Goal: Task Accomplishment & Management: Manage account settings

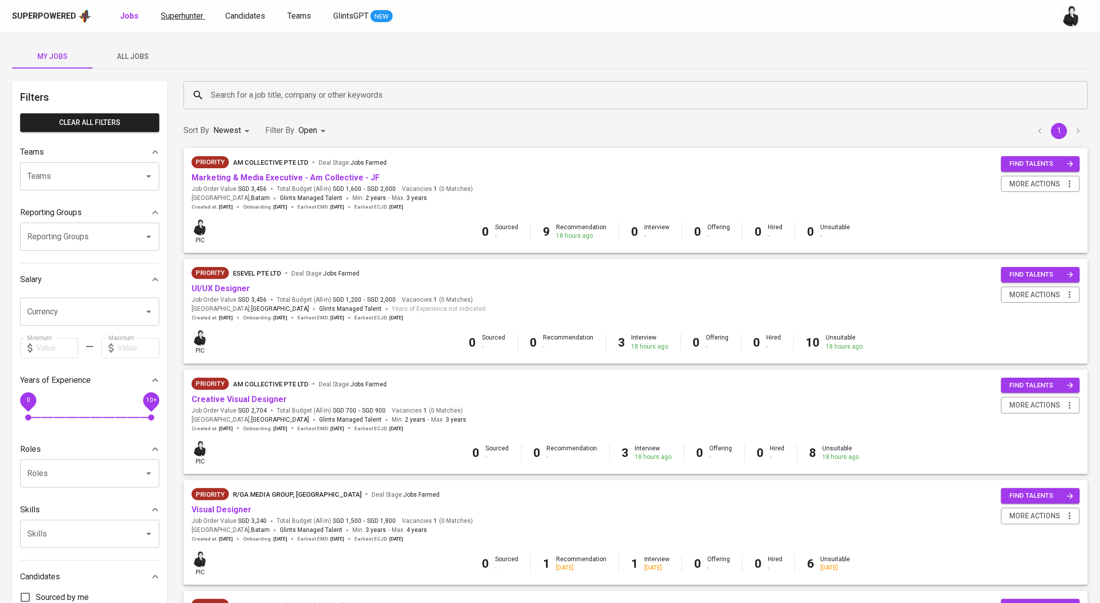
click at [174, 15] on span "Superhunter" at bounding box center [182, 16] width 42 height 10
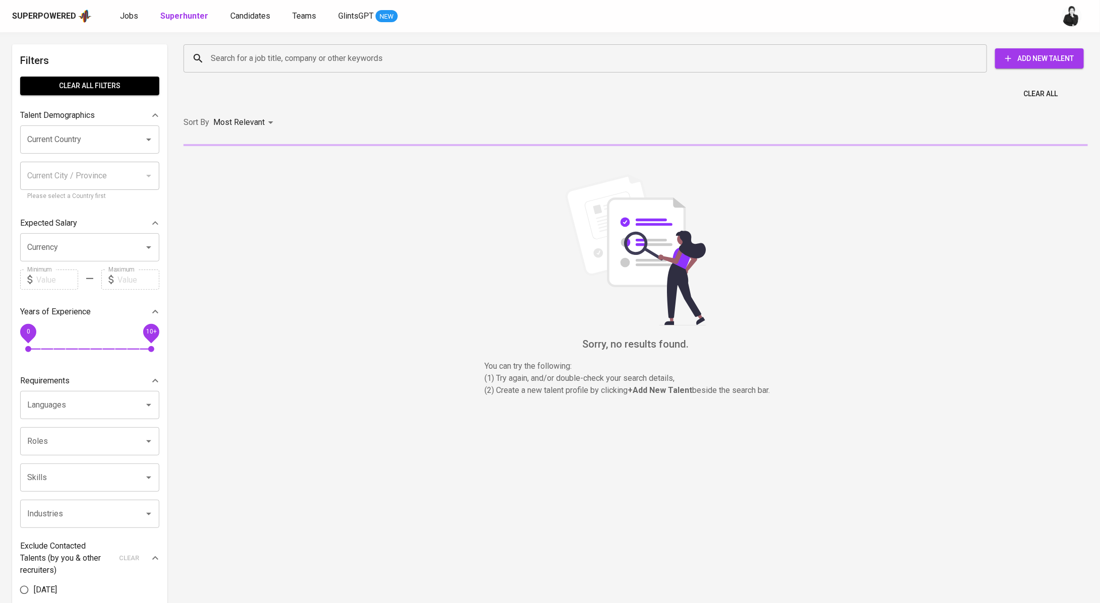
click at [283, 68] on div "Search for a job title, company or other keywords" at bounding box center [584, 58] width 803 height 28
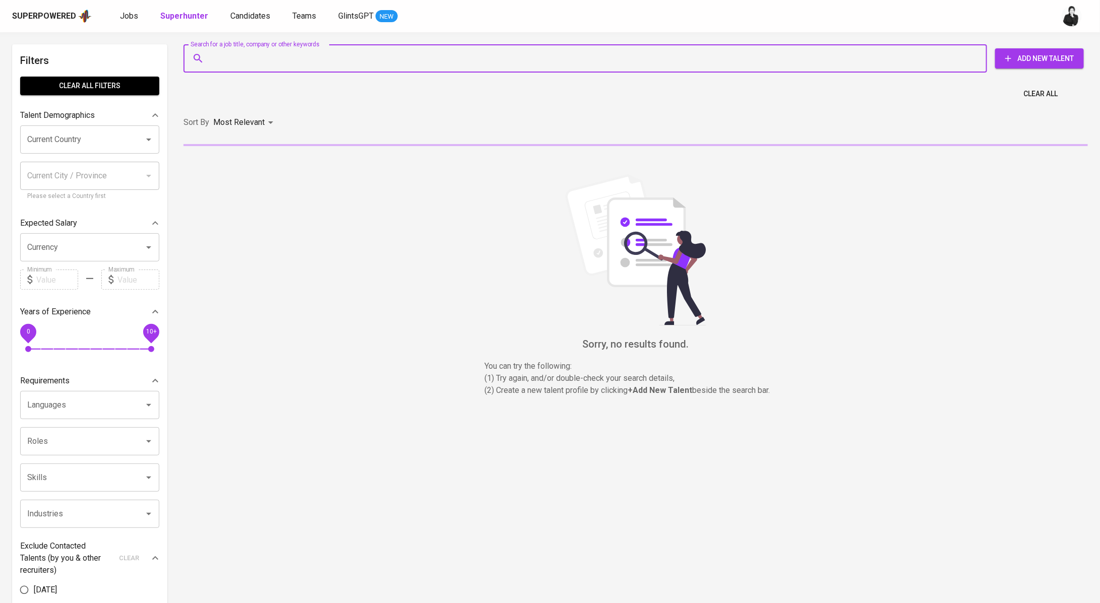
paste input "rizqyalisyaif@gmail.com"
type input "rizqyalisyaif@gmail.com"
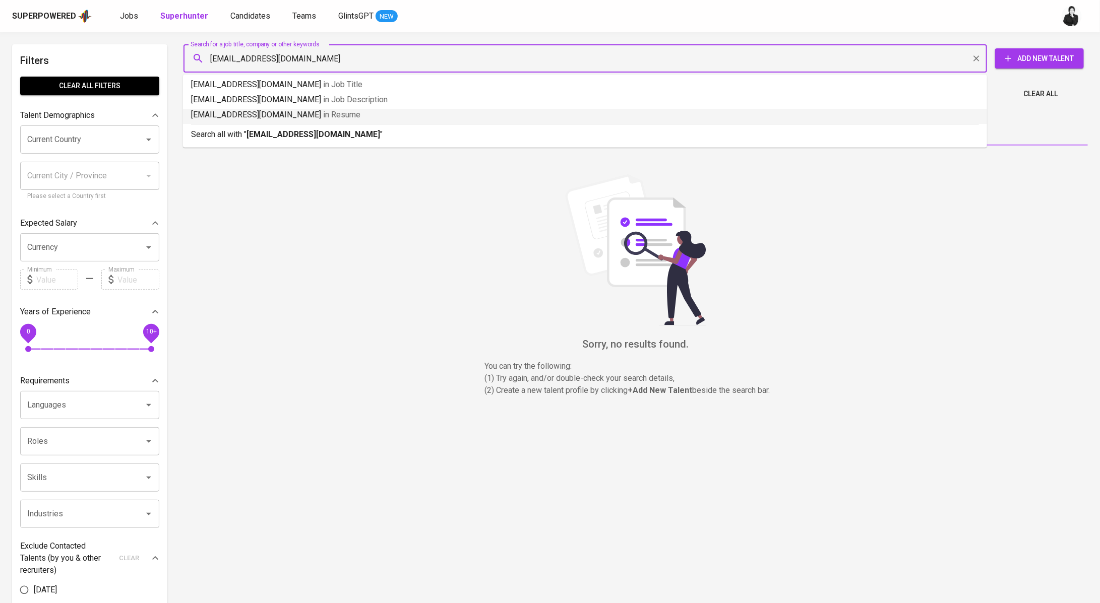
click at [287, 124] on hr at bounding box center [585, 124] width 788 height 1
click at [287, 124] on div "Search for a job title, company or other keywords rizqyalisyaif@gmail.com Searc…" at bounding box center [635, 230] width 916 height 384
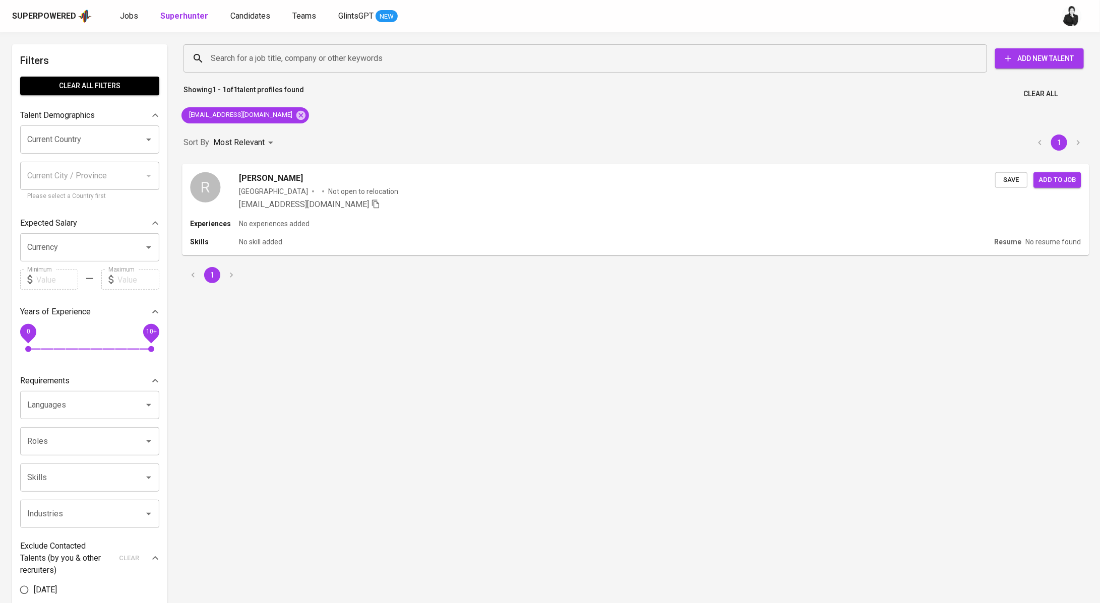
click at [303, 178] on span "[PERSON_NAME]" at bounding box center [271, 178] width 64 height 12
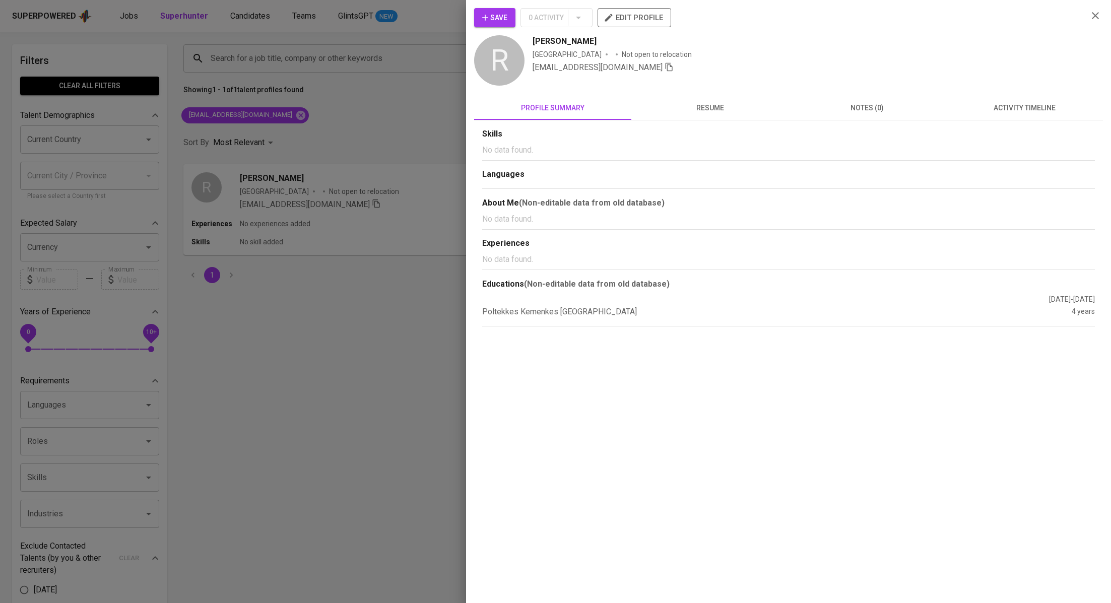
click at [1028, 109] on span "activity timeline" at bounding box center [1024, 108] width 145 height 13
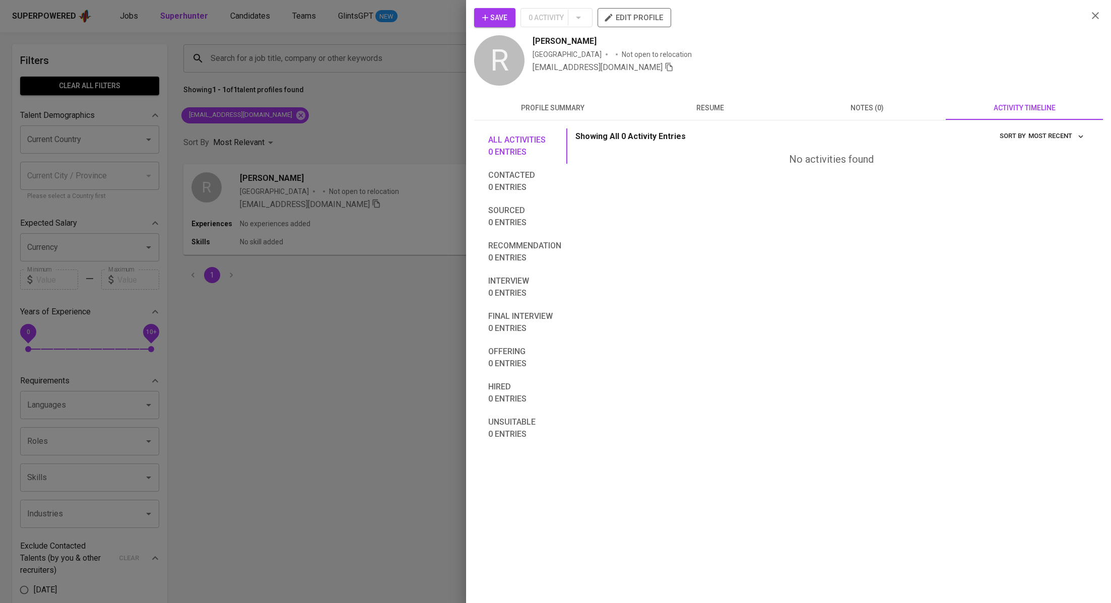
click at [499, 13] on span "Save" at bounding box center [494, 18] width 25 height 13
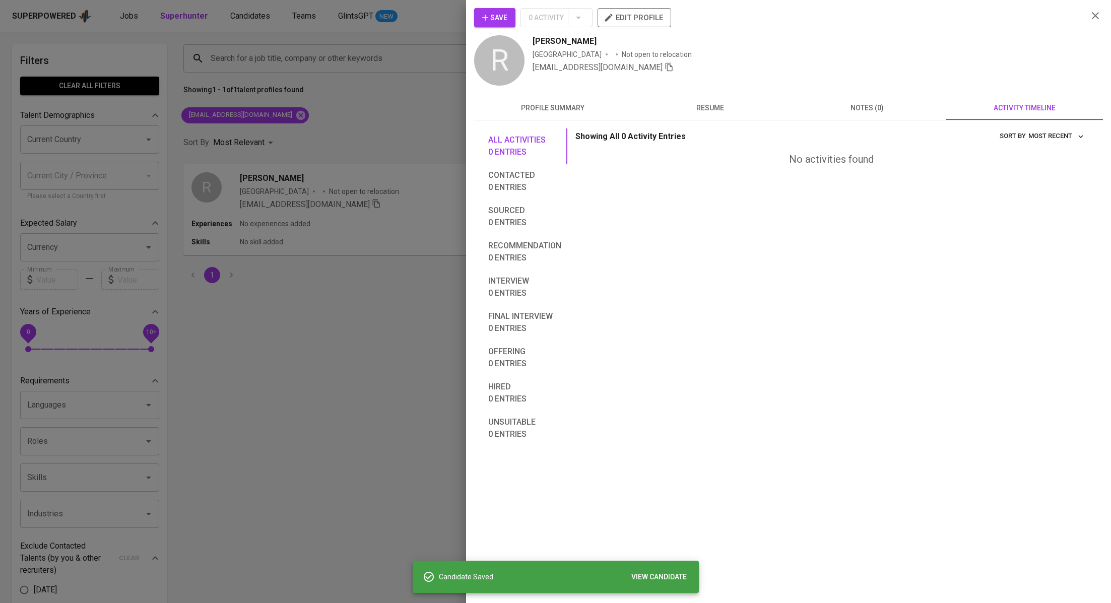
drag, startPoint x: 627, startPoint y: 44, endPoint x: 522, endPoint y: 41, distance: 105.9
click at [522, 41] on div "R Rizqy Ali Syaifurrahman Indonesia Not open to relocation rizqyalisyaif@gmail.…" at bounding box center [777, 61] width 606 height 52
copy span "[PERSON_NAME]"
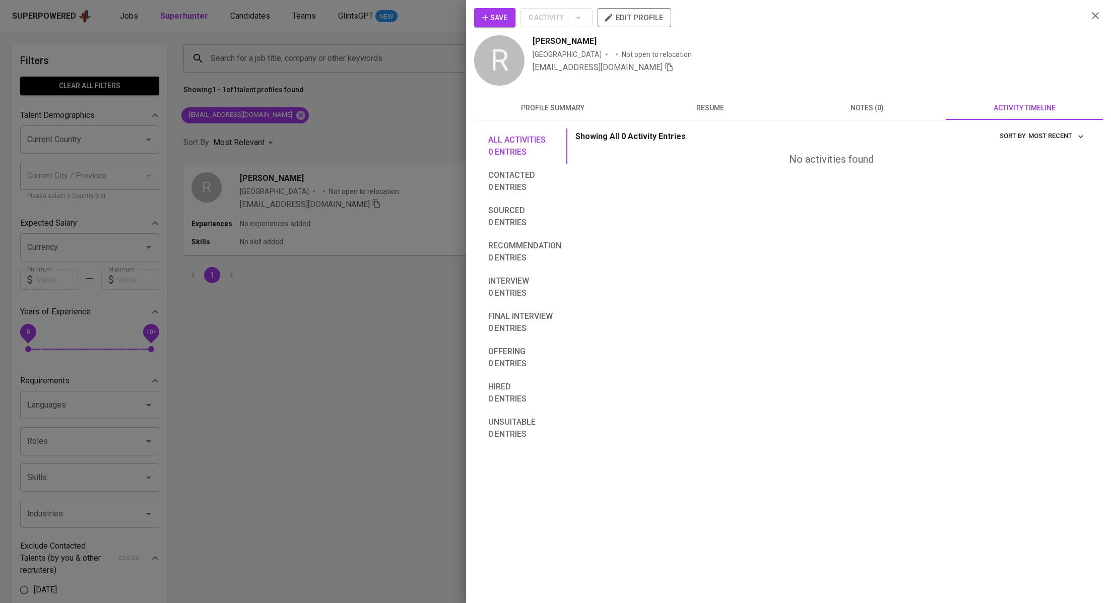
click at [353, 99] on div at bounding box center [555, 301] width 1111 height 603
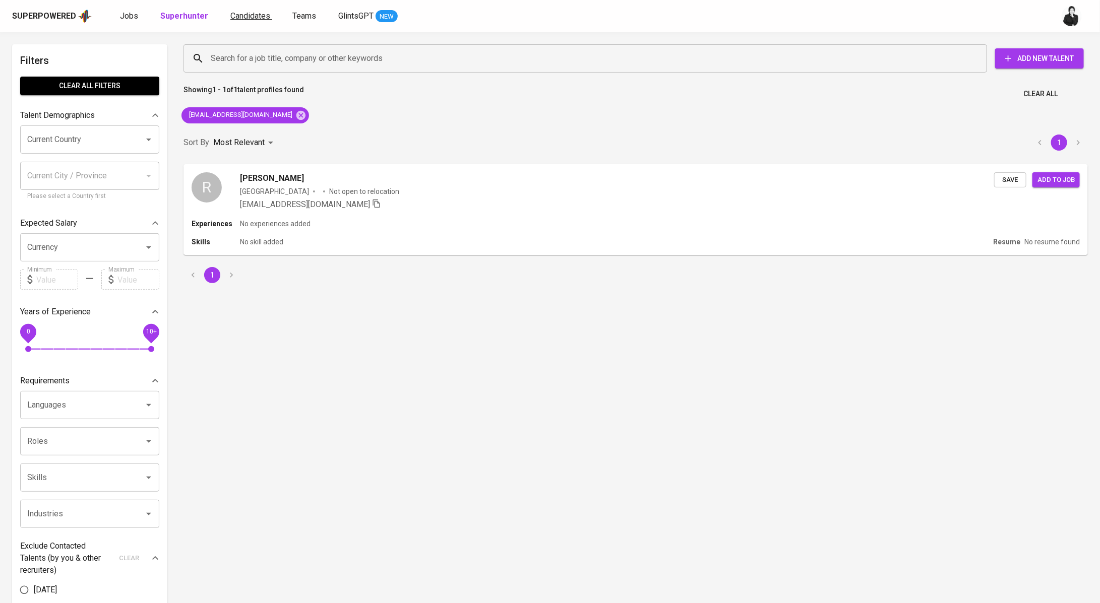
click at [246, 16] on span "Candidates" at bounding box center [250, 16] width 40 height 10
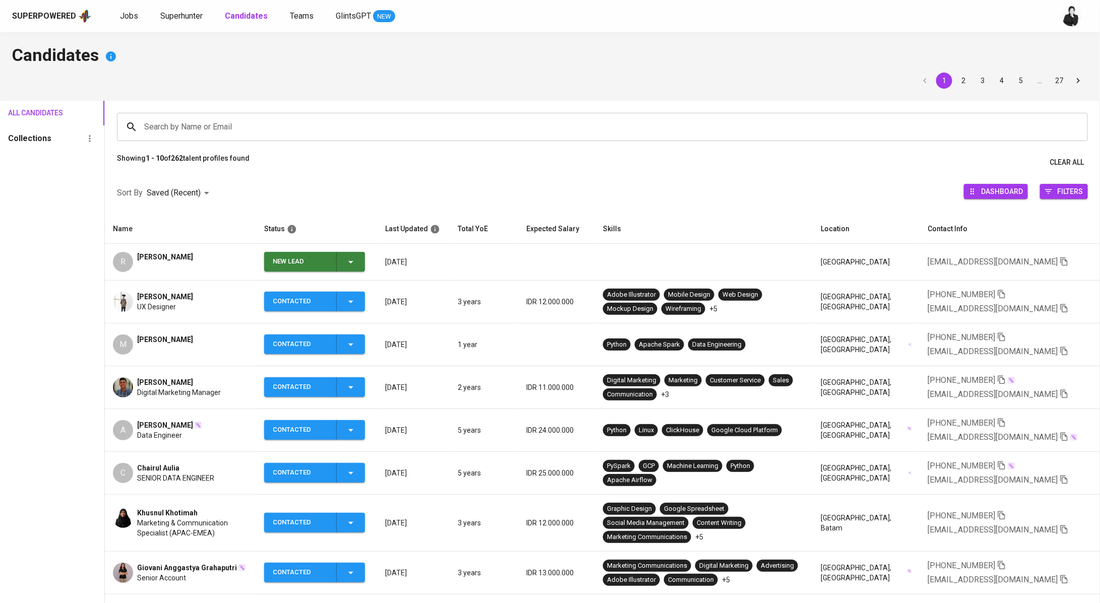
click at [357, 265] on icon "button" at bounding box center [351, 262] width 12 height 12
click at [337, 302] on li "Contacted" at bounding box center [318, 304] width 101 height 18
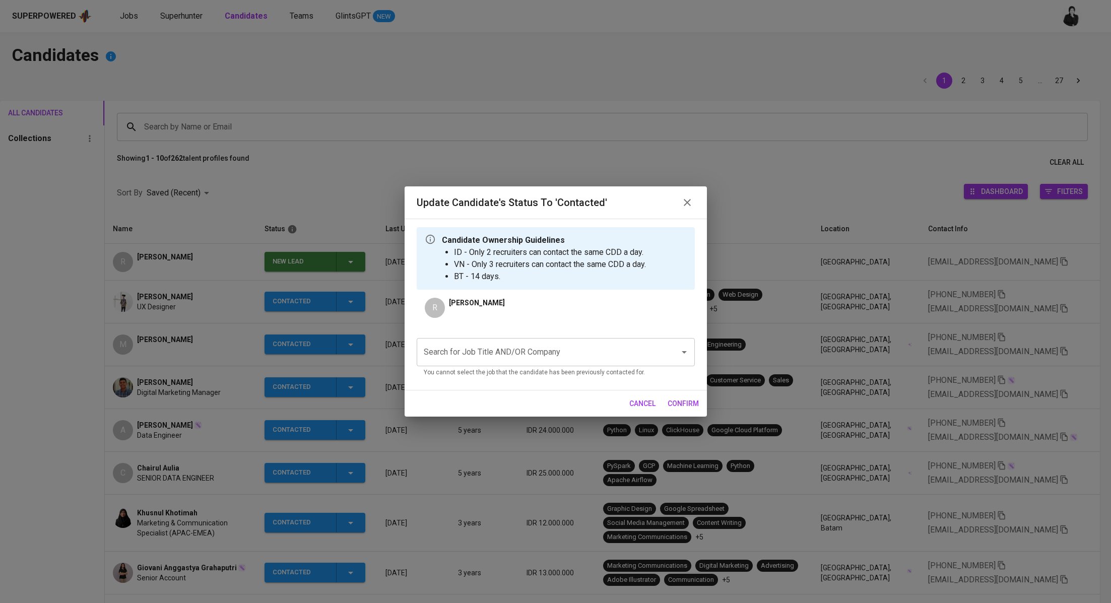
click at [482, 344] on input "Search for Job Title AND/OR Company" at bounding box center [541, 352] width 241 height 19
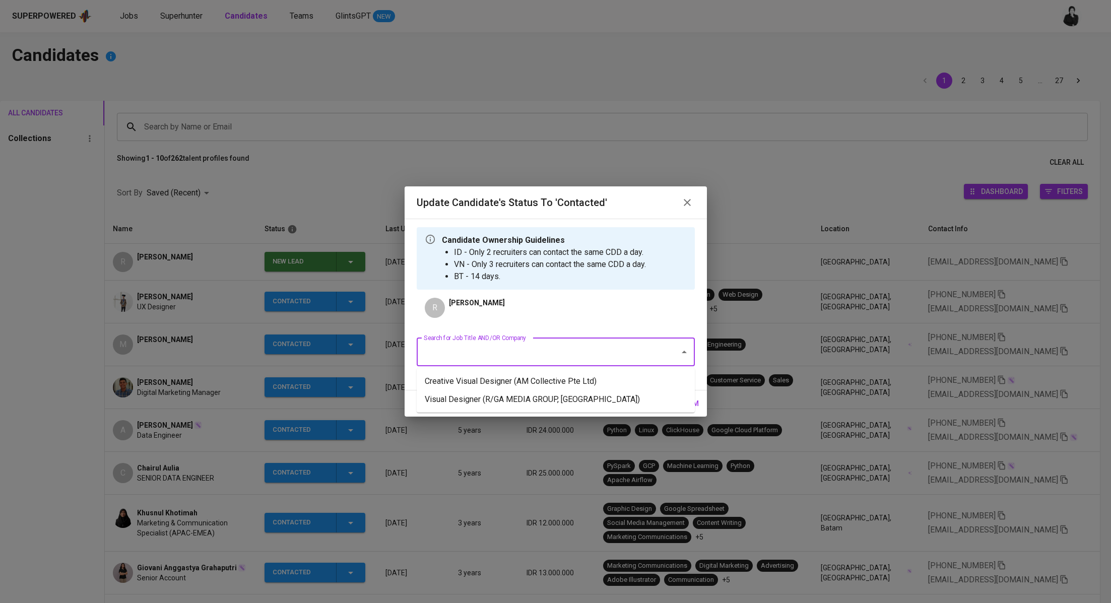
paste input "Allied Container Group"
type input "Allied Container Group"
paste input "Product Designer"
click at [591, 380] on li "Product Designer (Allied Container Group)" at bounding box center [556, 381] width 278 height 18
type input "Product Designer"
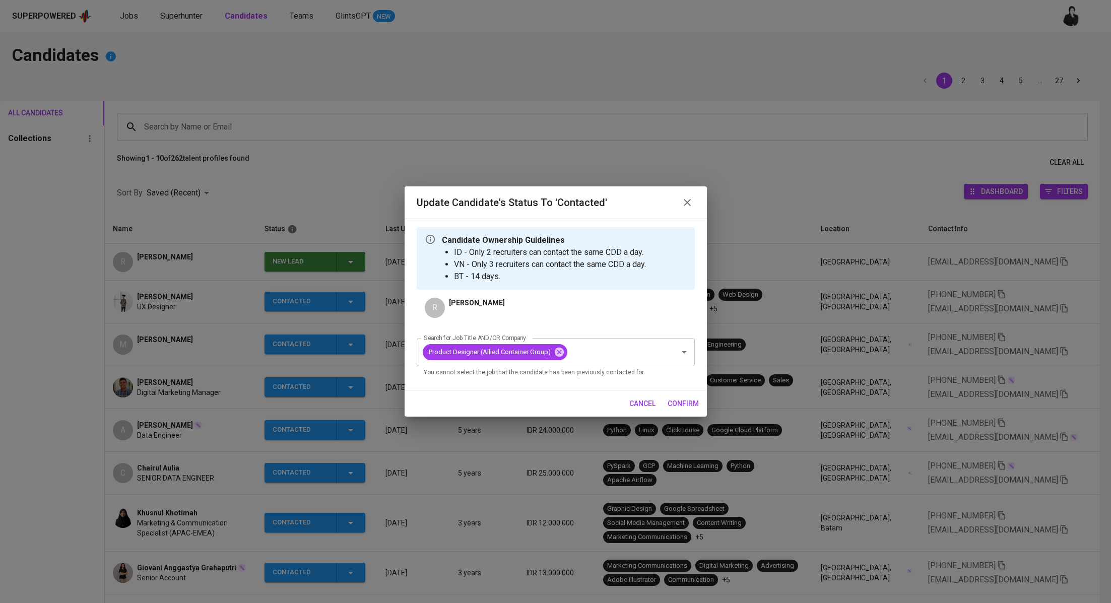
click at [692, 403] on span "confirm" at bounding box center [683, 404] width 31 height 13
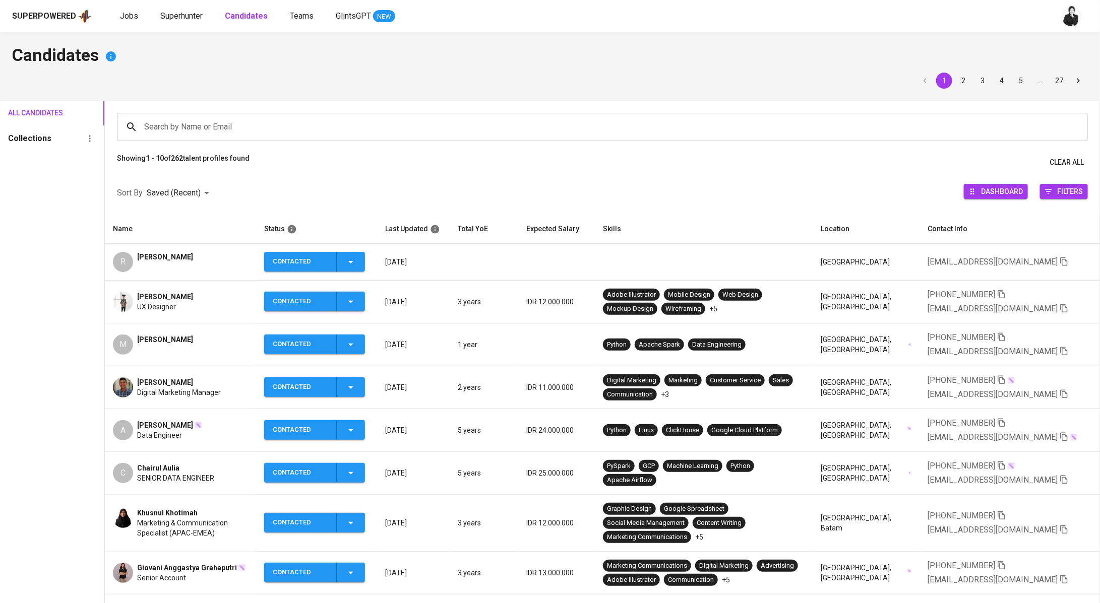
click at [184, 298] on div "Hilarius Bryan UX Designer" at bounding box center [180, 302] width 135 height 20
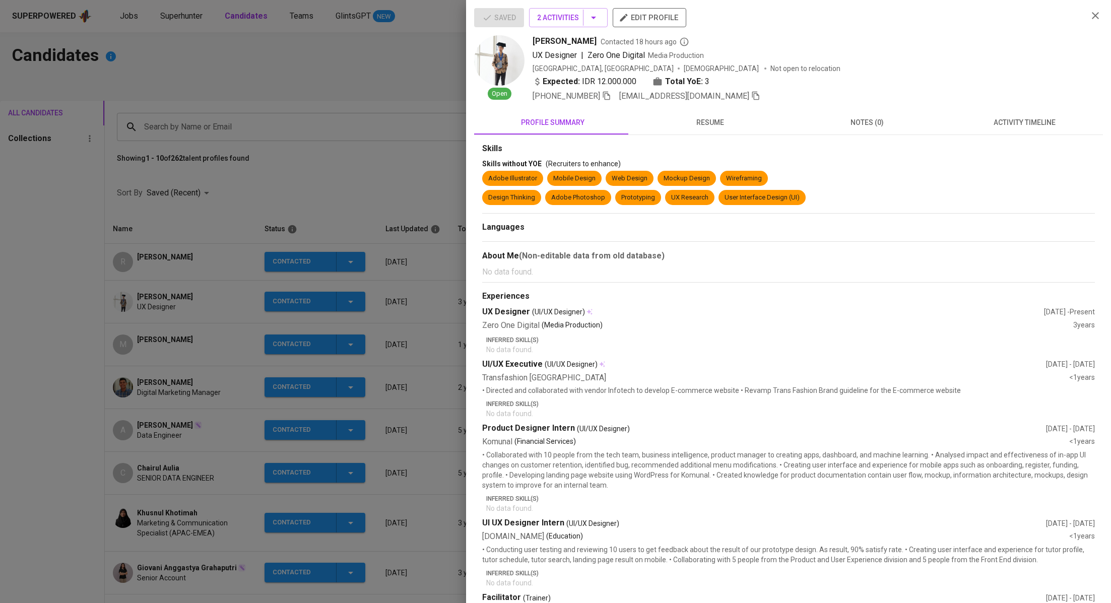
click at [209, 260] on div at bounding box center [555, 301] width 1111 height 603
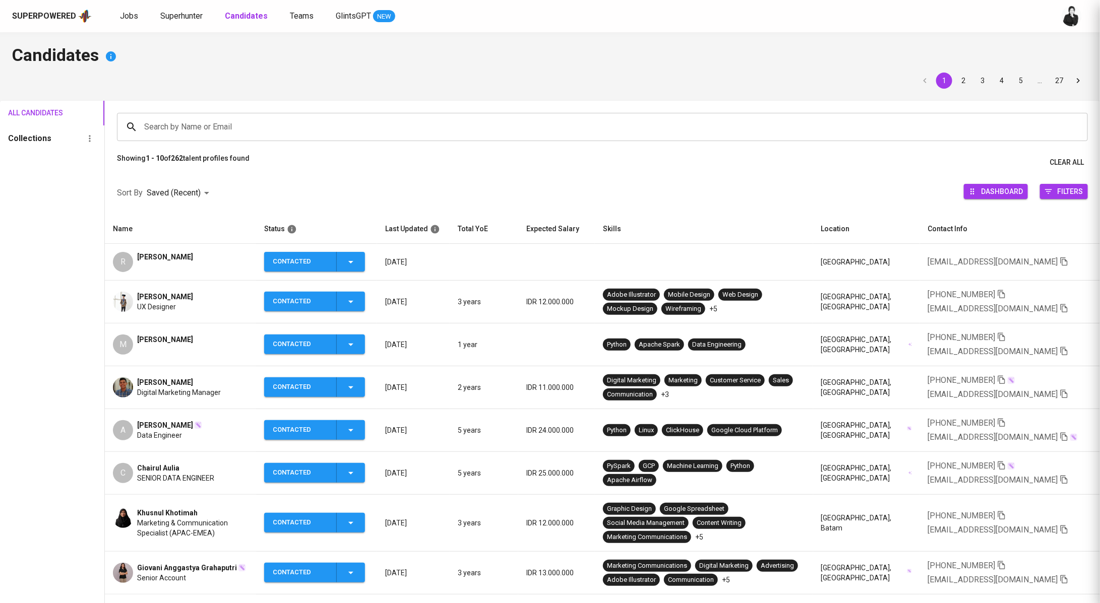
click at [193, 260] on span "Rizqy Ali Syaifurrahman" at bounding box center [165, 257] width 56 height 10
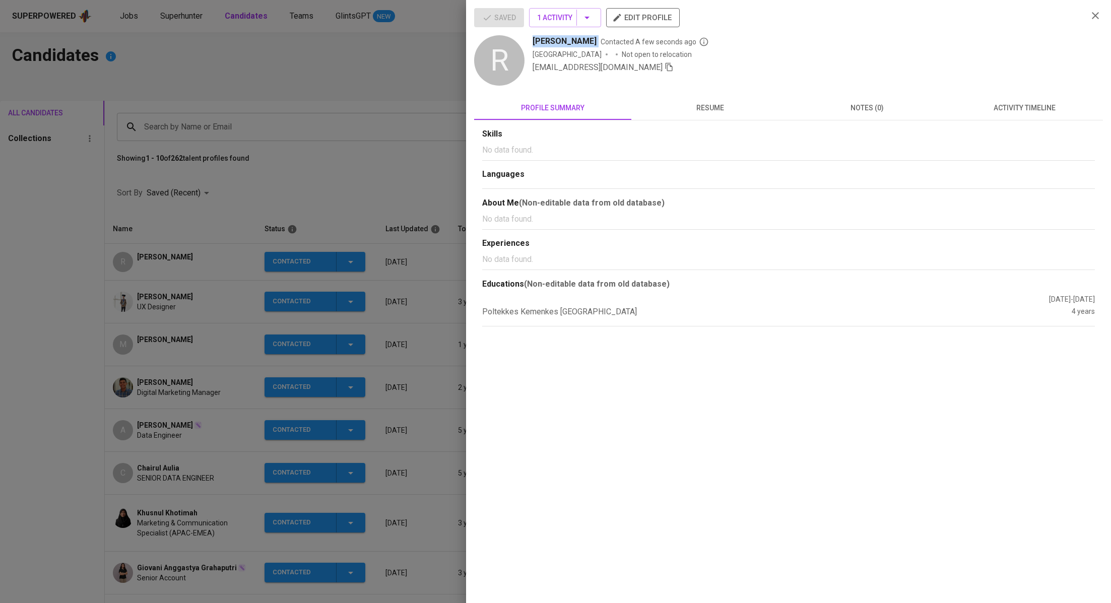
drag, startPoint x: 622, startPoint y: 42, endPoint x: 528, endPoint y: 39, distance: 93.8
click at [528, 39] on div "R Rizqy Ali Syaifurrahman Contacted A few seconds ago Indonesia Not open to rel…" at bounding box center [777, 61] width 606 height 52
copy span "Rizqy Ali Syaifurrahman"
click at [332, 114] on div at bounding box center [555, 301] width 1111 height 603
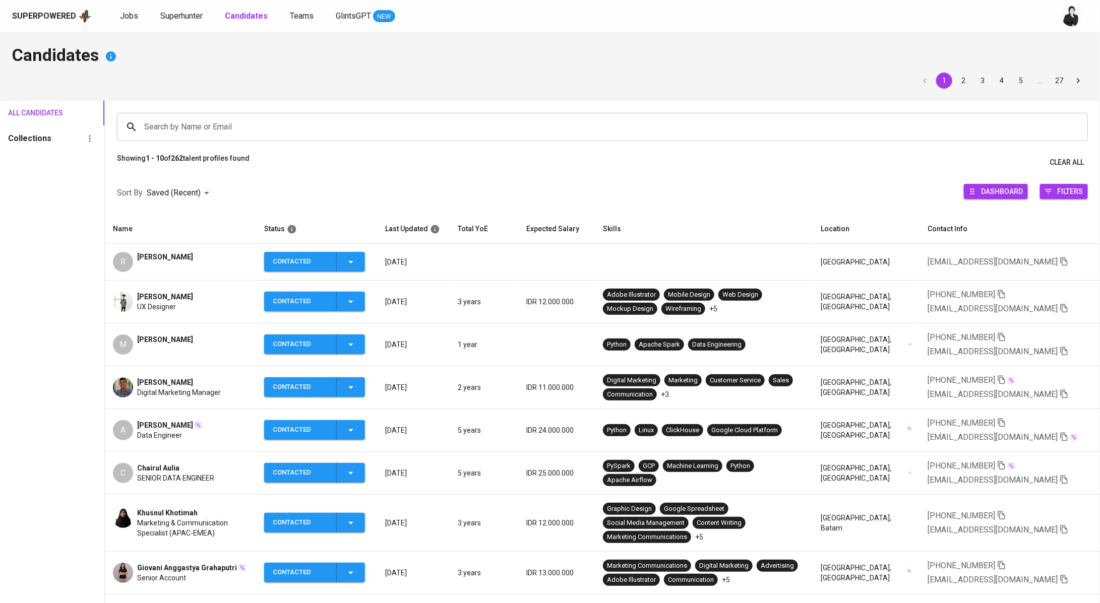
click at [137, 21] on link "Jobs" at bounding box center [130, 16] width 20 height 13
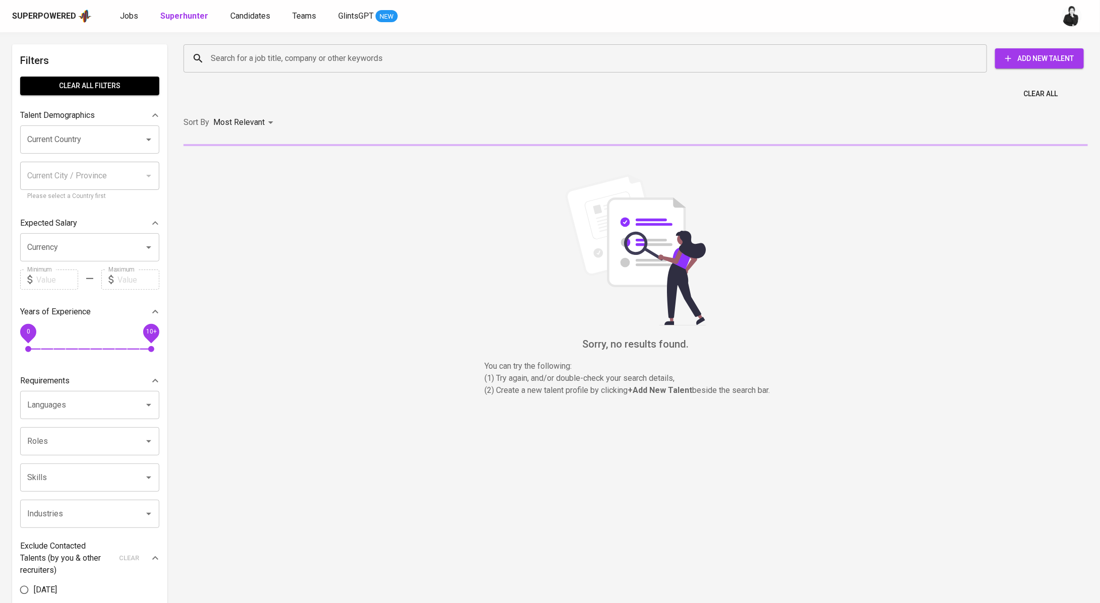
click at [307, 66] on input "Search for a job title, company or other keywords" at bounding box center [587, 58] width 759 height 19
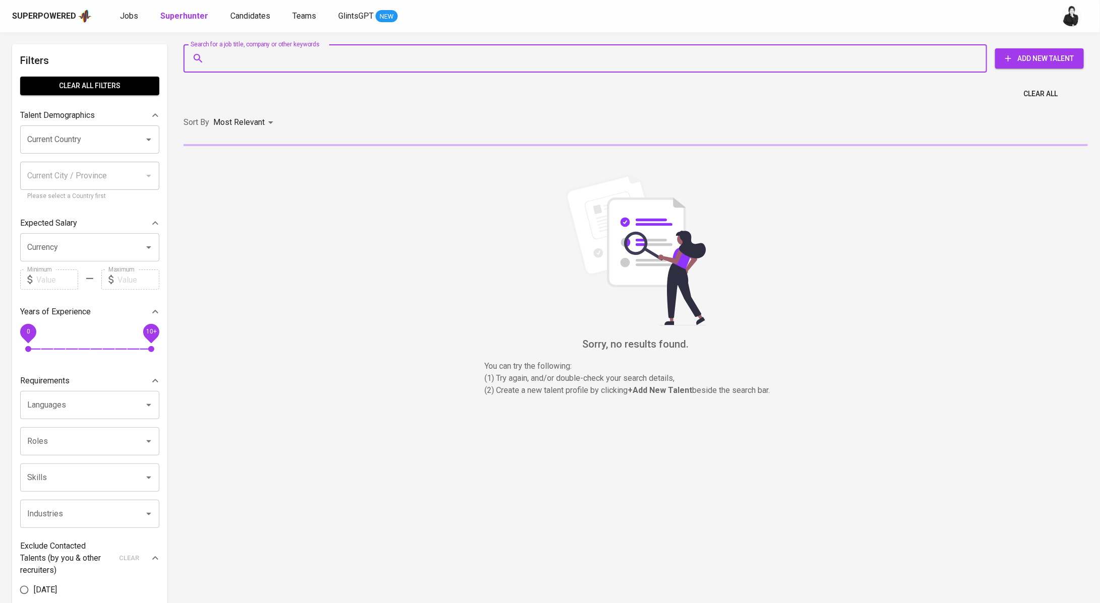
paste input "[EMAIL_ADDRESS][DOMAIN_NAME]"
type input "[EMAIL_ADDRESS][DOMAIN_NAME]"
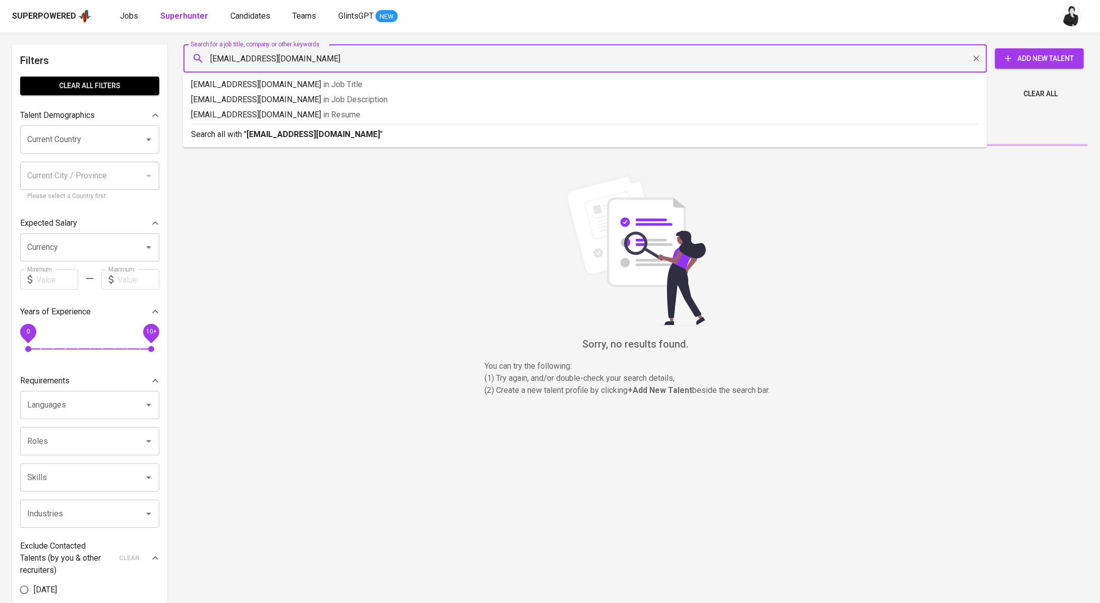
click at [312, 127] on div "Search all with " brofarro@gmail.com "" at bounding box center [585, 132] width 788 height 17
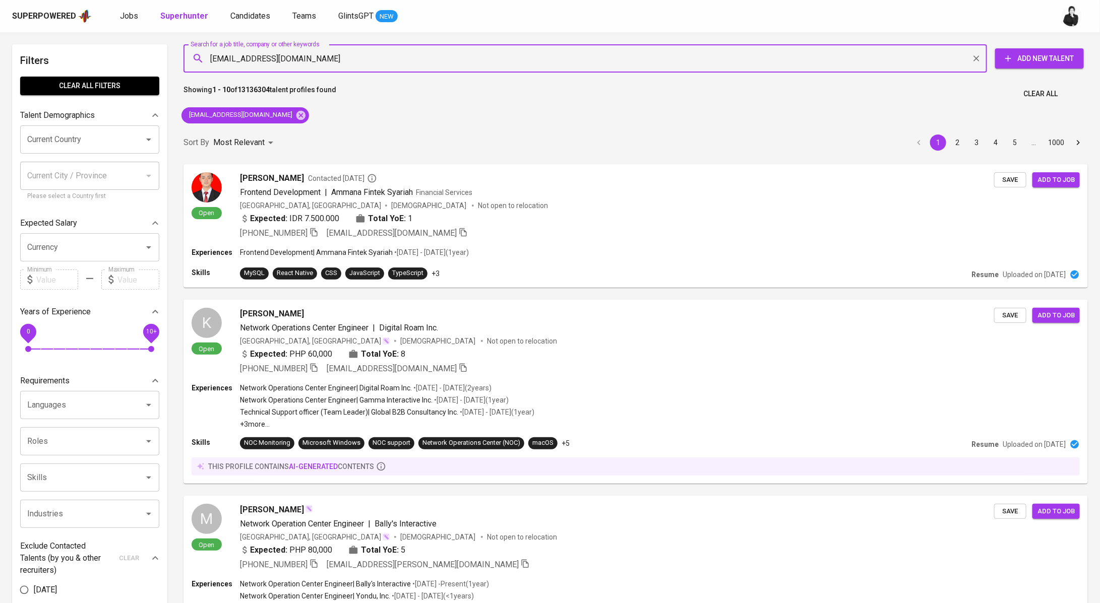
click at [344, 127] on div "Sort By Most Relevant MOST_RELEVANT 1 2 3 4 5 … 1000" at bounding box center [635, 142] width 916 height 31
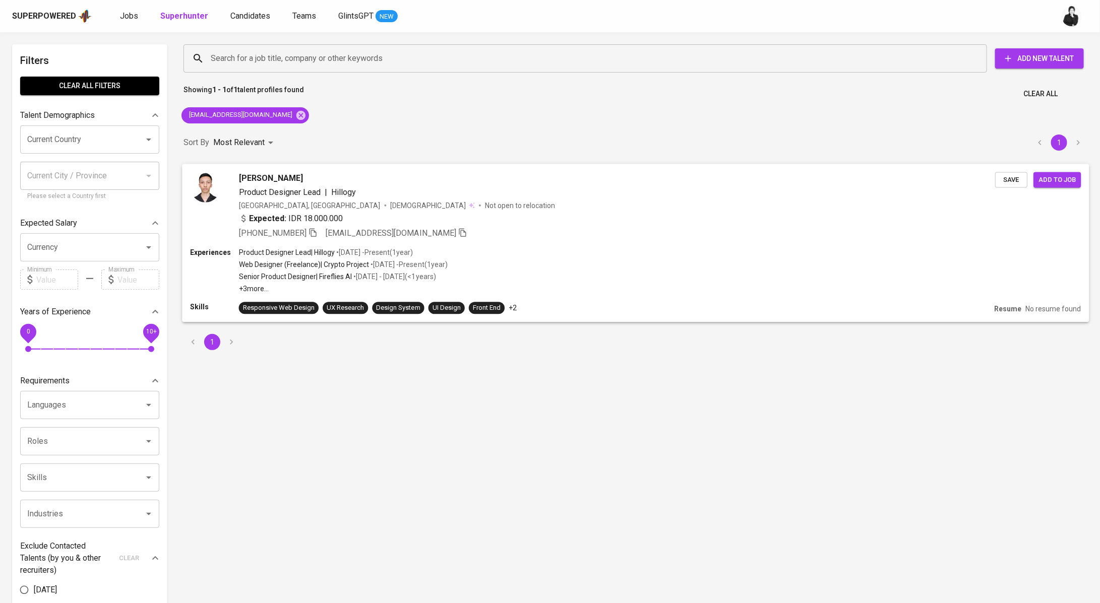
click at [303, 180] on span "[PERSON_NAME]" at bounding box center [271, 178] width 64 height 12
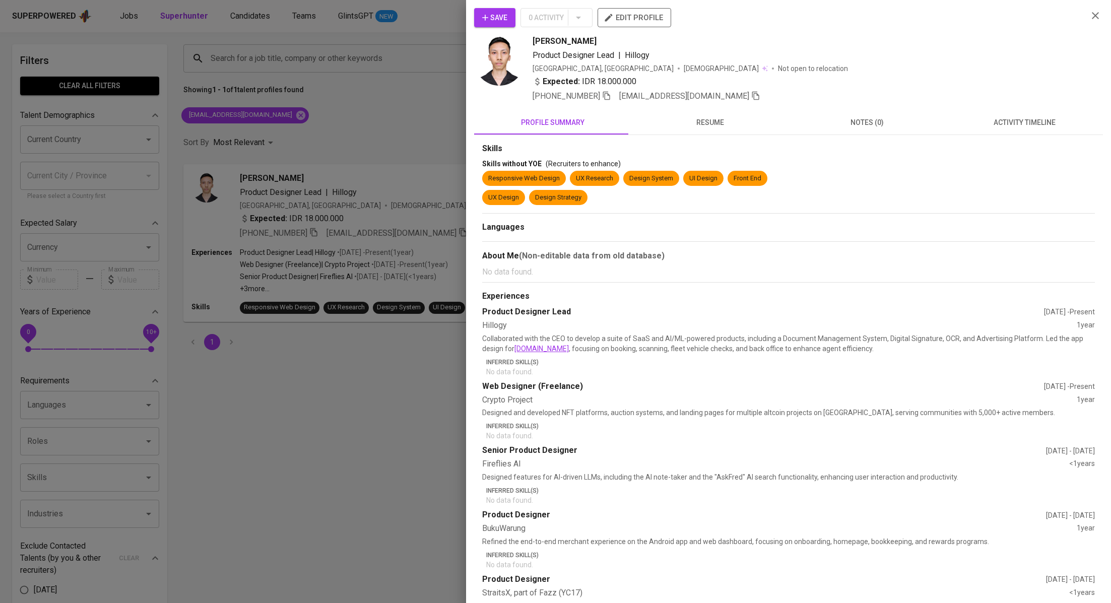
scroll to position [2, 0]
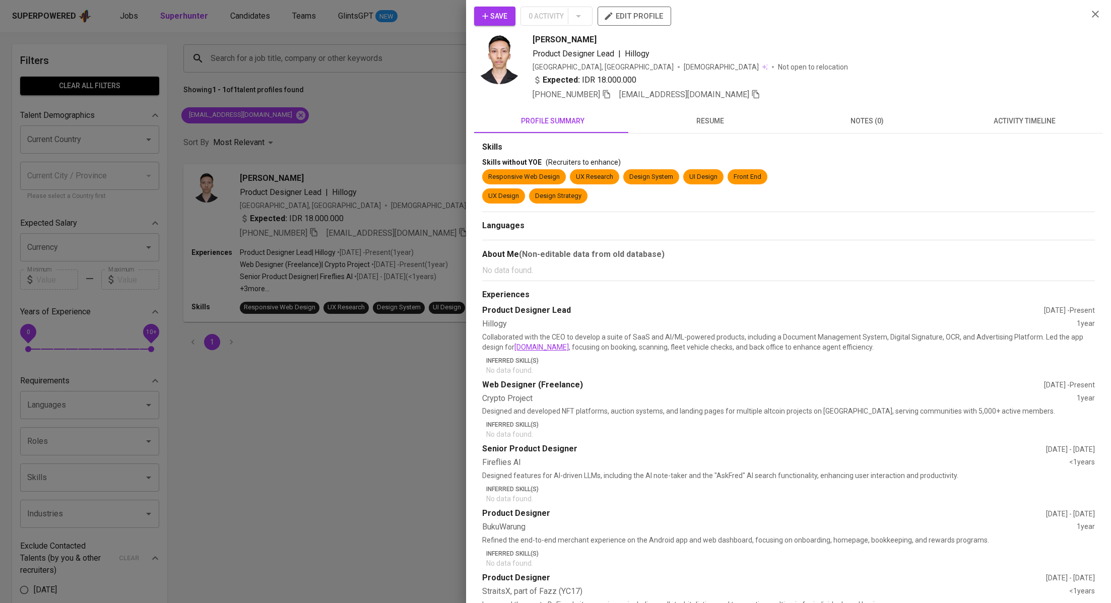
click at [1003, 116] on span "activity timeline" at bounding box center [1024, 121] width 145 height 13
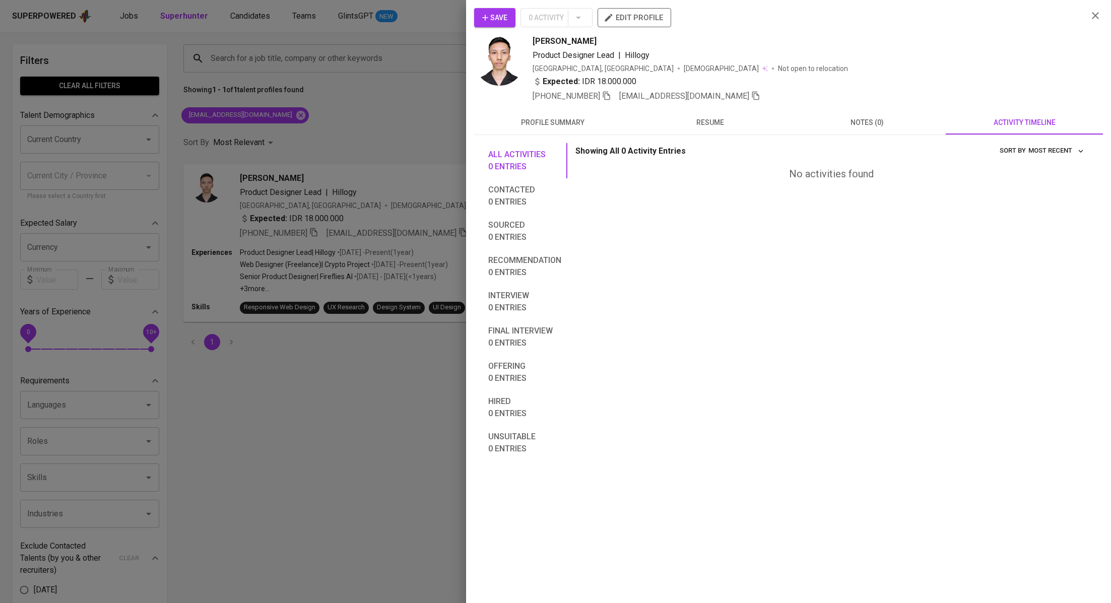
click at [496, 17] on span "Save" at bounding box center [494, 18] width 25 height 13
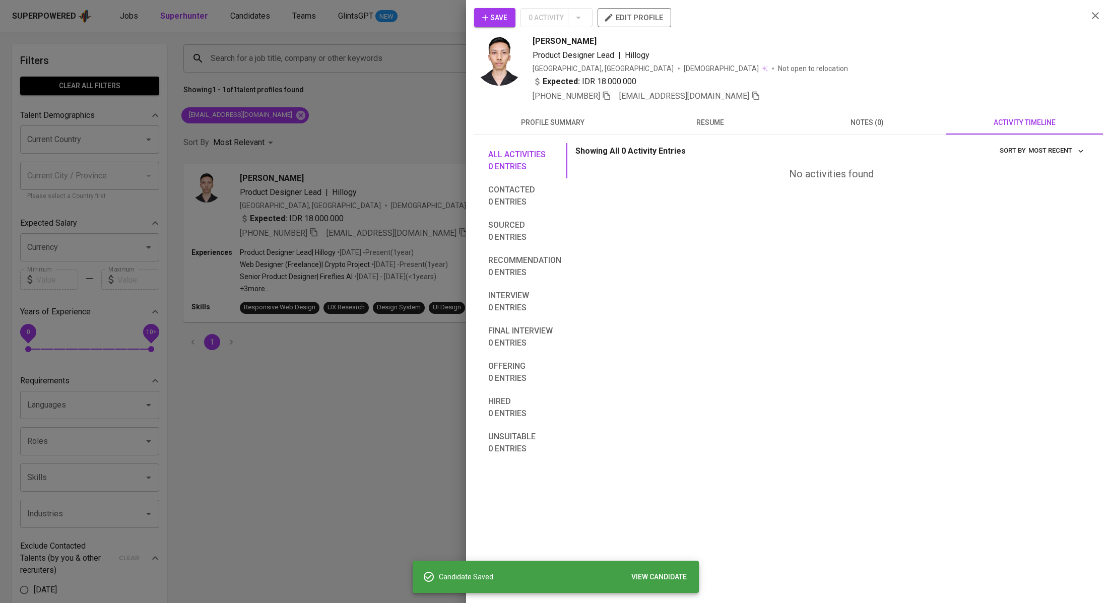
click at [373, 124] on div at bounding box center [555, 301] width 1111 height 603
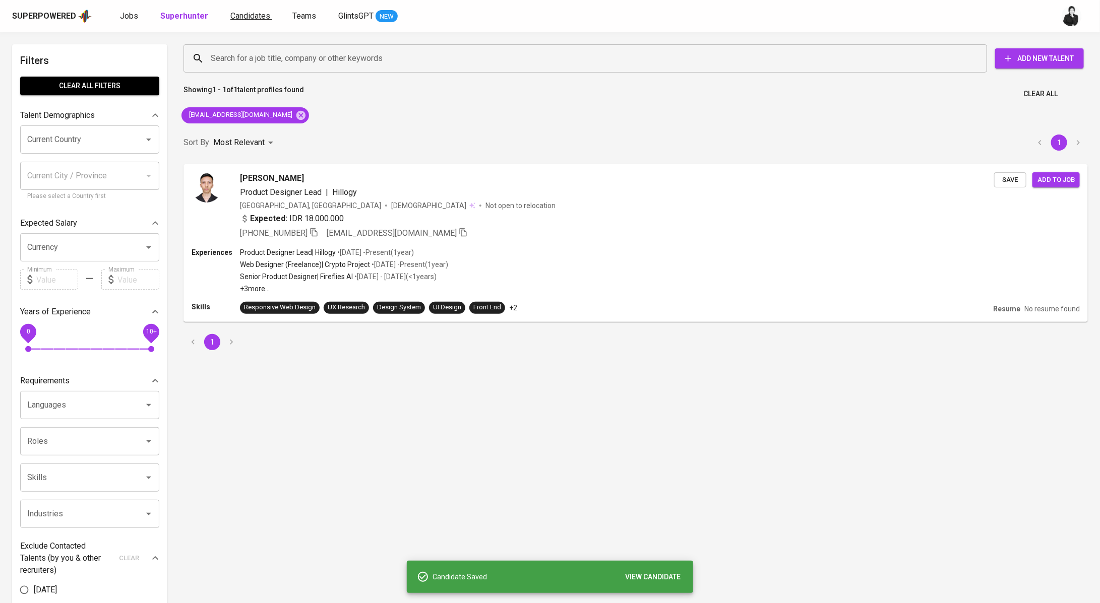
click at [235, 13] on span "Candidates" at bounding box center [250, 16] width 40 height 10
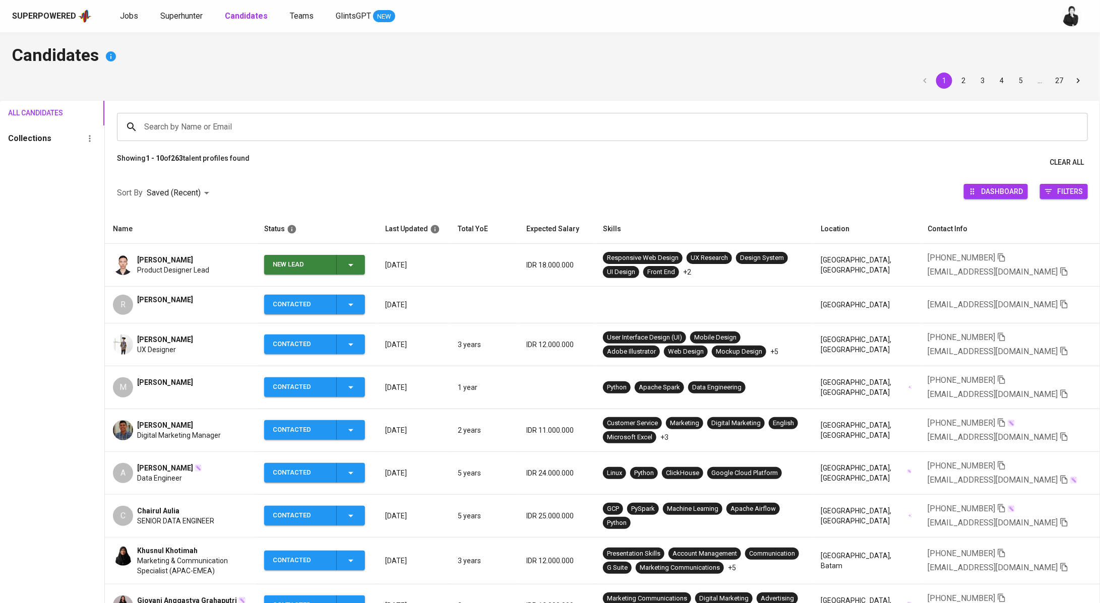
click at [357, 263] on icon "button" at bounding box center [351, 265] width 12 height 12
click at [346, 309] on li "Contacted" at bounding box center [318, 307] width 101 height 18
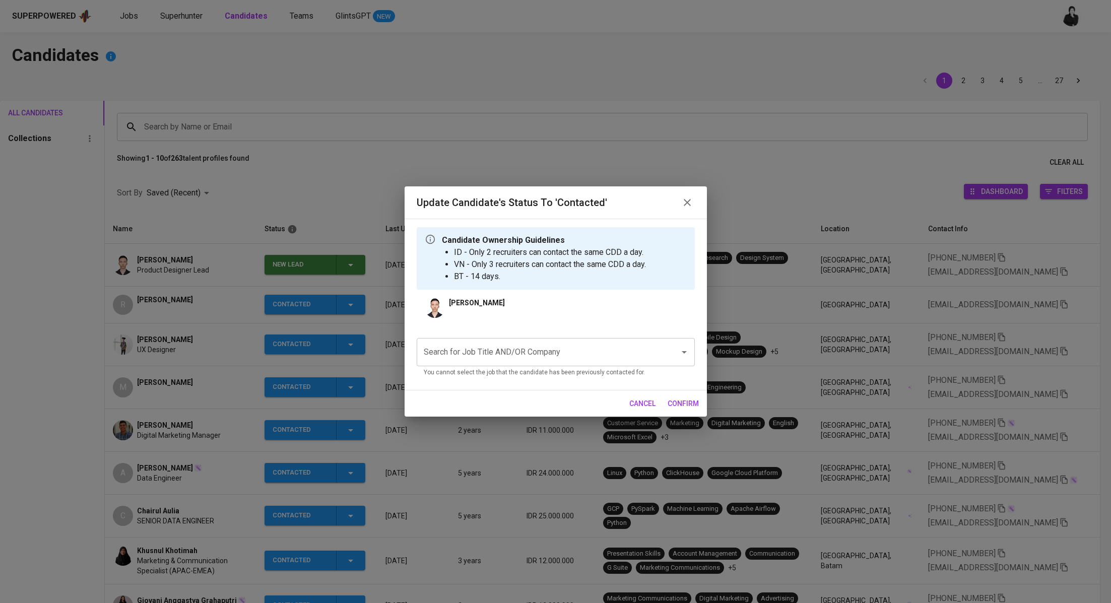
click at [534, 354] on input "Search for Job Title AND/OR Company" at bounding box center [541, 352] width 241 height 19
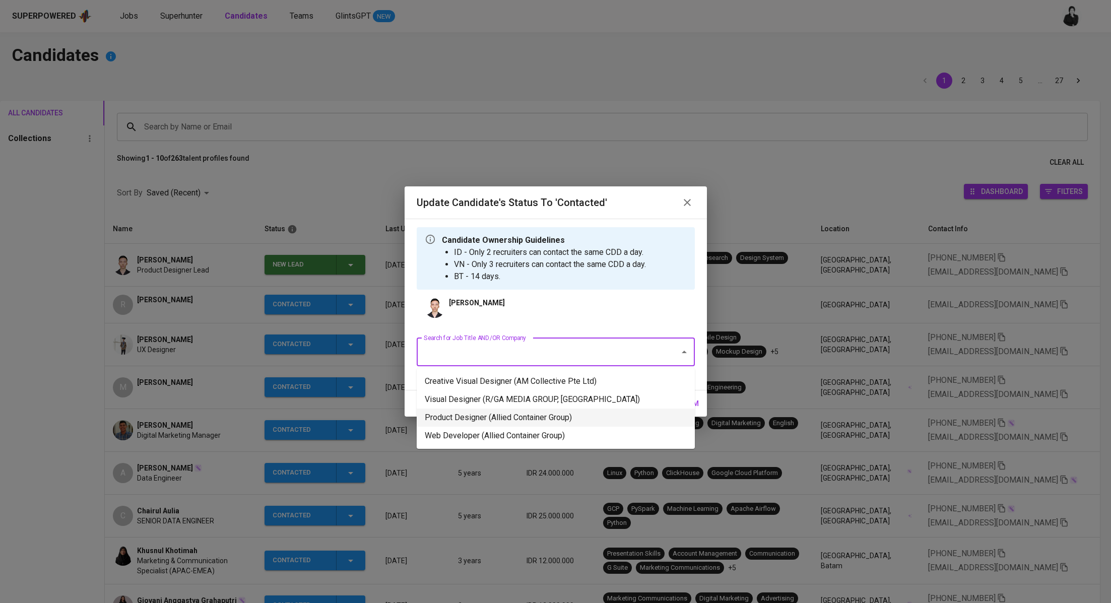
click at [548, 412] on li "Product Designer (Allied Container Group)" at bounding box center [556, 418] width 278 height 18
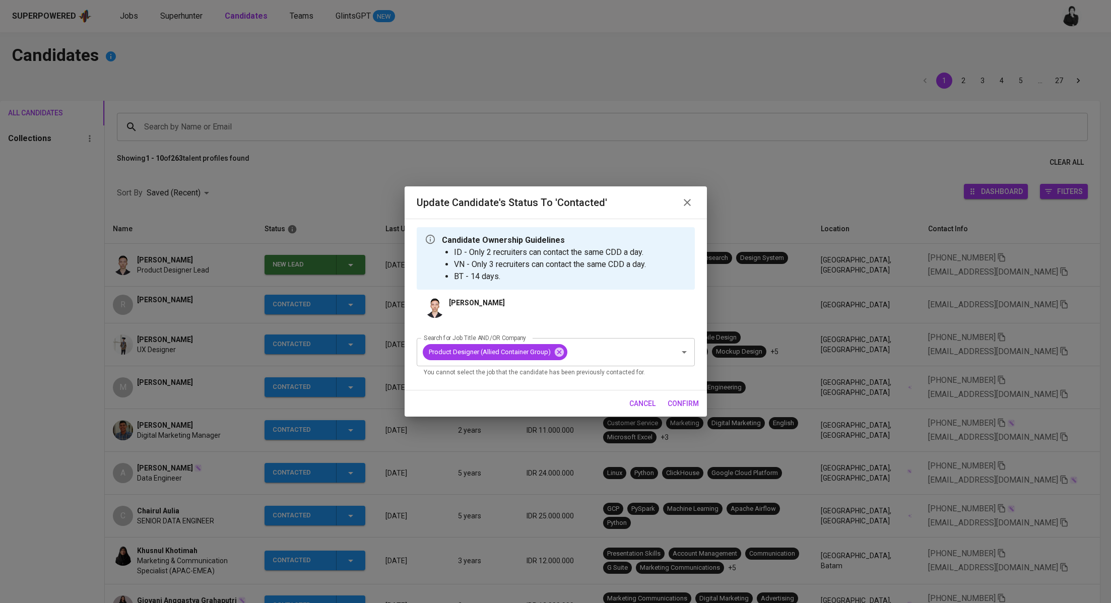
click at [688, 397] on button "confirm" at bounding box center [683, 404] width 39 height 19
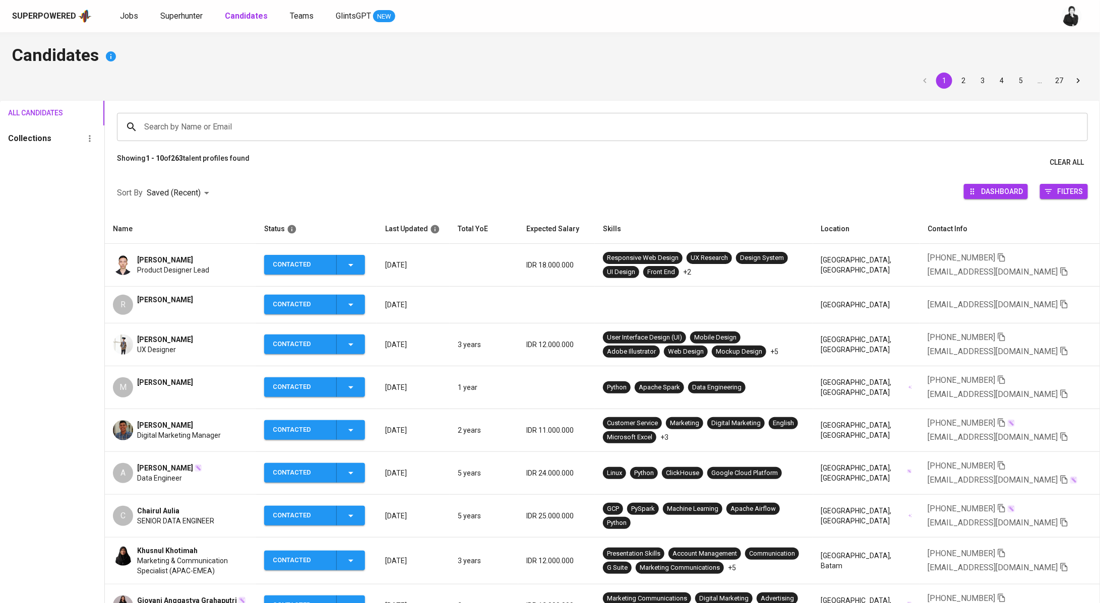
drag, startPoint x: 220, startPoint y: 258, endPoint x: 138, endPoint y: 264, distance: 82.3
click at [138, 264] on div "Muhammad Farradhika Product Designer Lead" at bounding box center [180, 265] width 135 height 20
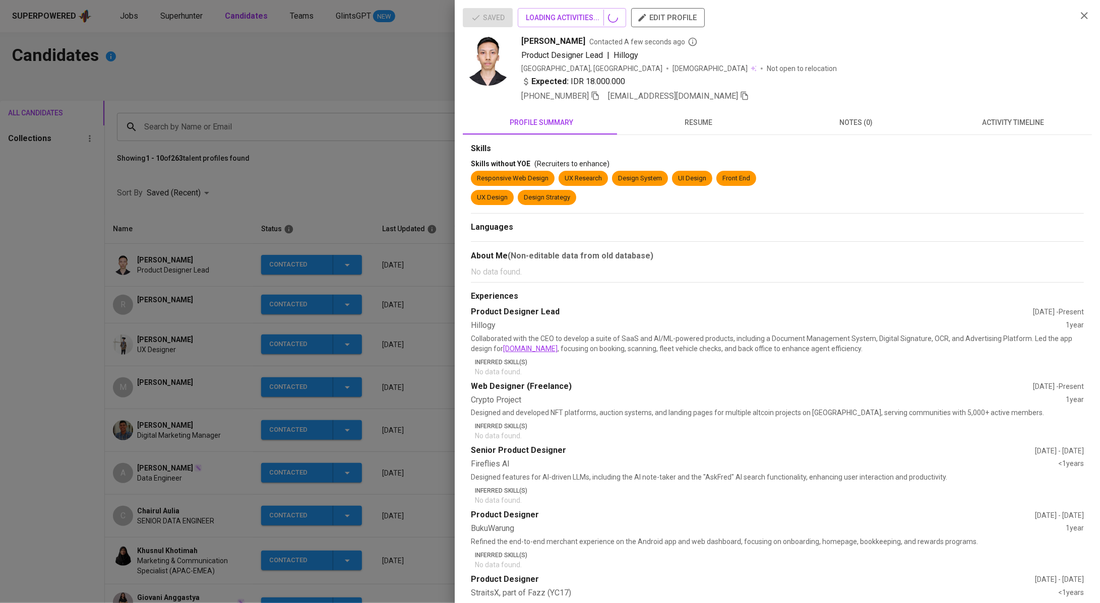
copy span "[PERSON_NAME]"
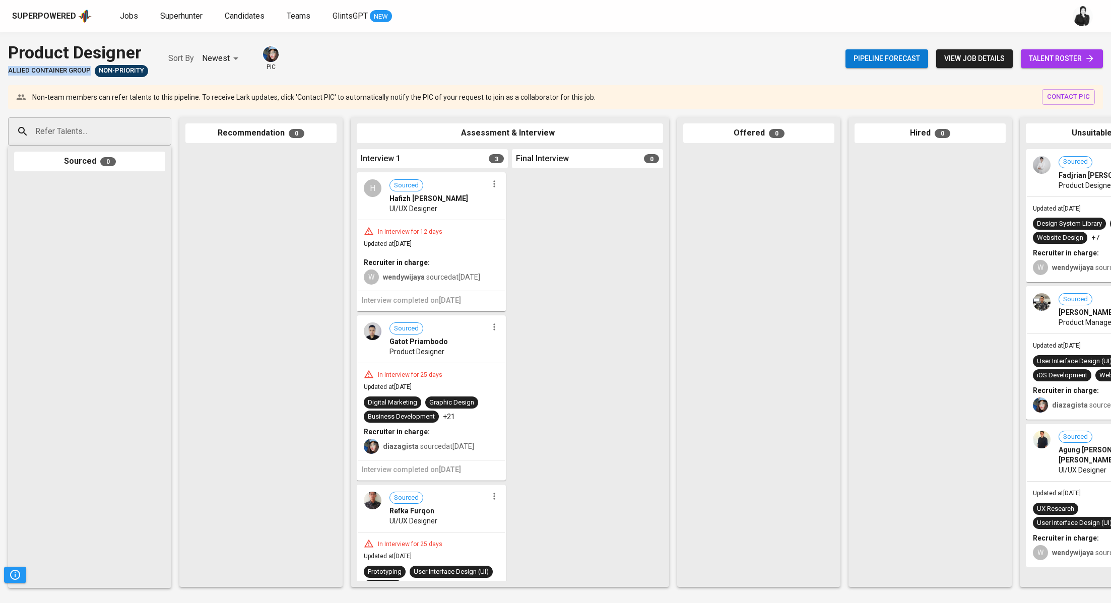
drag, startPoint x: 89, startPoint y: 69, endPoint x: 0, endPoint y: 68, distance: 88.7
click at [0, 68] on div "Product Designer Allied Container Group Non-Priority Sort By Newest NEWEST pic …" at bounding box center [555, 58] width 1111 height 37
copy span "Allied Container Group"
drag, startPoint x: 142, startPoint y: 45, endPoint x: 0, endPoint y: 44, distance: 142.1
click at [0, 44] on div "Product Designer Allied Container Group Non-Priority Sort By Newest NEWEST pic …" at bounding box center [555, 58] width 1111 height 37
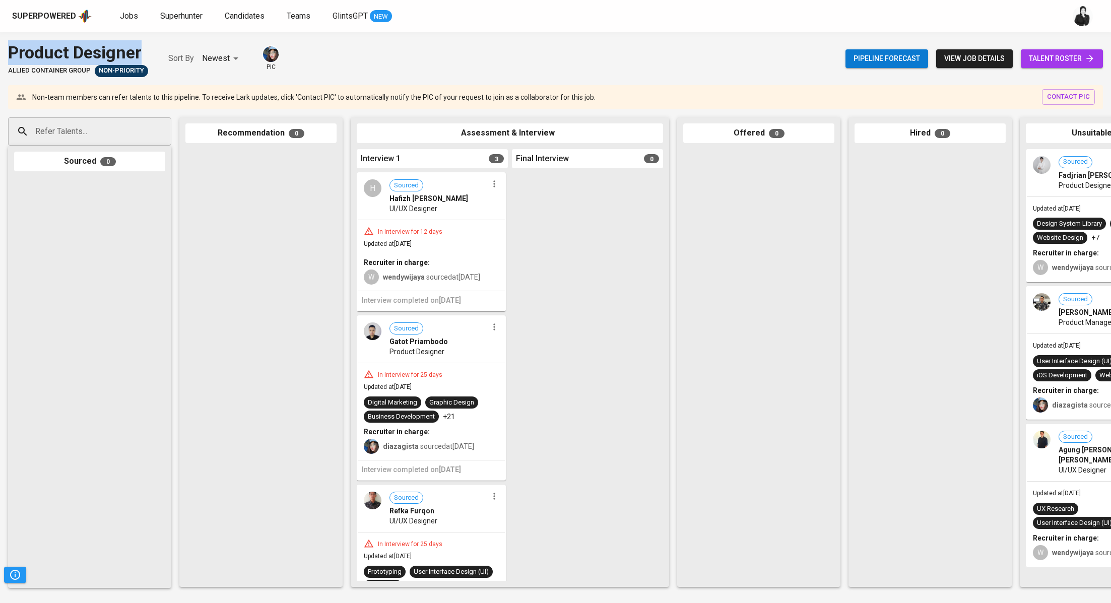
copy div "Product Designer"
click at [1064, 60] on span "talent roster" at bounding box center [1062, 58] width 66 height 13
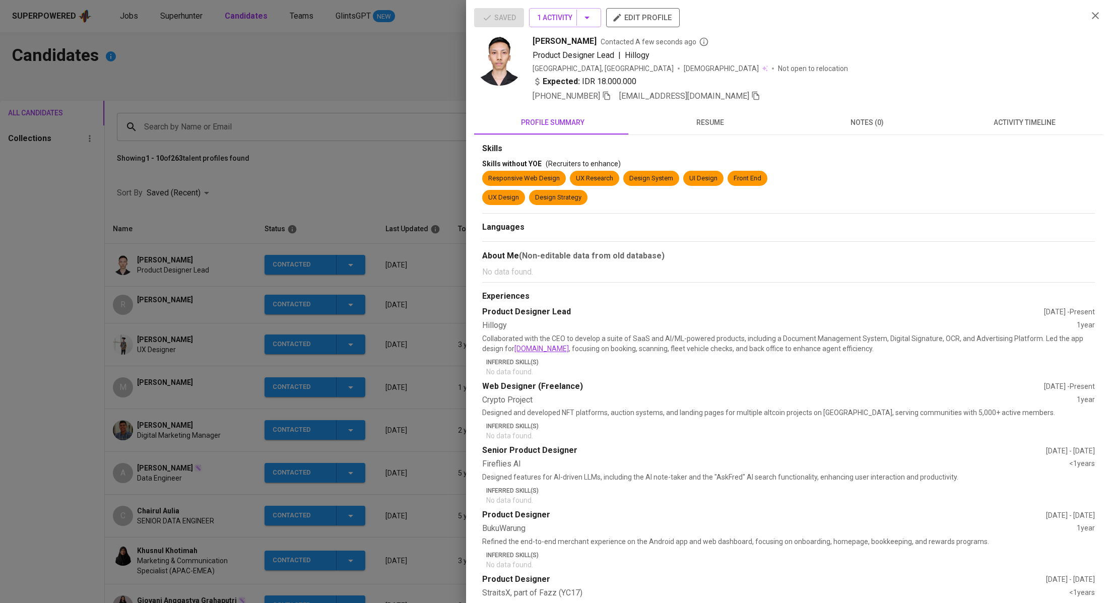
click at [287, 131] on div at bounding box center [555, 301] width 1111 height 603
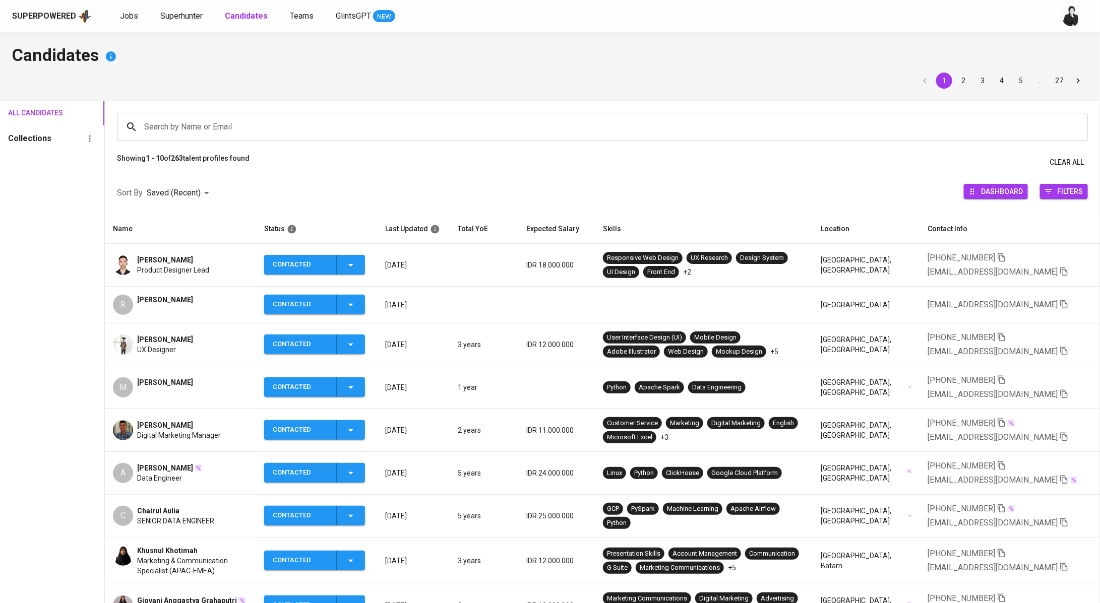
click at [187, 260] on span "Muhammad Farradhika" at bounding box center [165, 260] width 56 height 10
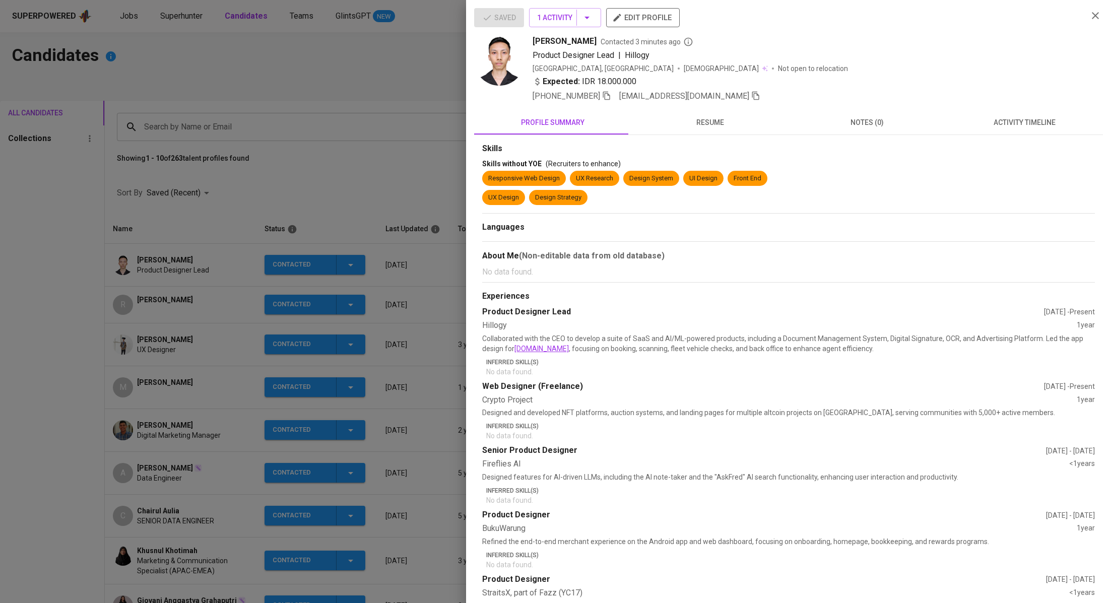
click at [996, 125] on span "activity timeline" at bounding box center [1024, 122] width 145 height 13
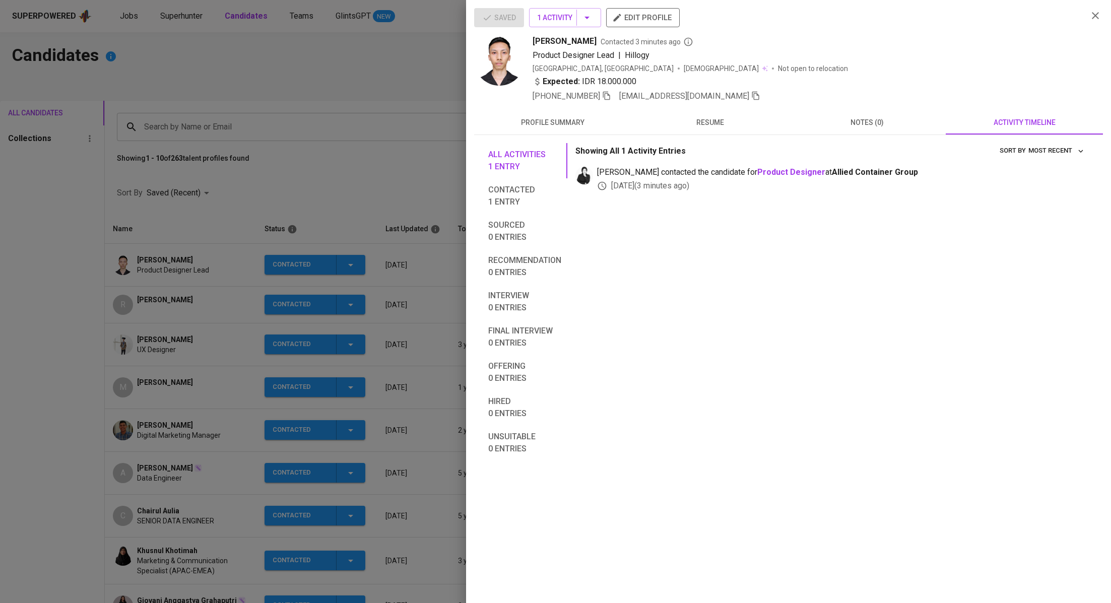
drag, startPoint x: 616, startPoint y: 42, endPoint x: 515, endPoint y: 43, distance: 101.3
click at [515, 43] on div "Muhammad Farradhika Contacted 3 minutes ago Product Designer Lead | Hillogy Ind…" at bounding box center [777, 68] width 606 height 67
copy span "[PERSON_NAME]"
drag, startPoint x: 339, startPoint y: 102, endPoint x: 131, endPoint y: 6, distance: 229.3
click at [338, 102] on div at bounding box center [555, 301] width 1111 height 603
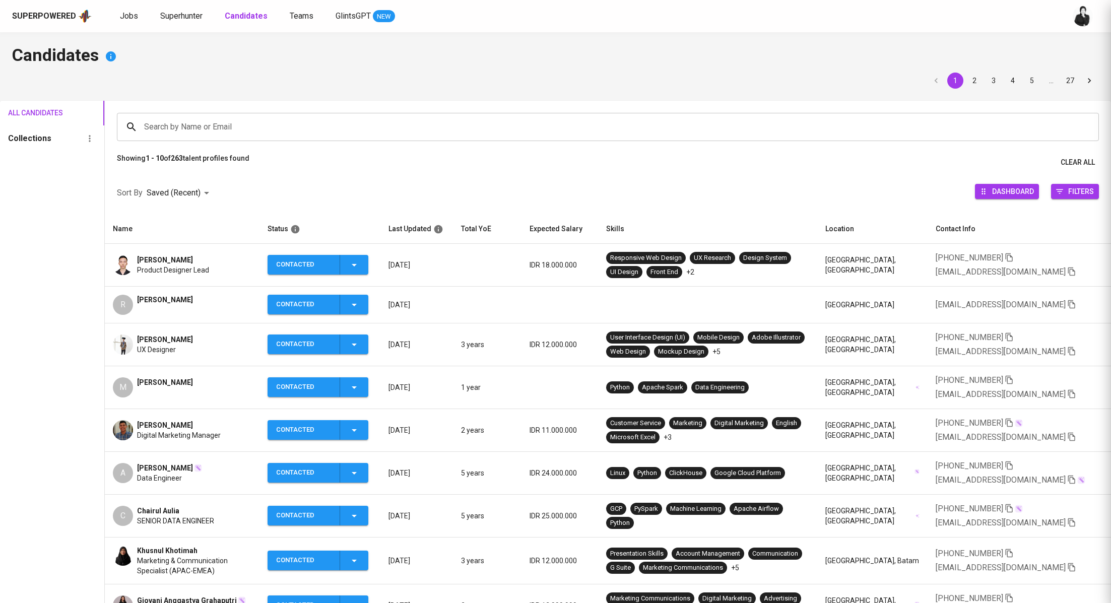
click at [125, 18] on div at bounding box center [555, 301] width 1111 height 603
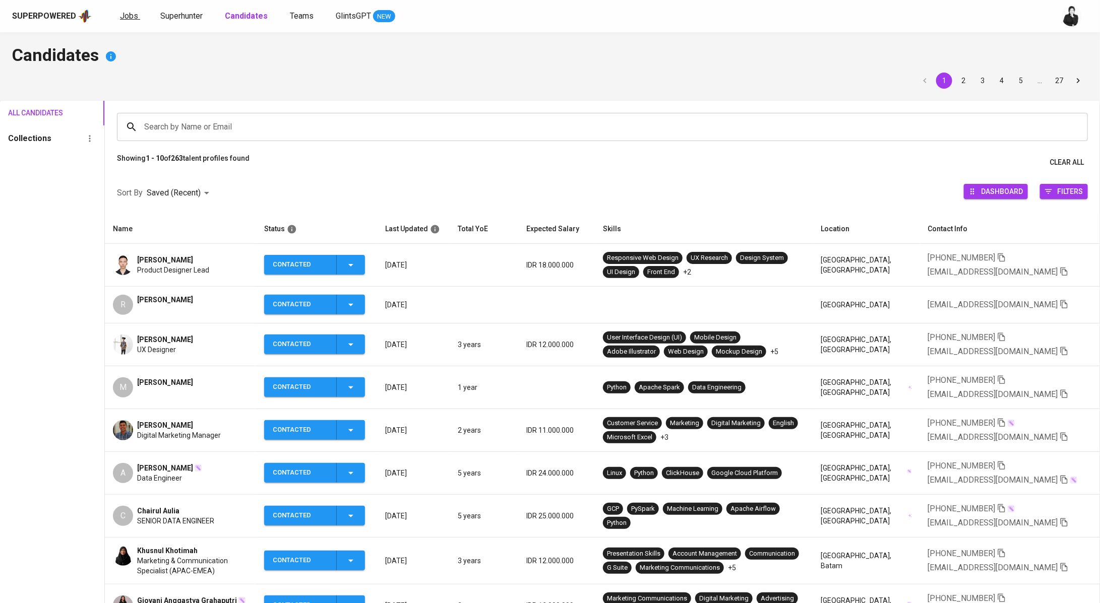
click at [126, 19] on span "Jobs" at bounding box center [129, 16] width 18 height 10
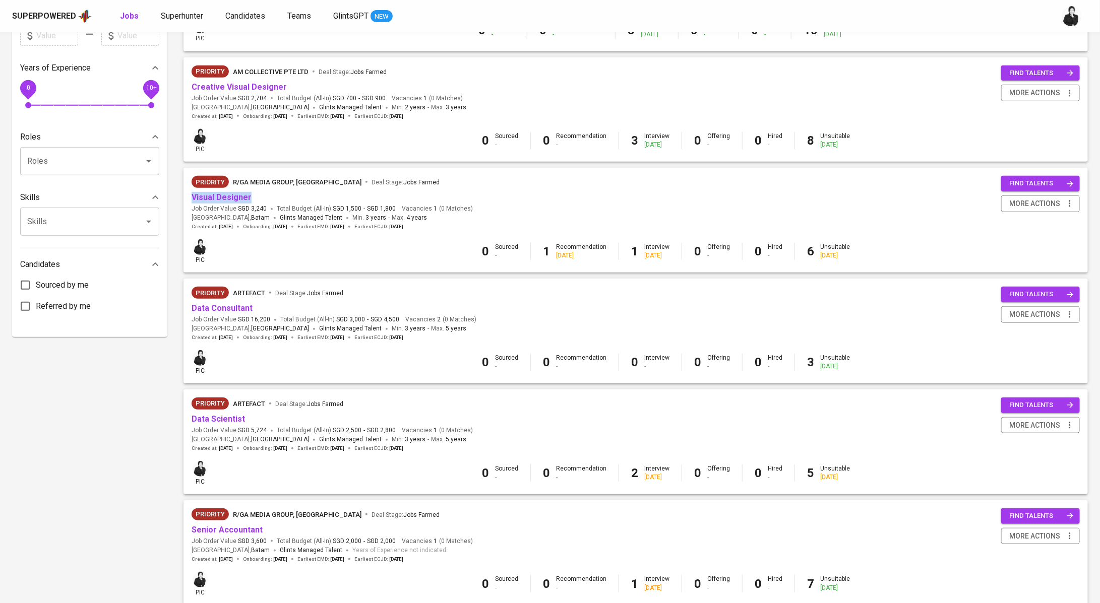
scroll to position [121, 0]
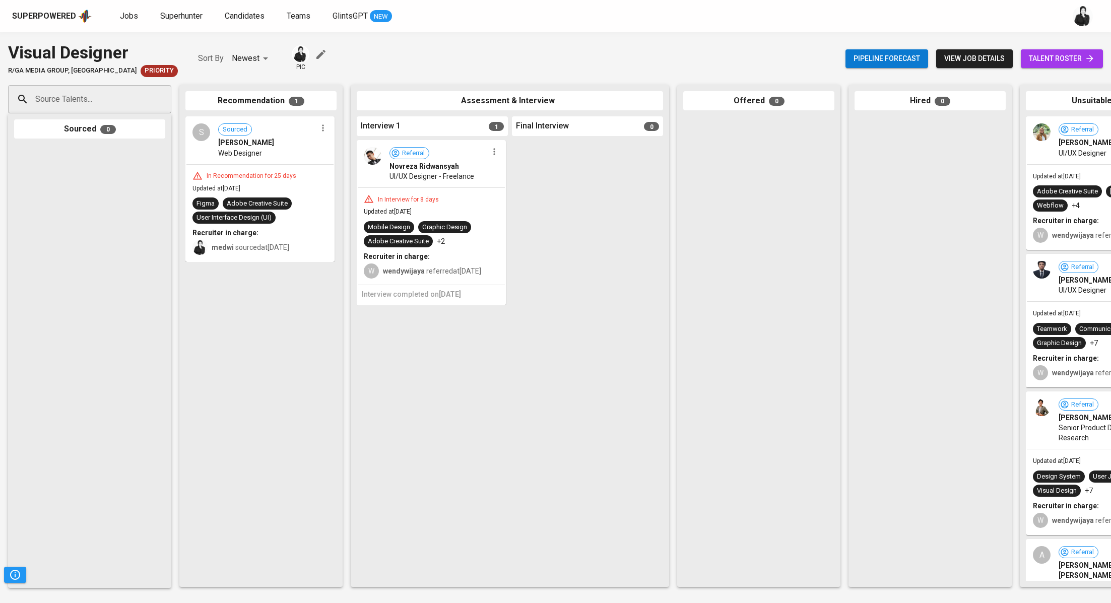
click at [1088, 64] on span "talent roster" at bounding box center [1062, 58] width 66 height 13
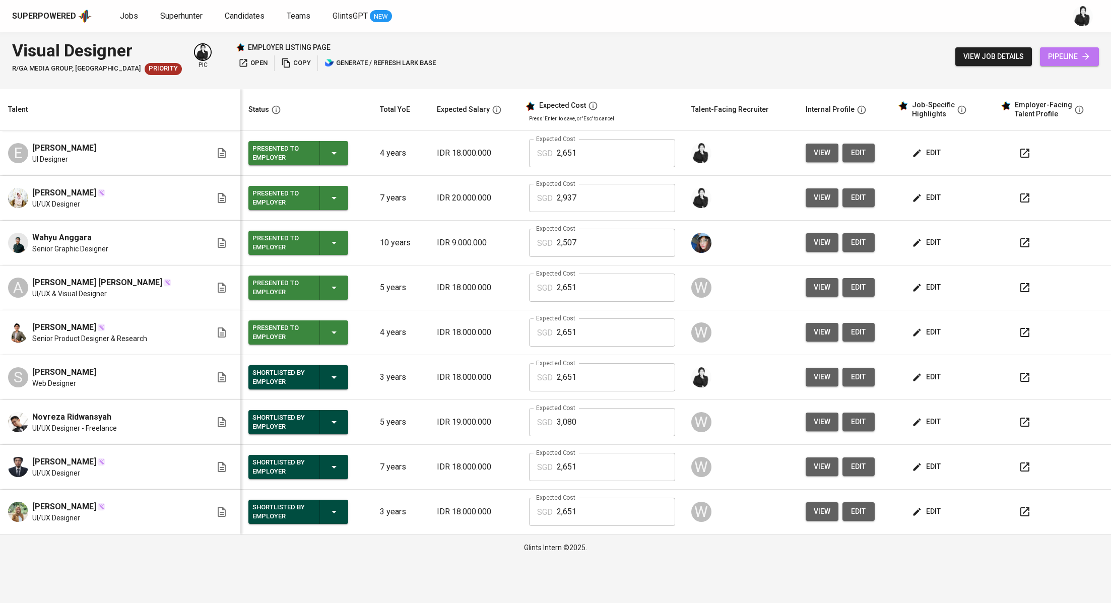
click at [1067, 57] on span "pipeline" at bounding box center [1069, 56] width 43 height 13
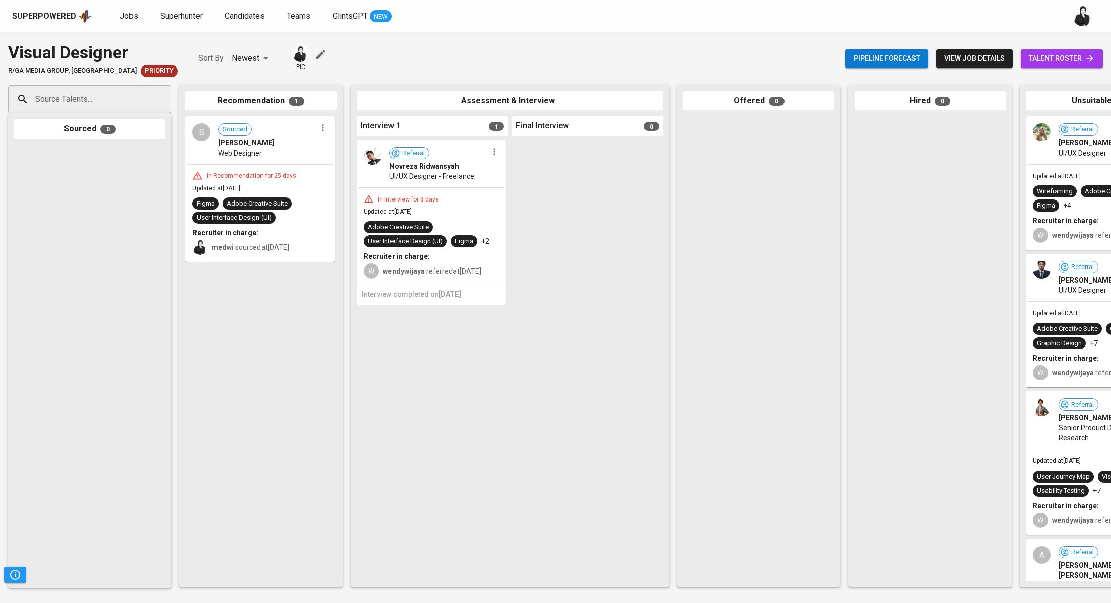
click at [326, 132] on icon "button" at bounding box center [323, 128] width 10 height 10
click at [363, 177] on span "Move to unsuitable" at bounding box center [351, 176] width 53 height 9
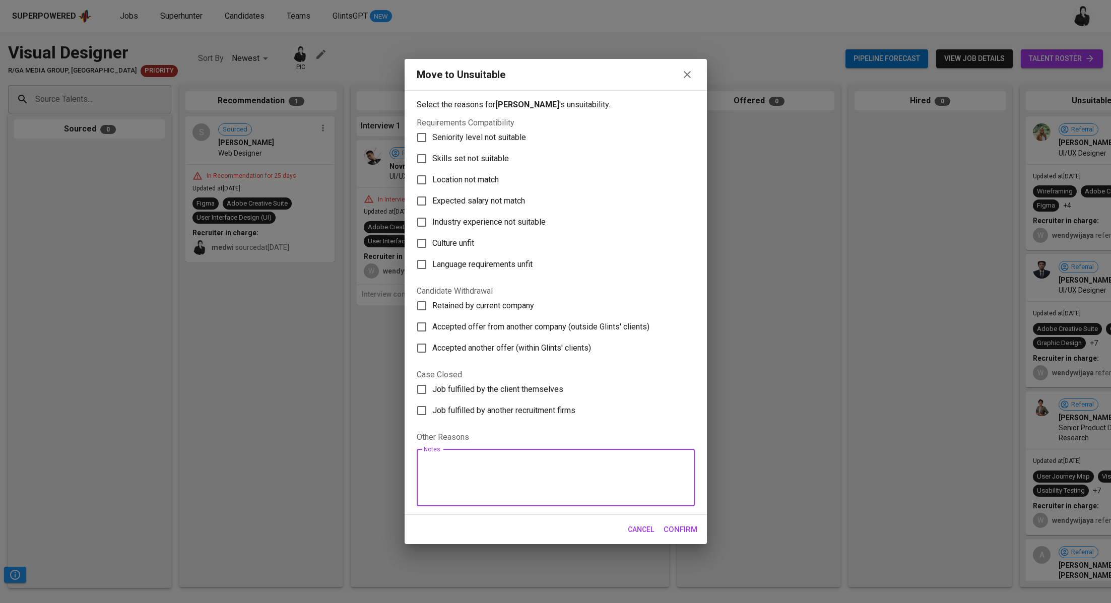
click at [478, 478] on textarea at bounding box center [556, 478] width 264 height 38
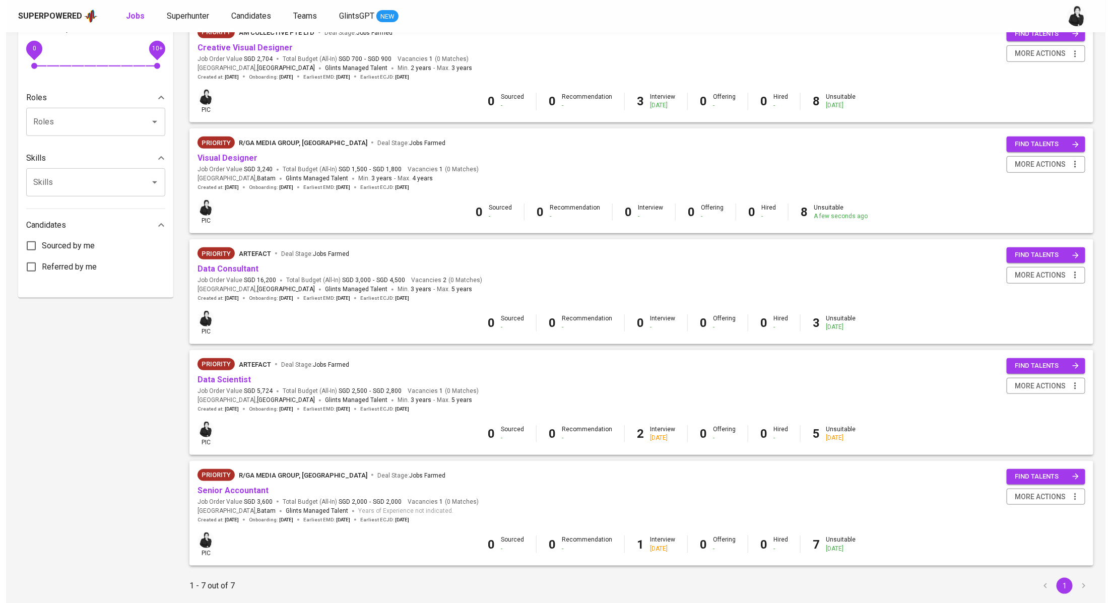
scroll to position [382, 0]
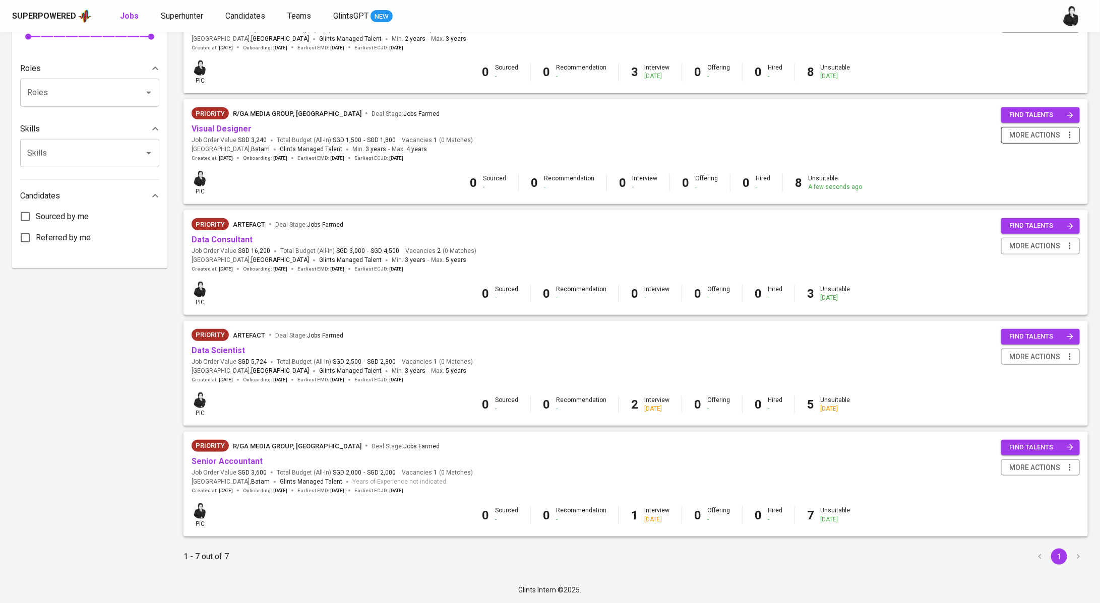
click at [1075, 138] on button "more actions" at bounding box center [1040, 135] width 79 height 17
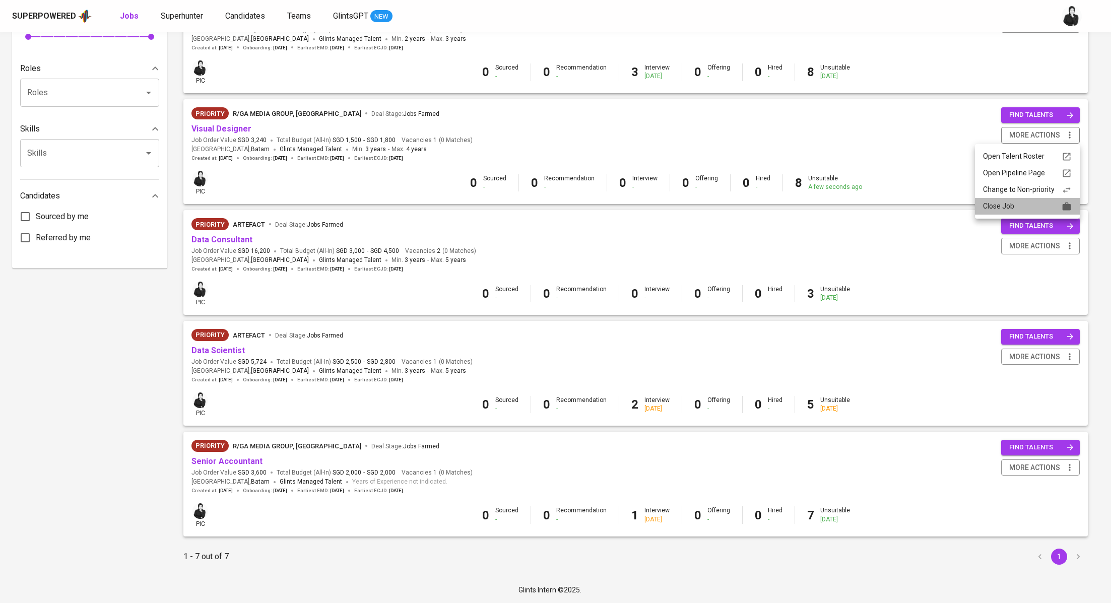
click at [1018, 206] on div "Close Job" at bounding box center [1027, 206] width 89 height 11
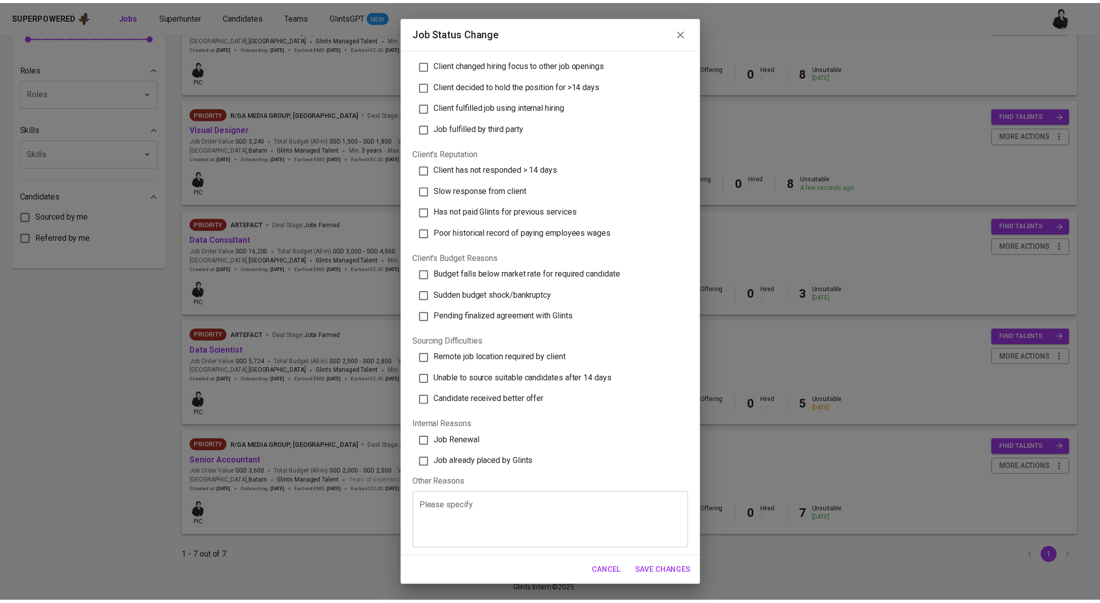
scroll to position [64, 0]
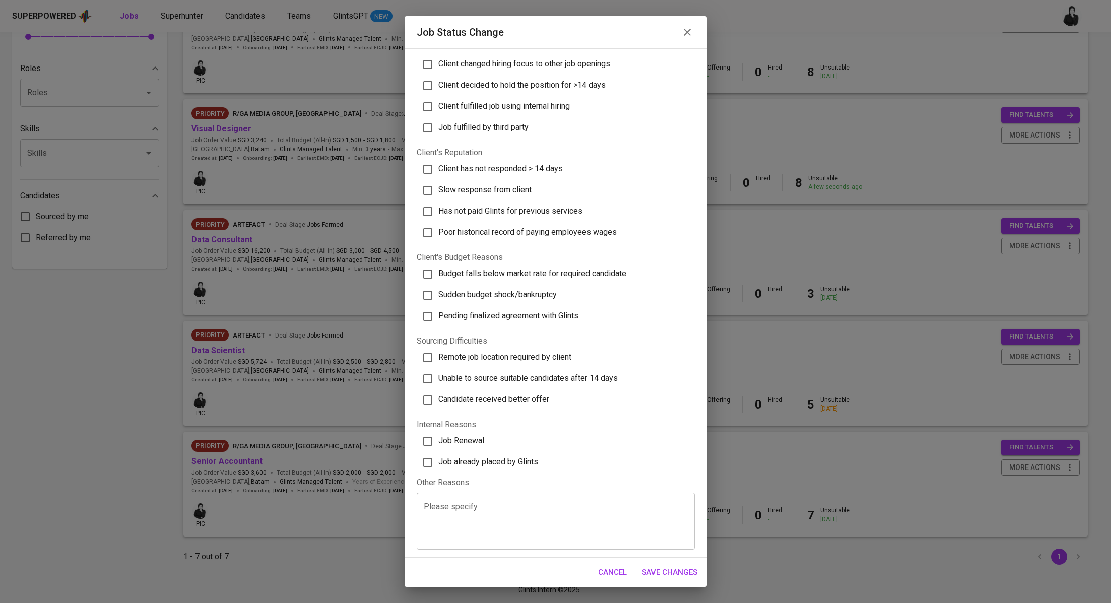
click at [495, 503] on textarea at bounding box center [556, 521] width 264 height 38
paste textarea "Job paused by the client"
type textarea "Job paused by the client"
click at [512, 87] on span "Client decided to hold the position for >14 days" at bounding box center [521, 85] width 167 height 10
click at [438, 87] on input "Client decided to hold the position for >14 days" at bounding box center [427, 85] width 21 height 21
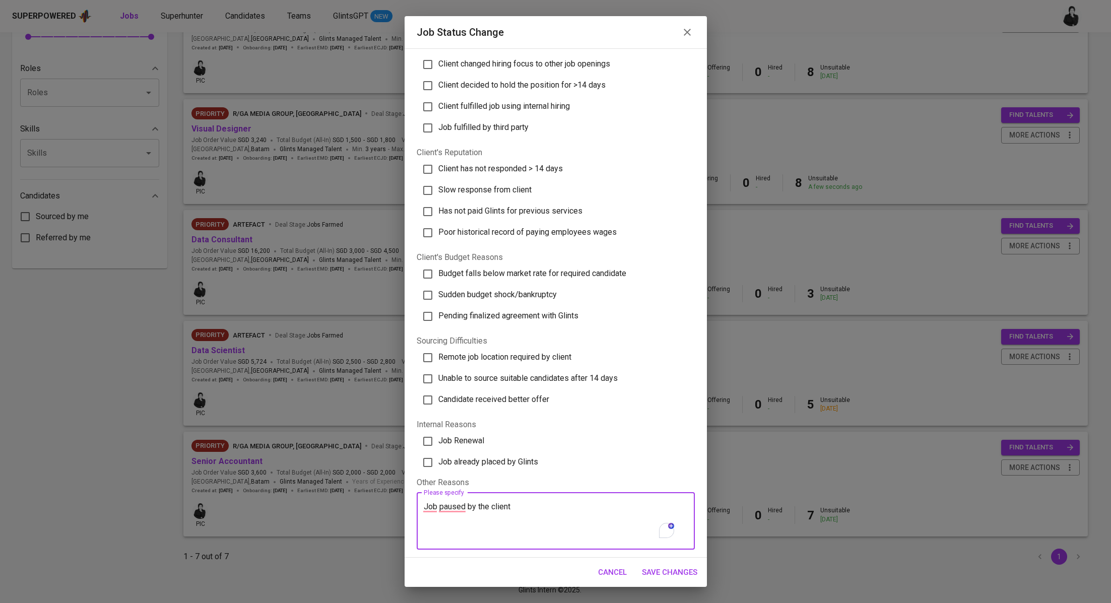
checkbox input "true"
click at [681, 569] on span "Save Changes" at bounding box center [669, 572] width 55 height 13
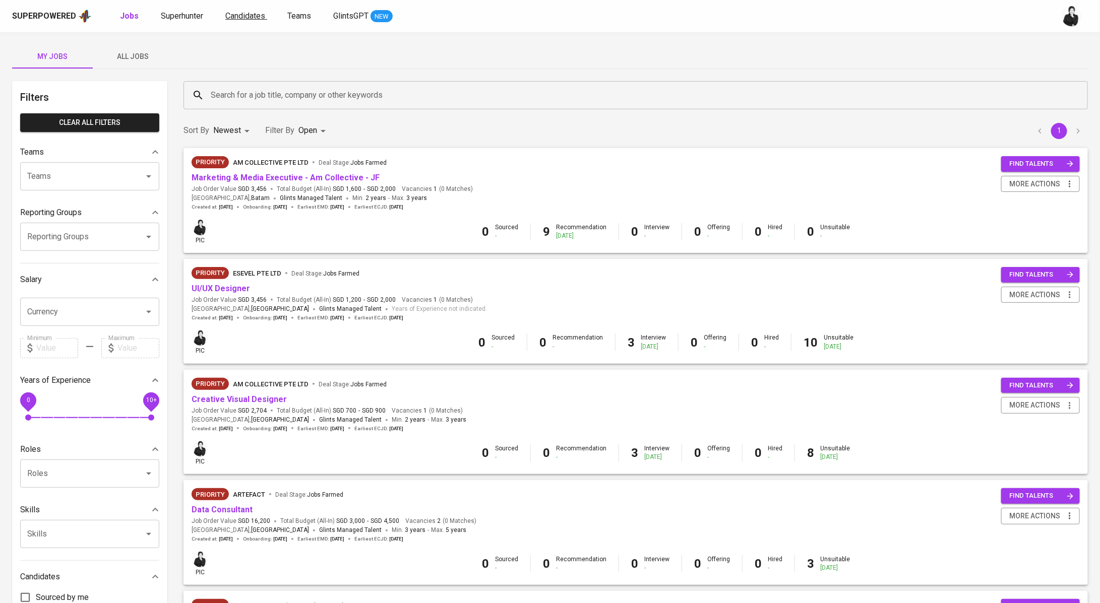
click at [257, 16] on span "Candidates" at bounding box center [245, 16] width 40 height 10
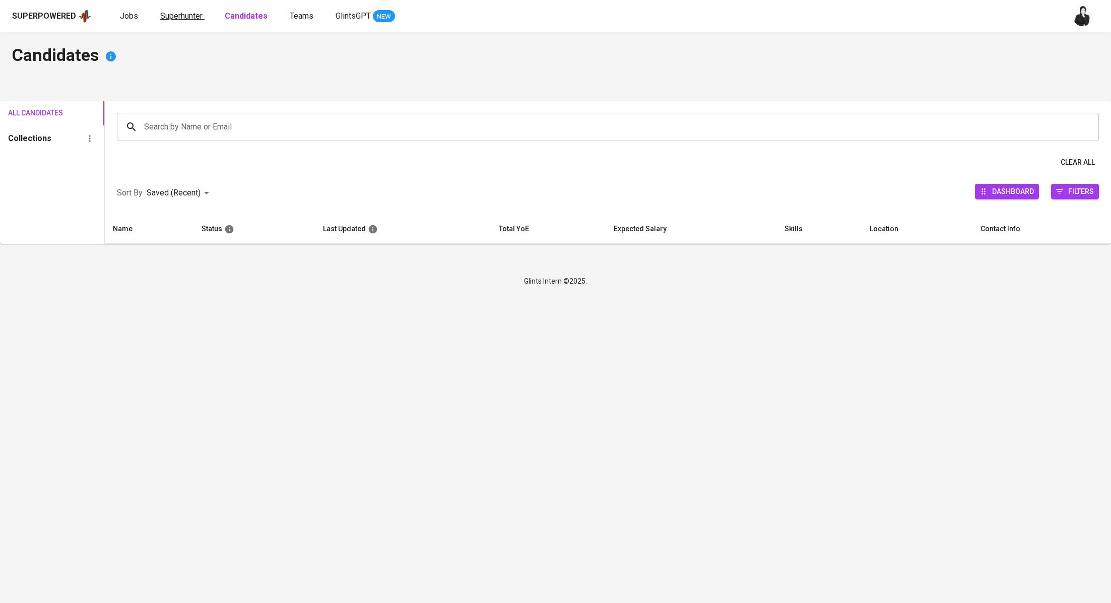
click at [184, 17] on span "Superhunter" at bounding box center [181, 16] width 42 height 10
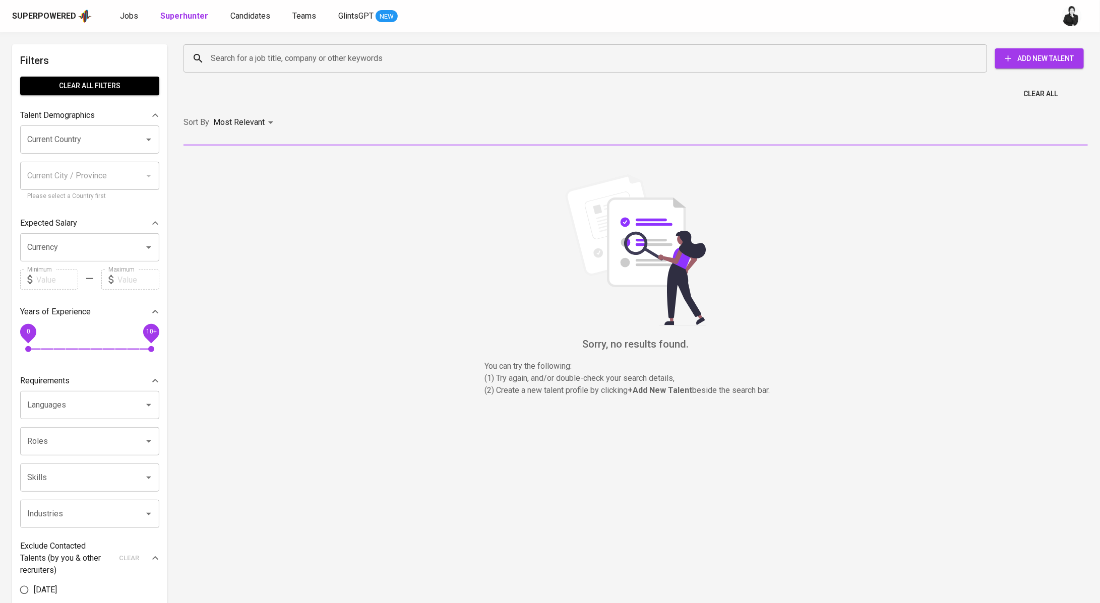
click at [243, 16] on span "Candidates" at bounding box center [250, 16] width 40 height 10
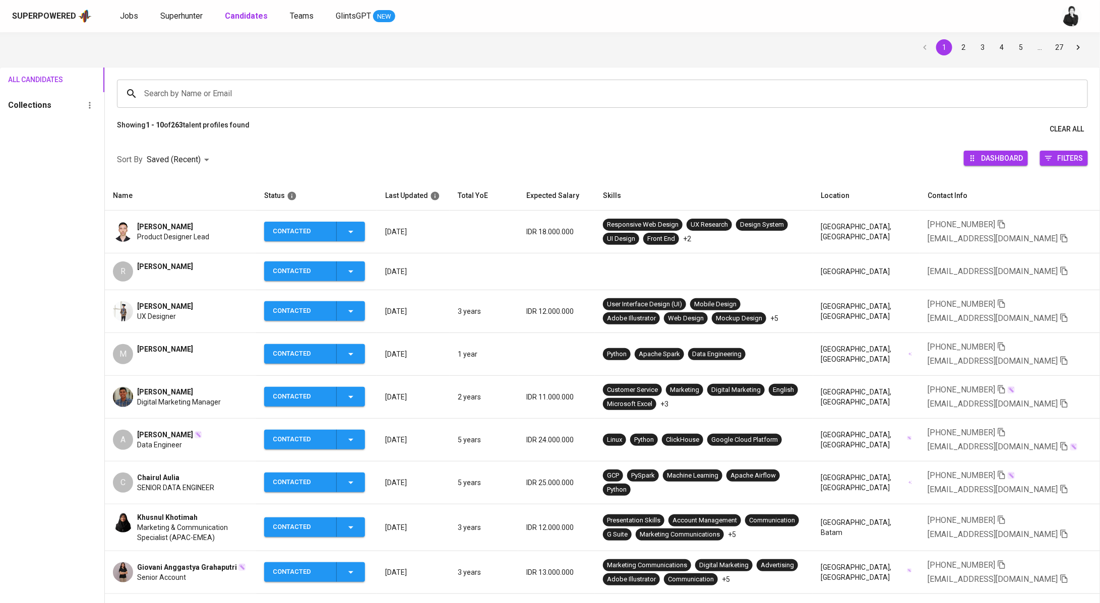
scroll to position [57, 0]
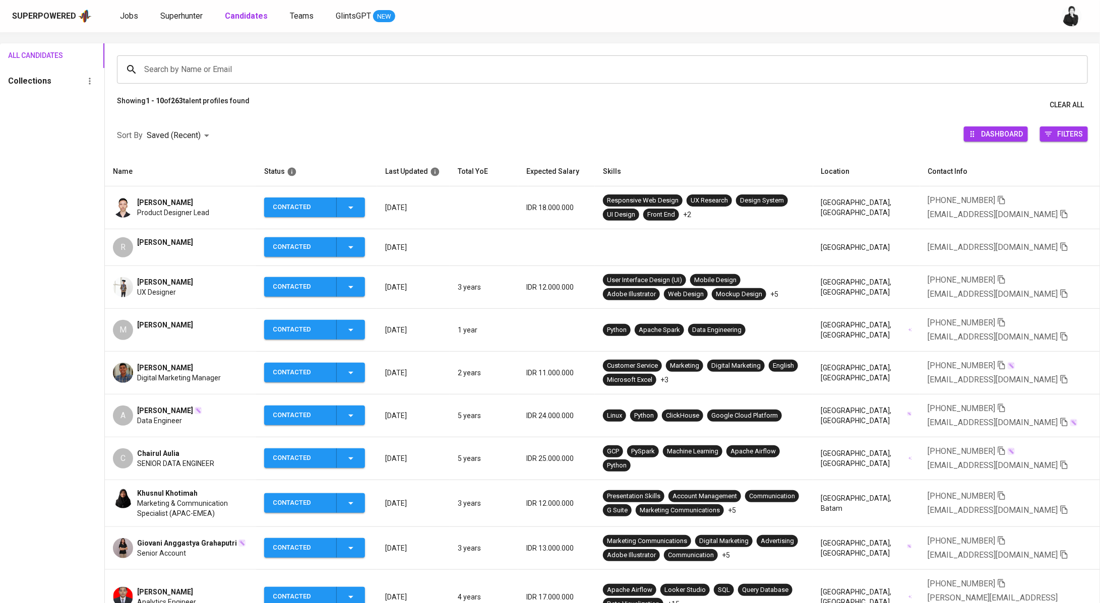
click at [210, 277] on div "[PERSON_NAME] UX Designer" at bounding box center [180, 287] width 135 height 20
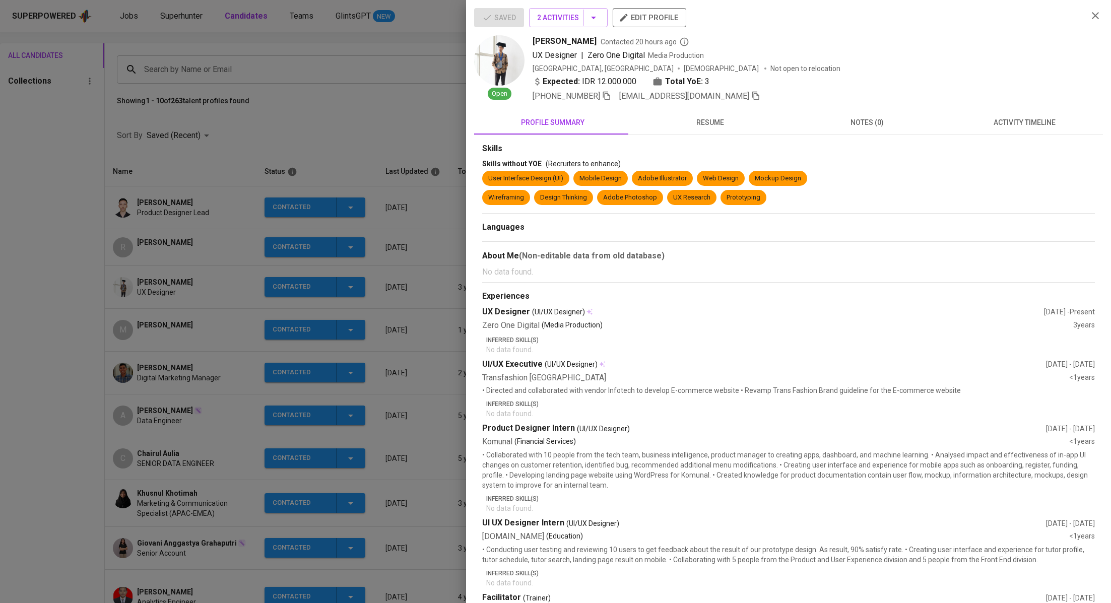
click at [751, 95] on icon "button" at bounding box center [755, 95] width 9 height 9
click at [235, 95] on div at bounding box center [555, 301] width 1111 height 603
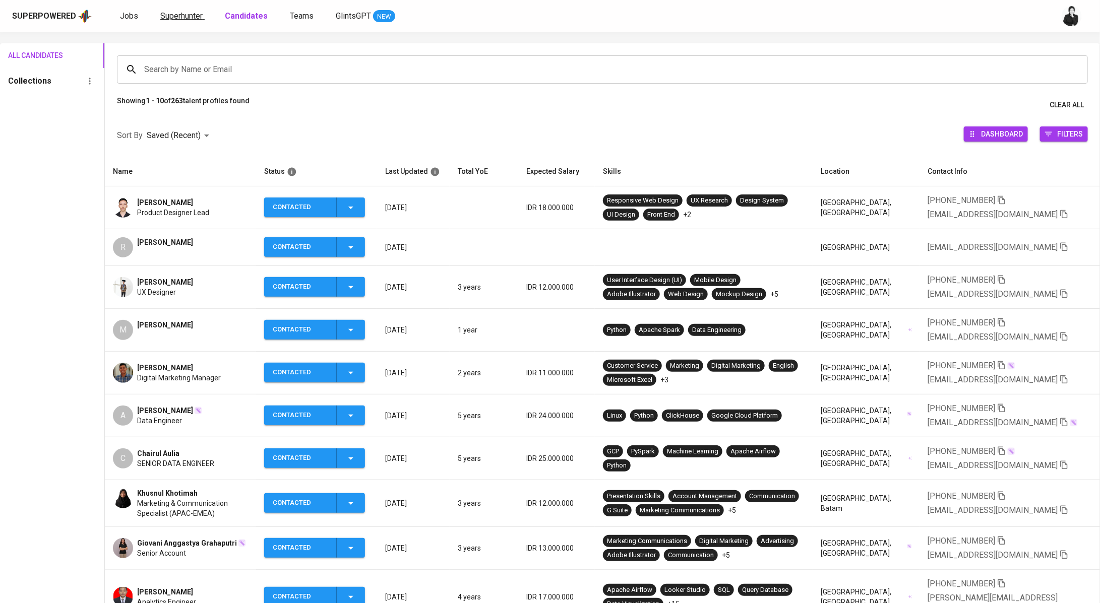
click at [184, 14] on span "Superhunter" at bounding box center [181, 16] width 42 height 10
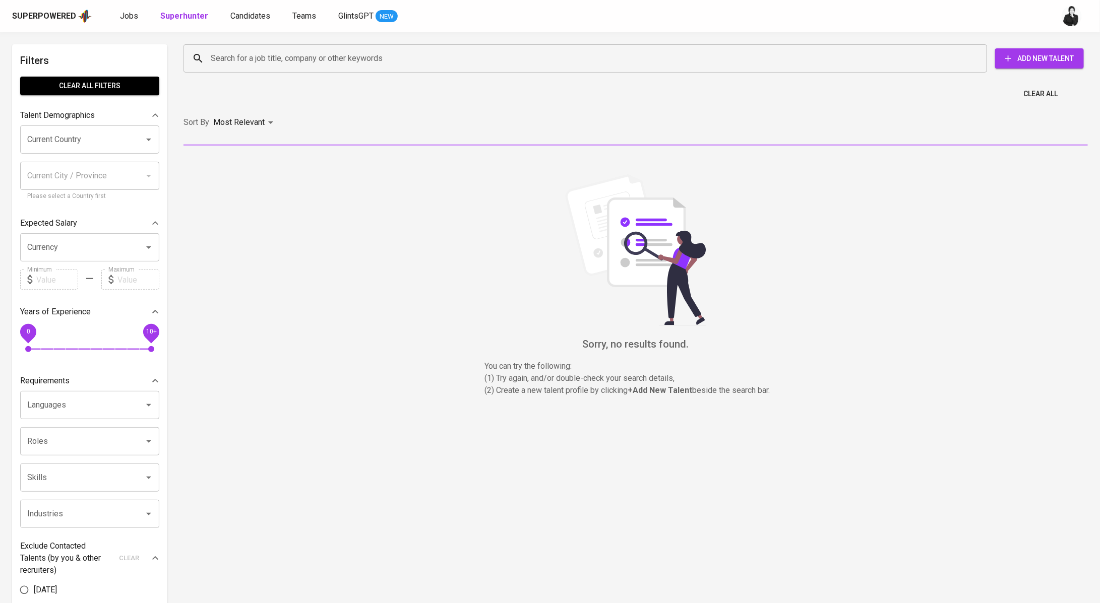
click at [293, 52] on input "Search for a job title, company or other keywords" at bounding box center [587, 58] width 759 height 19
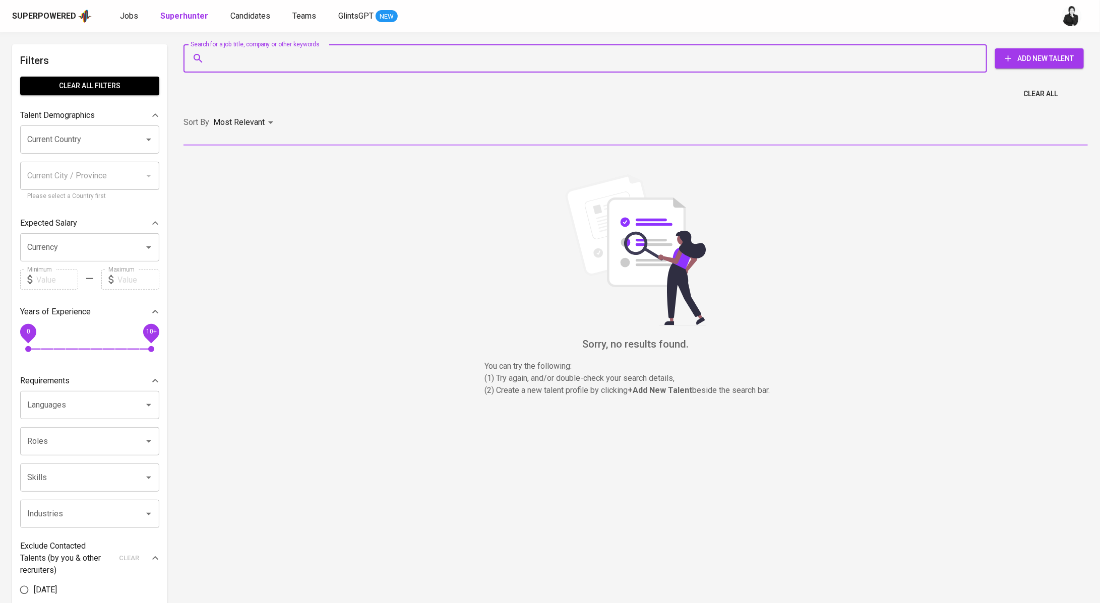
paste input "hilarius.bryan15@gmail.com"
type input "hilarius.bryan15@gmail.com"
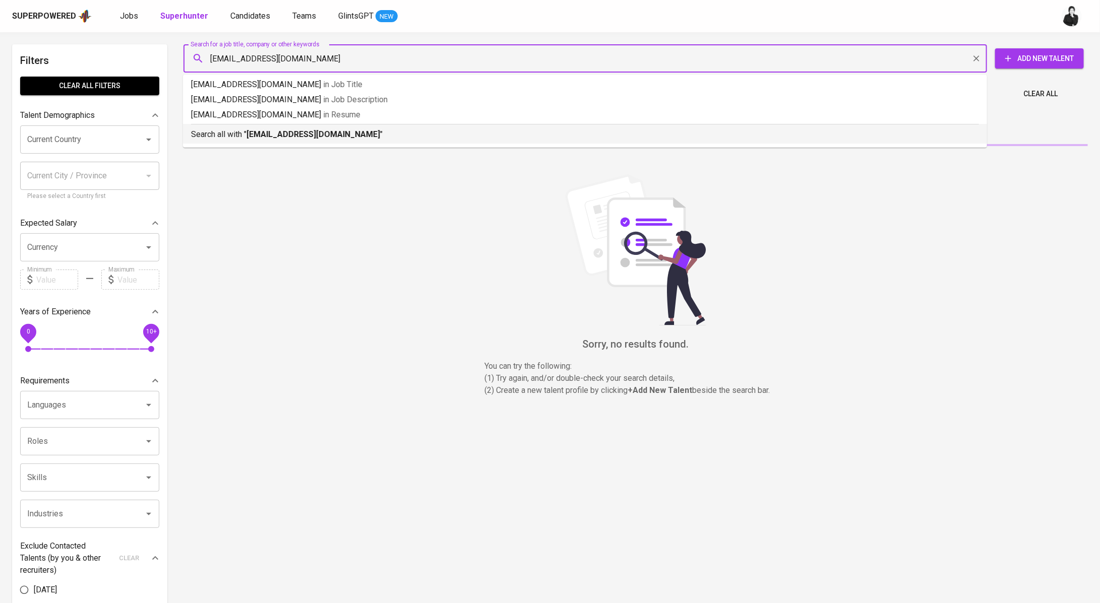
click at [283, 143] on li "Search all with " hilarius.bryan15@gmail.com "" at bounding box center [585, 134] width 804 height 20
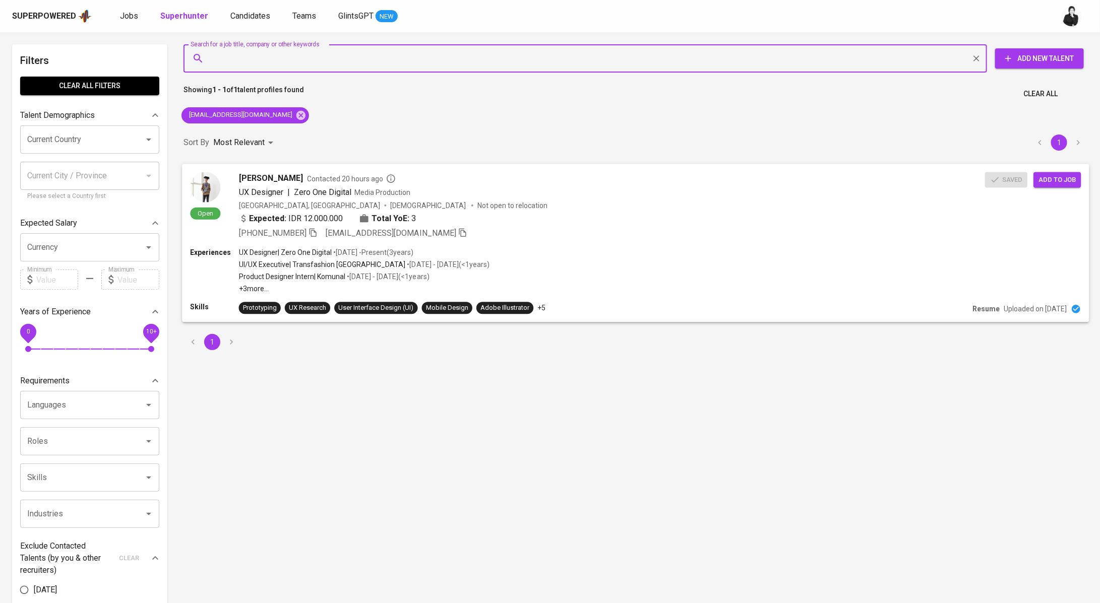
click at [1054, 174] on span "Add to job" at bounding box center [1056, 180] width 37 height 12
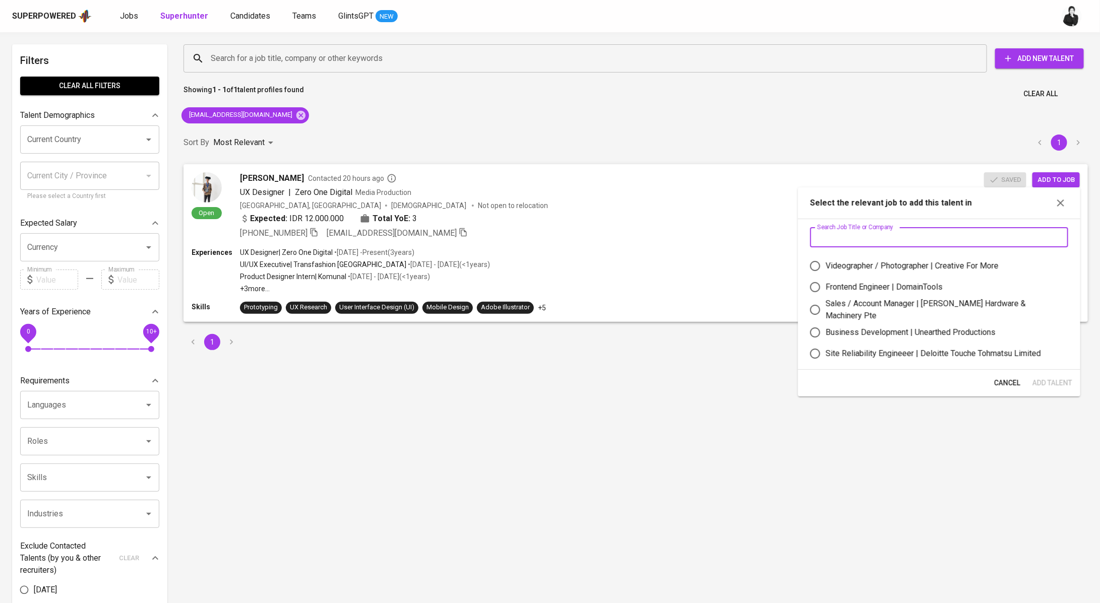
click at [930, 239] on input "text" at bounding box center [939, 237] width 258 height 20
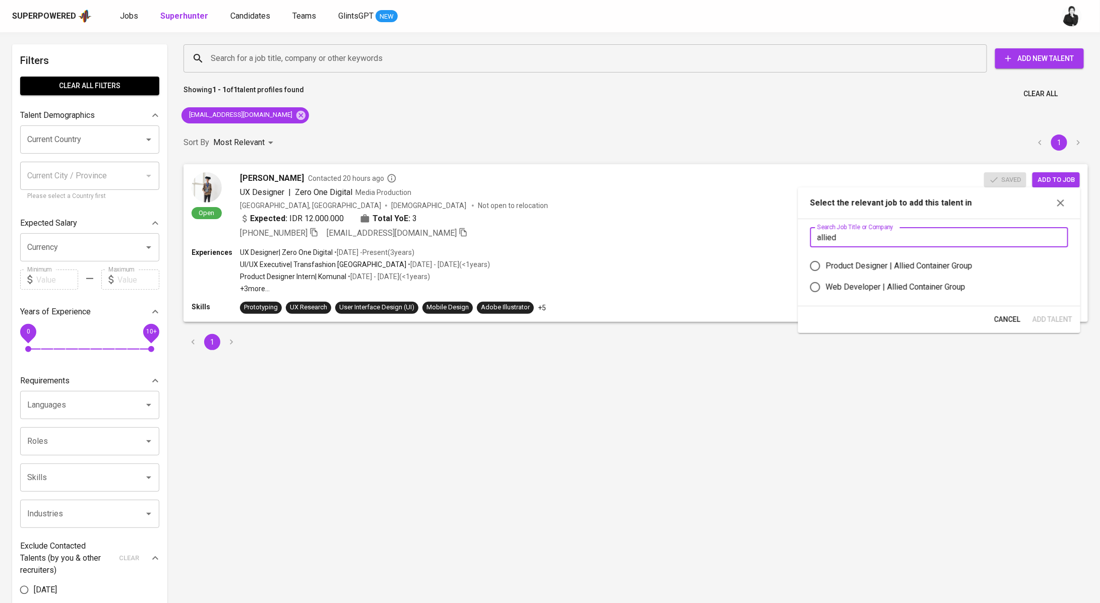
type input "allied"
click at [942, 266] on div "Product Designer | Allied Container Group" at bounding box center [898, 266] width 147 height 12
click at [825, 266] on input "Product Designer | Allied Container Group" at bounding box center [814, 265] width 21 height 21
radio input "true"
click at [1053, 322] on span "Add Talent" at bounding box center [1052, 319] width 40 height 13
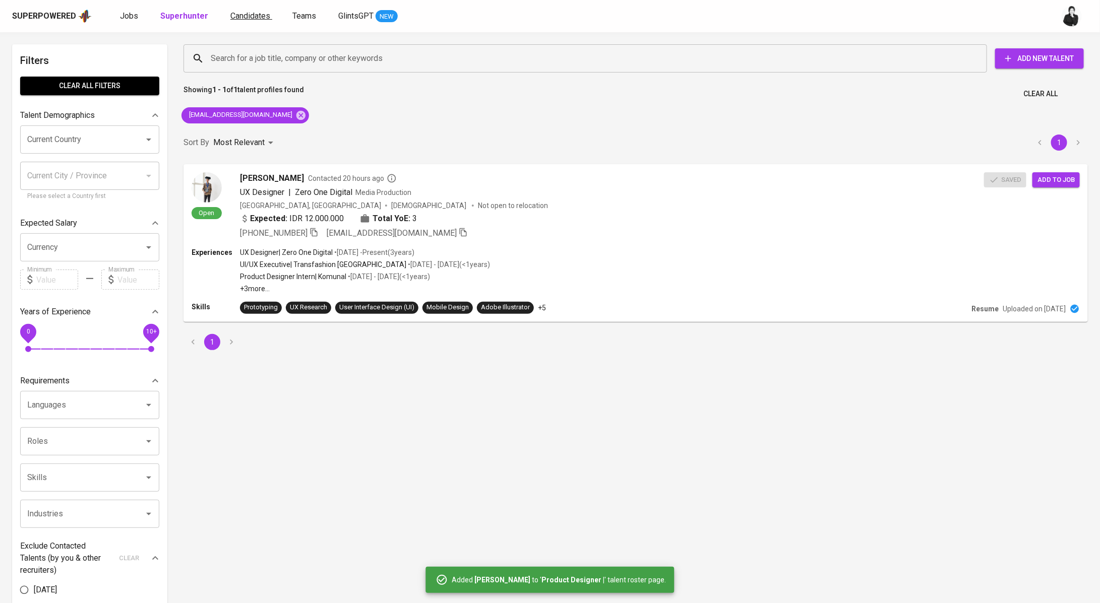
click at [237, 15] on span "Candidates" at bounding box center [250, 16] width 40 height 10
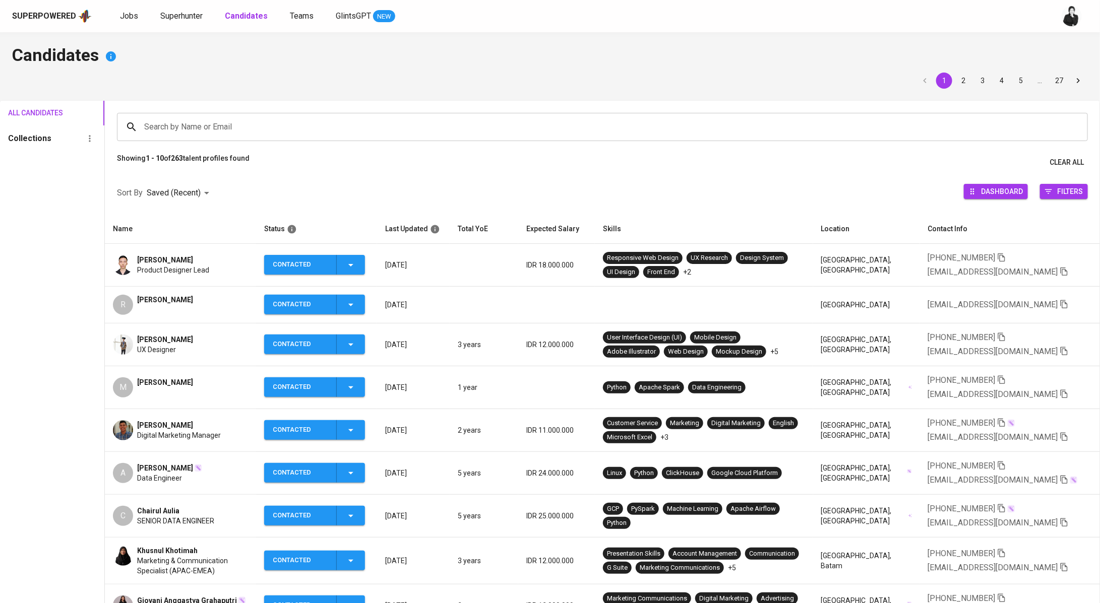
click at [192, 300] on span "Rizqy Ali Syaifurrahman" at bounding box center [165, 300] width 56 height 10
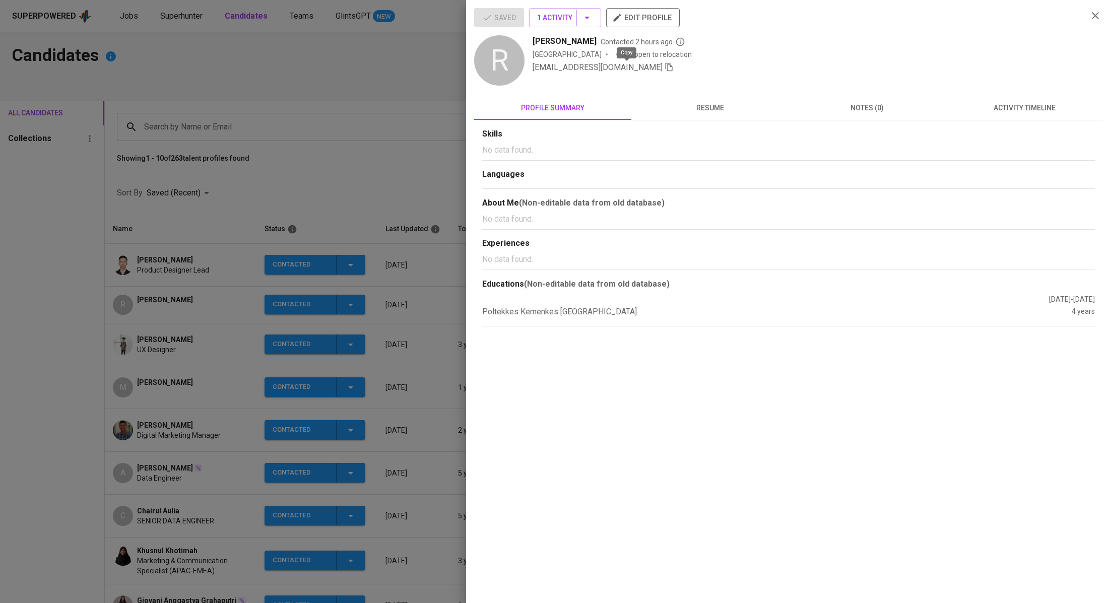
click at [665, 69] on icon "button" at bounding box center [669, 66] width 9 height 9
click at [354, 114] on div at bounding box center [555, 301] width 1111 height 603
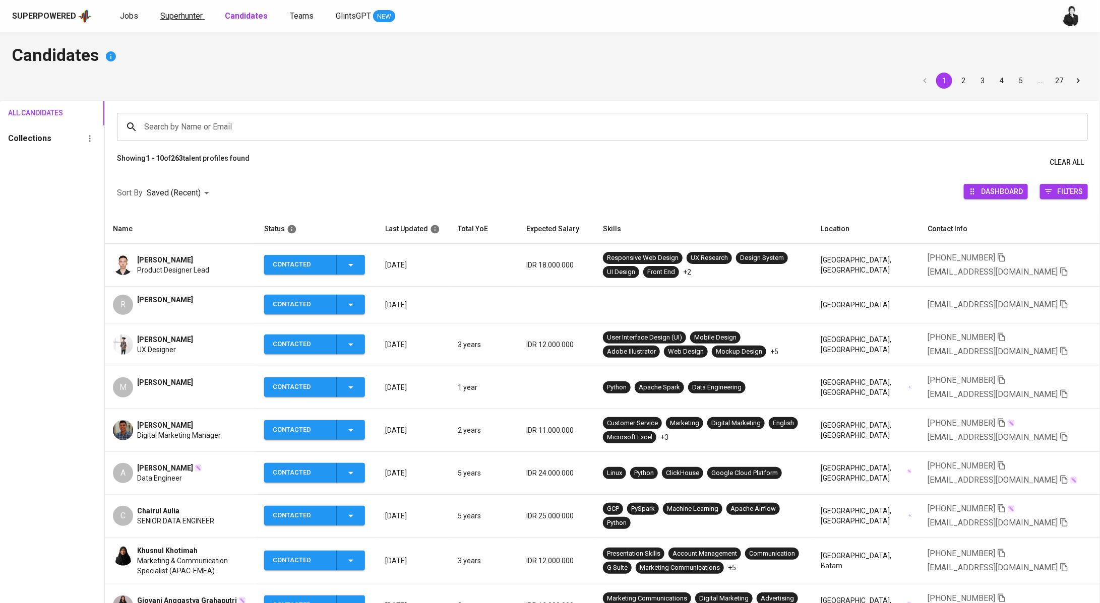
click at [175, 16] on span "Superhunter" at bounding box center [181, 16] width 42 height 10
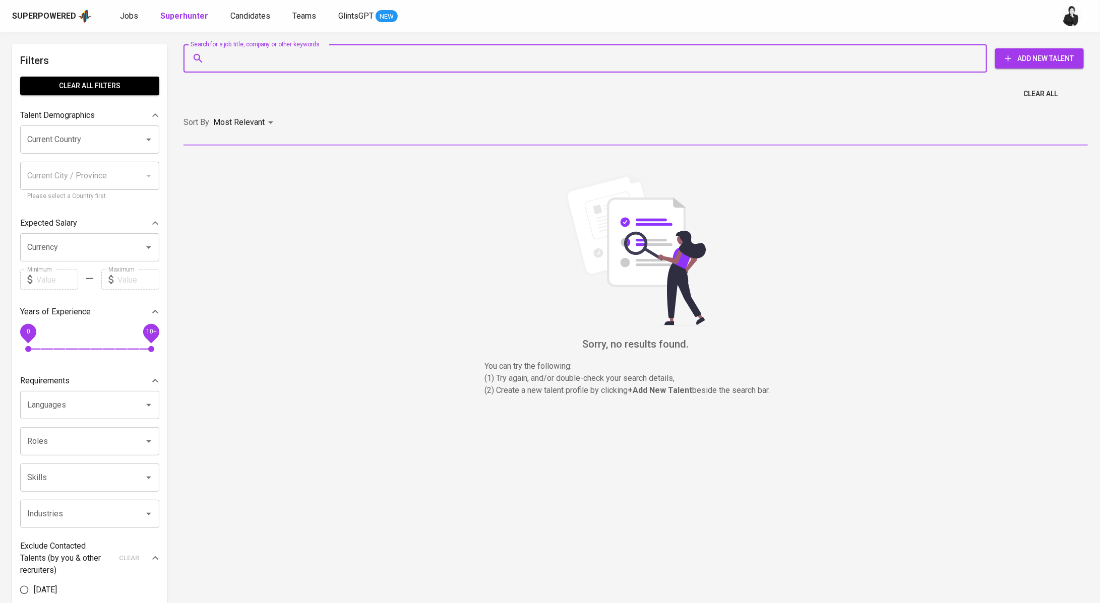
click at [328, 62] on input "Search for a job title, company or other keywords" at bounding box center [587, 58] width 759 height 19
paste input "rizqyalisyaif@gmail.com"
type input "rizqyalisyaif@gmail.com"
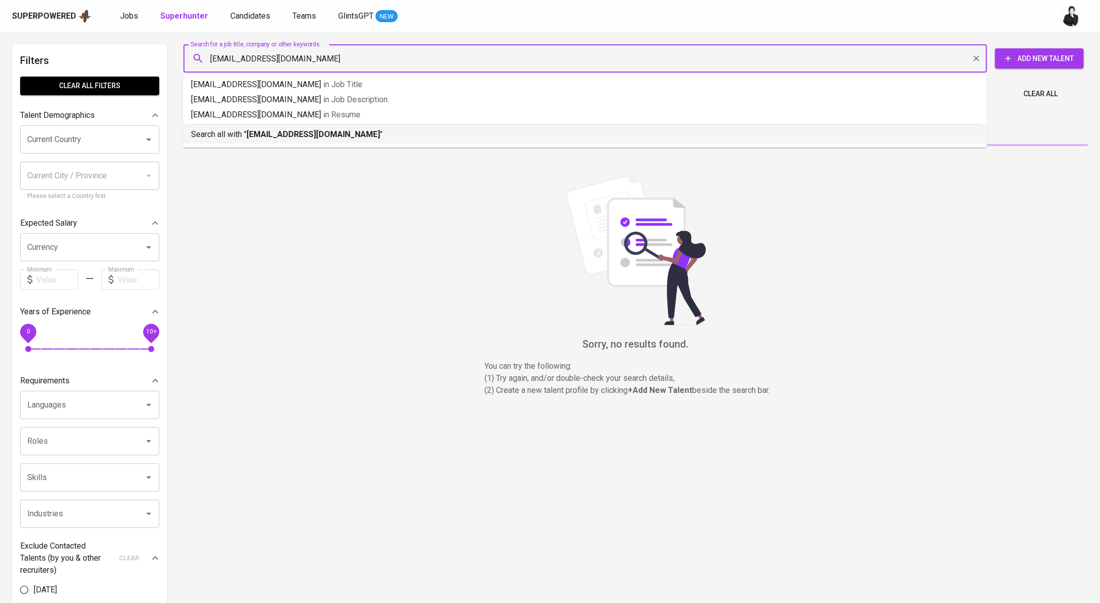
click at [321, 141] on li "Search all with " rizqyalisyaif@gmail.com "" at bounding box center [585, 134] width 804 height 20
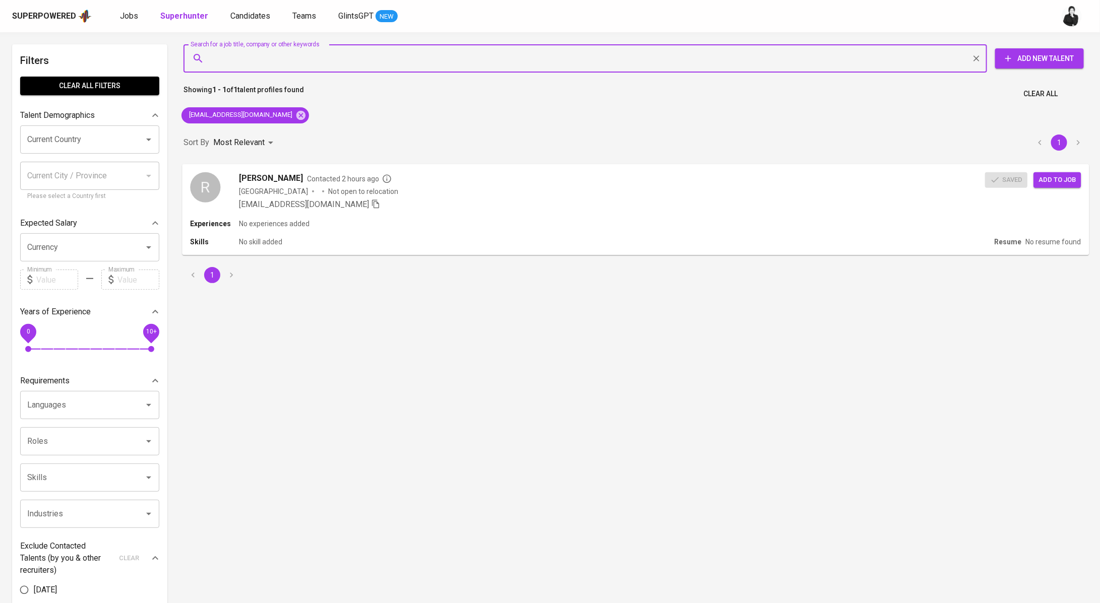
click at [1065, 180] on span "Add to job" at bounding box center [1056, 180] width 37 height 12
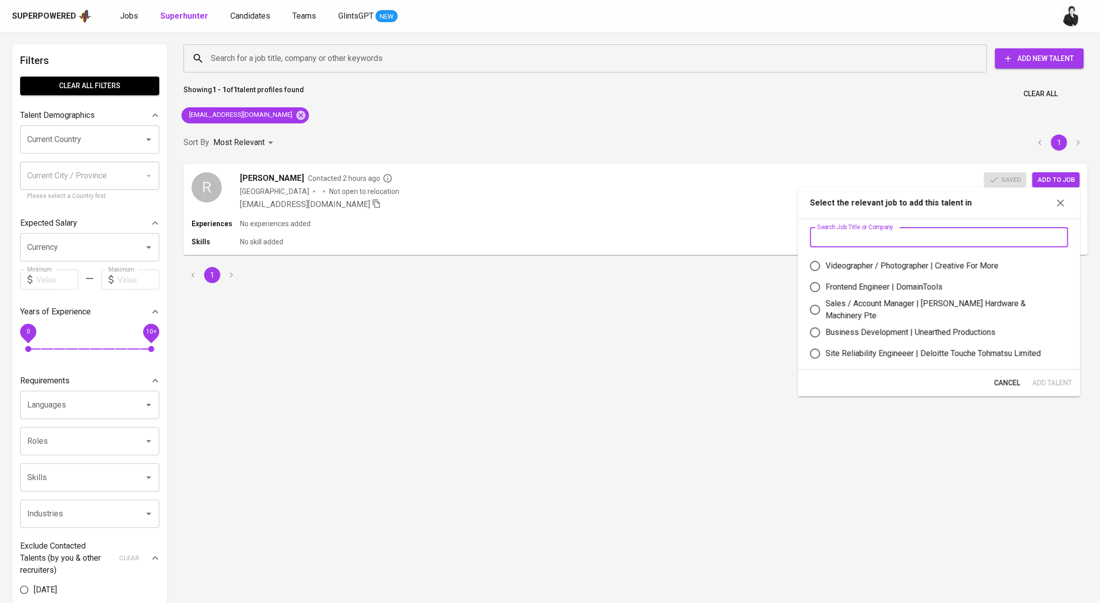
click at [891, 231] on input "text" at bounding box center [939, 237] width 258 height 20
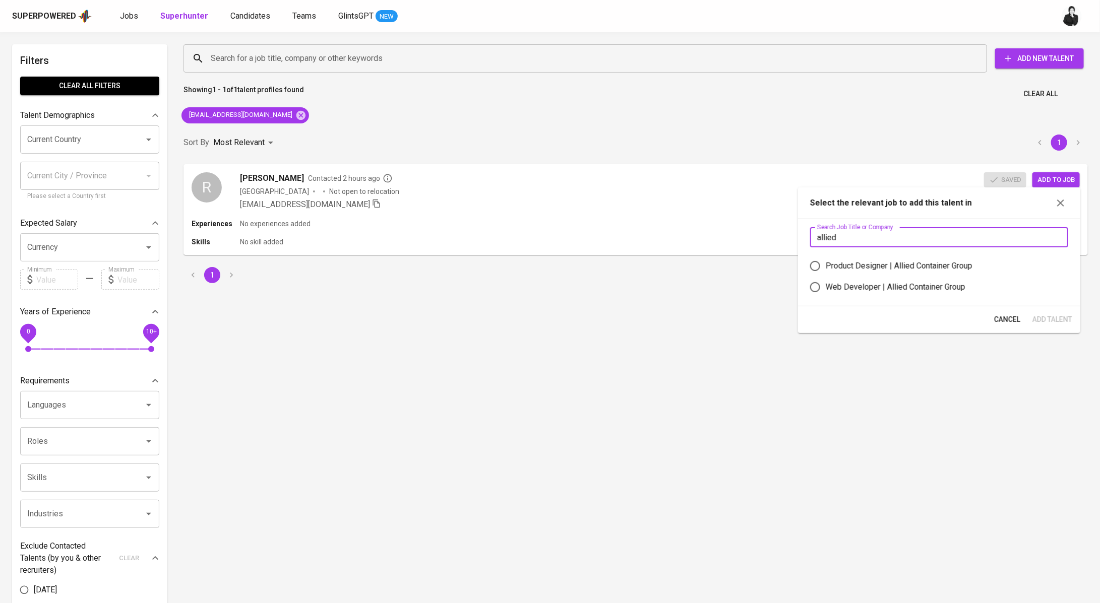
type input "allied"
click at [915, 256] on label "Product Designer | Allied Container Group" at bounding box center [931, 265] width 255 height 21
click at [825, 256] on input "Product Designer | Allied Container Group" at bounding box center [814, 265] width 21 height 21
radio input "true"
click at [1059, 306] on div "Cancel Add Talent" at bounding box center [939, 319] width 282 height 27
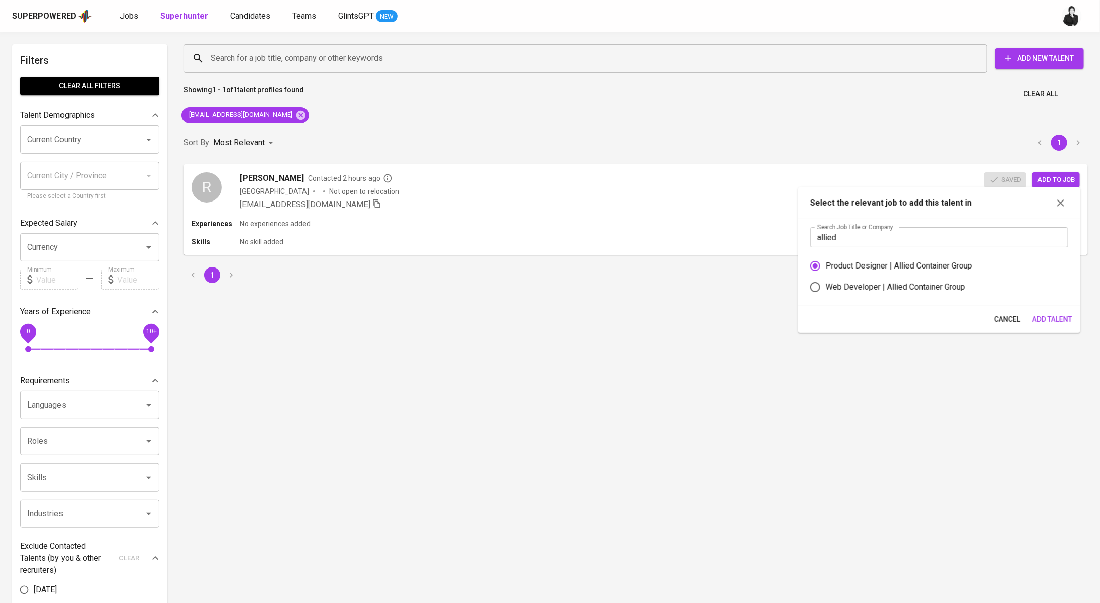
click at [1052, 322] on span "Add Talent" at bounding box center [1052, 319] width 40 height 13
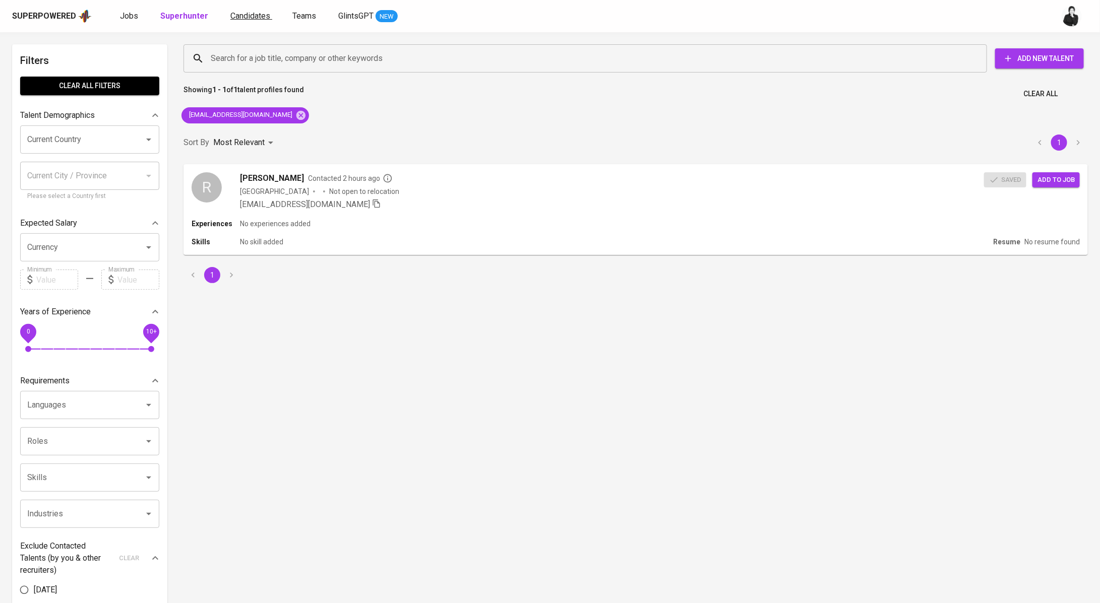
click at [262, 18] on span "Candidates" at bounding box center [250, 16] width 40 height 10
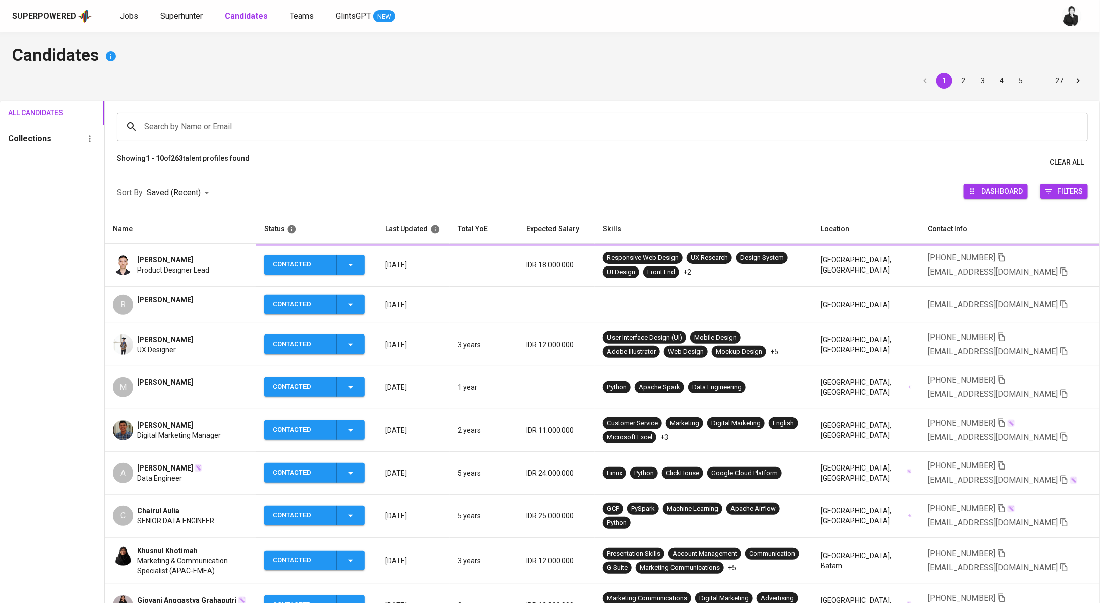
click at [215, 262] on div "Muhammad Farradhika Product Designer Lead" at bounding box center [180, 265] width 135 height 20
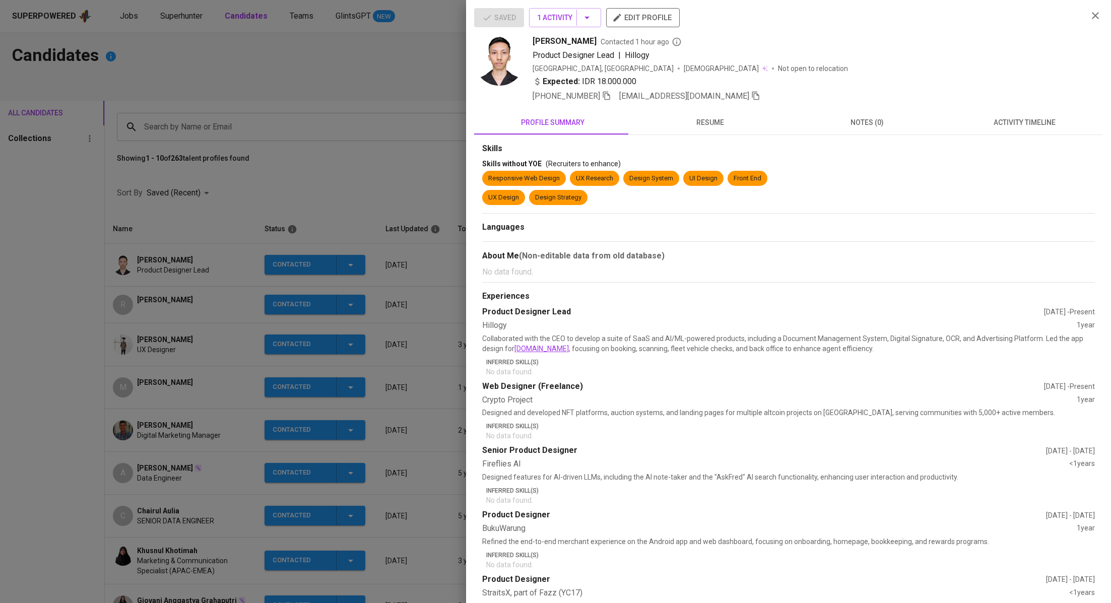
click at [751, 98] on icon "button" at bounding box center [755, 95] width 9 height 9
click at [322, 102] on div at bounding box center [555, 301] width 1111 height 603
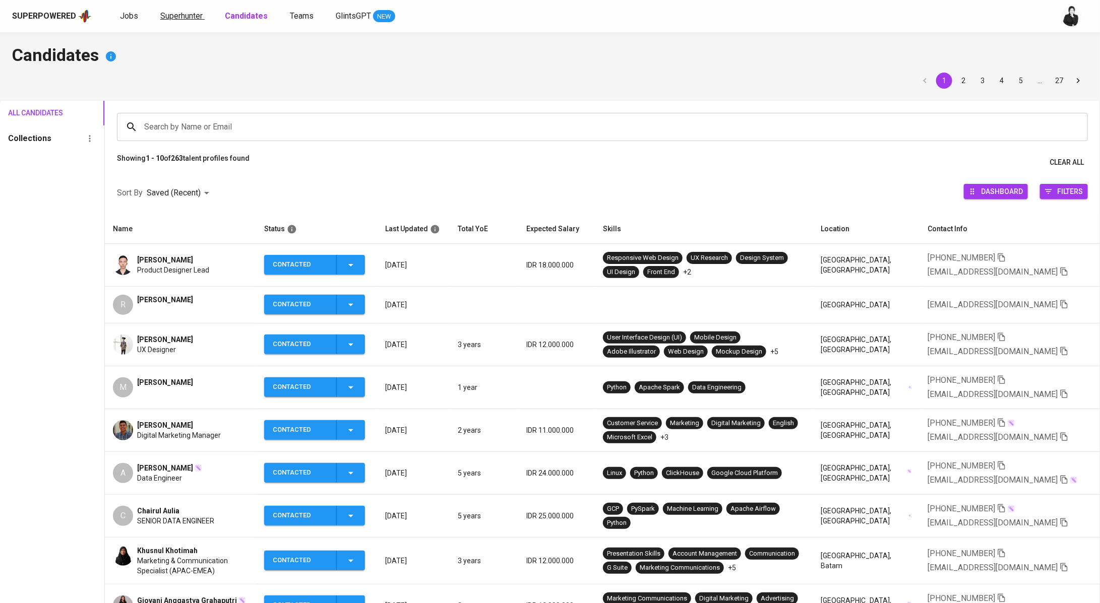
click at [171, 13] on span "Superhunter" at bounding box center [181, 16] width 42 height 10
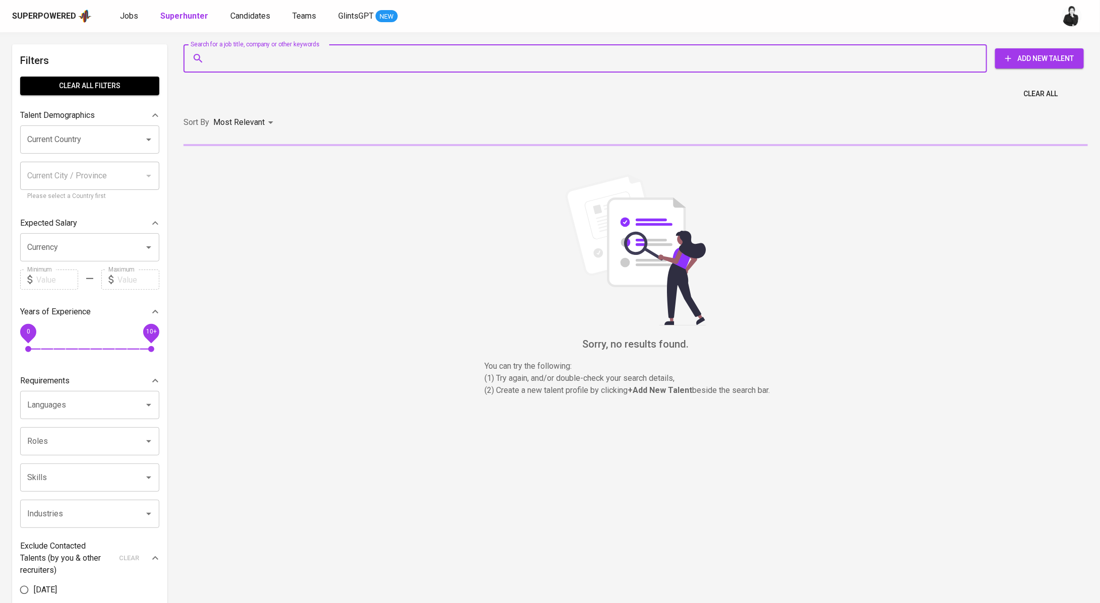
click at [328, 54] on input "Search for a job title, company or other keywords" at bounding box center [587, 58] width 759 height 19
paste input "brofarro@gmail.com"
type input "brofarro@gmail.com"
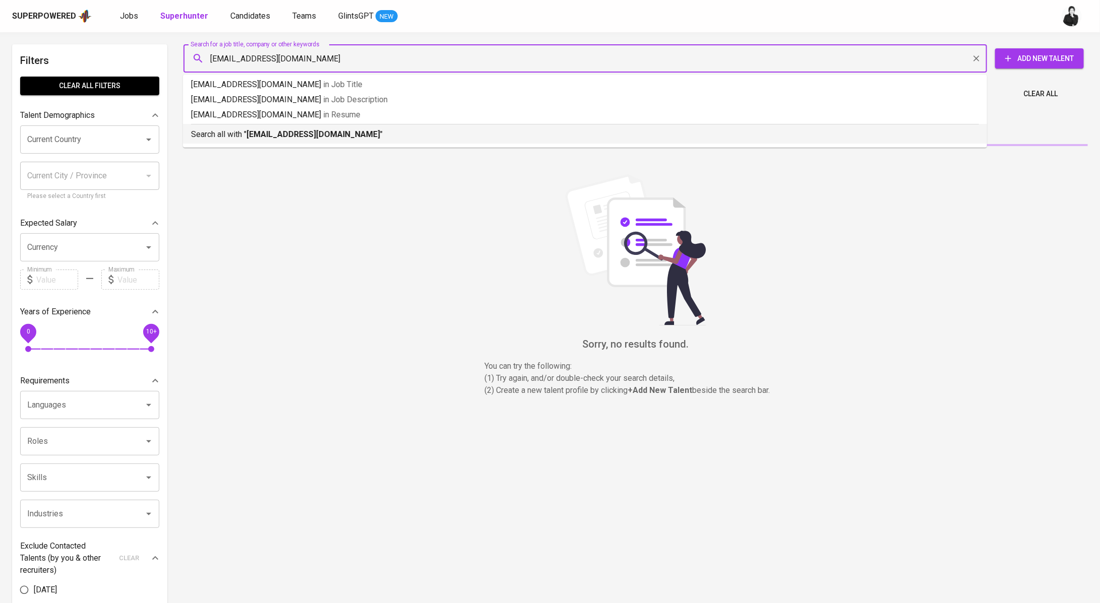
click at [317, 140] on p "Search all with " brofarro@gmail.com "" at bounding box center [585, 134] width 788 height 12
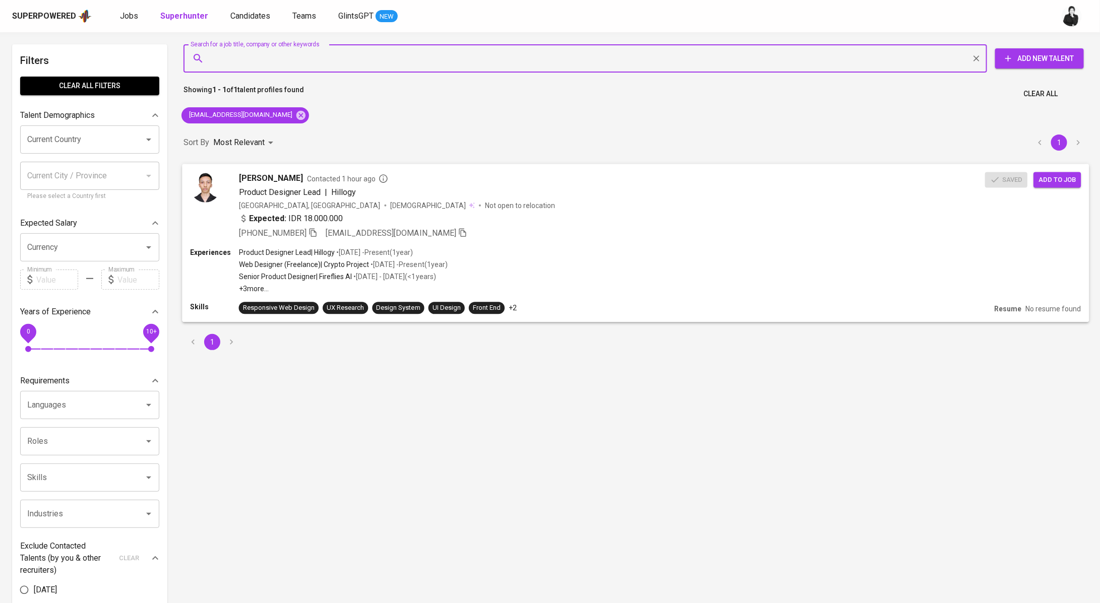
click at [1064, 177] on span "Add to job" at bounding box center [1056, 180] width 37 height 12
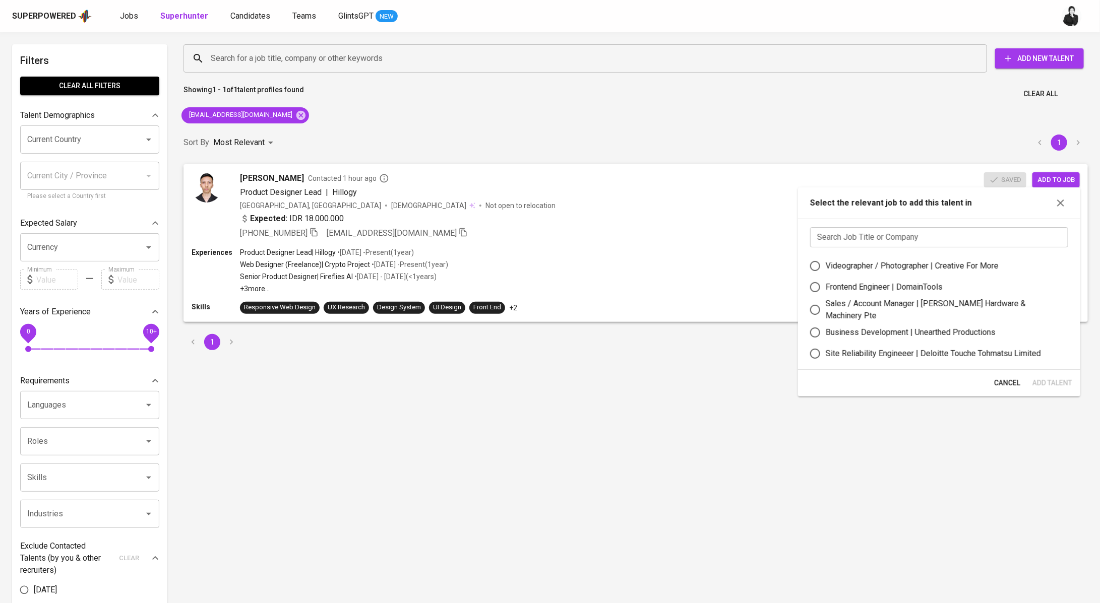
click at [899, 231] on input "text" at bounding box center [939, 237] width 258 height 20
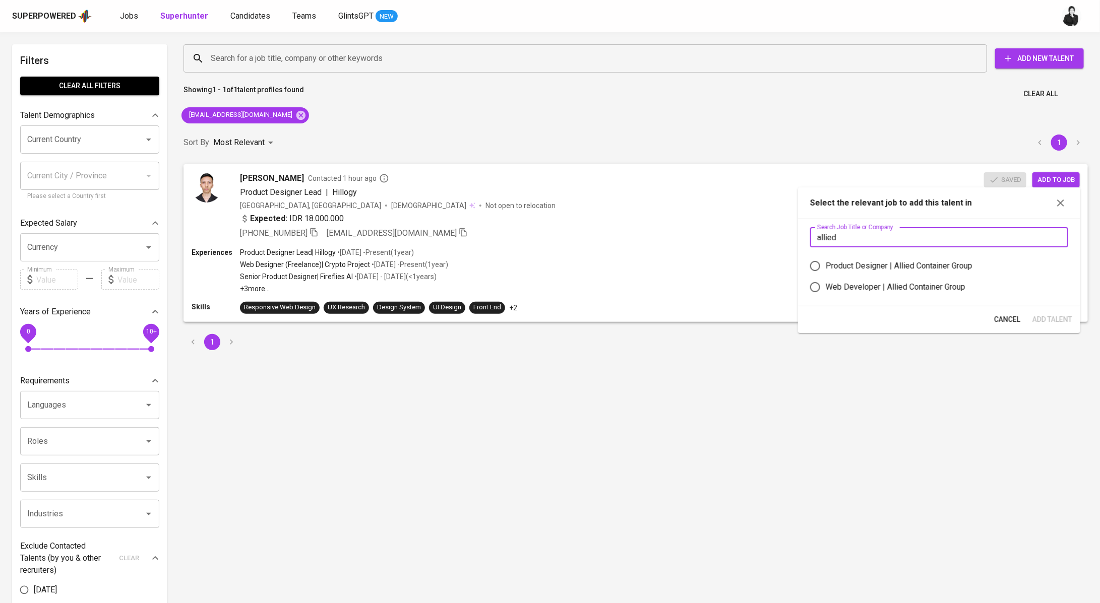
type input "allied"
click at [931, 263] on div "Product Designer | Allied Container Group" at bounding box center [898, 266] width 147 height 12
click at [825, 263] on input "Product Designer | Allied Container Group" at bounding box center [814, 265] width 21 height 21
radio input "true"
click at [1057, 311] on button "Add Talent" at bounding box center [1052, 319] width 48 height 19
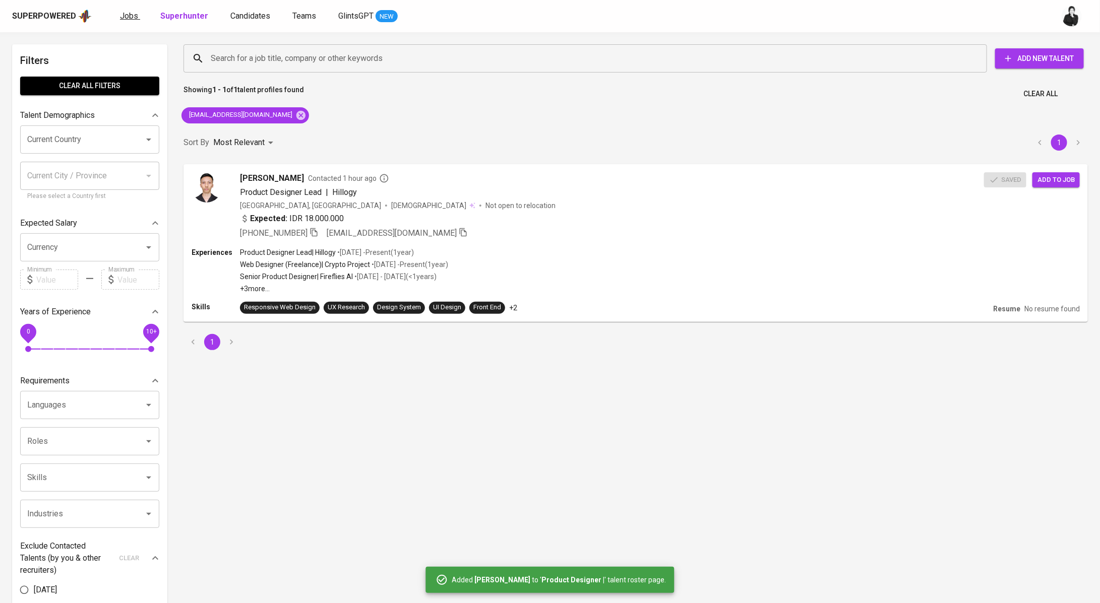
click at [120, 18] on span "Jobs" at bounding box center [129, 16] width 18 height 10
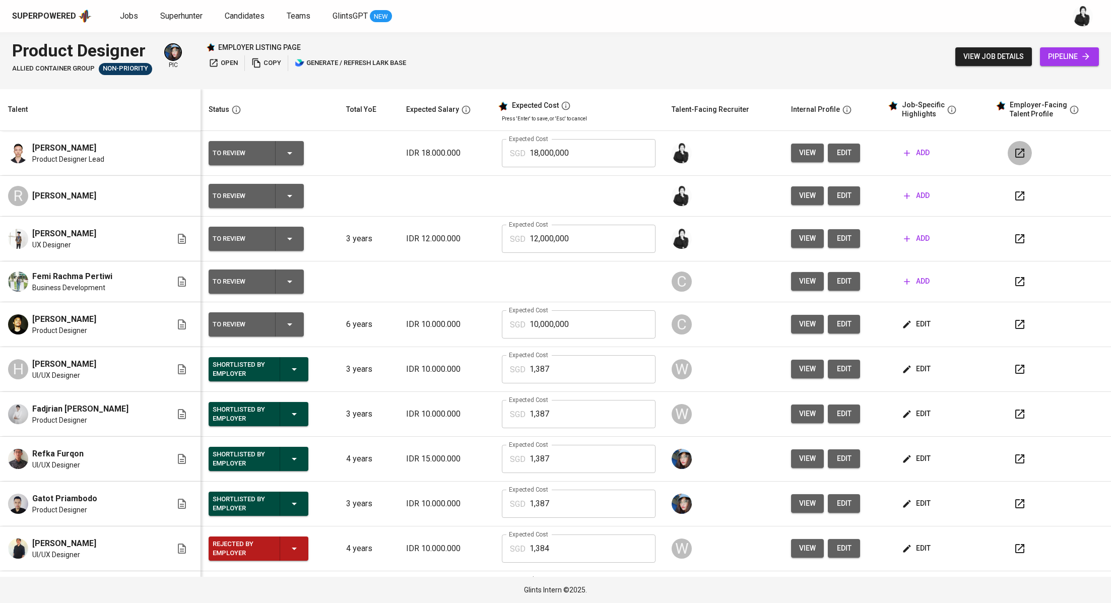
click at [1014, 157] on icon "button" at bounding box center [1020, 153] width 12 height 12
click at [836, 155] on span "edit" at bounding box center [844, 153] width 16 height 13
click at [836, 198] on span "edit" at bounding box center [844, 195] width 16 height 13
click at [836, 237] on span "edit" at bounding box center [844, 238] width 16 height 13
click at [1014, 373] on icon "button" at bounding box center [1020, 369] width 12 height 12
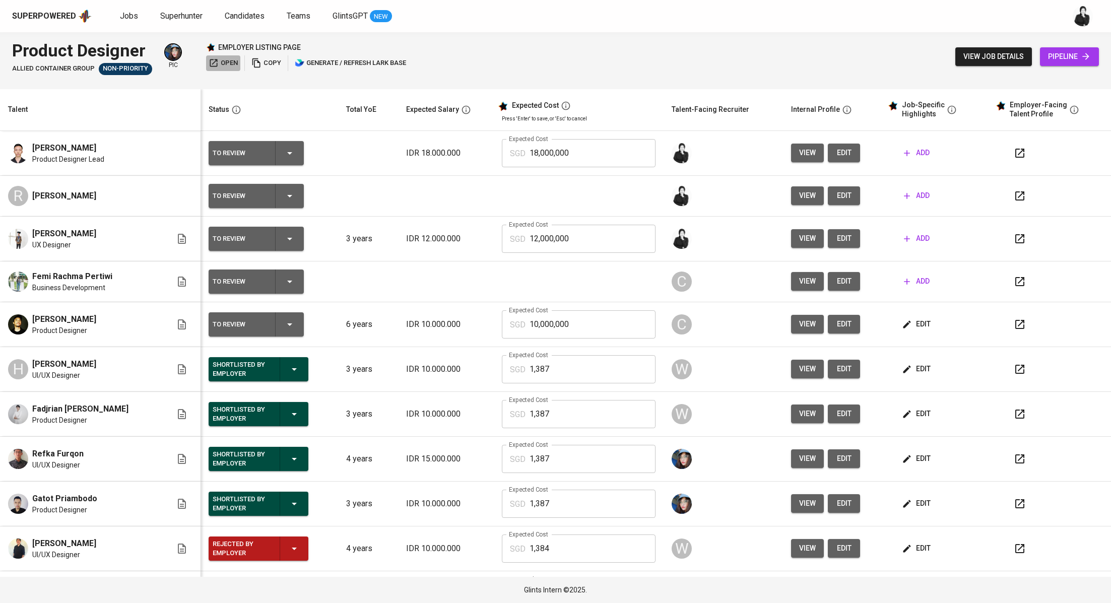
click at [216, 64] on icon "button" at bounding box center [214, 63] width 10 height 10
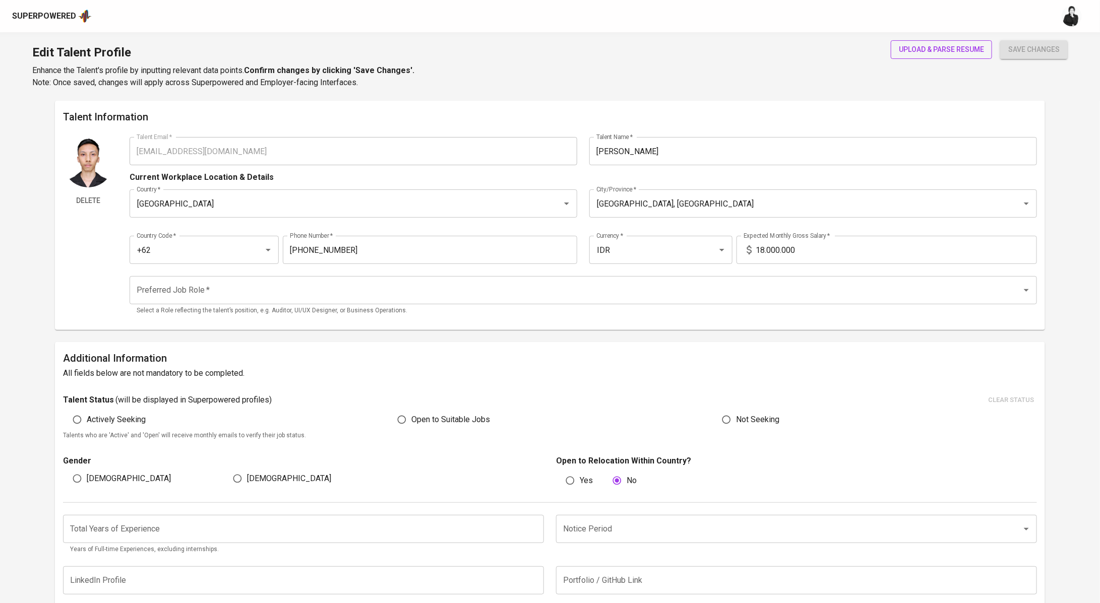
click at [900, 55] on span "upload & parse resume" at bounding box center [940, 49] width 85 height 13
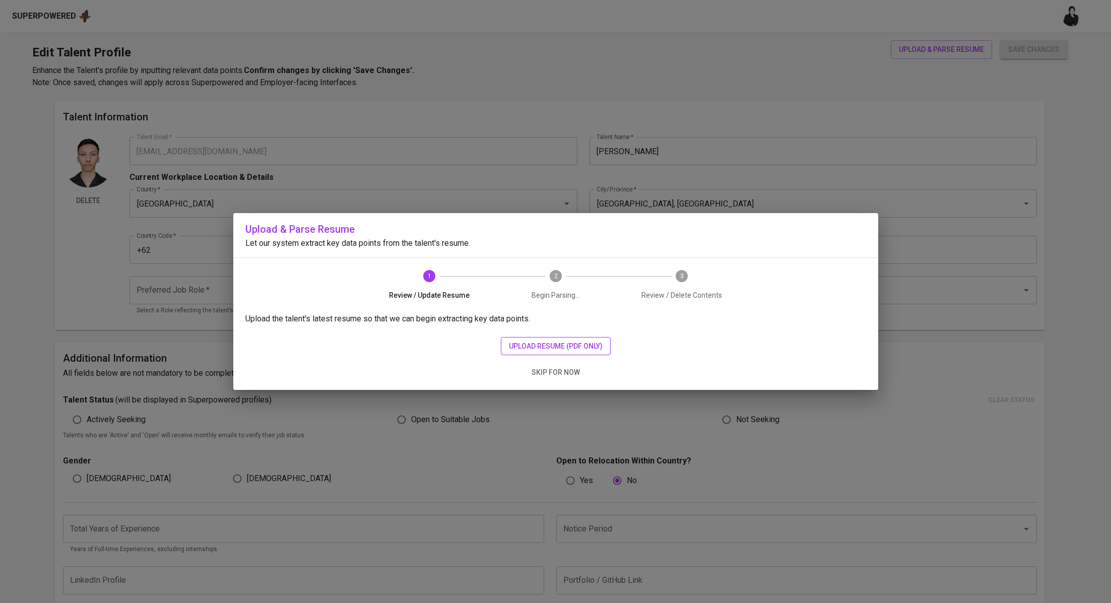
click at [561, 342] on span "upload resume (pdf only)" at bounding box center [556, 346] width 94 height 13
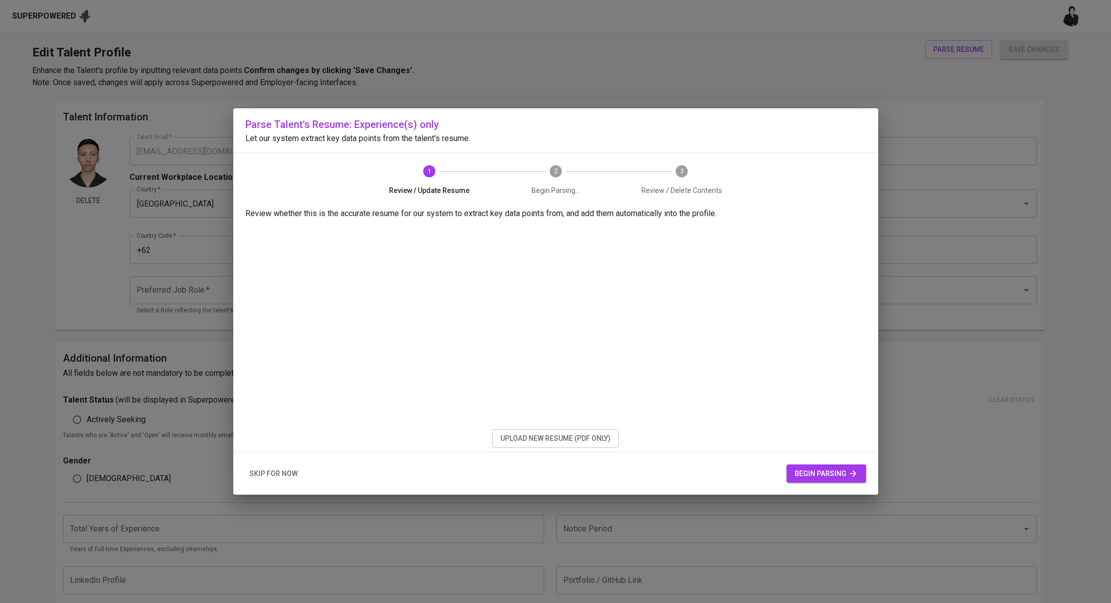
click at [807, 476] on span "begin parsing" at bounding box center [826, 474] width 63 height 13
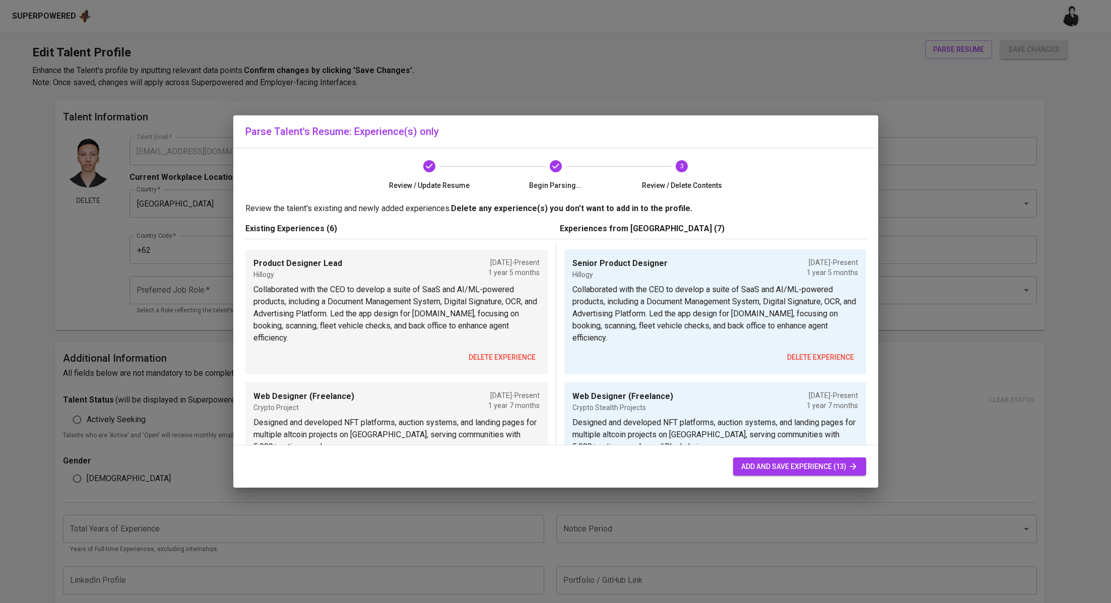
click at [518, 353] on span "delete experience" at bounding box center [502, 357] width 67 height 13
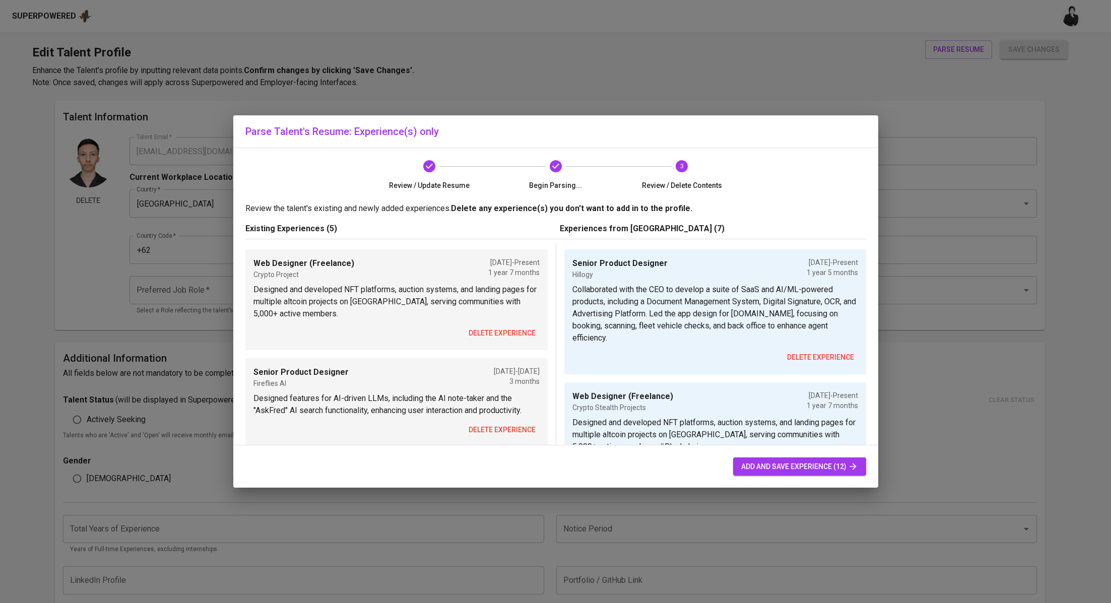
click at [508, 333] on span "delete experience" at bounding box center [502, 333] width 67 height 13
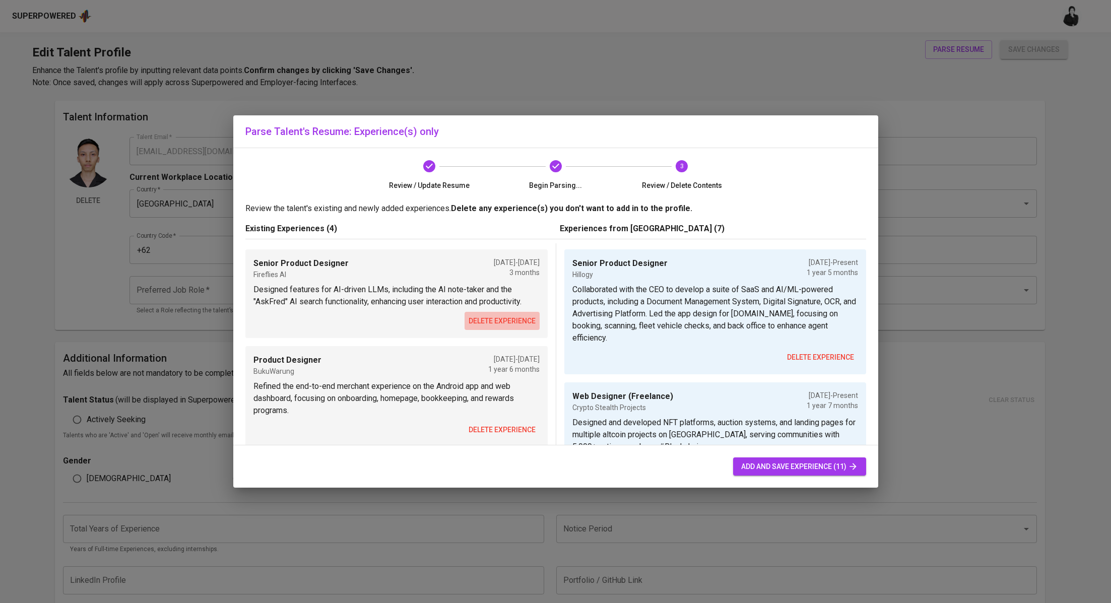
click at [509, 327] on button "delete experience" at bounding box center [502, 321] width 75 height 19
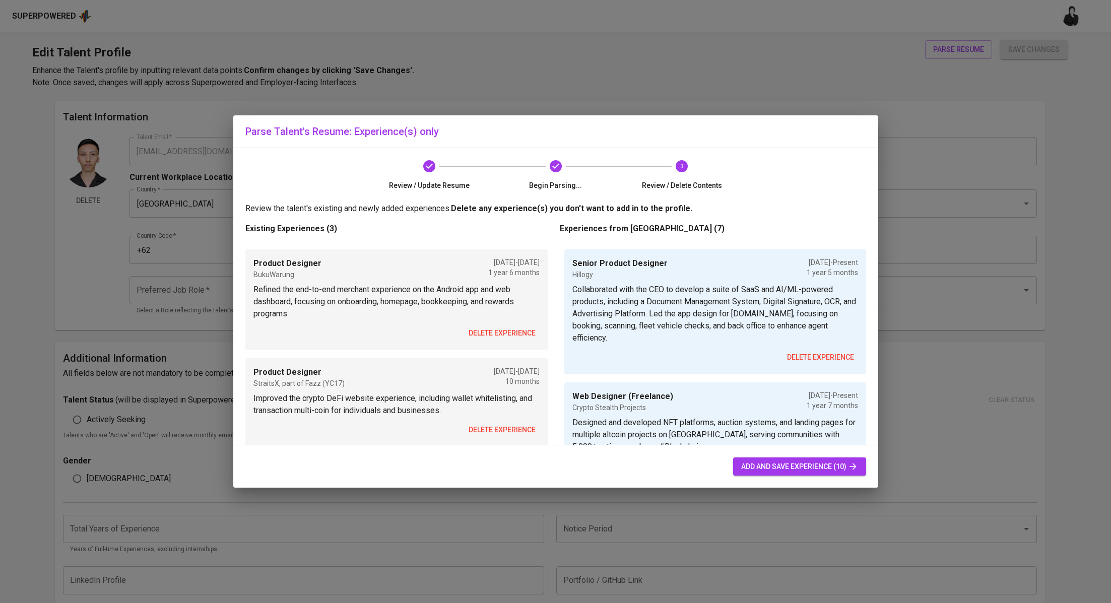
click at [509, 327] on span "delete experience" at bounding box center [502, 333] width 67 height 13
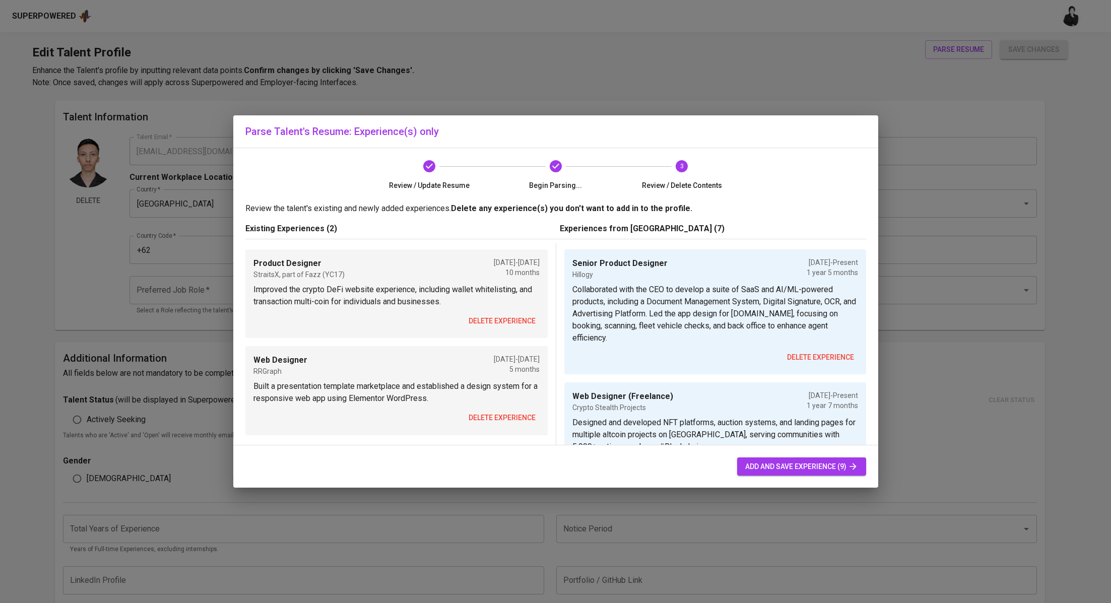
click at [509, 320] on span "delete experience" at bounding box center [502, 321] width 67 height 13
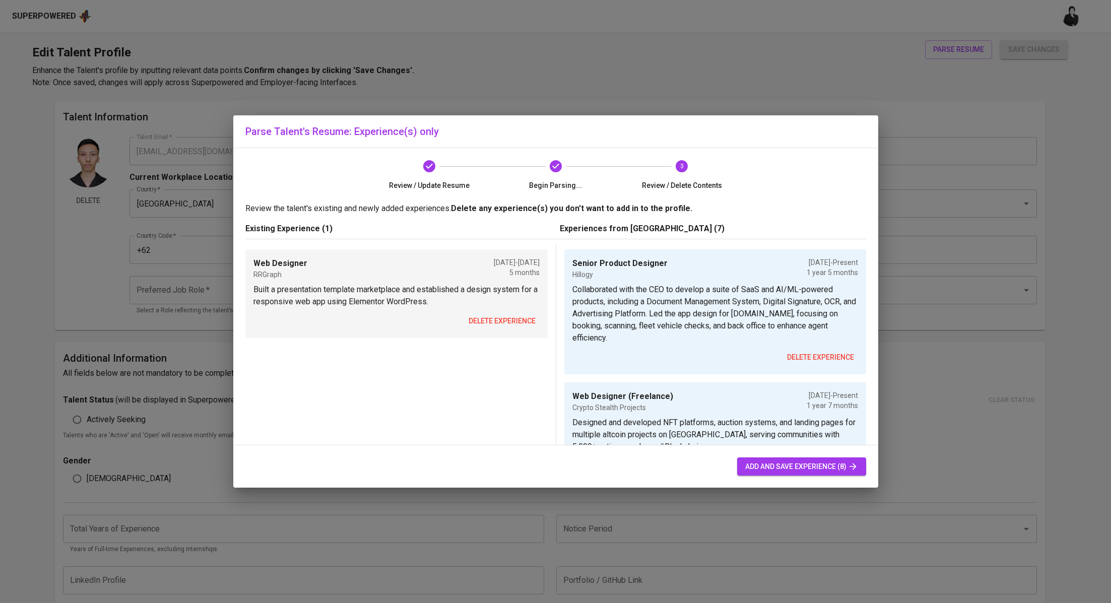
click at [509, 320] on span "delete experience" at bounding box center [502, 321] width 67 height 13
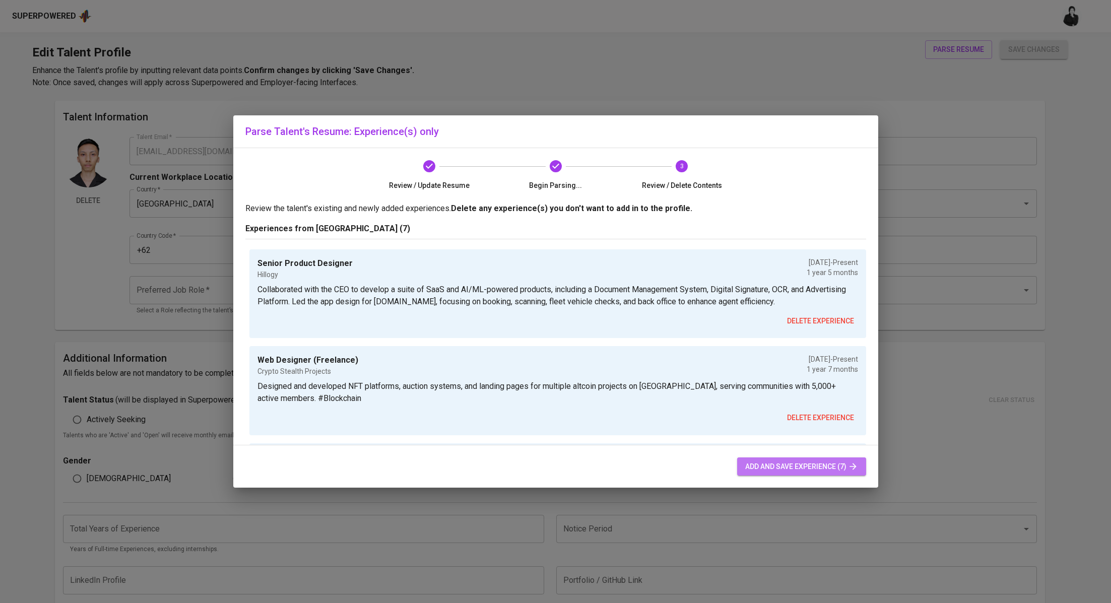
click at [795, 462] on span "add and save experience (7)" at bounding box center [801, 467] width 113 height 13
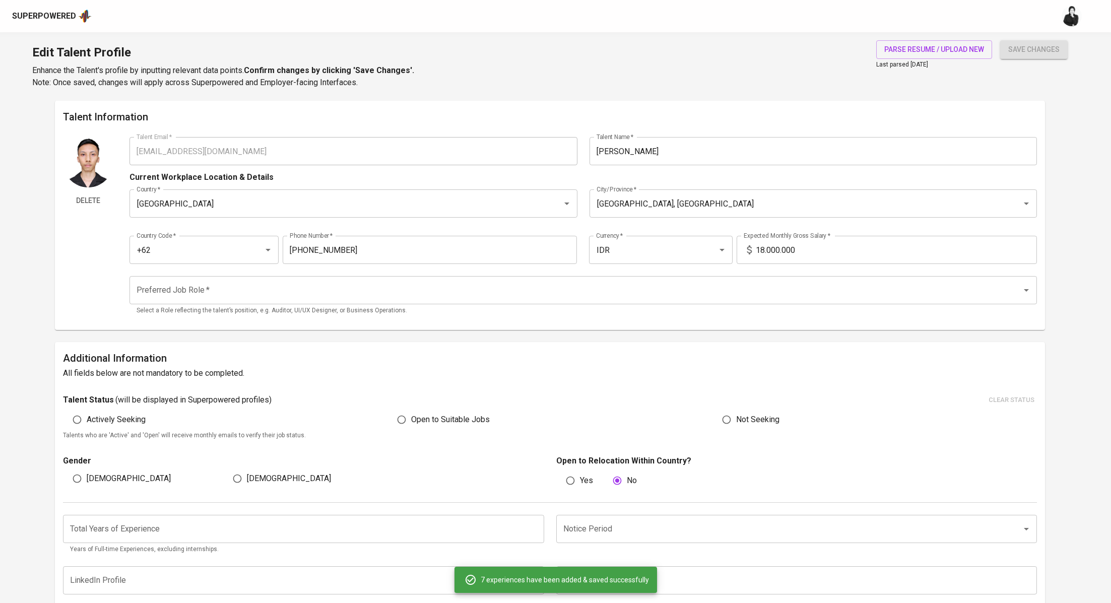
type input "Senior Product Designer"
type input "Crypto Stealth Projects"
type input "[DATE]"
type input "BukuWarung (YC S20)"
type input "[DATE]"
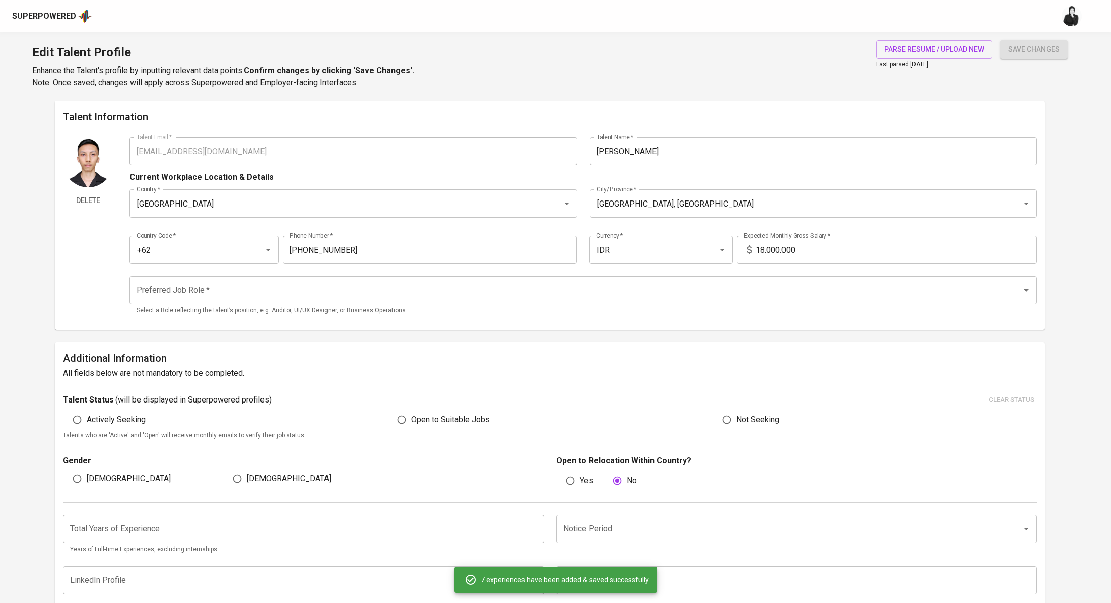
type input "StraitsX"
type input "Product Designer"
type input "RRGraph Design"
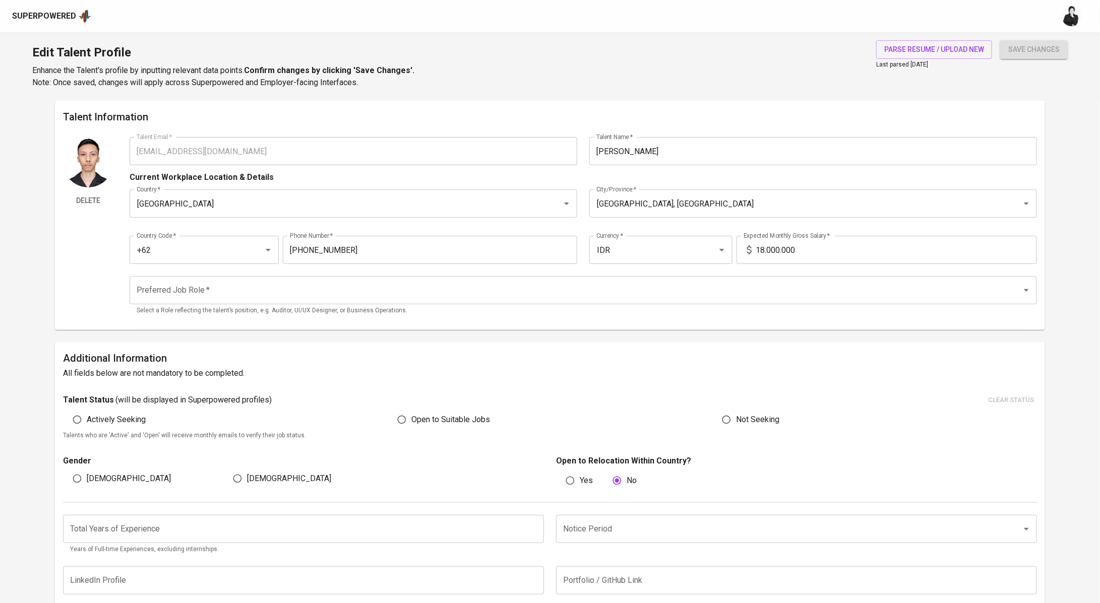
drag, startPoint x: 764, startPoint y: 247, endPoint x: 777, endPoint y: 226, distance: 24.6
click at [764, 246] on input "18.000.000" at bounding box center [895, 250] width 281 height 28
type input "10.000.000"
click at [246, 295] on input "Preferred Job Role   *" at bounding box center [569, 290] width 870 height 19
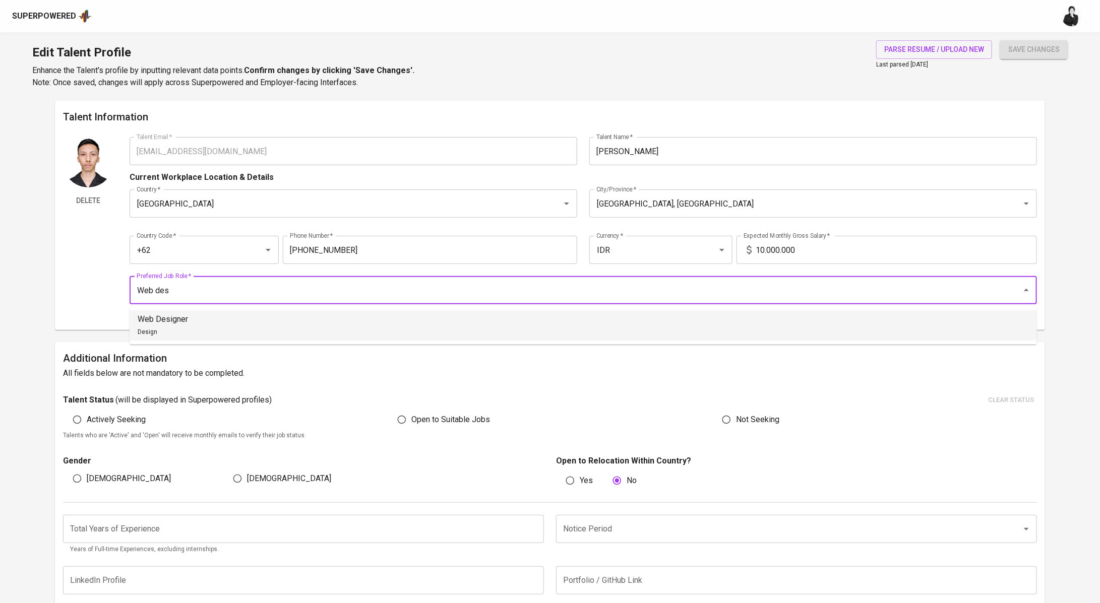
click at [208, 330] on li "Web Designer Design" at bounding box center [583, 325] width 907 height 30
type input "Web Designer"
click at [448, 423] on span "Open to Suitable Jobs" at bounding box center [450, 420] width 79 height 12
click at [411, 423] on input "Open to Suitable Jobs" at bounding box center [401, 419] width 19 height 19
radio input "true"
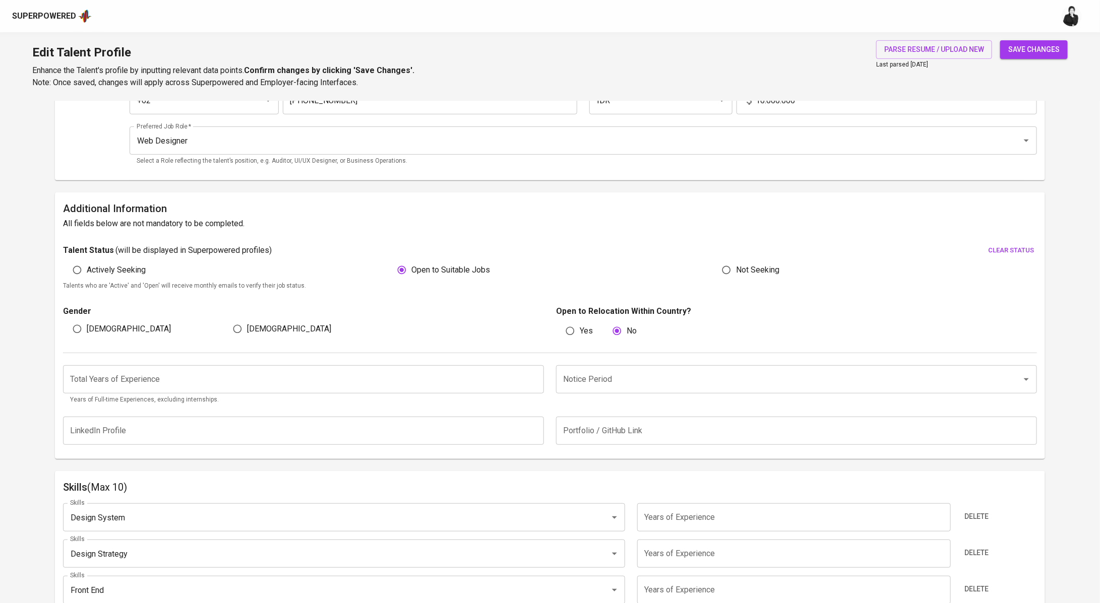
scroll to position [162, 0]
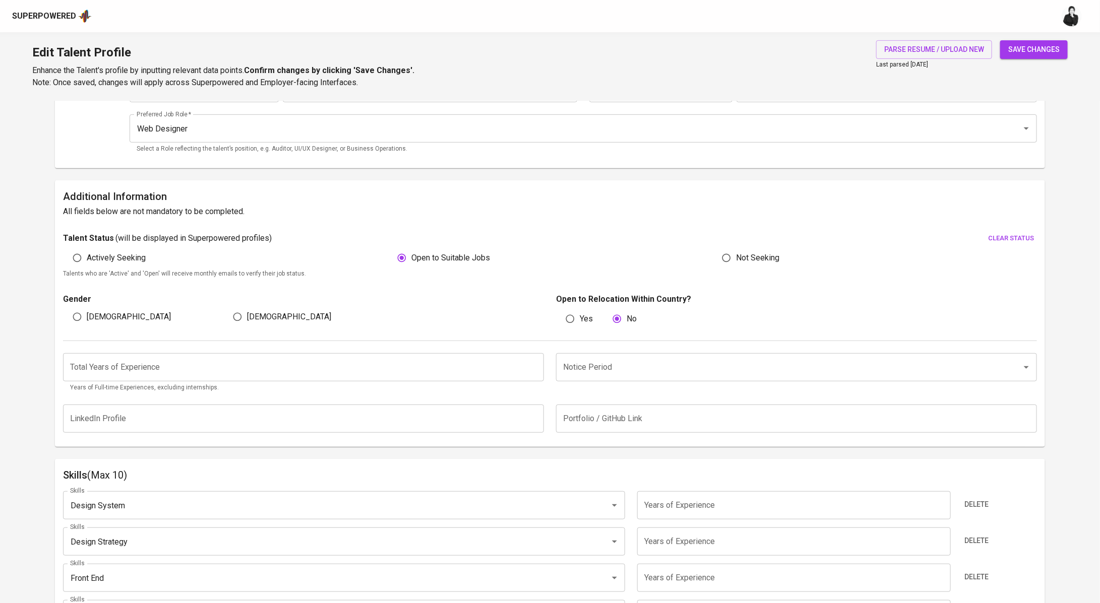
click at [94, 315] on span "[DEMOGRAPHIC_DATA]" at bounding box center [129, 317] width 84 height 12
click at [87, 315] on input "[DEMOGRAPHIC_DATA]" at bounding box center [77, 316] width 19 height 19
radio input "true"
click at [227, 367] on input "number" at bounding box center [303, 367] width 481 height 28
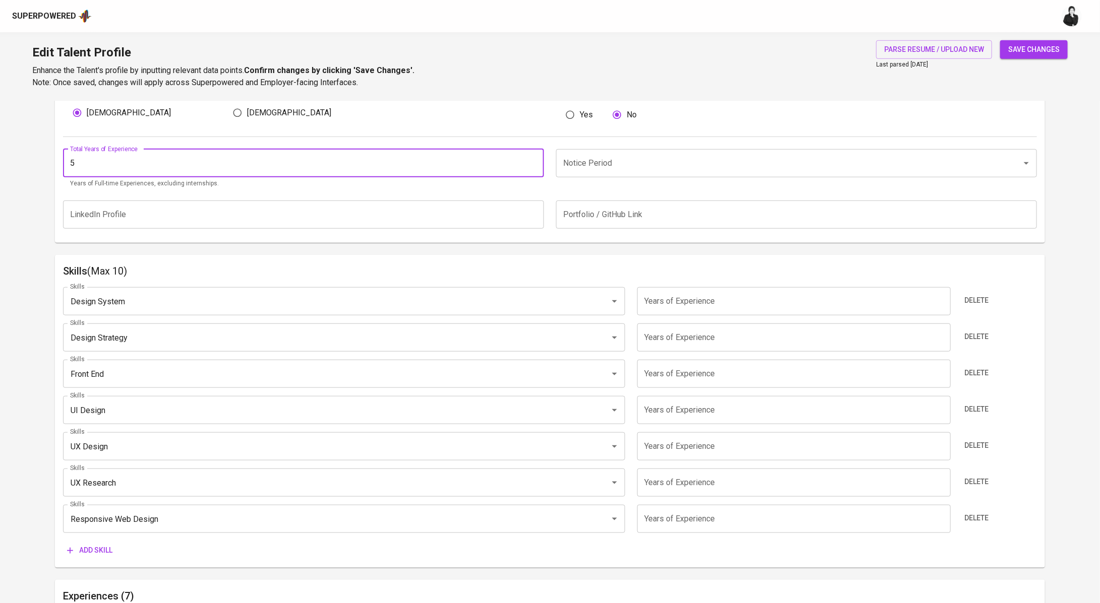
scroll to position [375, 0]
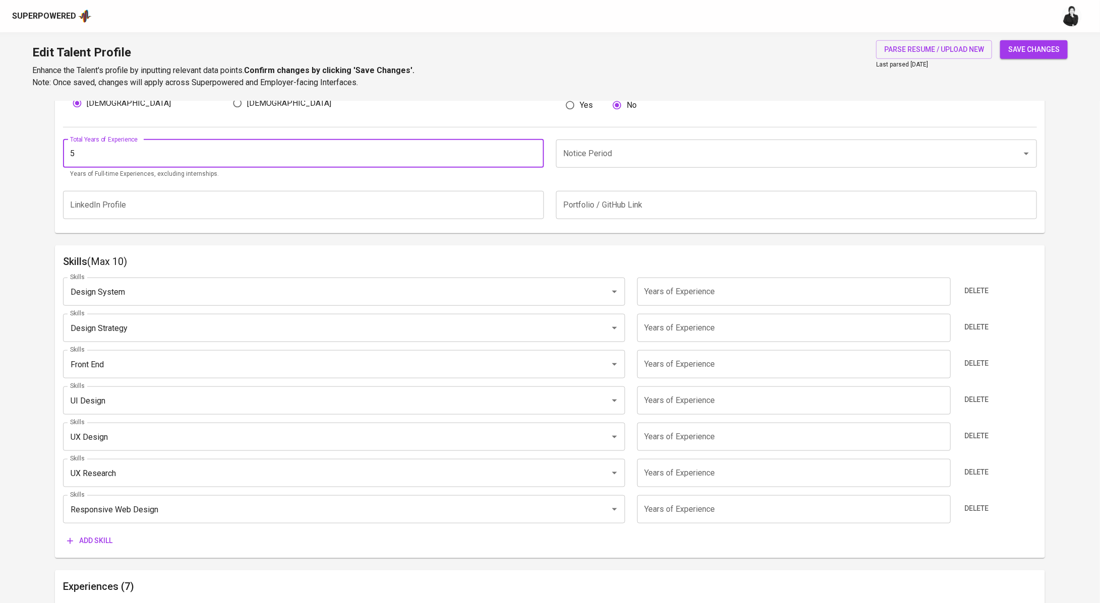
type input "5"
click at [725, 294] on input "number" at bounding box center [793, 292] width 313 height 28
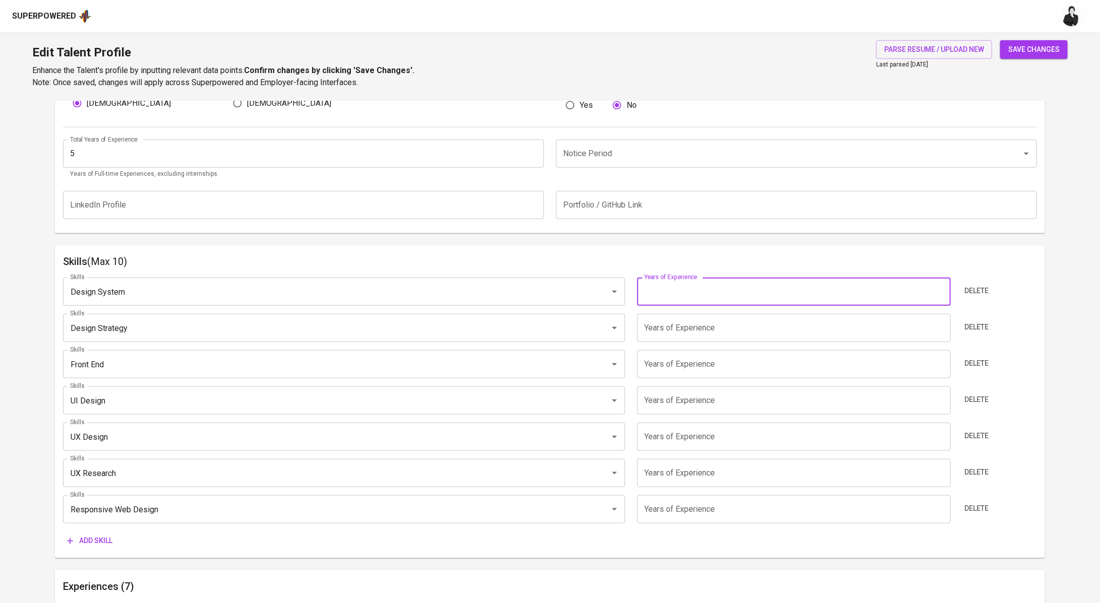
click at [670, 148] on input "Notice Period" at bounding box center [781, 153] width 443 height 19
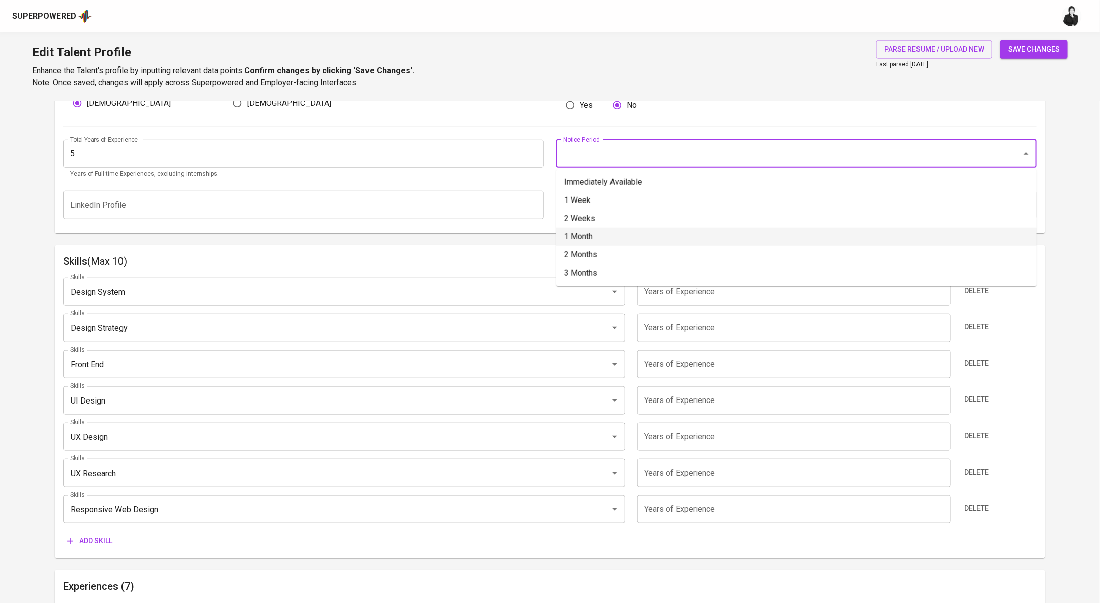
click at [607, 232] on li "1 Month" at bounding box center [796, 237] width 481 height 18
type input "1 Month"
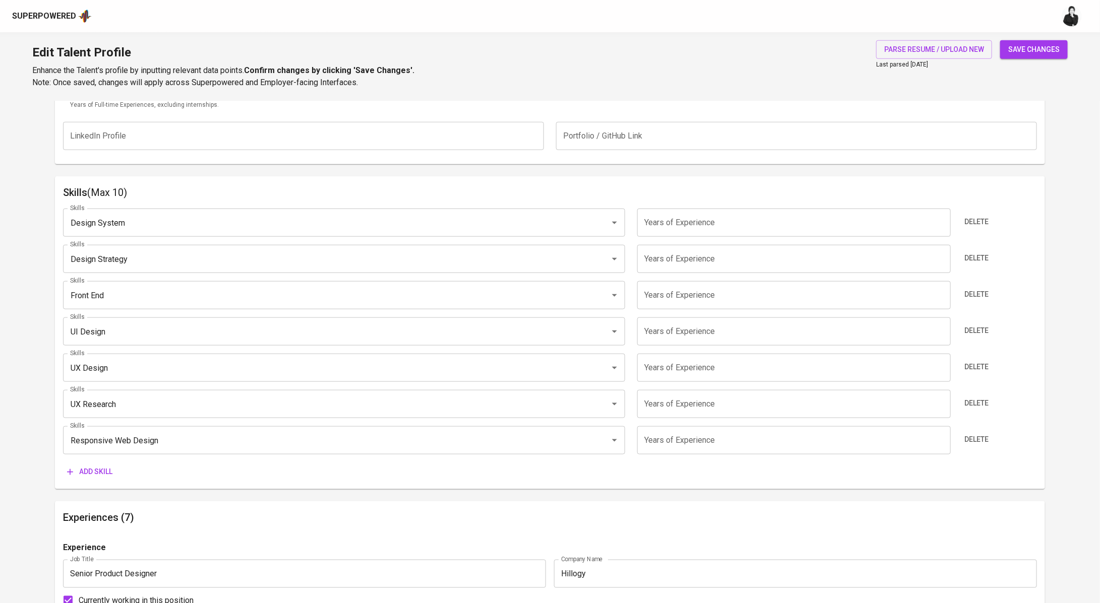
scroll to position [460, 0]
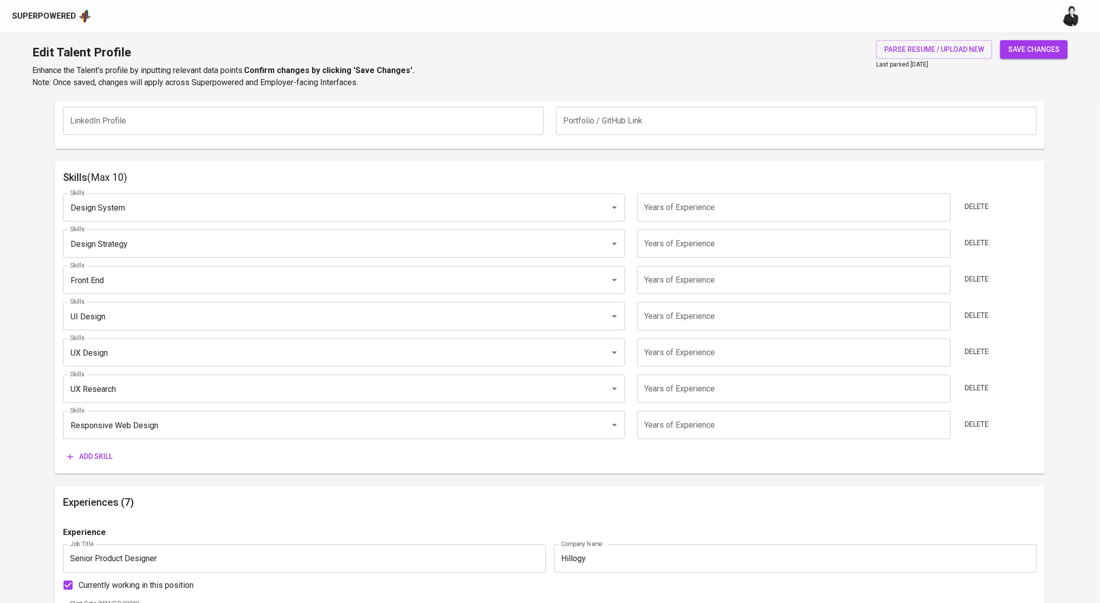
click at [745, 207] on input "number" at bounding box center [793, 207] width 313 height 28
type input "5"
click at [702, 248] on input "number" at bounding box center [793, 244] width 313 height 28
type input "5"
click at [698, 293] on input "number" at bounding box center [793, 280] width 313 height 28
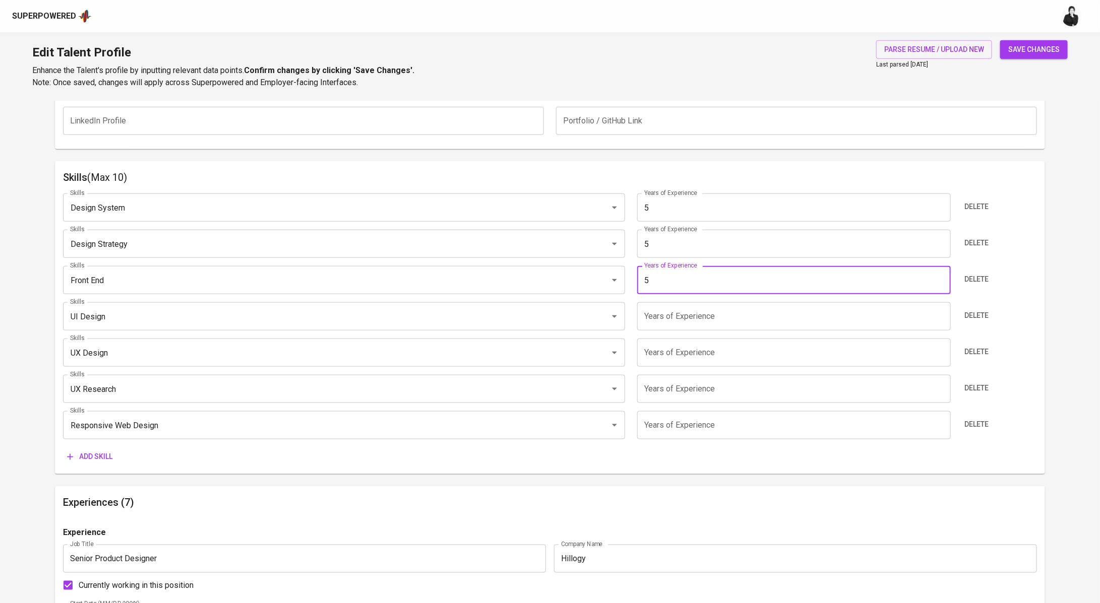
type input "5"
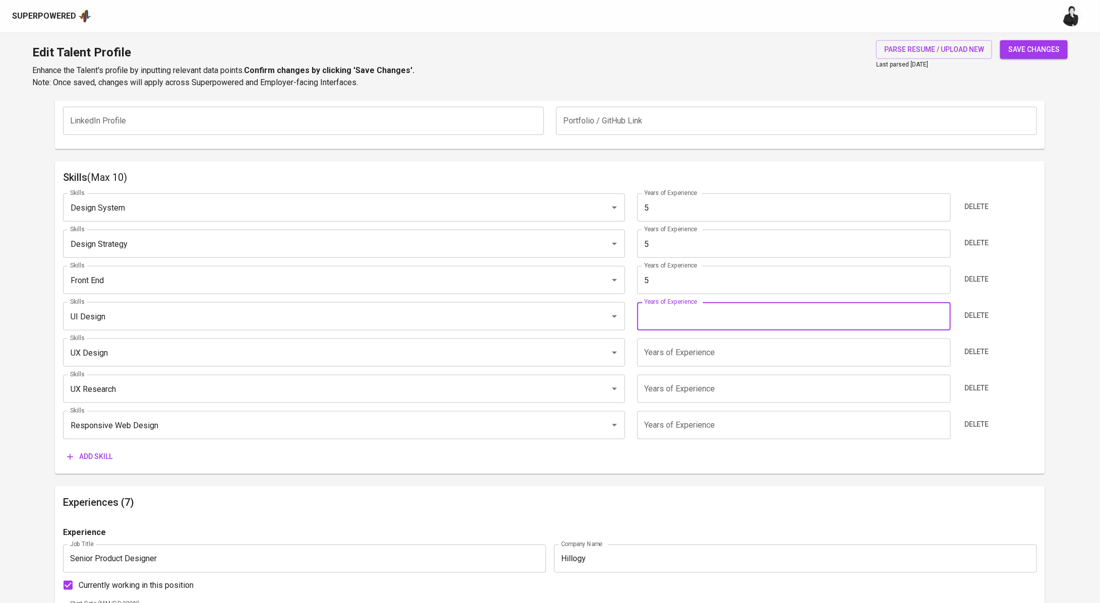
click at [690, 315] on input "number" at bounding box center [793, 316] width 313 height 28
type input "5"
click at [695, 357] on input "number" at bounding box center [793, 353] width 313 height 28
type input "5"
click at [698, 385] on input "number" at bounding box center [793, 389] width 313 height 28
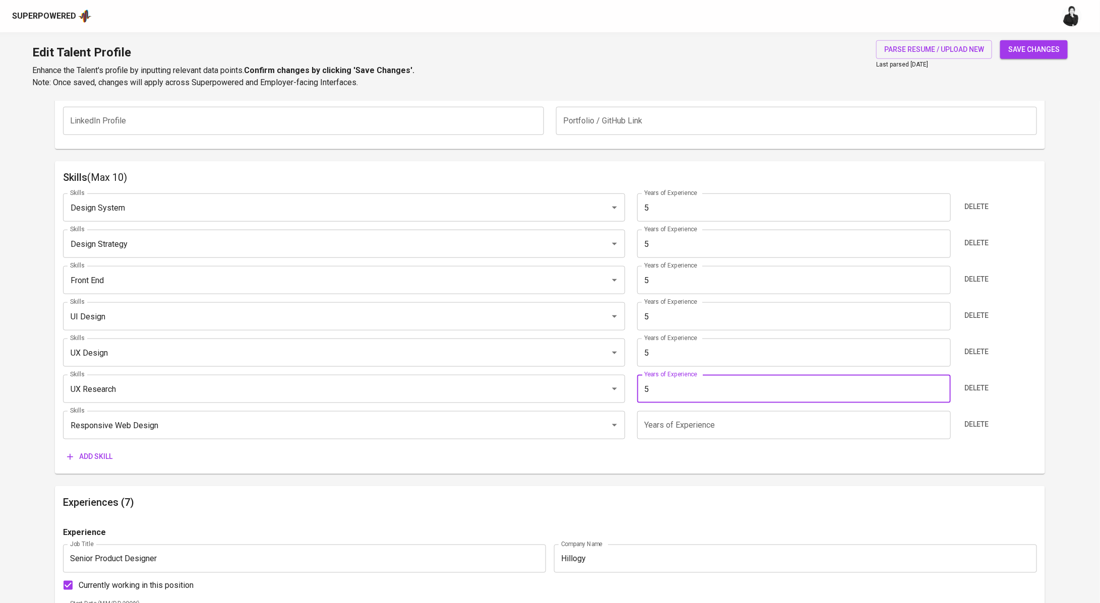
type input "5"
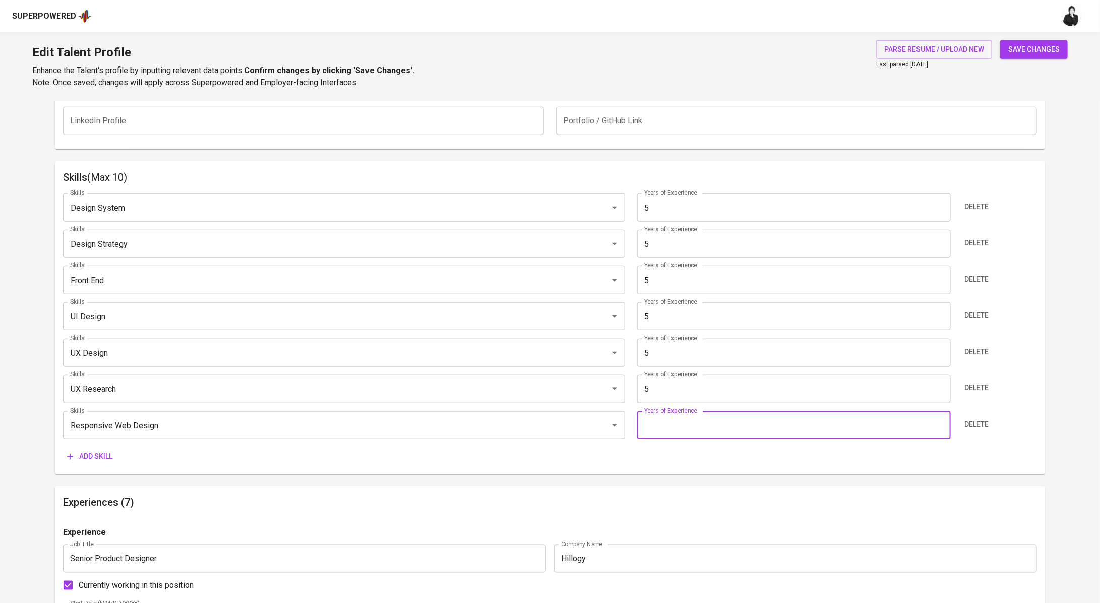
click at [702, 425] on input "number" at bounding box center [793, 425] width 313 height 28
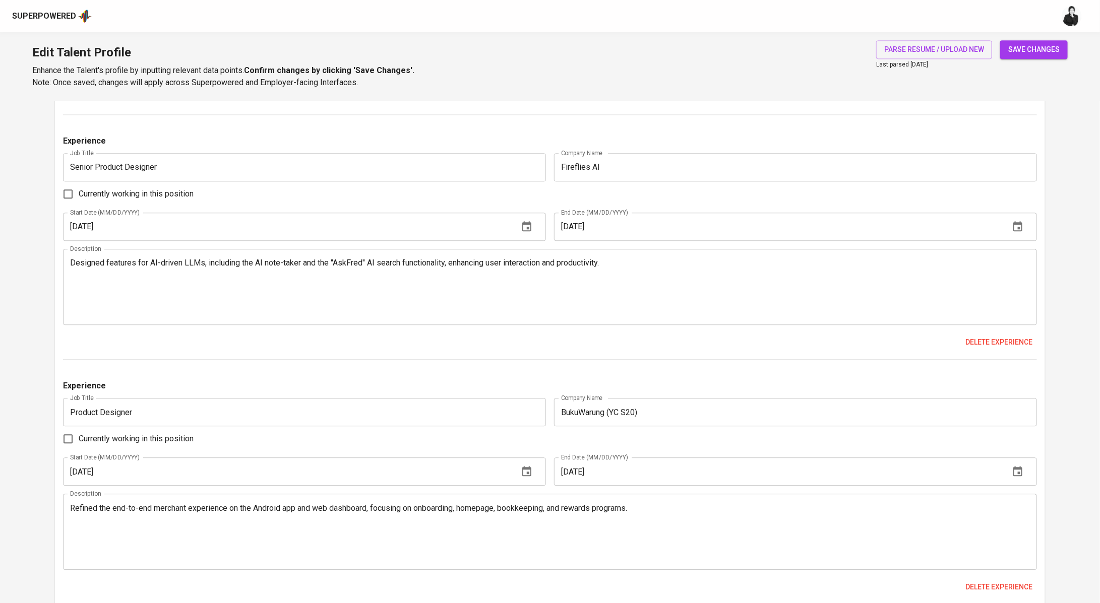
scroll to position [1388, 0]
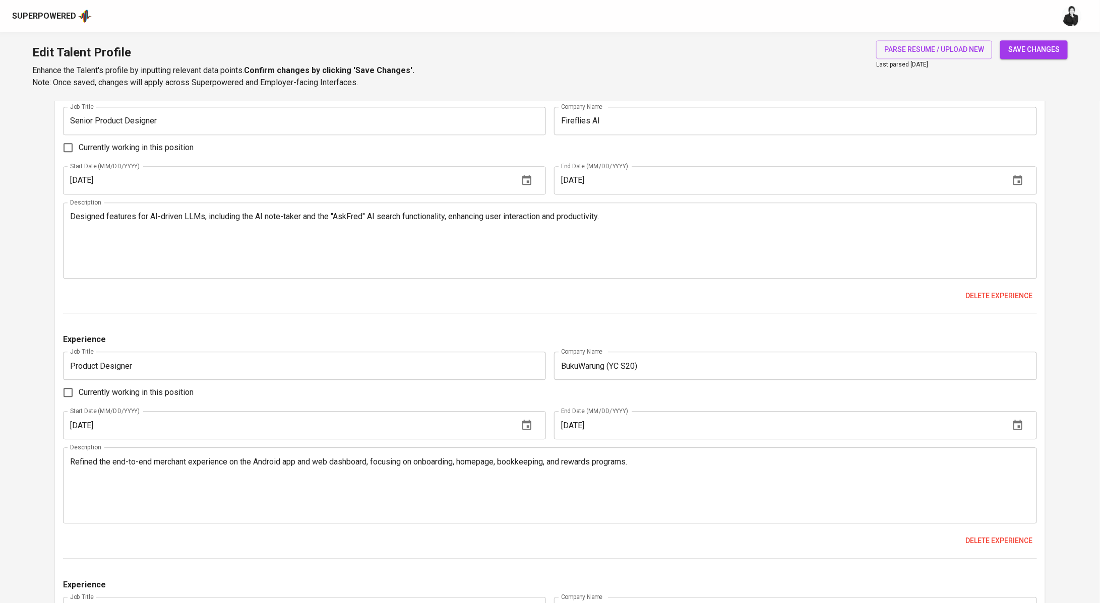
type input "5"
click at [1047, 50] on span "save changes" at bounding box center [1033, 49] width 51 height 13
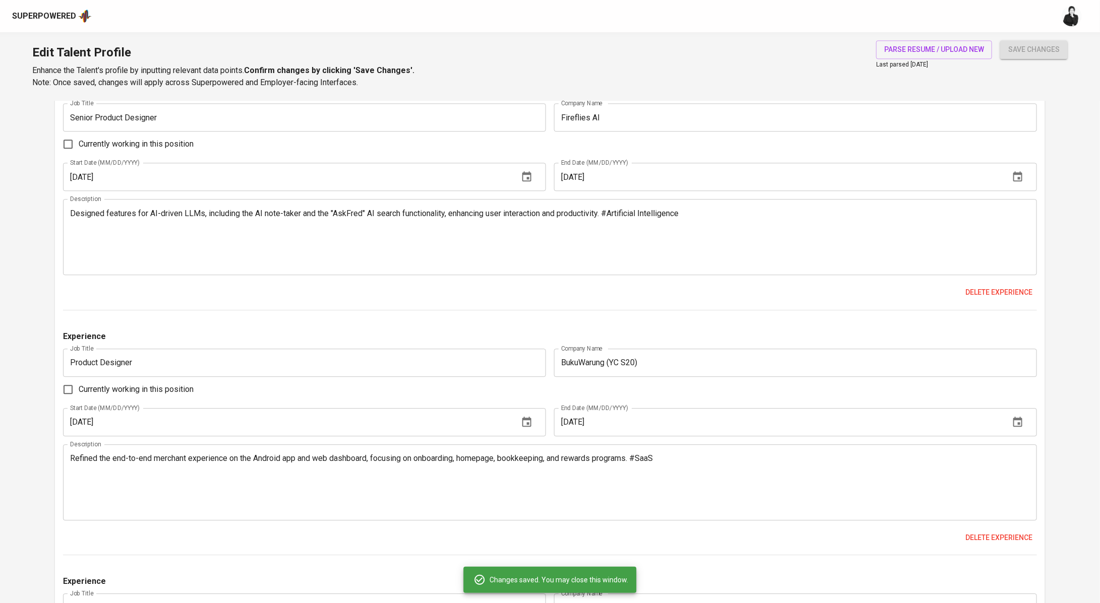
scroll to position [1385, 0]
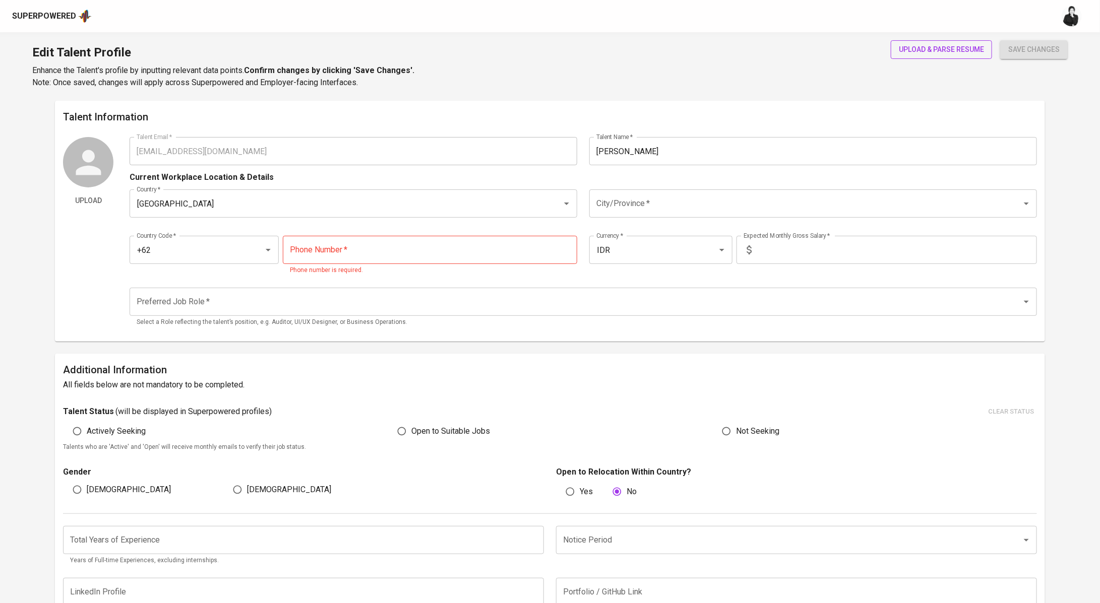
click at [934, 42] on button "upload & parse resume" at bounding box center [940, 49] width 101 height 19
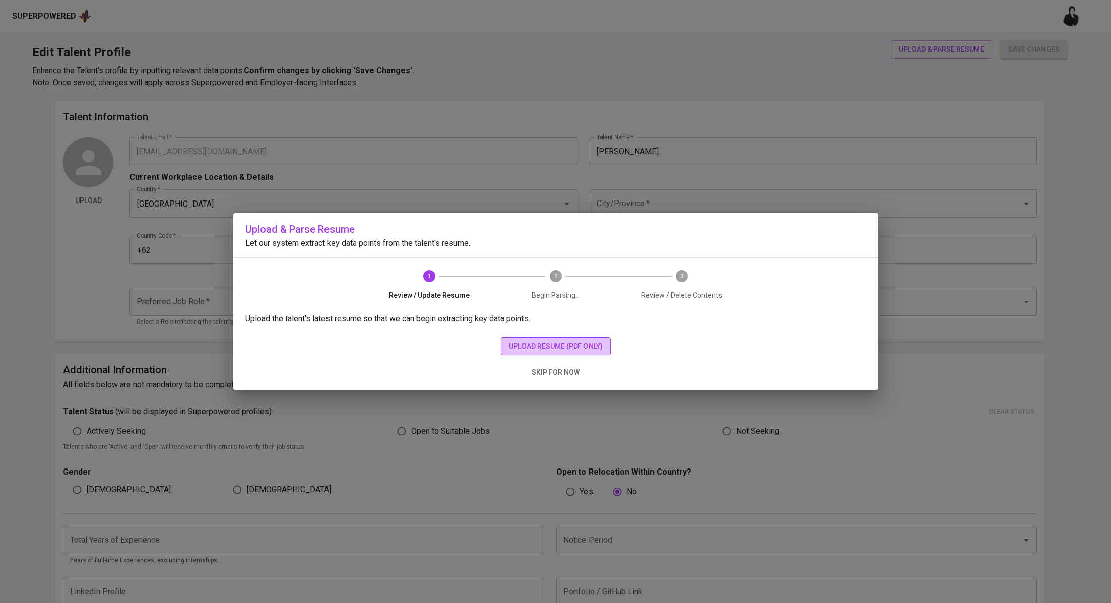
click at [550, 345] on span "upload resume (pdf only)" at bounding box center [556, 346] width 94 height 13
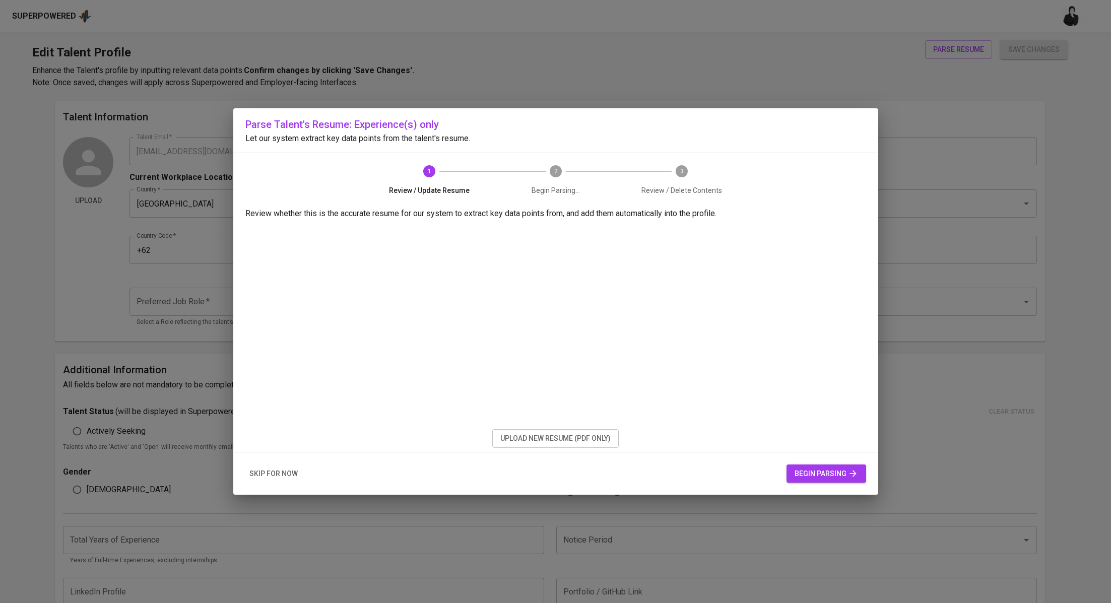
click at [845, 471] on span "begin parsing" at bounding box center [826, 474] width 63 height 13
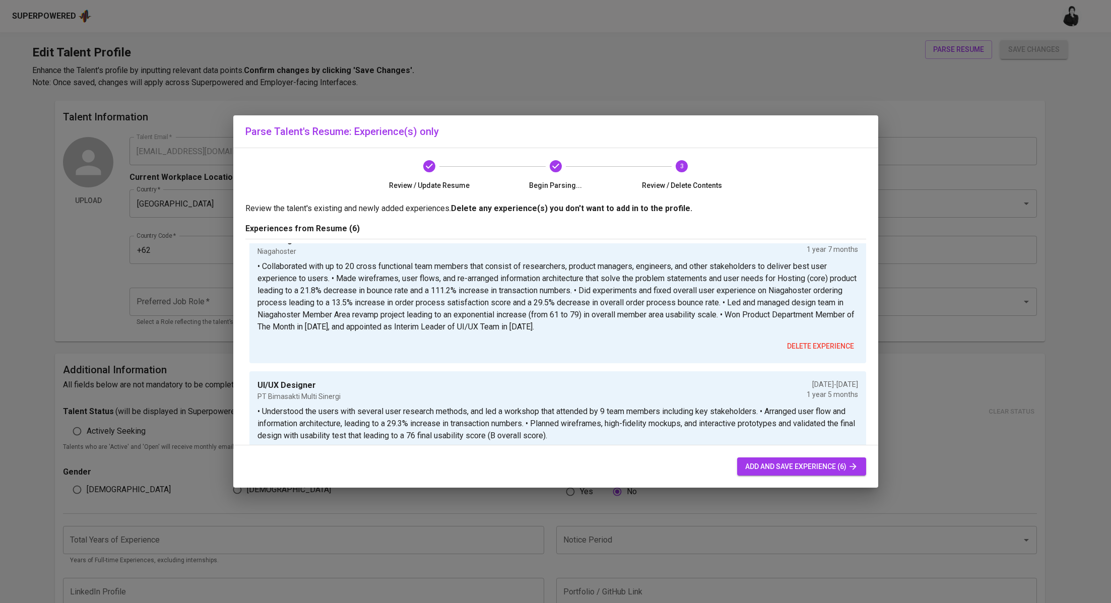
scroll to position [475, 0]
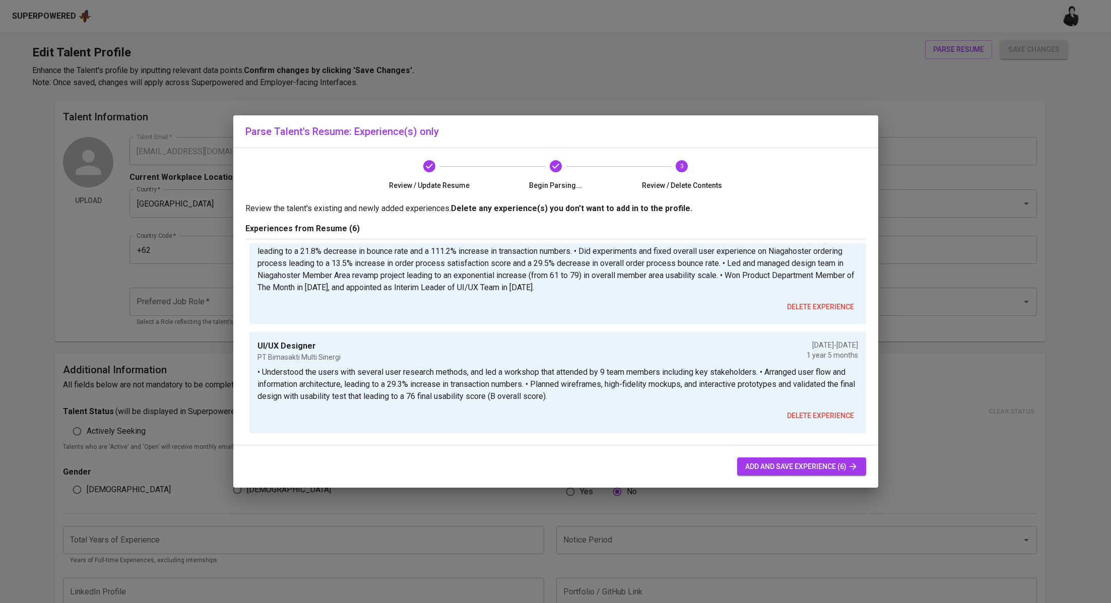
click at [767, 474] on button "add and save experience (6)" at bounding box center [801, 467] width 129 height 19
type input "+62"
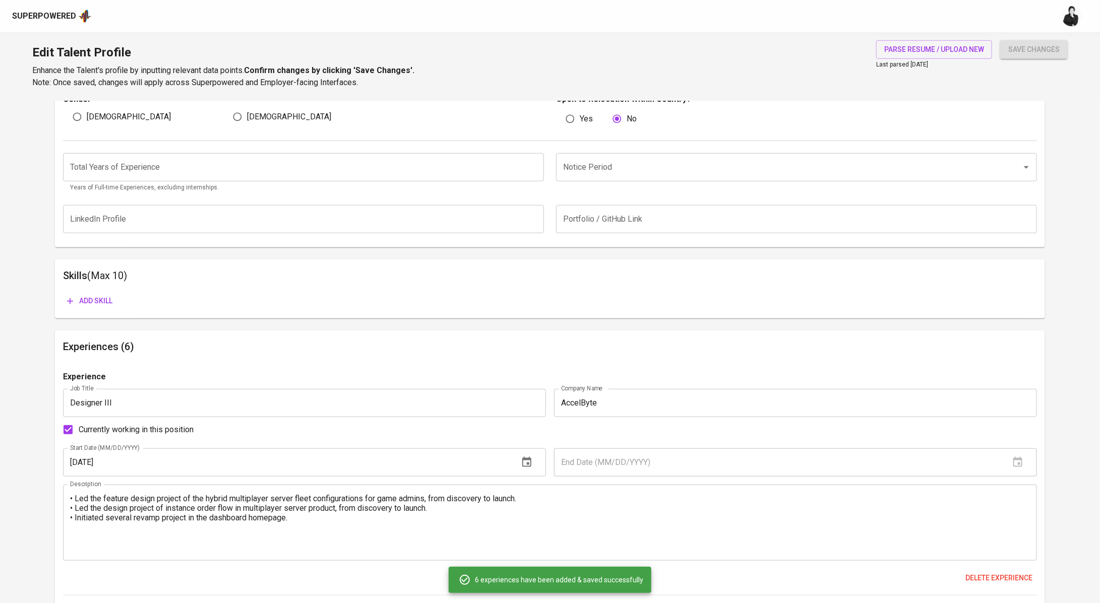
scroll to position [0, 0]
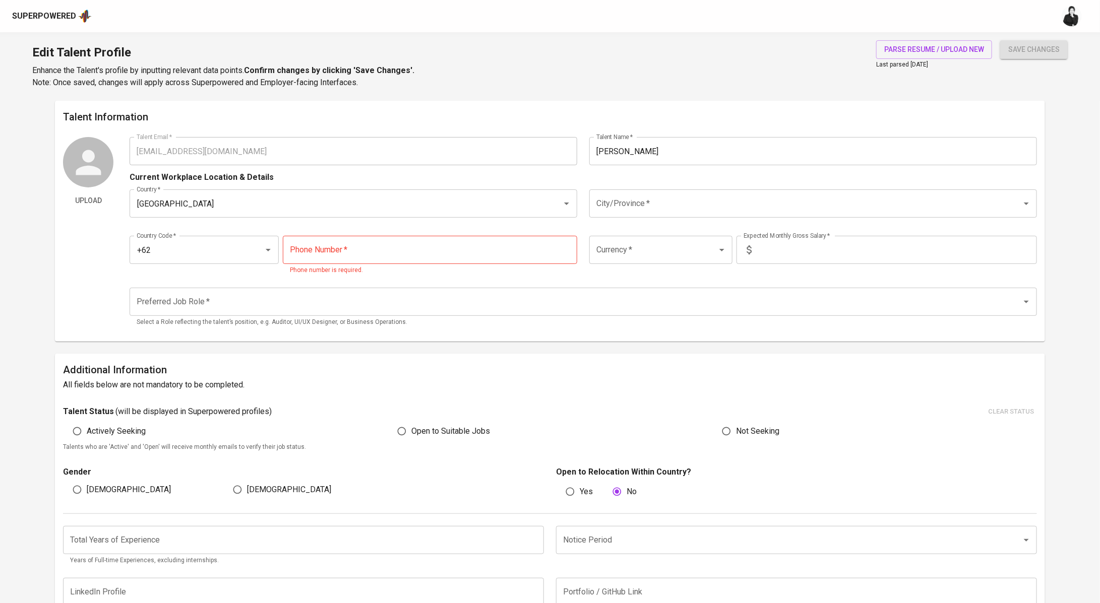
click at [214, 296] on input "Preferred Job Role   *" at bounding box center [569, 301] width 870 height 19
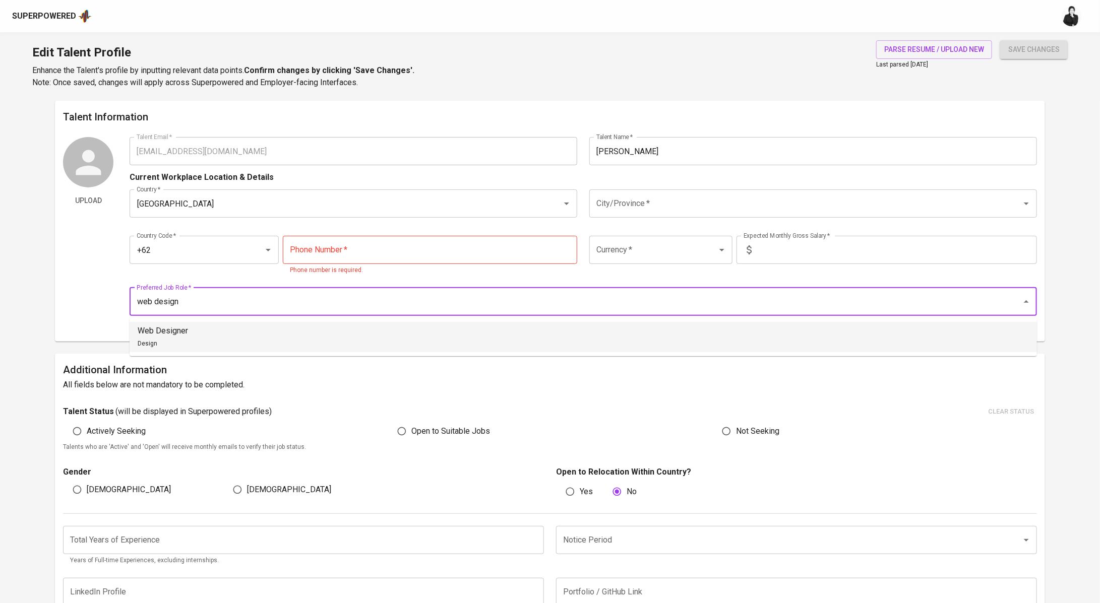
click at [203, 332] on li "Web Designer Design" at bounding box center [583, 337] width 907 height 30
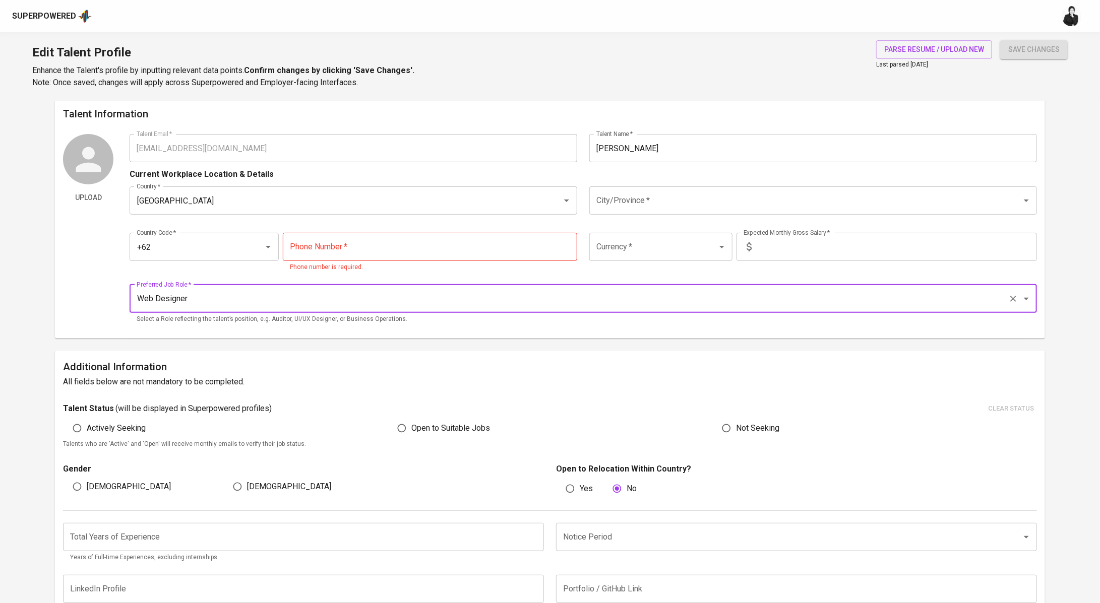
type input "Web Designer"
click at [355, 255] on input "tel" at bounding box center [430, 247] width 294 height 28
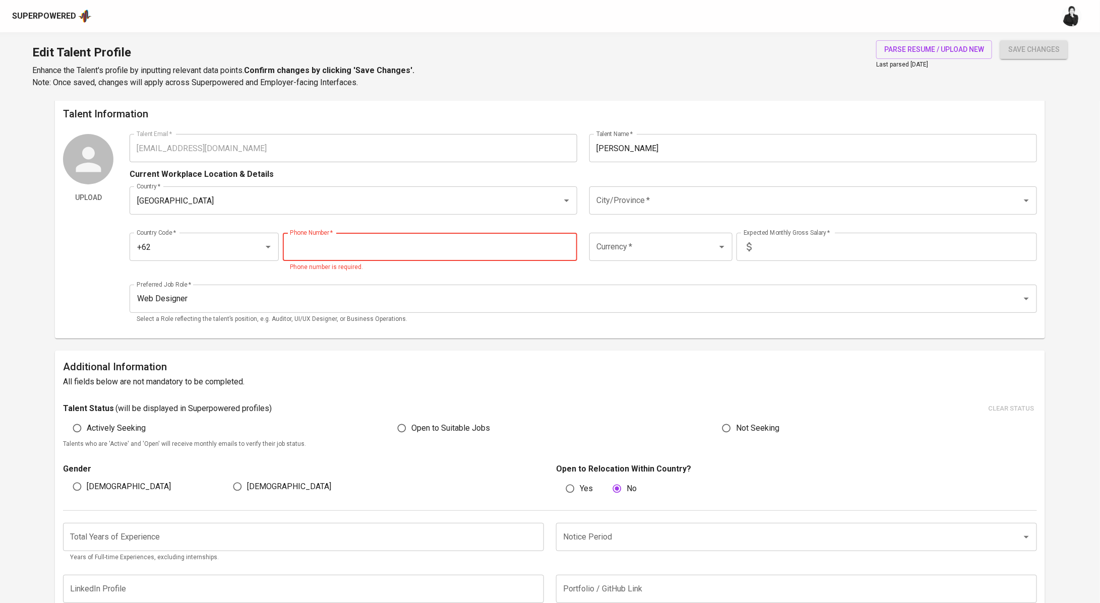
paste input "851-5634-1259"
type input "851-5634-1259"
click at [770, 252] on input "text" at bounding box center [895, 247] width 281 height 28
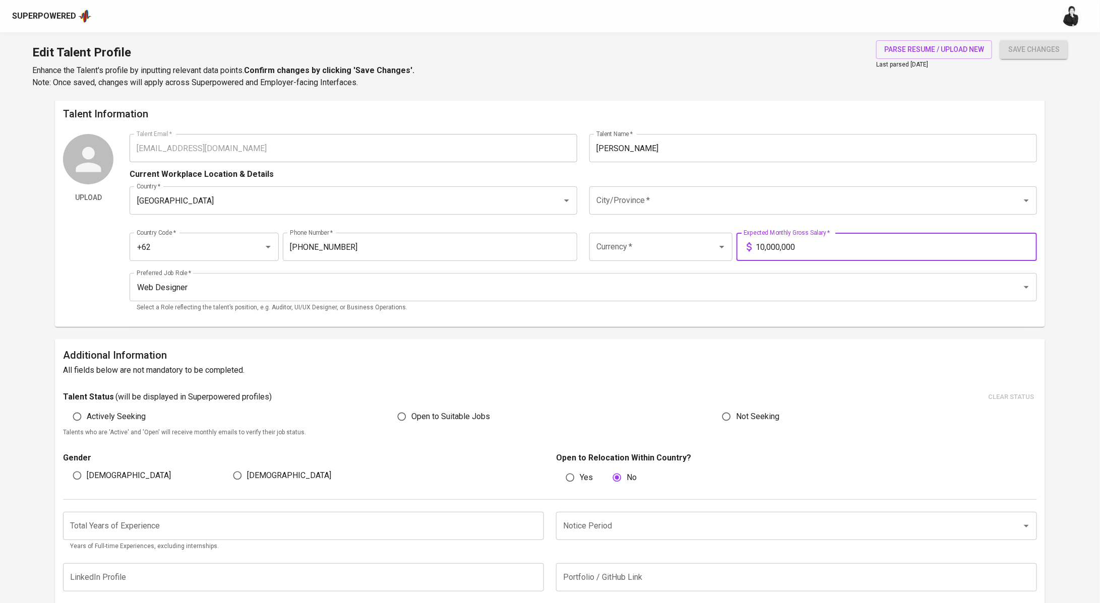
type input "10,000,000"
click at [690, 249] on input "Currency   *" at bounding box center [647, 246] width 106 height 19
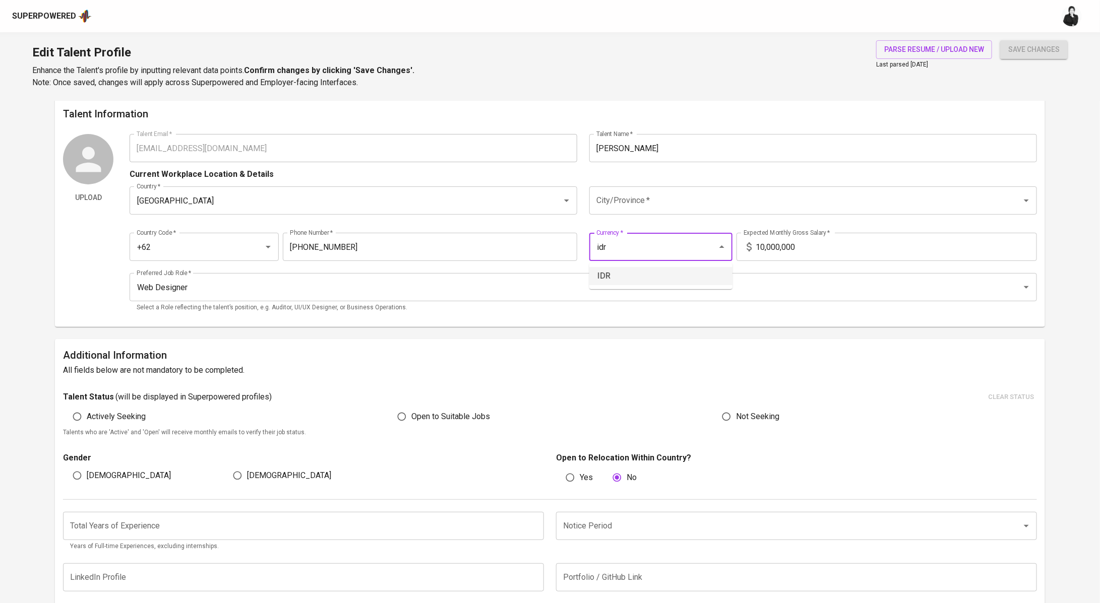
click at [637, 274] on li "IDR" at bounding box center [660, 276] width 143 height 18
type input "IDR"
click at [687, 193] on input "City/Province   *" at bounding box center [799, 200] width 410 height 19
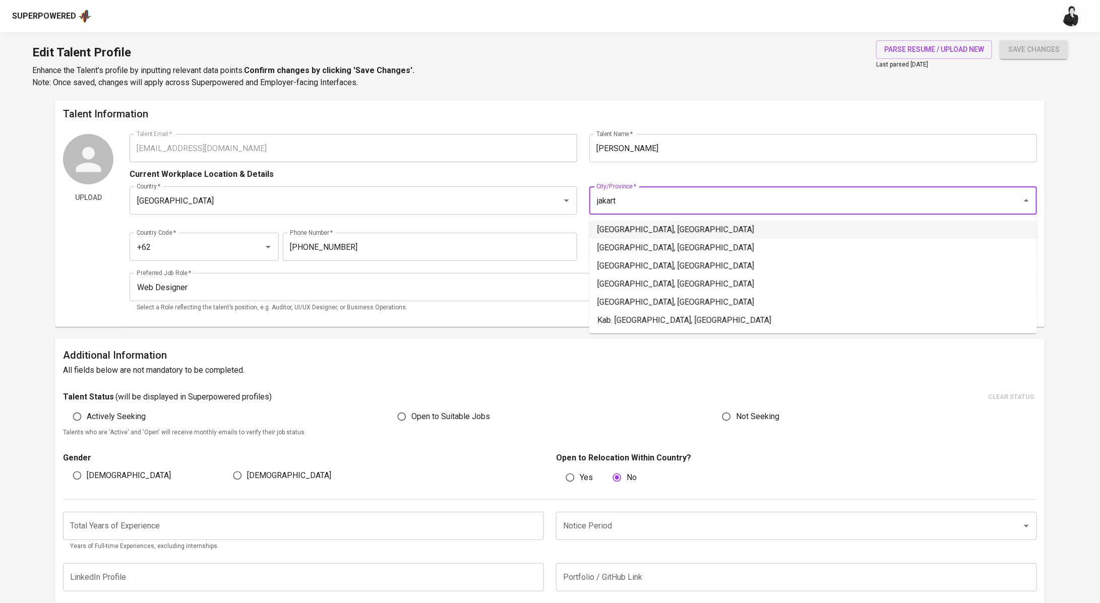
click at [656, 226] on li "Jakarta Selatan, DKI Jakarta" at bounding box center [812, 230] width 447 height 18
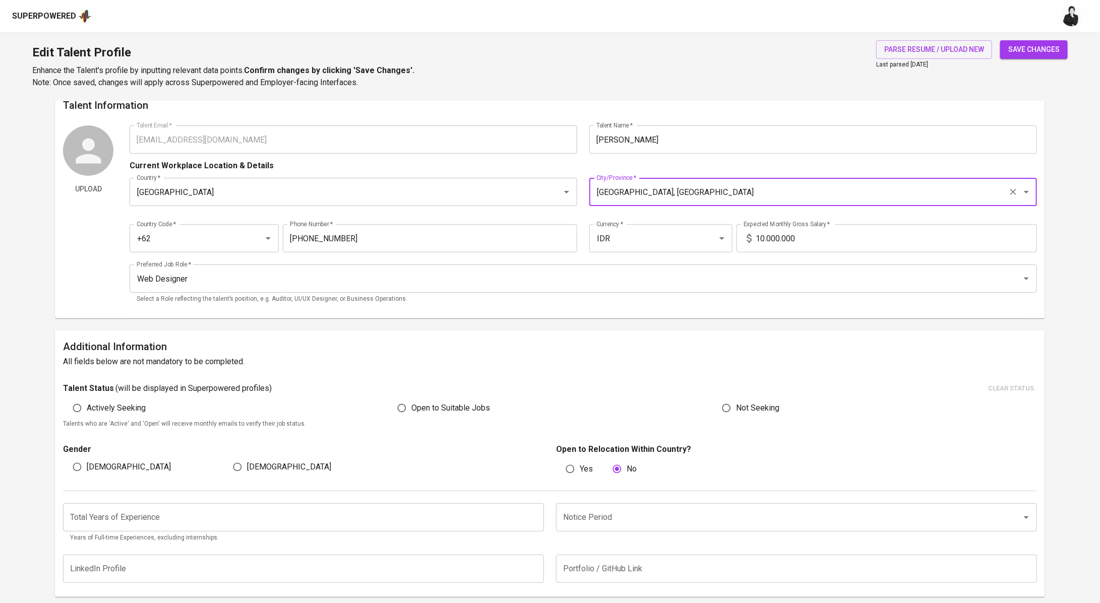
scroll to position [57, 0]
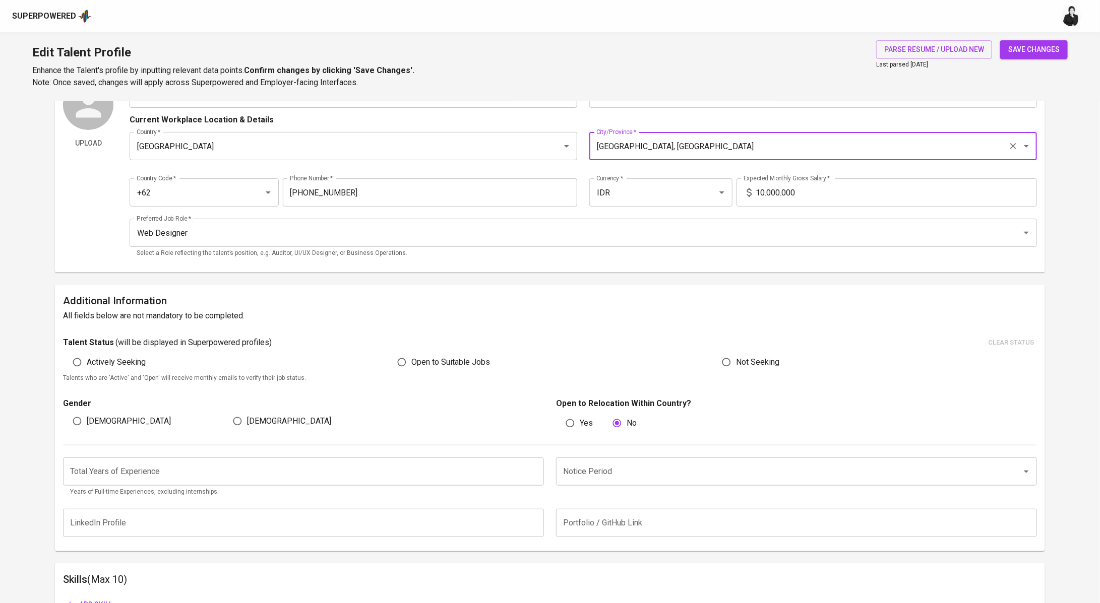
type input "Jakarta Selatan, DKI Jakarta"
click at [438, 361] on span "Open to Suitable Jobs" at bounding box center [450, 362] width 79 height 12
click at [411, 361] on input "Open to Suitable Jobs" at bounding box center [401, 362] width 19 height 19
radio input "true"
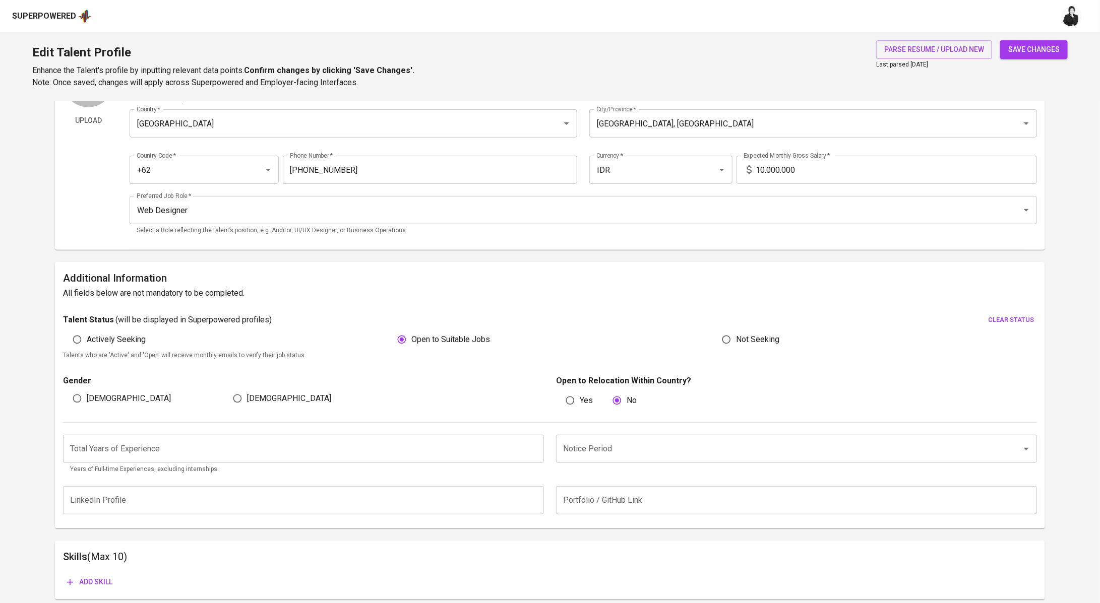
scroll to position [80, 0]
drag, startPoint x: 82, startPoint y: 398, endPoint x: 221, endPoint y: 387, distance: 139.0
click at [82, 398] on input "Male" at bounding box center [77, 398] width 19 height 19
radio input "true"
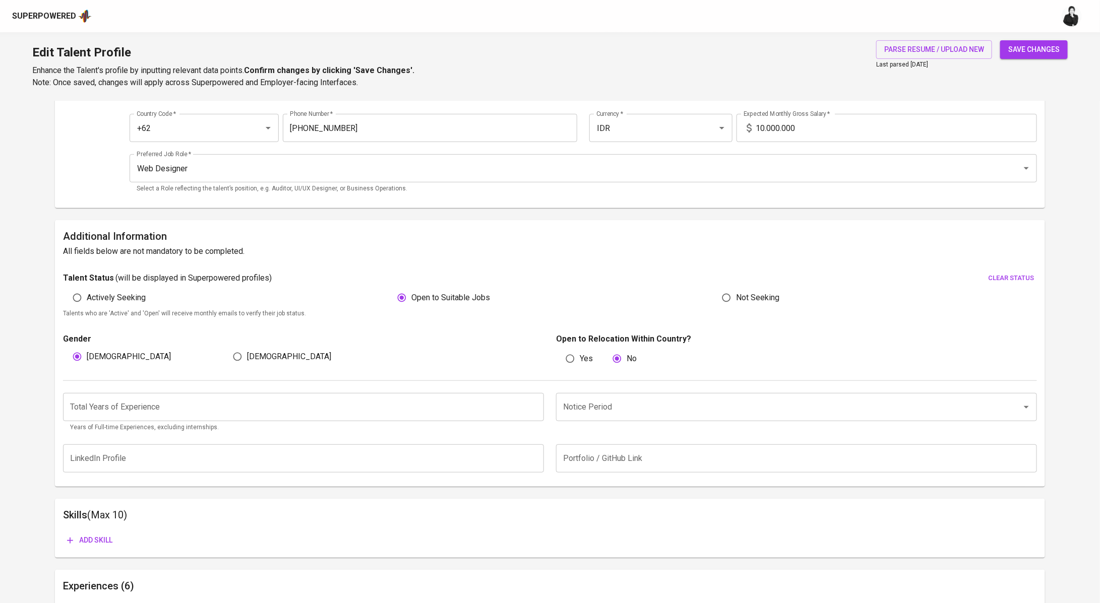
scroll to position [208, 0]
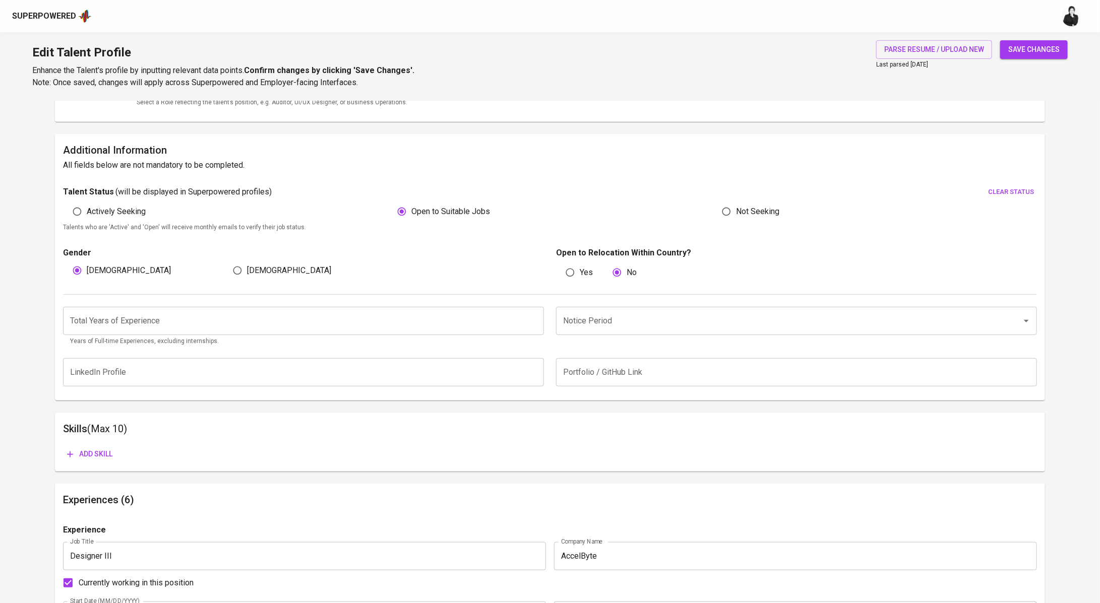
click at [196, 325] on input "number" at bounding box center [303, 321] width 481 height 28
type input "6"
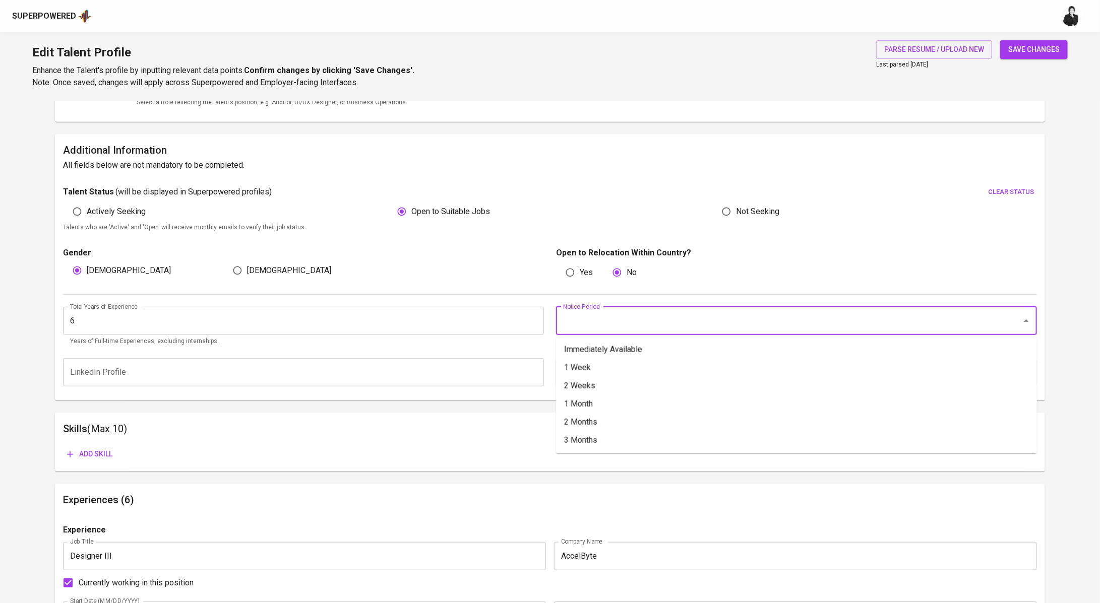
click at [626, 325] on input "Notice Period" at bounding box center [781, 320] width 443 height 19
click at [620, 386] on li "2 Weeks" at bounding box center [796, 386] width 481 height 18
type input "2 Weeks"
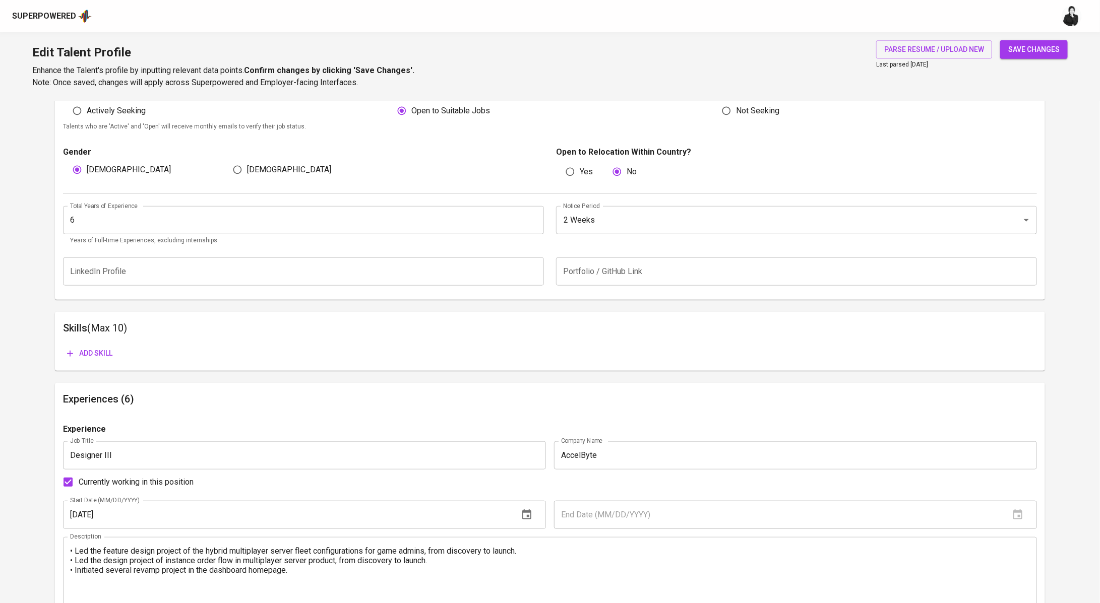
scroll to position [393, 0]
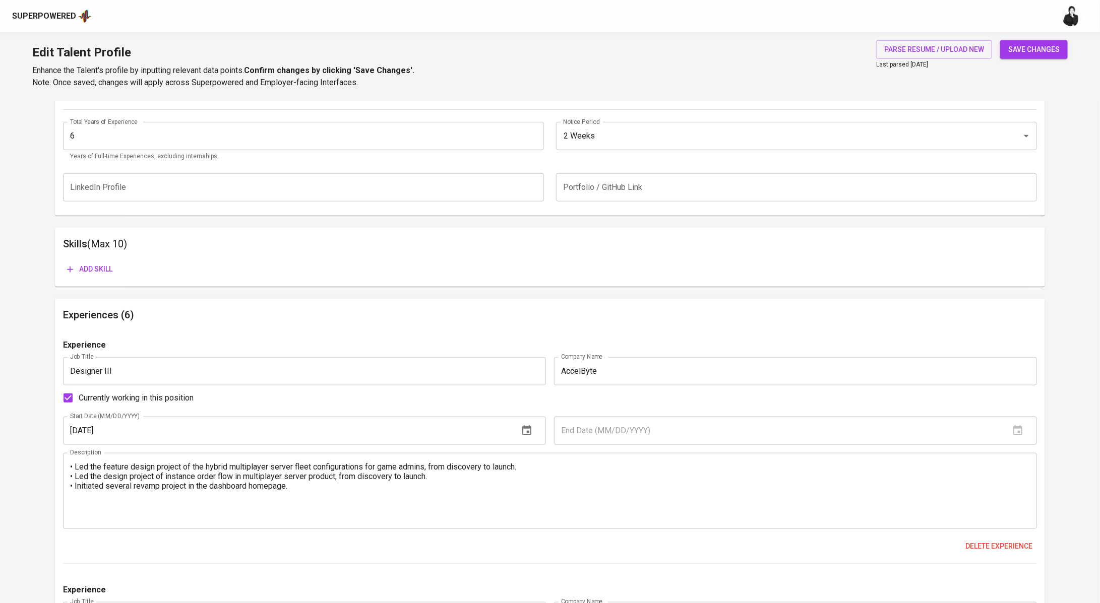
click at [103, 269] on span "Add skill" at bounding box center [89, 269] width 45 height 13
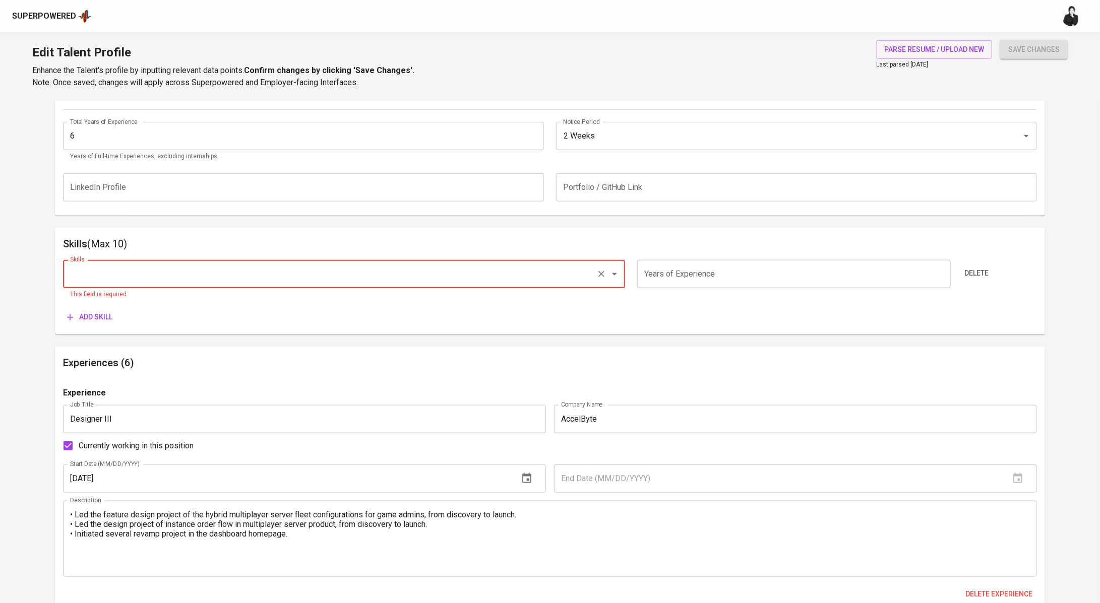
paste input "UI/UX Design"
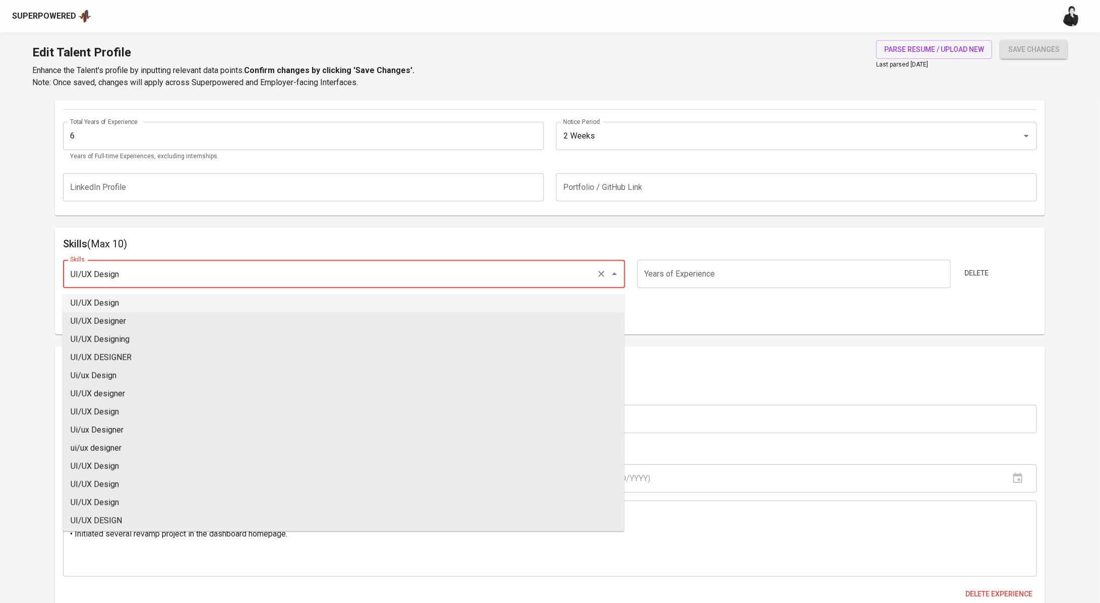
type input "UI/UX Design"
click at [719, 273] on input "number" at bounding box center [793, 274] width 313 height 28
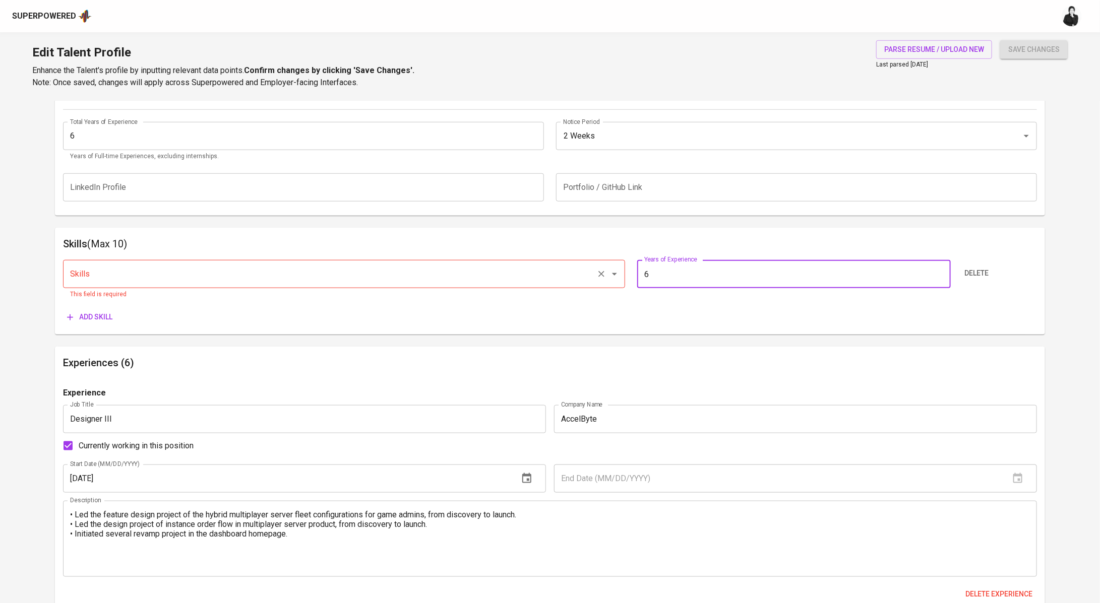
type input "6"
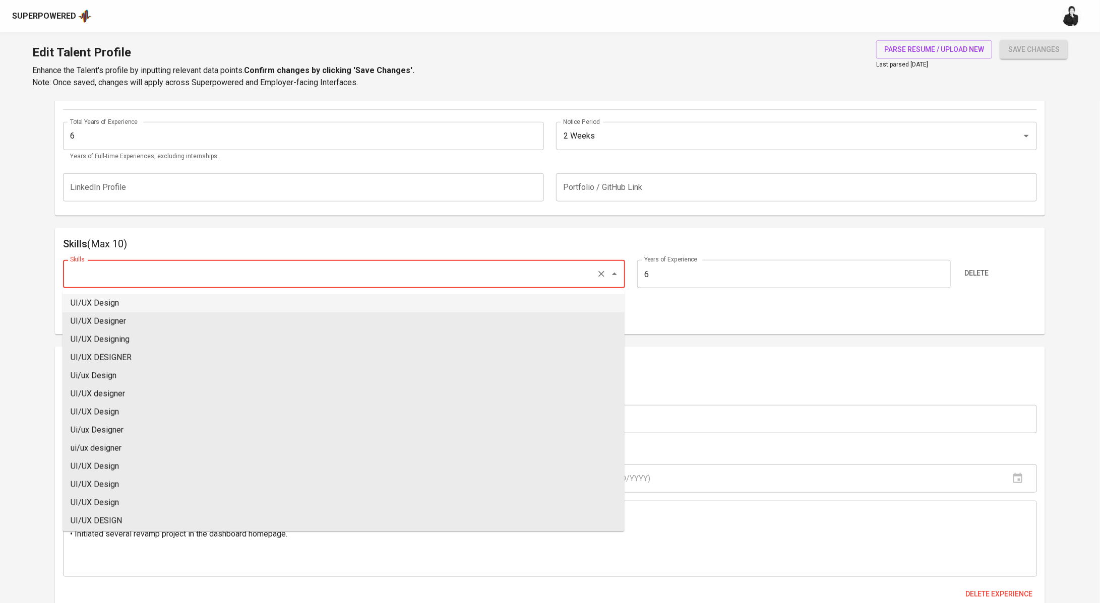
click at [228, 272] on input "Skills" at bounding box center [330, 274] width 525 height 19
click at [216, 303] on li "UI/UX Design" at bounding box center [343, 303] width 562 height 18
type input "UI/UX Design"
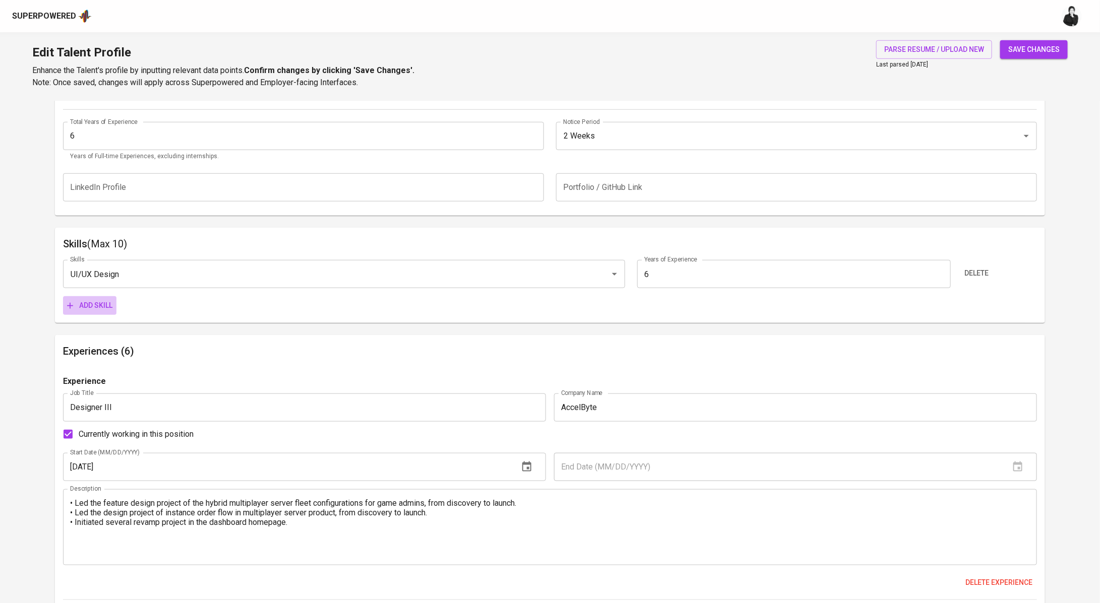
click at [98, 302] on span "Add skill" at bounding box center [89, 305] width 45 height 13
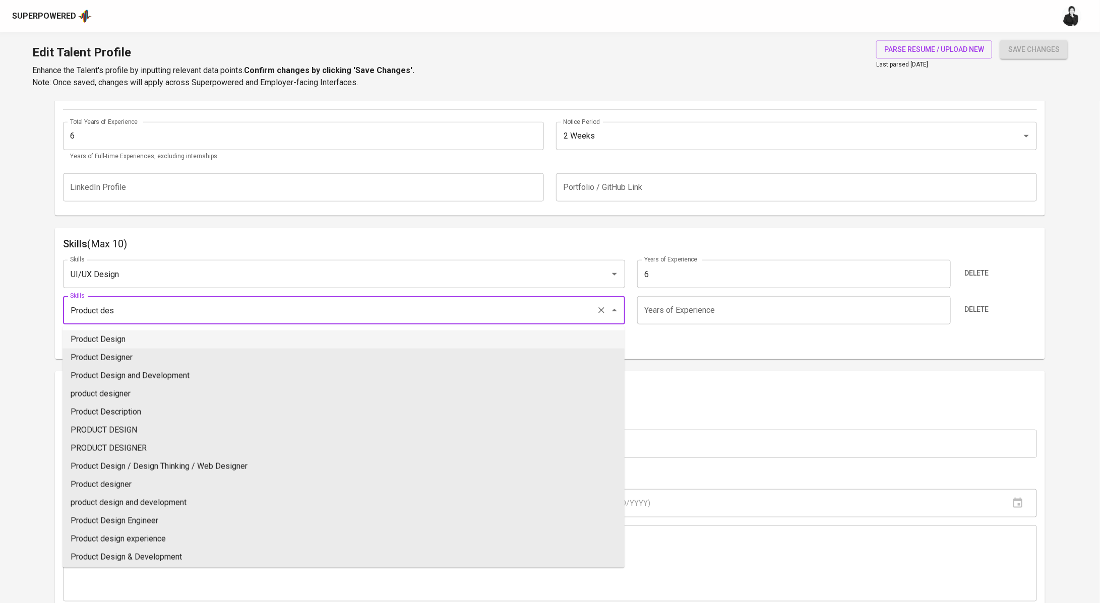
click at [338, 341] on li "Product Design" at bounding box center [343, 340] width 562 height 18
type input "Product Design"
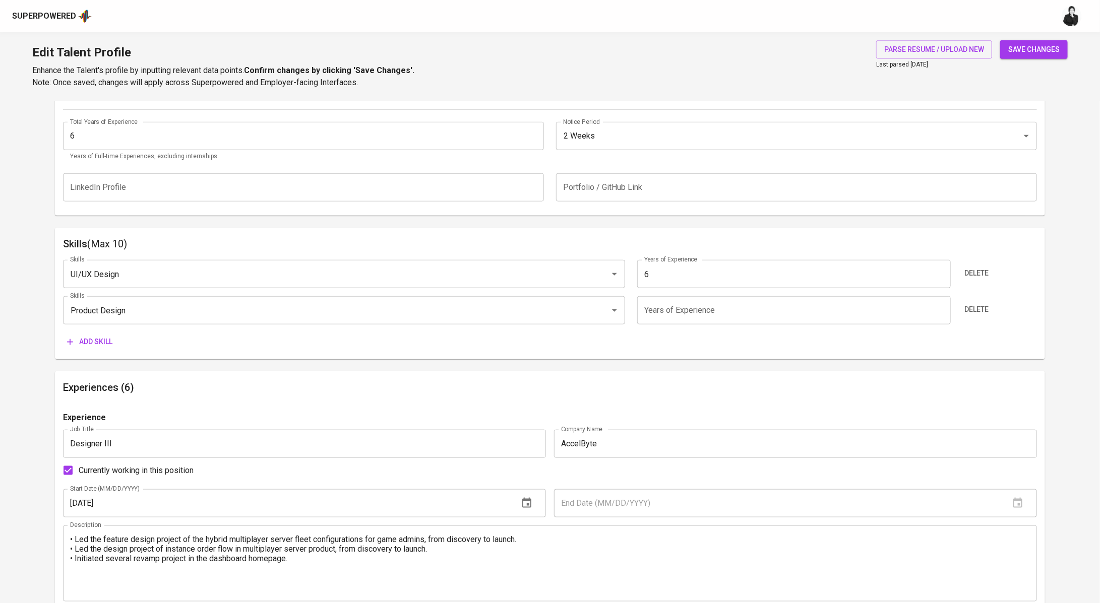
click at [741, 312] on input "number" at bounding box center [793, 310] width 313 height 28
type input "6"
drag, startPoint x: 103, startPoint y: 344, endPoint x: 174, endPoint y: 280, distance: 95.7
click at [102, 344] on span "Add skill" at bounding box center [89, 342] width 45 height 13
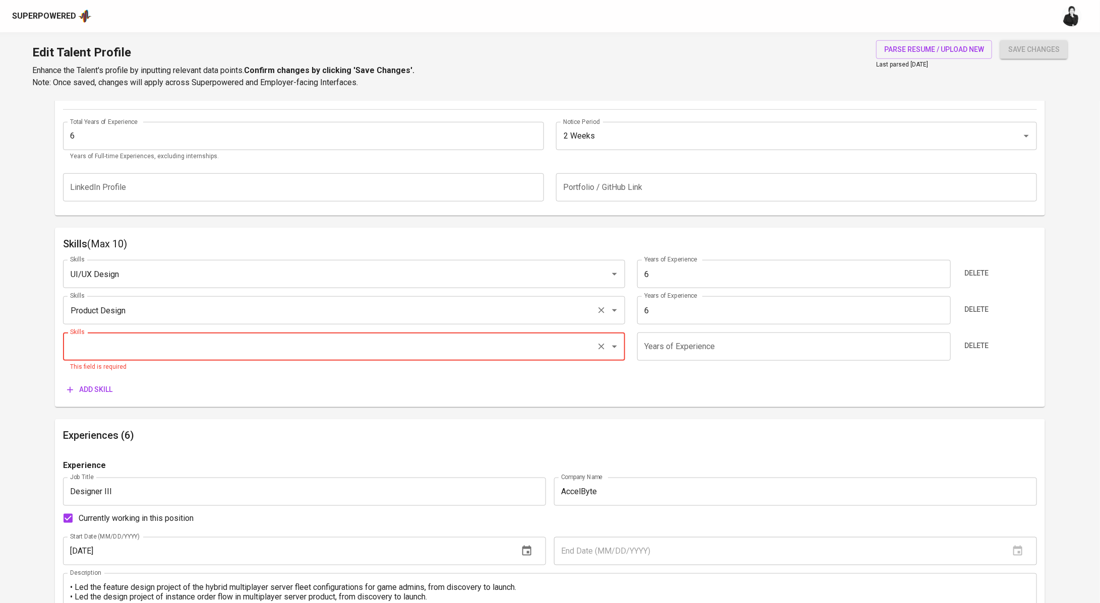
paste input "Wireframing"
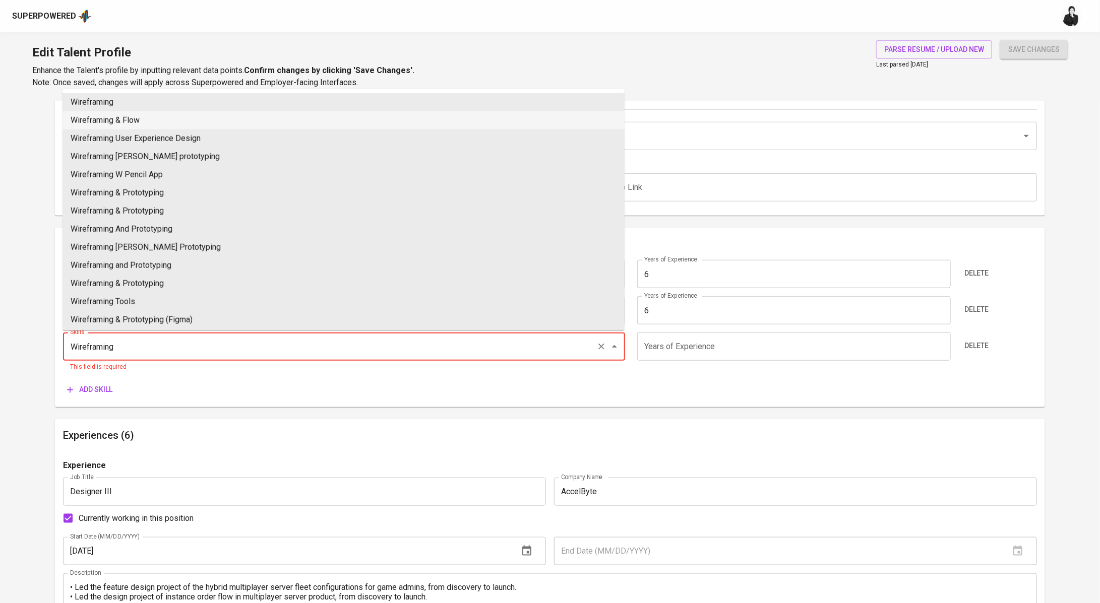
click at [143, 121] on li "Wireframing & Flow" at bounding box center [343, 120] width 562 height 18
type input "Wireframing & Flow"
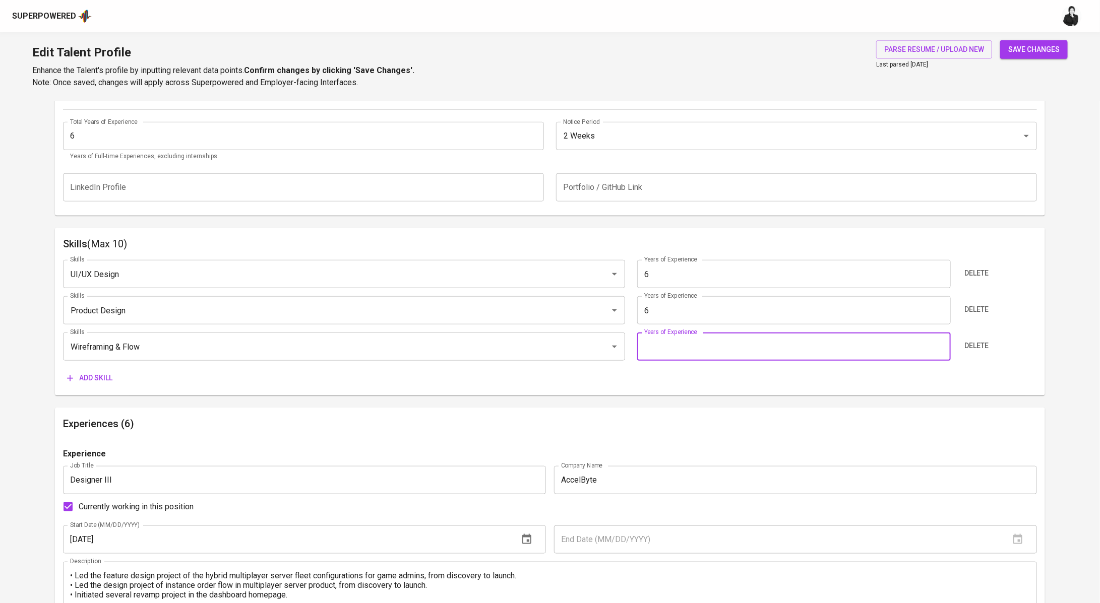
click at [696, 347] on input "number" at bounding box center [793, 347] width 313 height 28
type input "6"
click at [101, 378] on span "Add skill" at bounding box center [89, 378] width 45 height 13
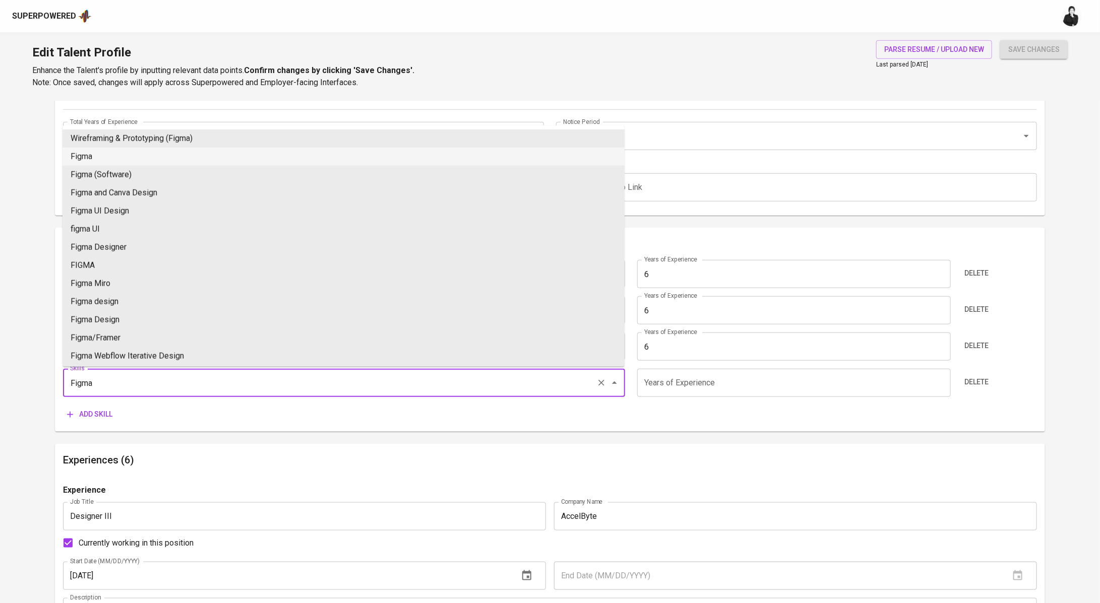
drag, startPoint x: 223, startPoint y: 157, endPoint x: 753, endPoint y: 300, distance: 548.7
click at [223, 157] on li "Figma" at bounding box center [343, 157] width 562 height 18
type input "Figma"
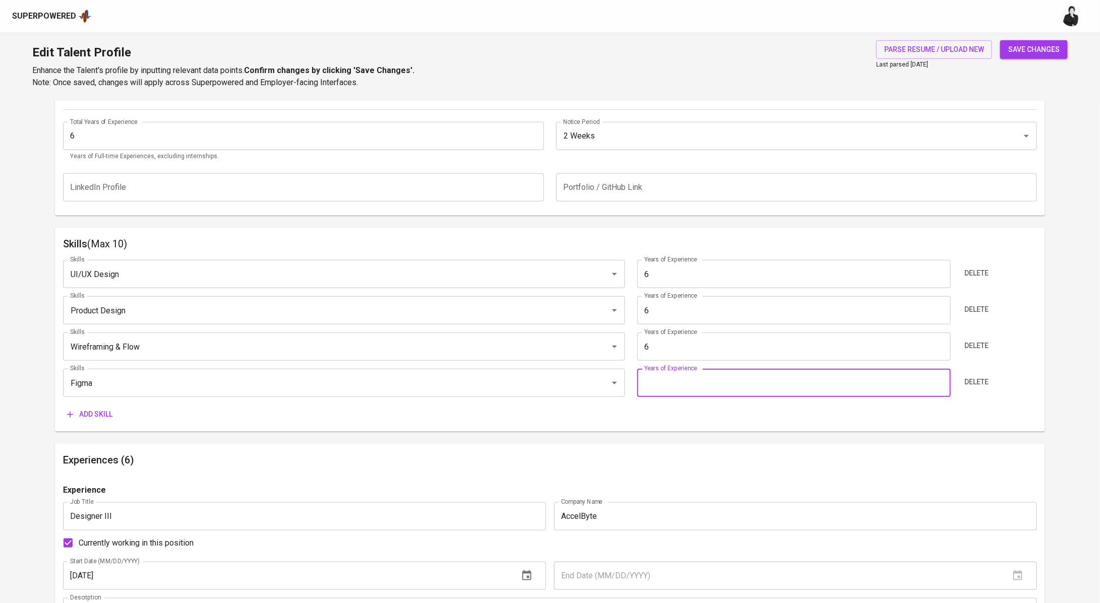
click at [758, 395] on input "number" at bounding box center [793, 383] width 313 height 28
type input "6"
click at [102, 410] on span "Add skill" at bounding box center [89, 414] width 45 height 13
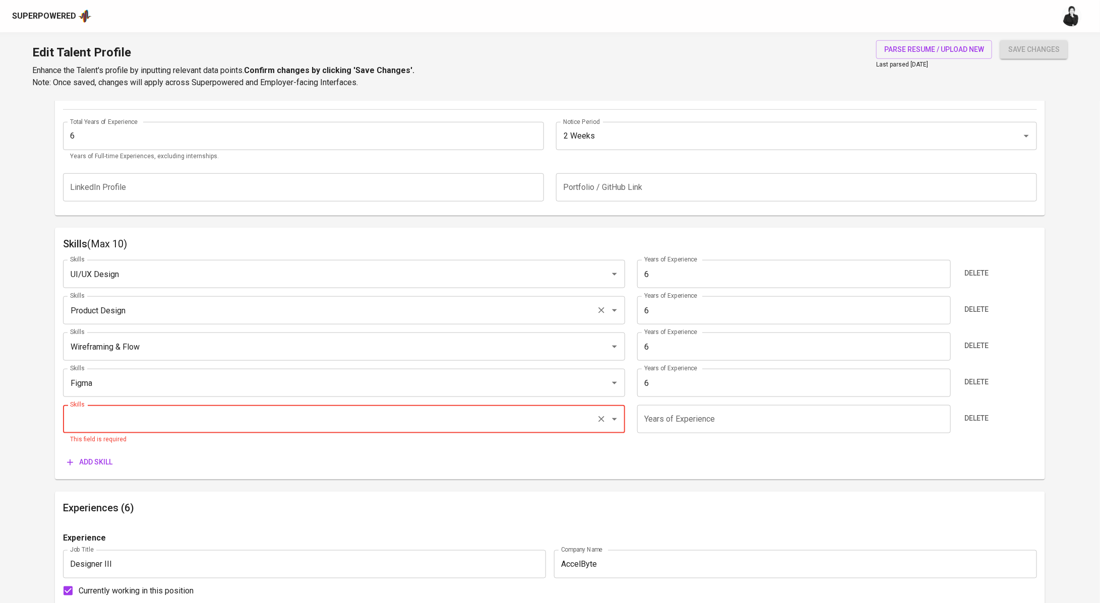
paste input "High-fidelity Mockups & Interactive Prototypes"
drag, startPoint x: 248, startPoint y: 417, endPoint x: 155, endPoint y: 418, distance: 92.7
click at [155, 418] on input "High-fidelity Mockups & Interactive Prototypes" at bounding box center [330, 419] width 525 height 19
click at [91, 419] on input "High-fidelity Mockups" at bounding box center [330, 419] width 525 height 19
drag, startPoint x: 167, startPoint y: 420, endPoint x: 125, endPoint y: 424, distance: 42.5
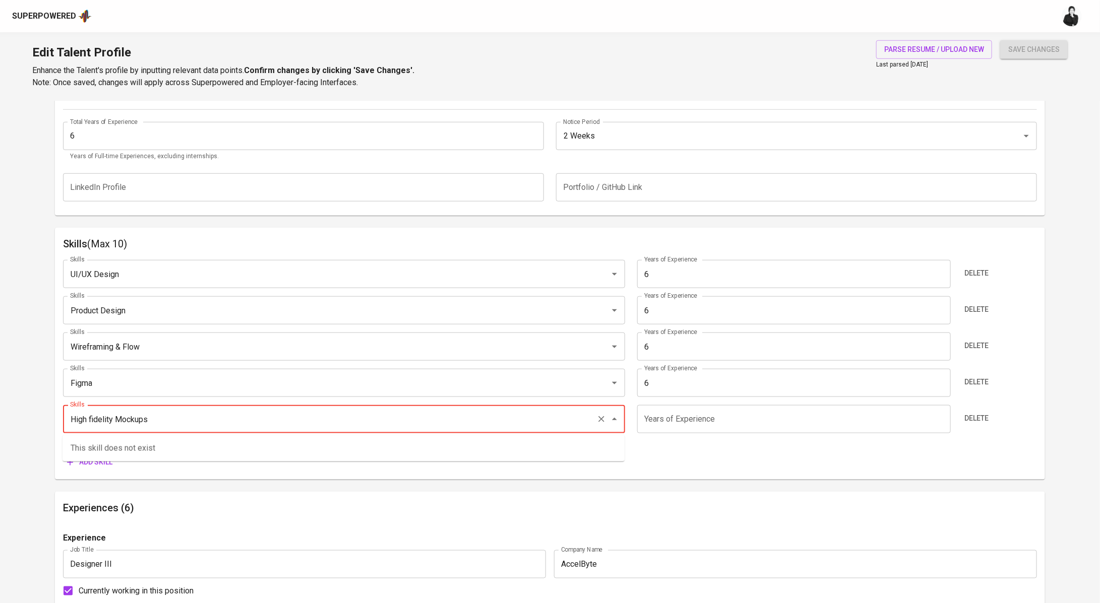
click at [125, 424] on input "High fidelity Mockups" at bounding box center [330, 419] width 525 height 19
click at [115, 420] on input "High fidelity Mockups" at bounding box center [330, 419] width 525 height 19
drag, startPoint x: 176, startPoint y: 417, endPoint x: 117, endPoint y: 418, distance: 59.5
click at [117, 418] on input "High fidelity Mockups" at bounding box center [330, 419] width 525 height 19
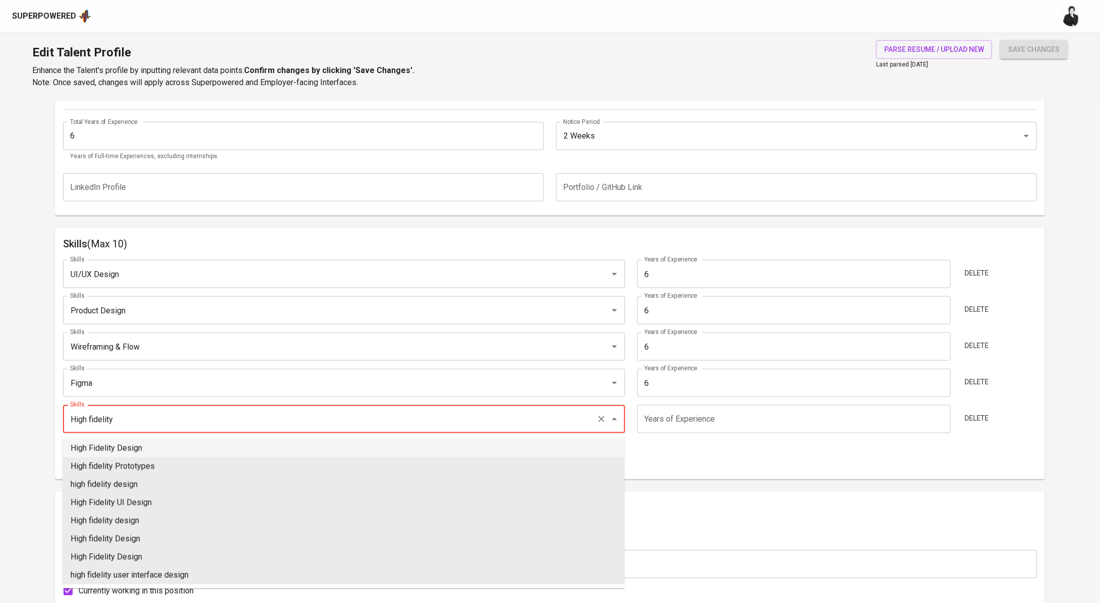
click at [153, 450] on li "High Fidelity Design" at bounding box center [343, 448] width 562 height 18
type input "High Fidelity Design"
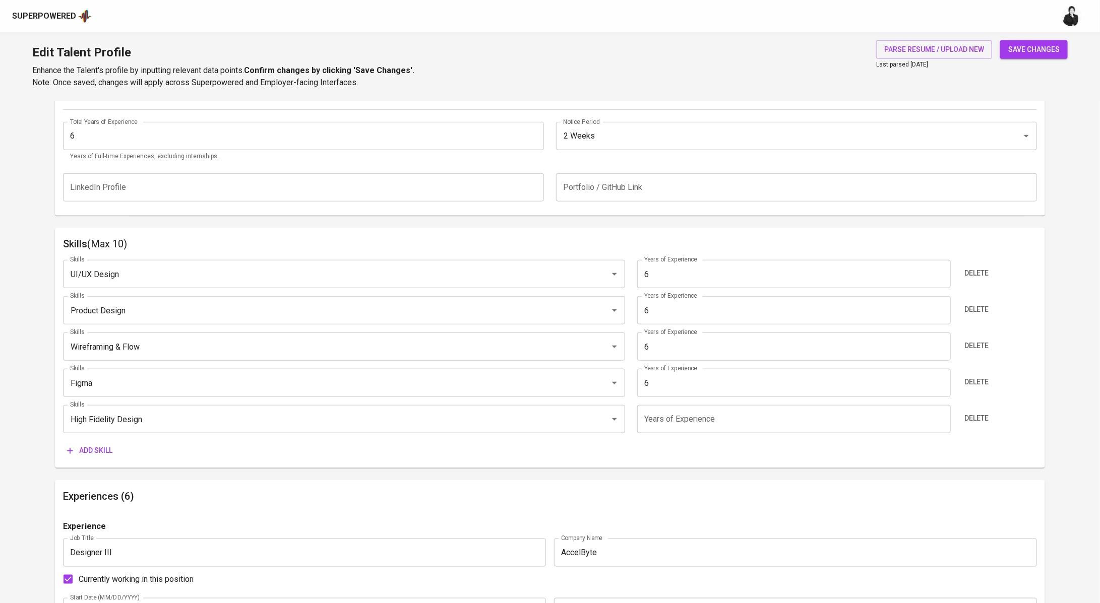
click at [722, 420] on input "number" at bounding box center [793, 419] width 313 height 28
type input "6"
click at [83, 443] on button "Add skill" at bounding box center [89, 450] width 53 height 19
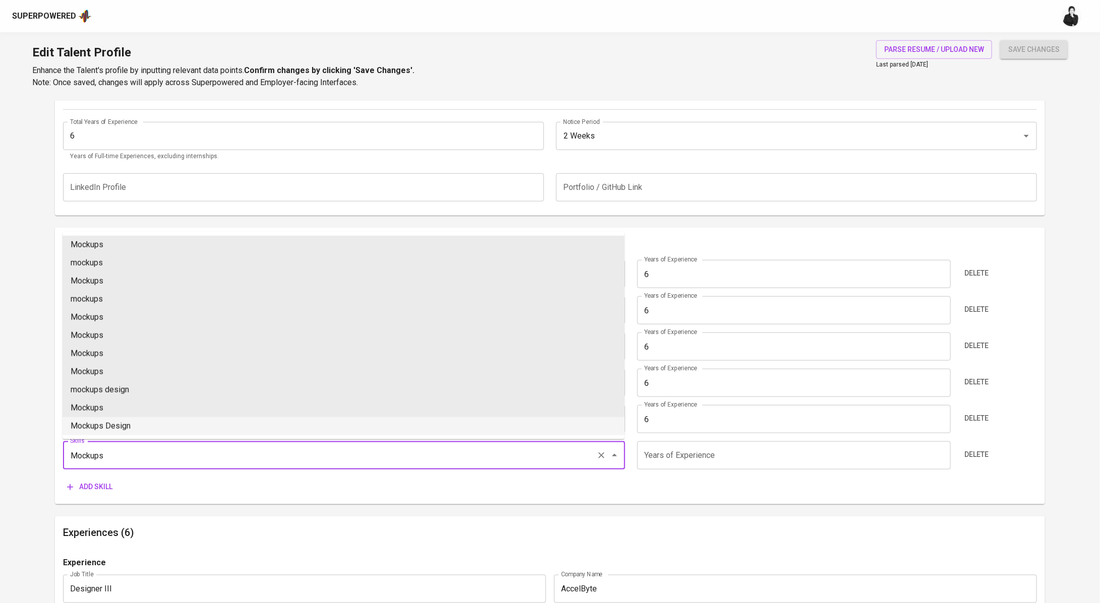
drag, startPoint x: 167, startPoint y: 426, endPoint x: 630, endPoint y: 498, distance: 469.1
click at [167, 426] on li "Mockups Design" at bounding box center [343, 426] width 562 height 18
type input "Mockups Design"
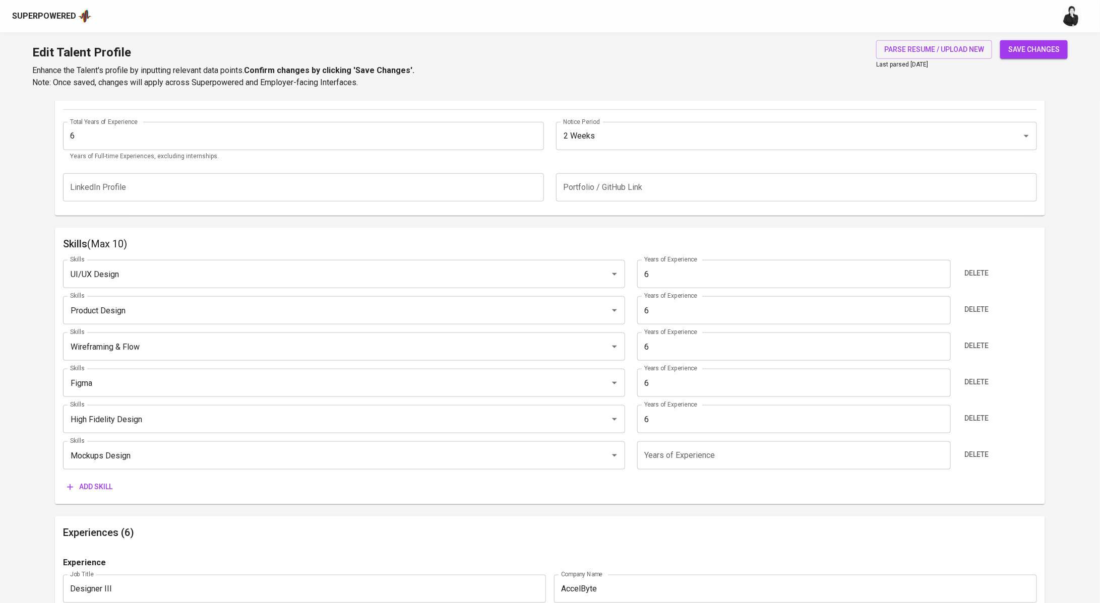
click at [686, 467] on input "number" at bounding box center [793, 455] width 313 height 28
type input "6"
click at [89, 483] on span "Add skill" at bounding box center [89, 487] width 45 height 13
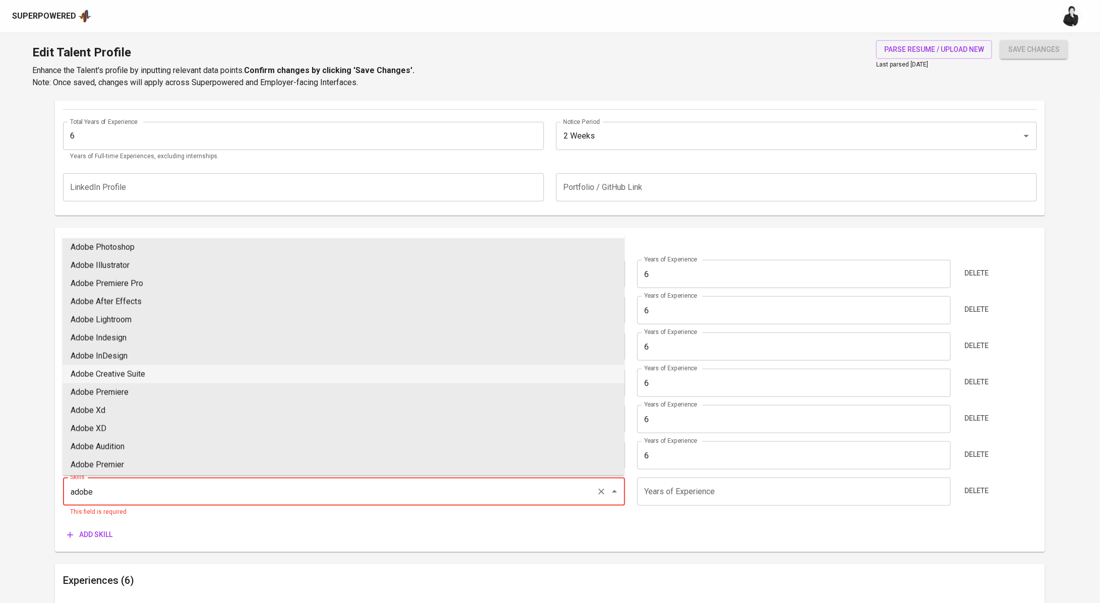
drag, startPoint x: 180, startPoint y: 372, endPoint x: 217, endPoint y: 384, distance: 38.2
click at [180, 372] on li "Adobe Creative Suite" at bounding box center [343, 374] width 562 height 18
type input "Adobe Creative Suite"
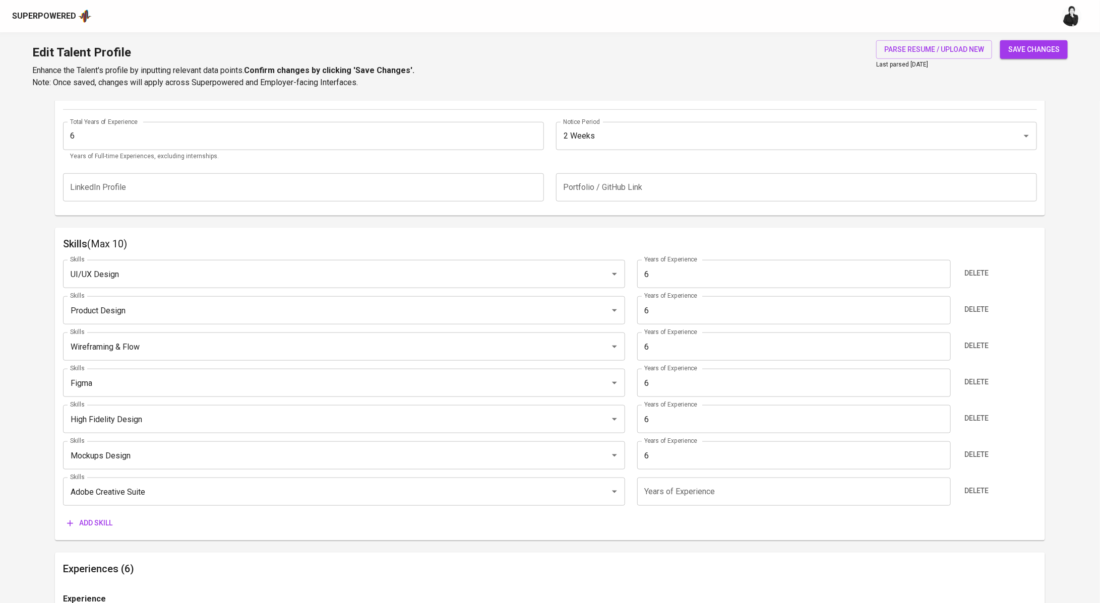
click at [703, 487] on input "number" at bounding box center [793, 492] width 313 height 28
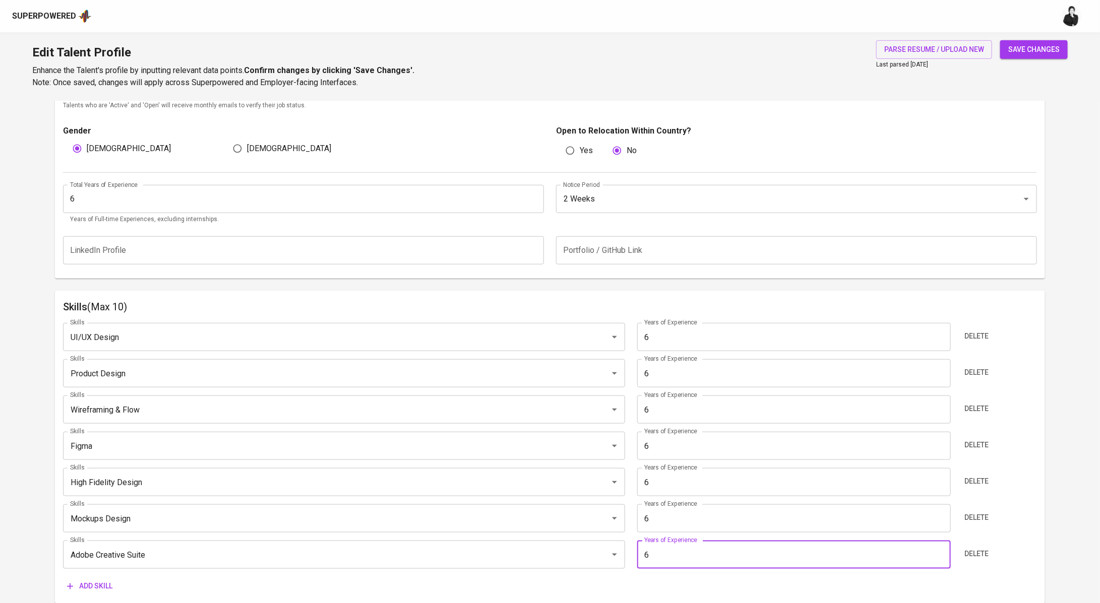
scroll to position [0, 0]
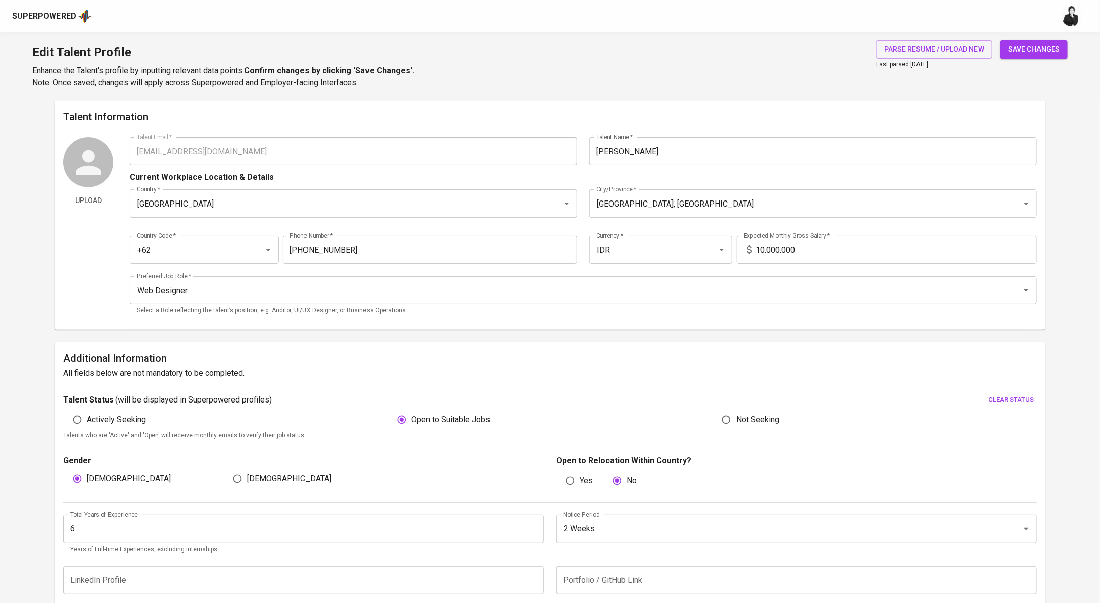
type input "6"
click at [1048, 48] on span "save changes" at bounding box center [1033, 49] width 51 height 13
type input "Adobe Creative Suite"
type input "Mockups Design"
type input "High Fidelity Design"
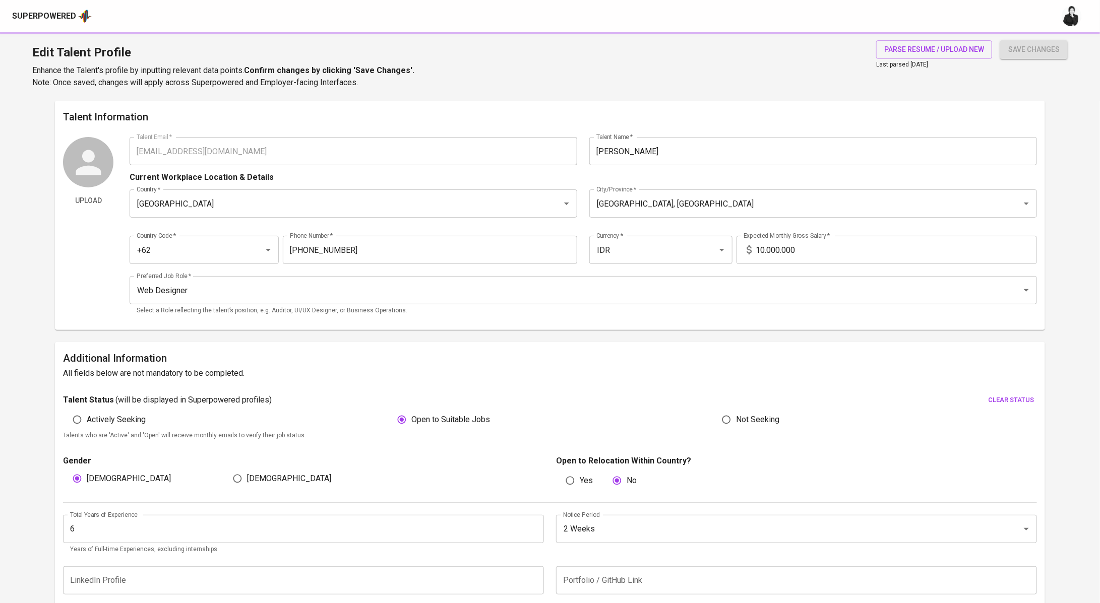
type input "Wireframing & Flow"
type input "Product Design"
type input "User Interface Design (UI)"
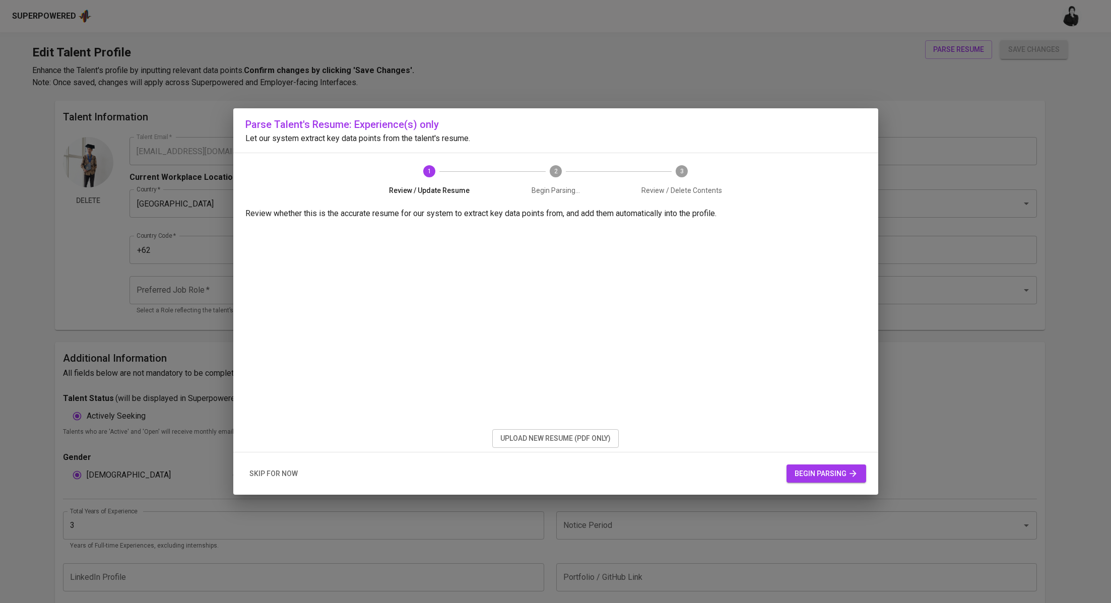
click at [592, 434] on span "upload new resume (pdf only)" at bounding box center [555, 438] width 110 height 13
click at [811, 472] on span "begin parsing" at bounding box center [826, 474] width 63 height 13
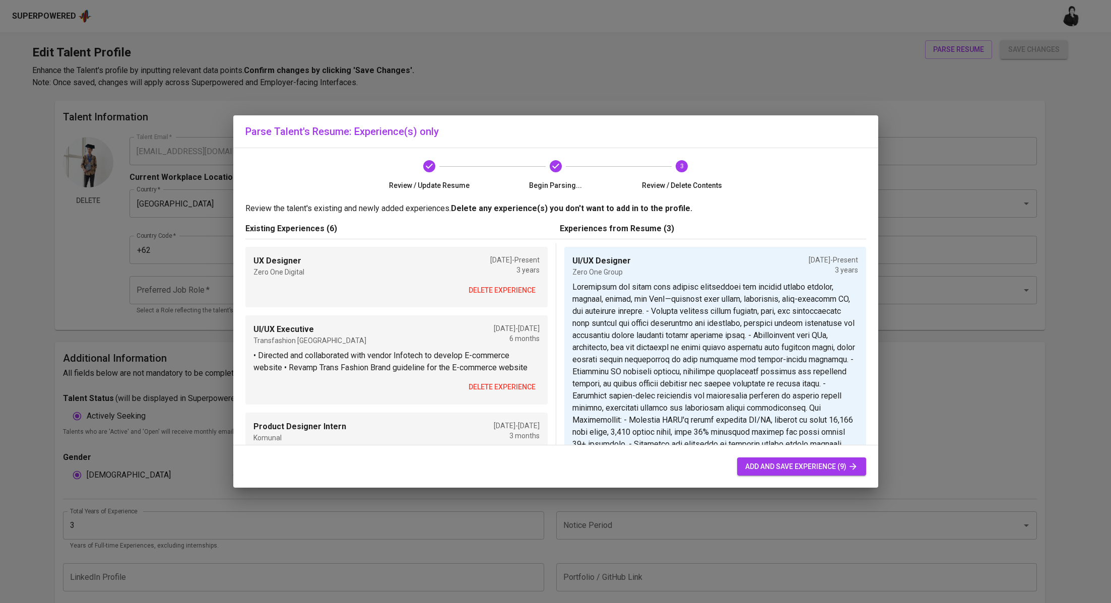
scroll to position [3, 0]
click at [504, 292] on span "delete experience" at bounding box center [502, 290] width 67 height 13
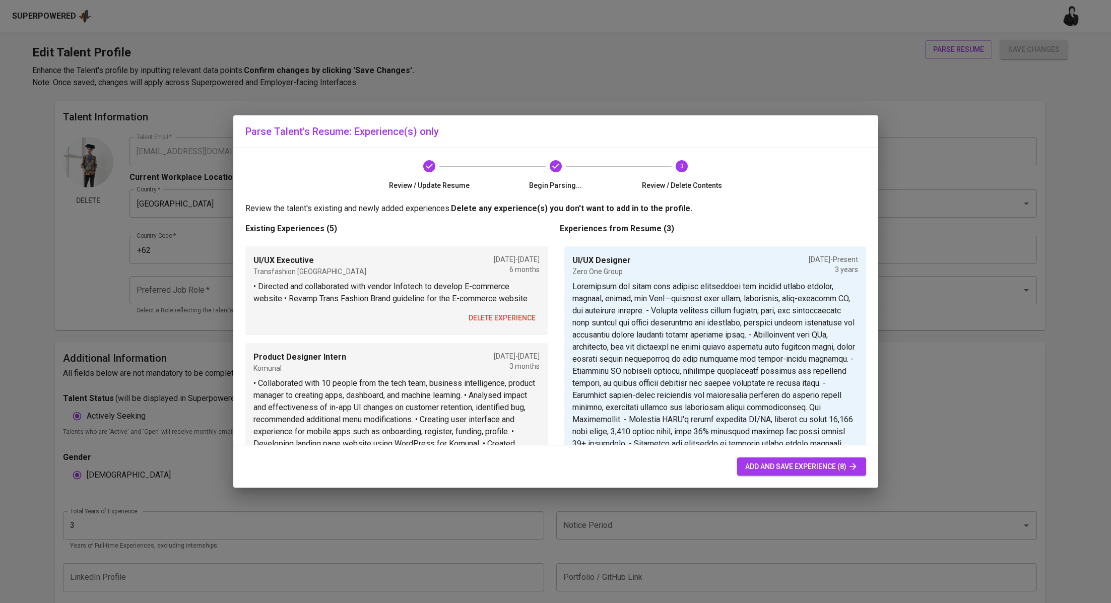
scroll to position [0, 0]
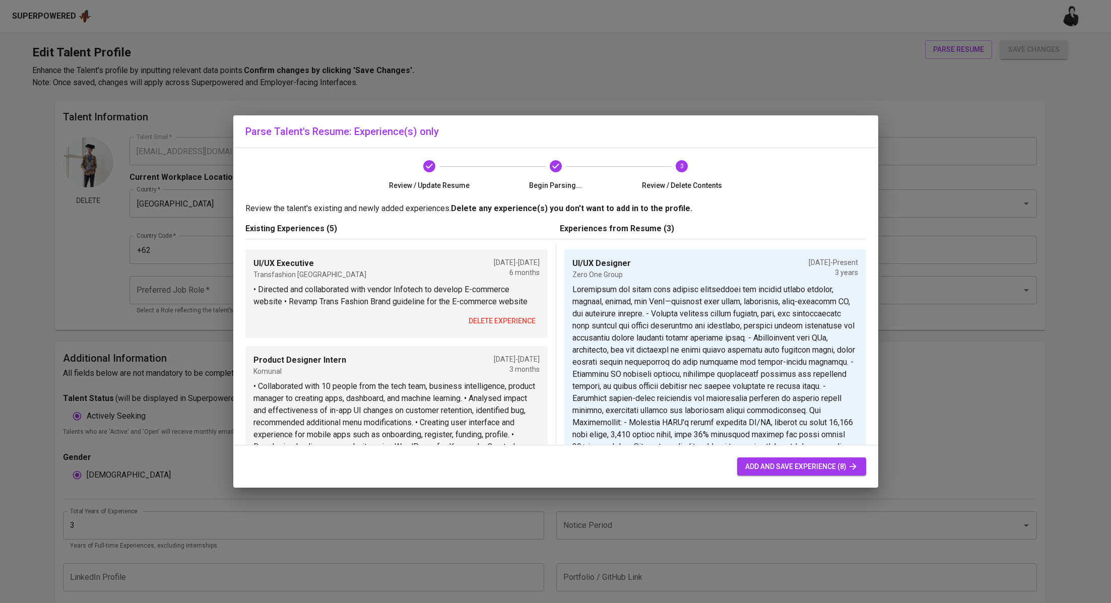
click at [503, 322] on span "delete experience" at bounding box center [502, 321] width 67 height 13
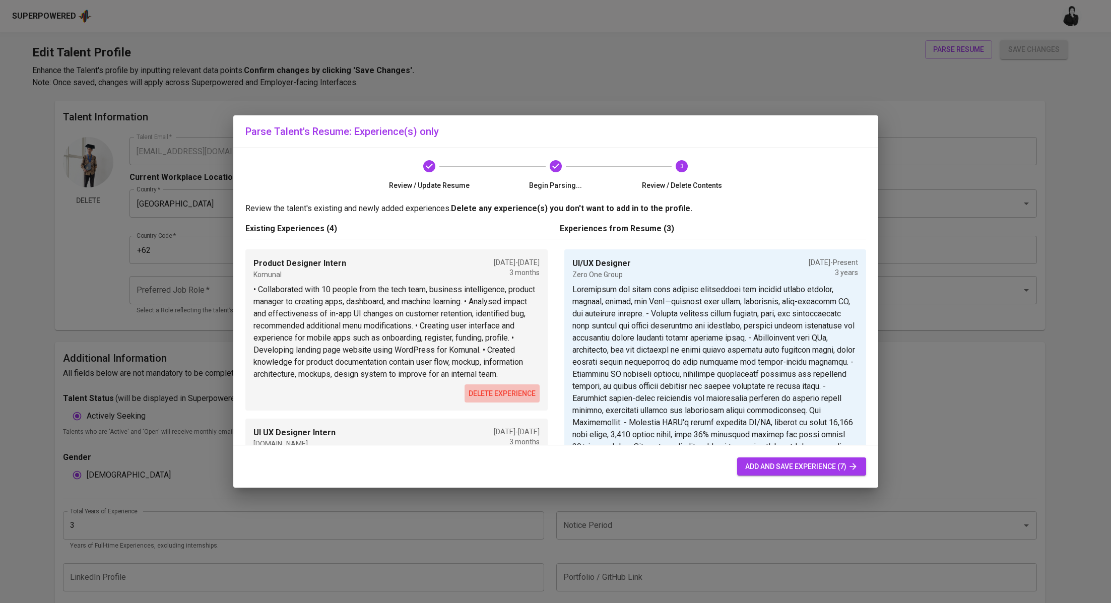
click at [498, 399] on button "delete experience" at bounding box center [502, 393] width 75 height 19
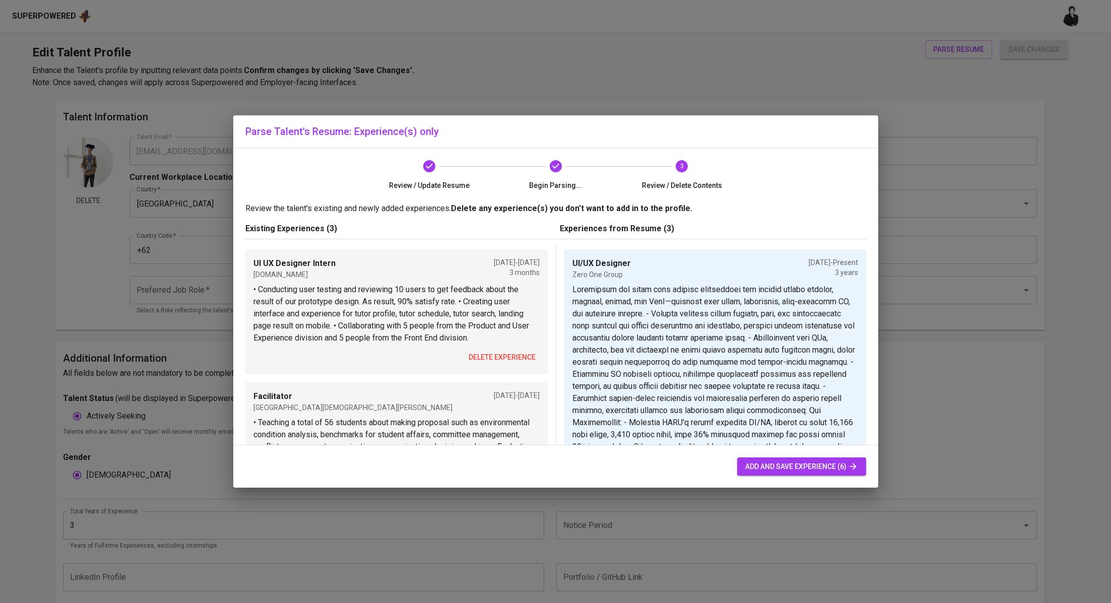
click at [505, 354] on span "delete experience" at bounding box center [502, 357] width 67 height 13
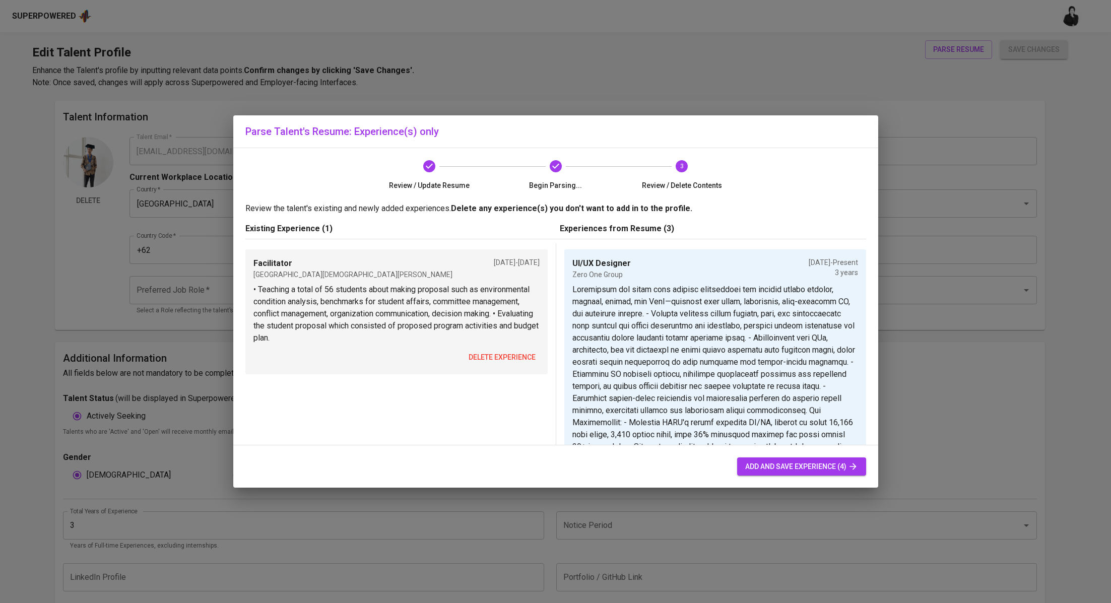
click at [505, 354] on span "delete experience" at bounding box center [502, 357] width 67 height 13
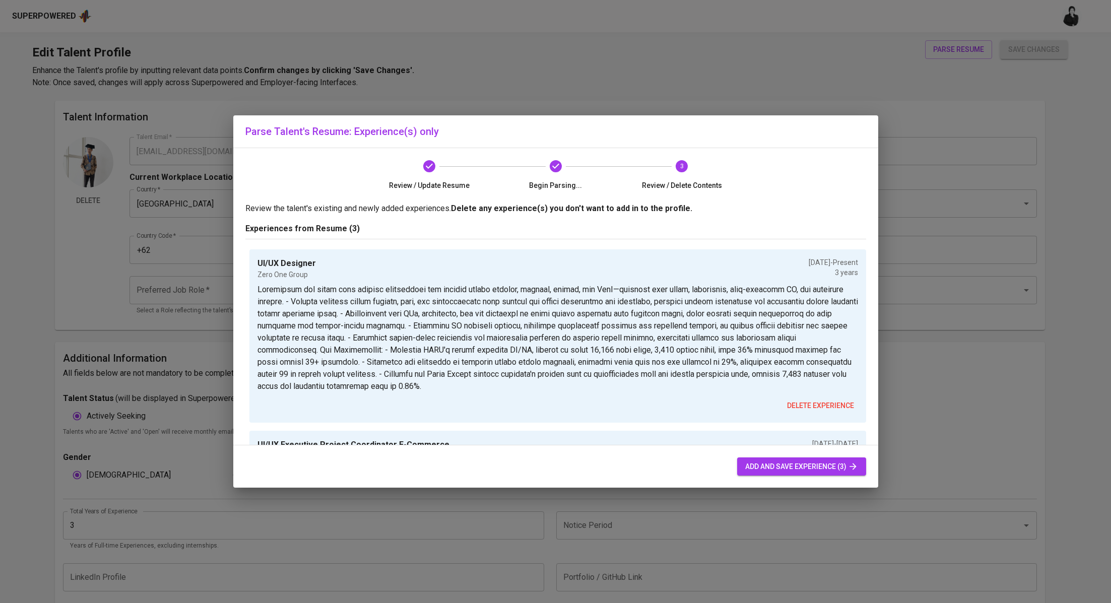
click at [809, 465] on span "add and save experience (3)" at bounding box center [801, 467] width 113 height 13
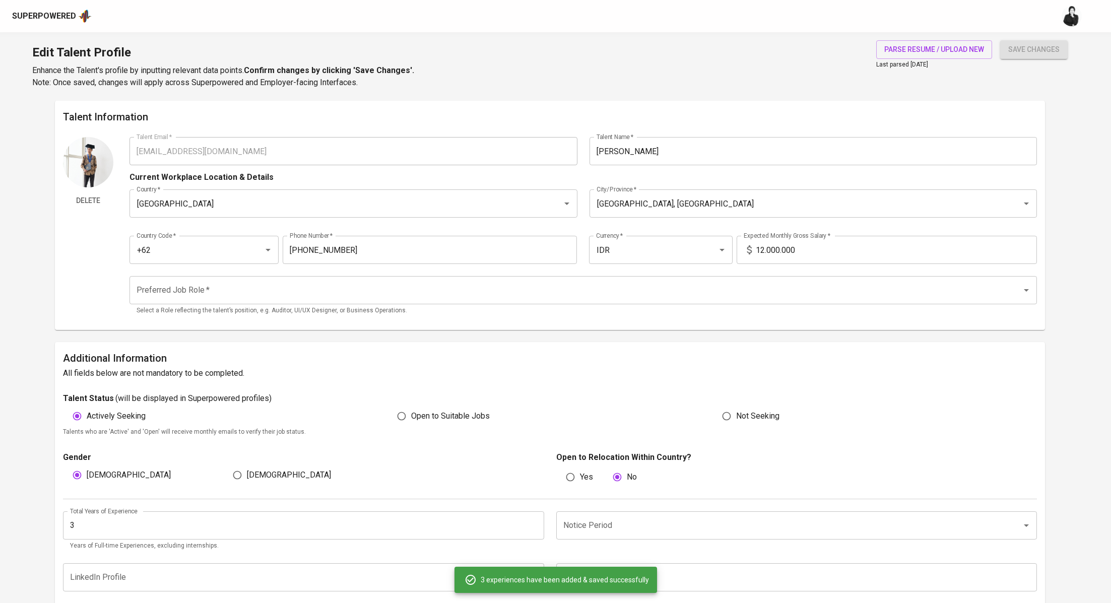
type input "UI/UX Designer"
type input "Zero One Group"
type input "UI/UX Executive Project Coordinator E-Commerce"
type input "Trans Fashion Indonesia"
type input "[DATE]"
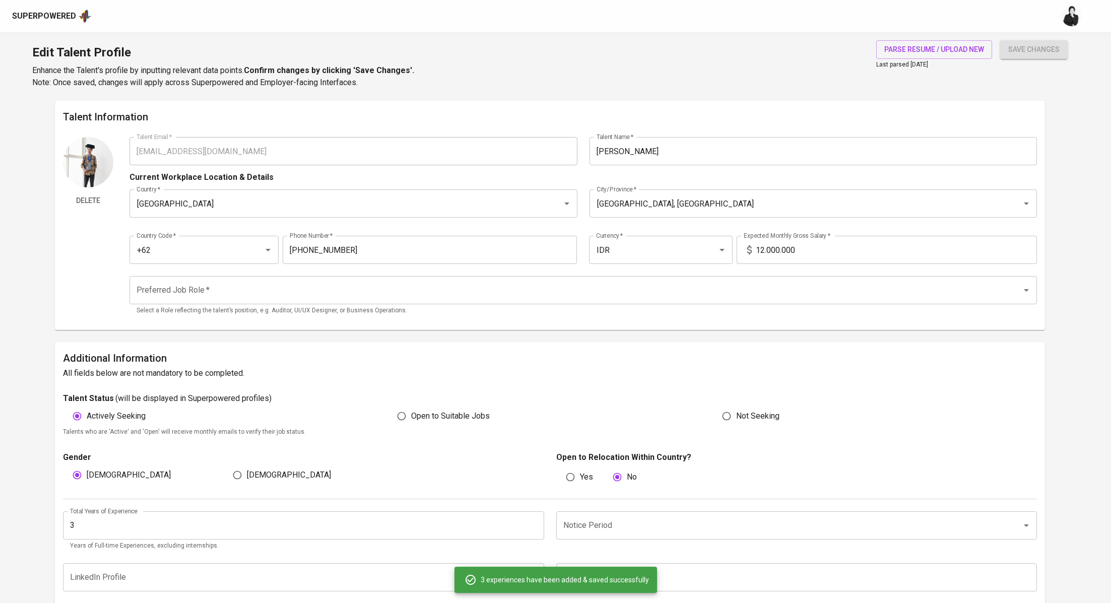
type input "[DATE]"
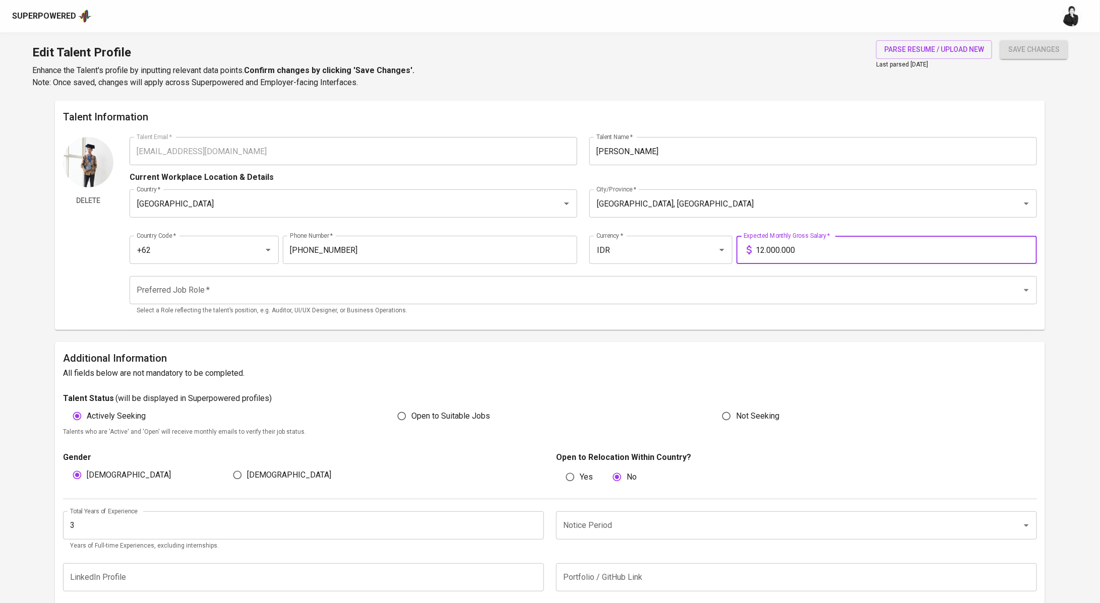
click at [763, 248] on input "12.000.000" at bounding box center [895, 250] width 281 height 28
type input "10.000.000"
click at [226, 289] on input "Preferred Job Role   *" at bounding box center [569, 290] width 870 height 19
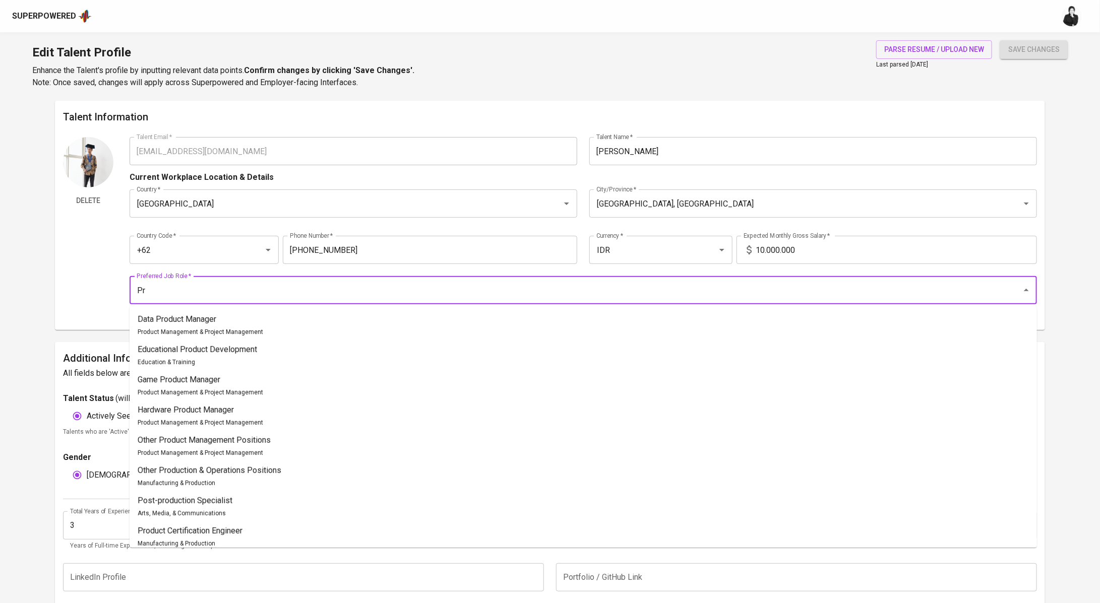
type input "P"
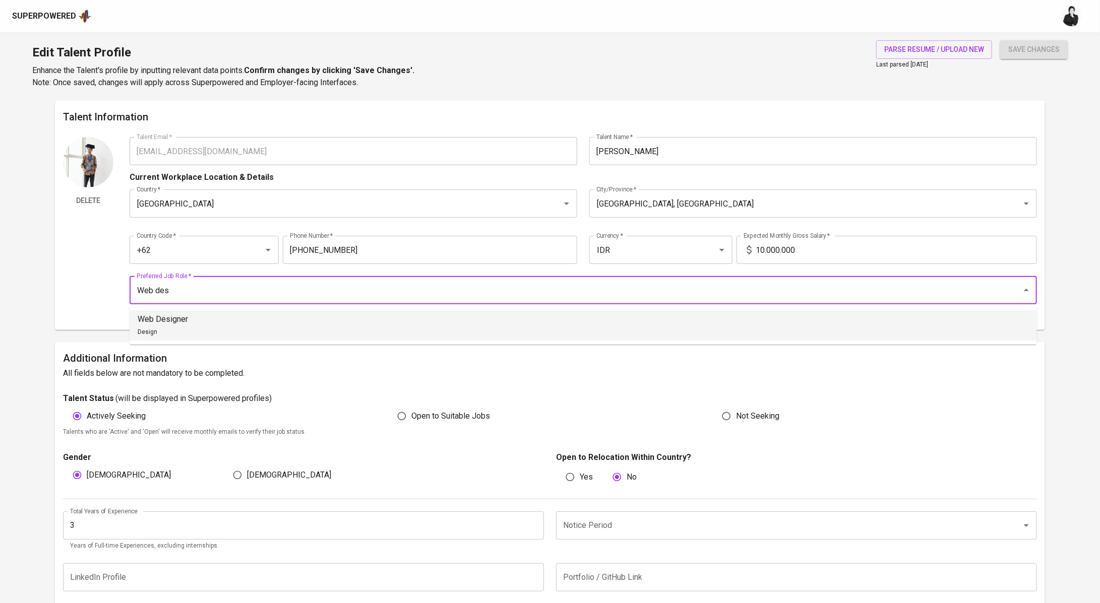
click at [264, 328] on li "Web Designer Design" at bounding box center [583, 325] width 907 height 30
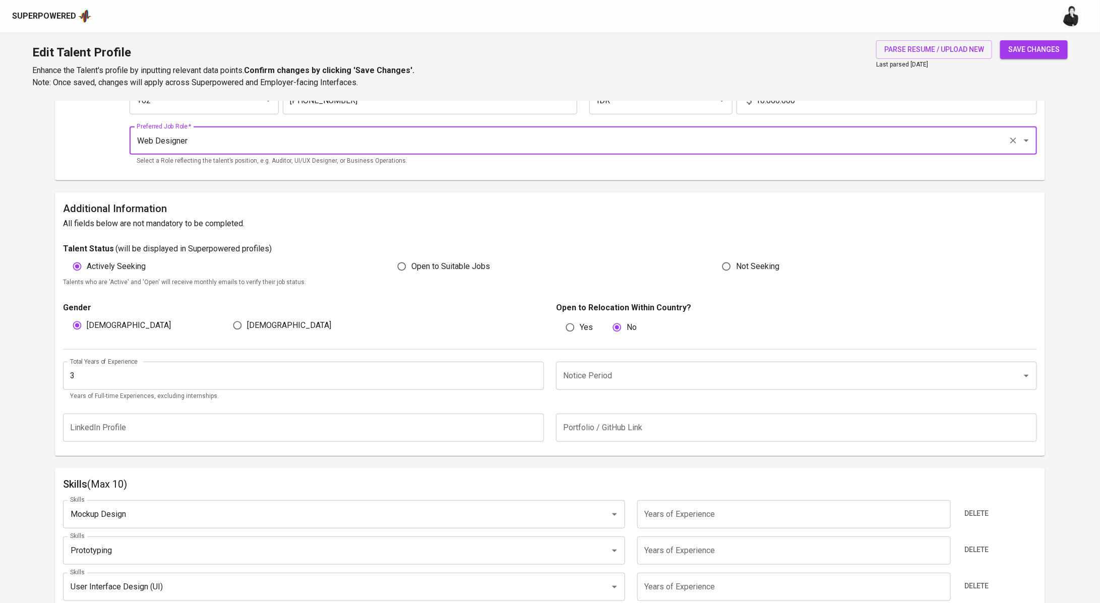
scroll to position [155, 0]
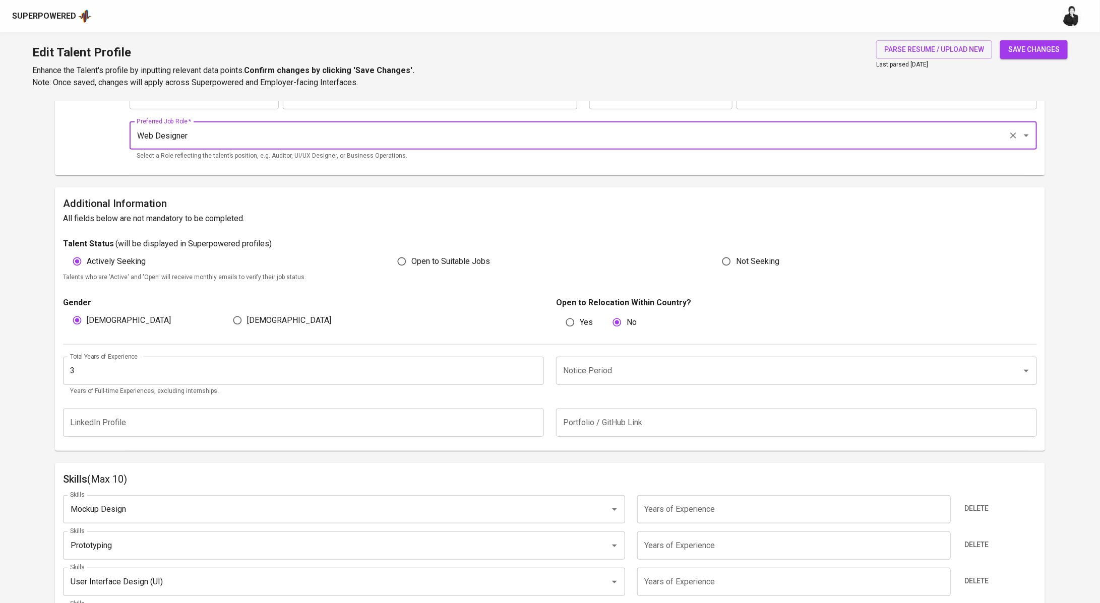
type input "Web Designer"
click at [174, 375] on input "3" at bounding box center [303, 371] width 481 height 28
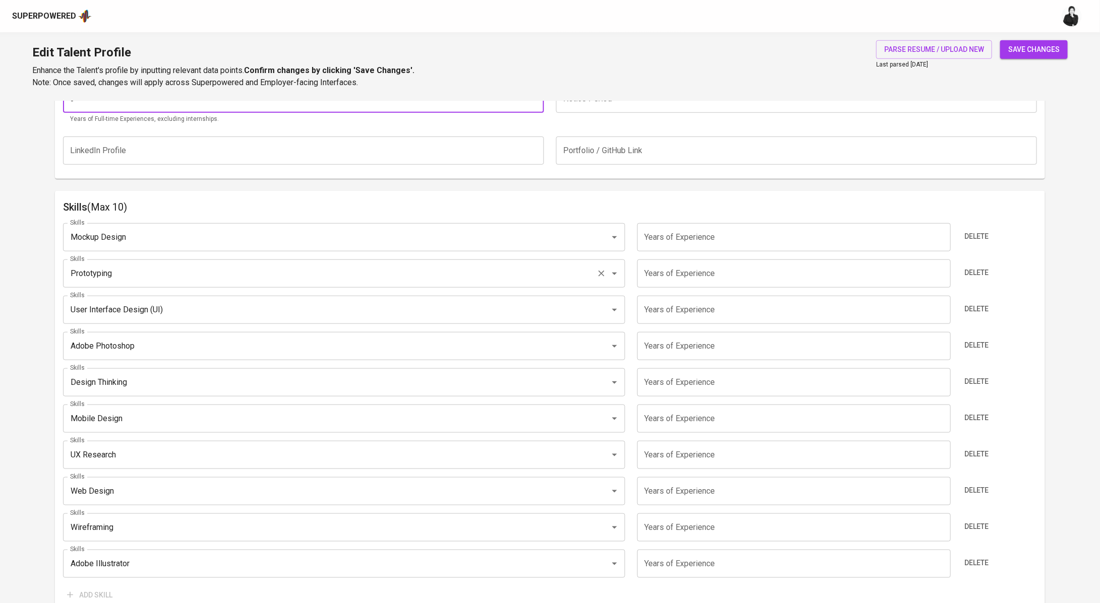
scroll to position [500, 0]
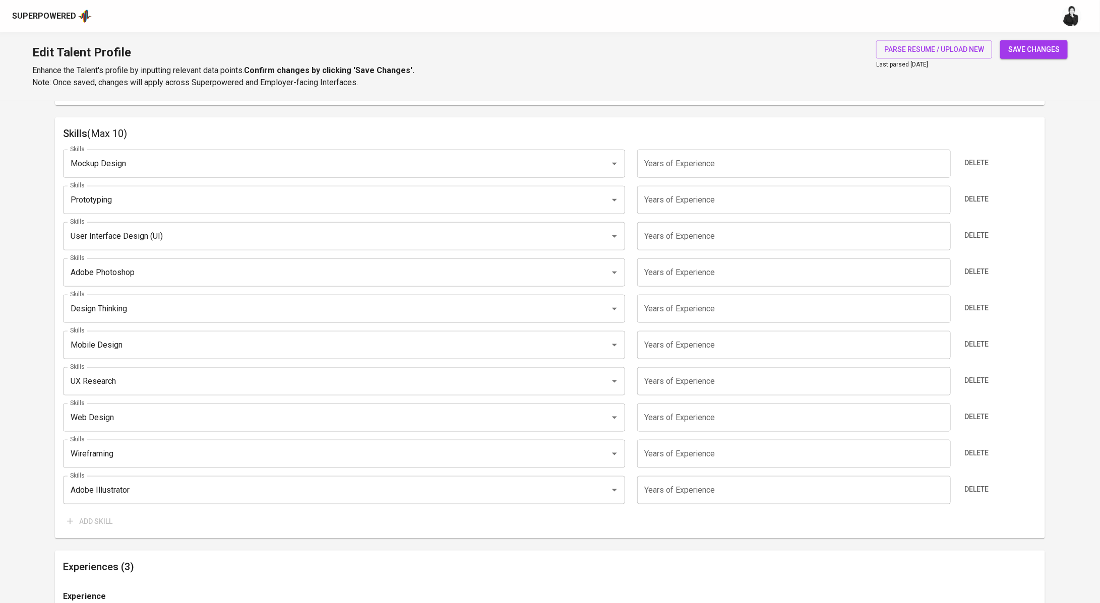
click at [720, 165] on input "number" at bounding box center [793, 164] width 313 height 28
type input "3"
click at [724, 200] on input "number" at bounding box center [793, 200] width 313 height 28
type input "3"
click at [720, 234] on input "number" at bounding box center [793, 236] width 313 height 28
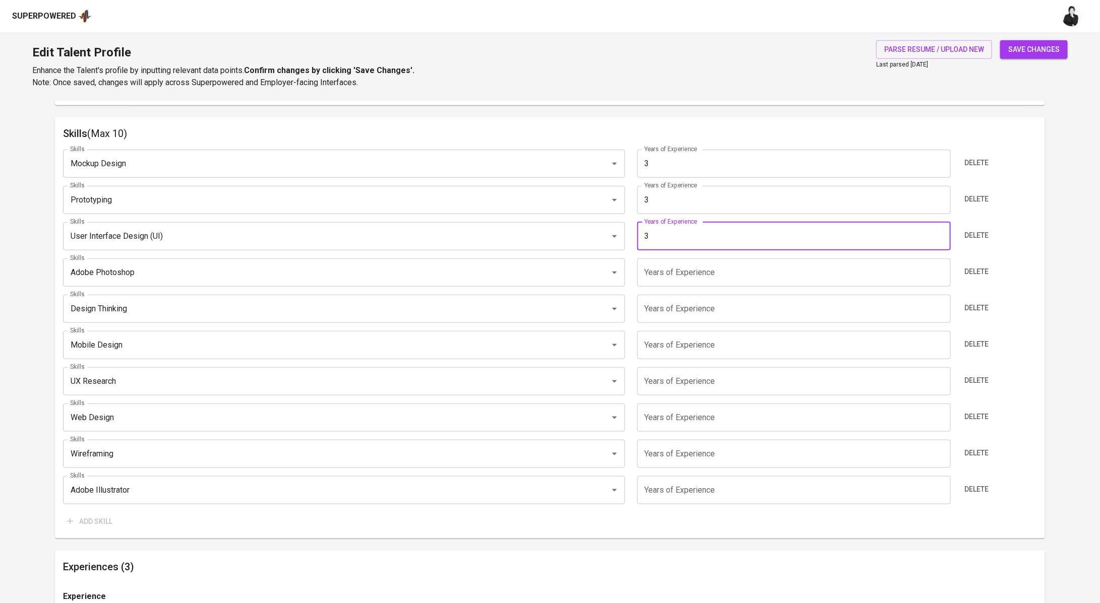
type input "3"
click at [726, 277] on input "number" at bounding box center [793, 273] width 313 height 28
type input "3"
click at [725, 308] on input "number" at bounding box center [793, 309] width 313 height 28
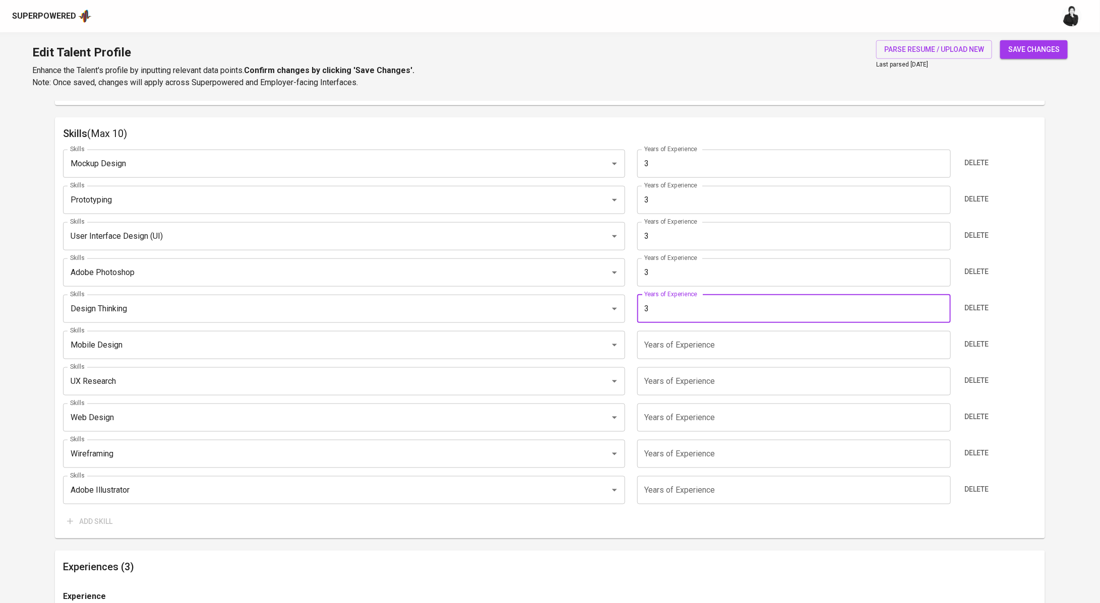
type input "3"
click at [728, 343] on input "number" at bounding box center [793, 345] width 313 height 28
type input "3"
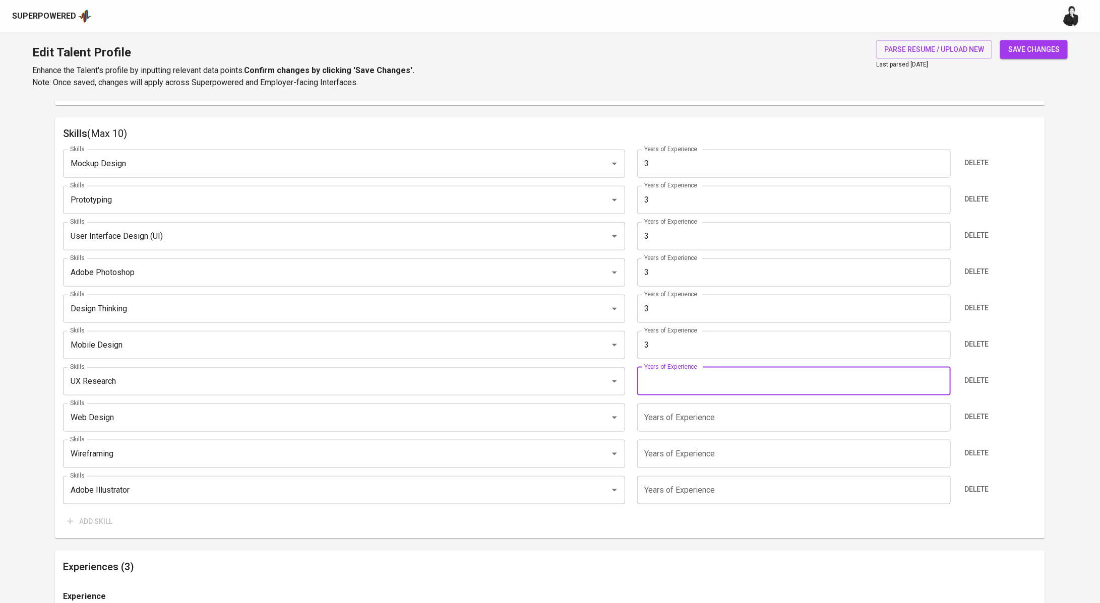
click at [720, 379] on input "number" at bounding box center [793, 381] width 313 height 28
type input "3"
click at [720, 414] on input "number" at bounding box center [793, 418] width 313 height 28
type input "3"
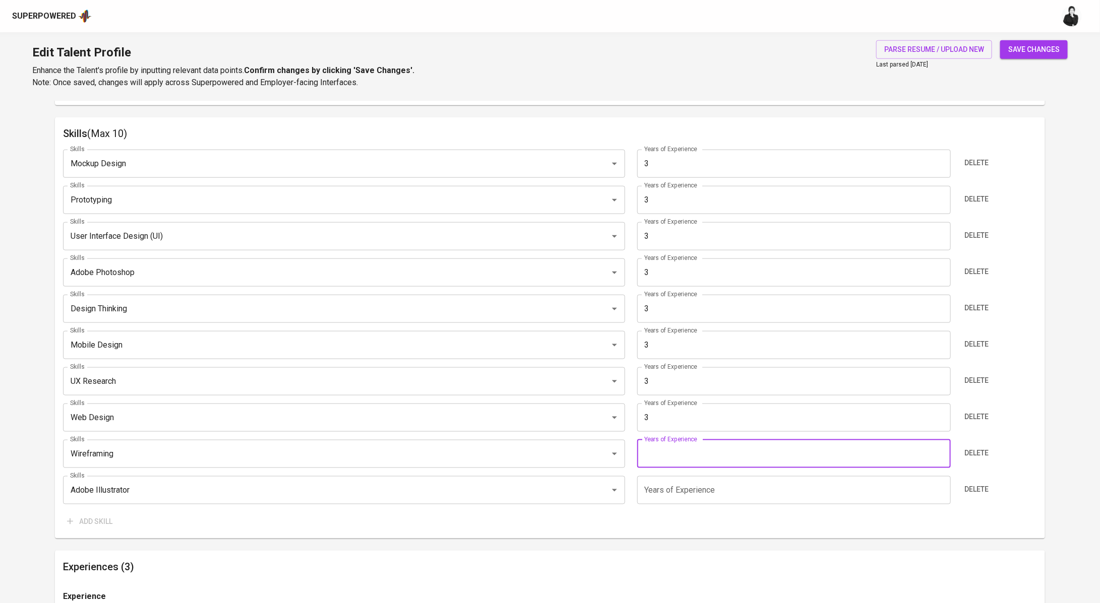
click at [730, 449] on input "number" at bounding box center [793, 454] width 313 height 28
type input "3"
click at [730, 485] on input "number" at bounding box center [793, 490] width 313 height 28
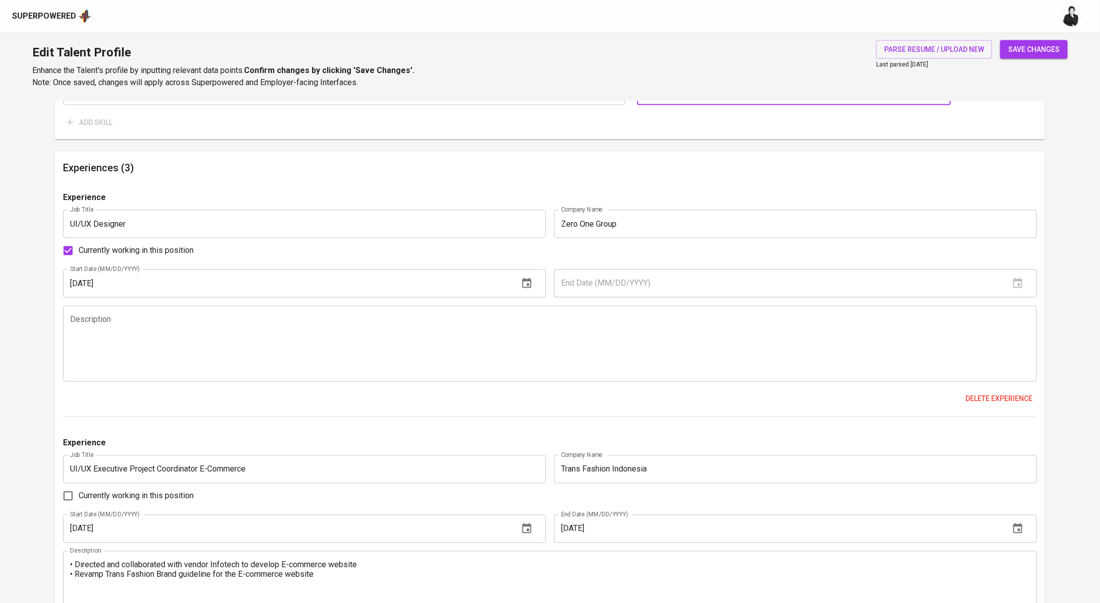
scroll to position [874, 0]
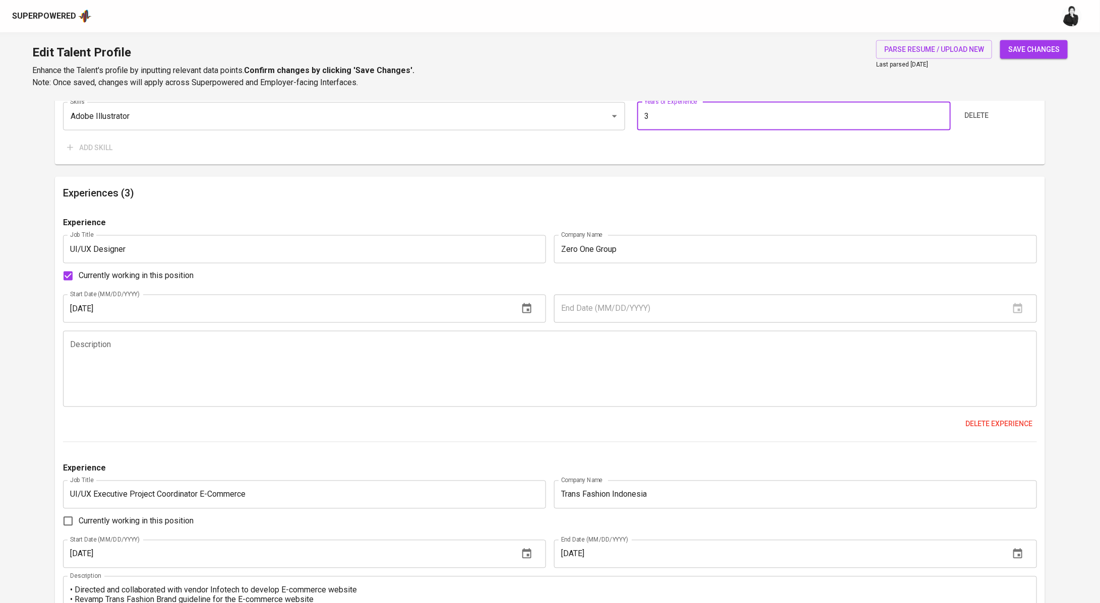
type input "3"
click at [1037, 47] on span "save changes" at bounding box center [1033, 49] width 51 height 13
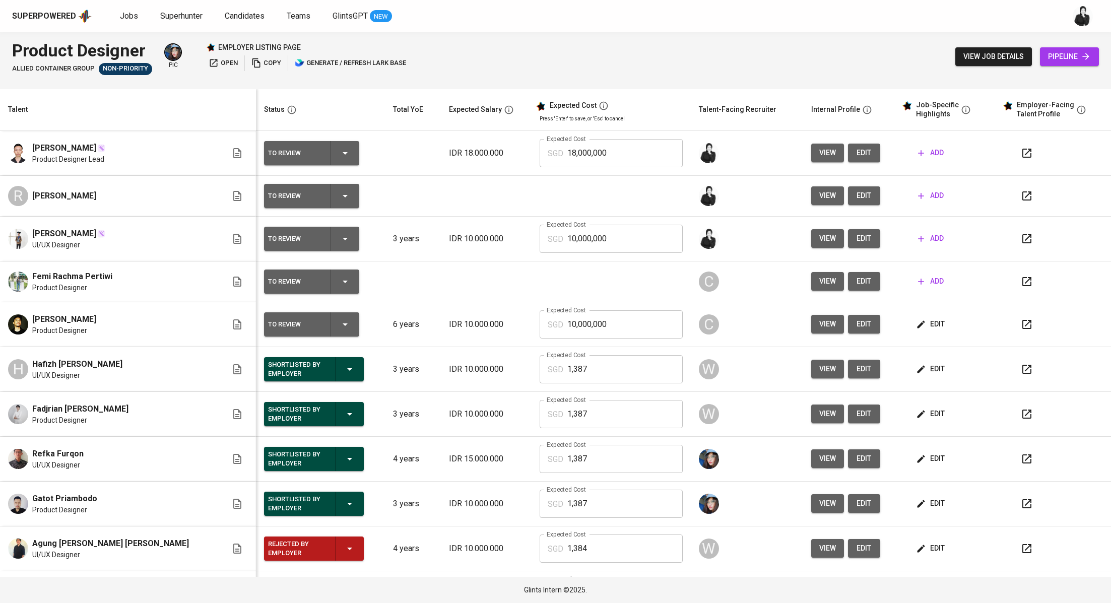
click at [1021, 238] on icon "button" at bounding box center [1027, 239] width 12 height 12
click at [918, 242] on span "add" at bounding box center [931, 238] width 26 height 13
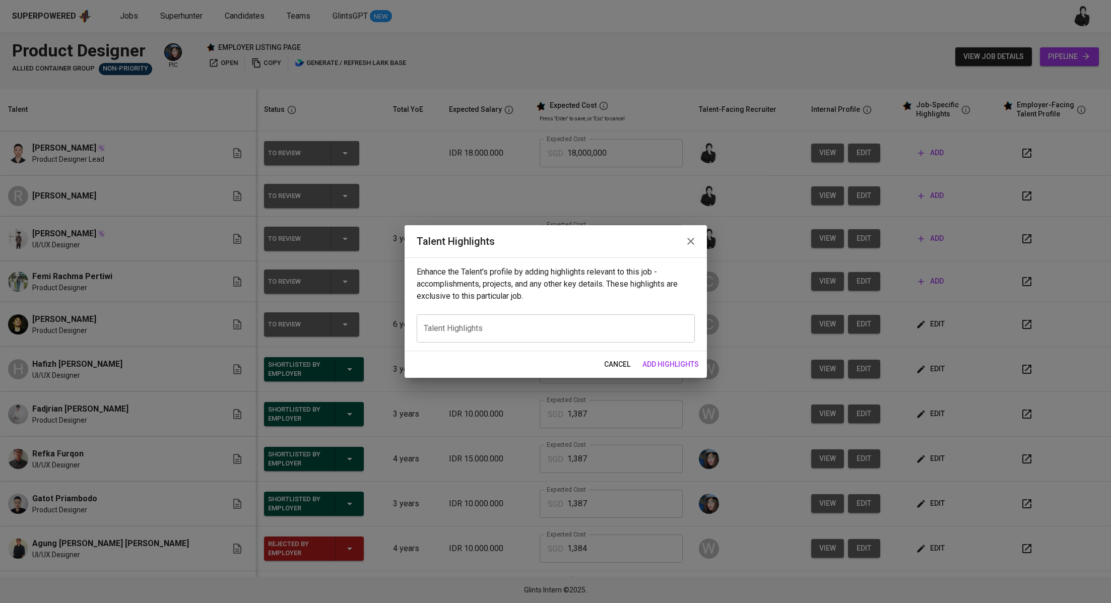
click at [615, 324] on textarea at bounding box center [556, 329] width 264 height 10
paste textarea "[PERSON_NAME] brings nearly four years of product design experience with a stro…"
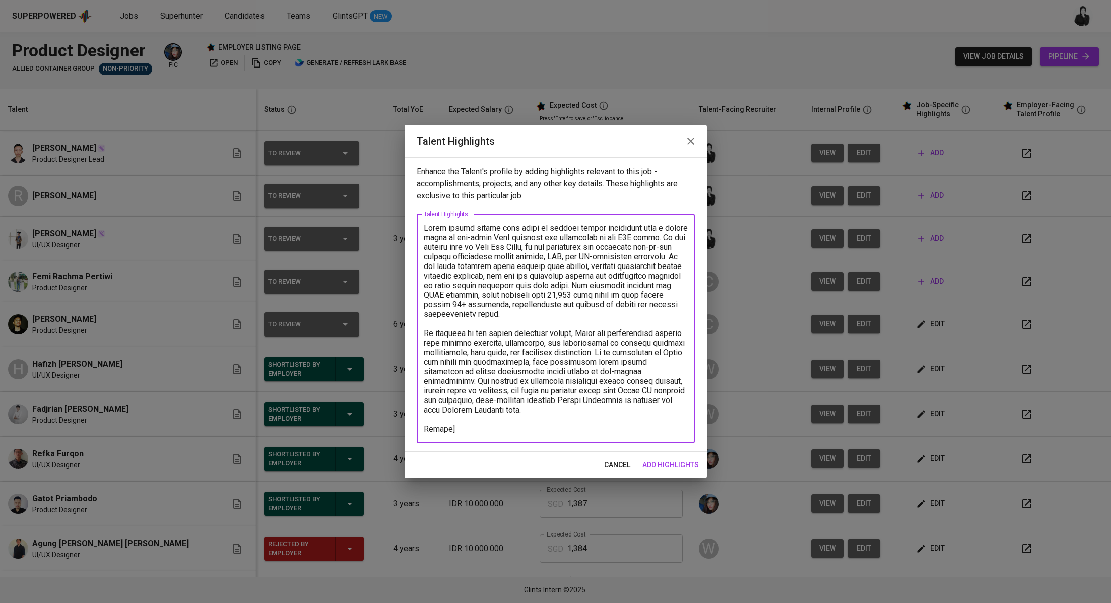
drag, startPoint x: 422, startPoint y: 430, endPoint x: 446, endPoint y: 420, distance: 26.2
click at [424, 429] on div "x Talent Highlights" at bounding box center [556, 328] width 278 height 229
drag, startPoint x: 426, startPoint y: 428, endPoint x: 480, endPoint y: 409, distance: 57.7
click at [426, 428] on textarea "To enrich screen reader interactions, please activate Accessibility in Grammarl…" at bounding box center [556, 328] width 264 height 211
click at [523, 421] on textarea "To enrich screen reader interactions, please activate Accessibility in Grammarl…" at bounding box center [556, 328] width 264 height 211
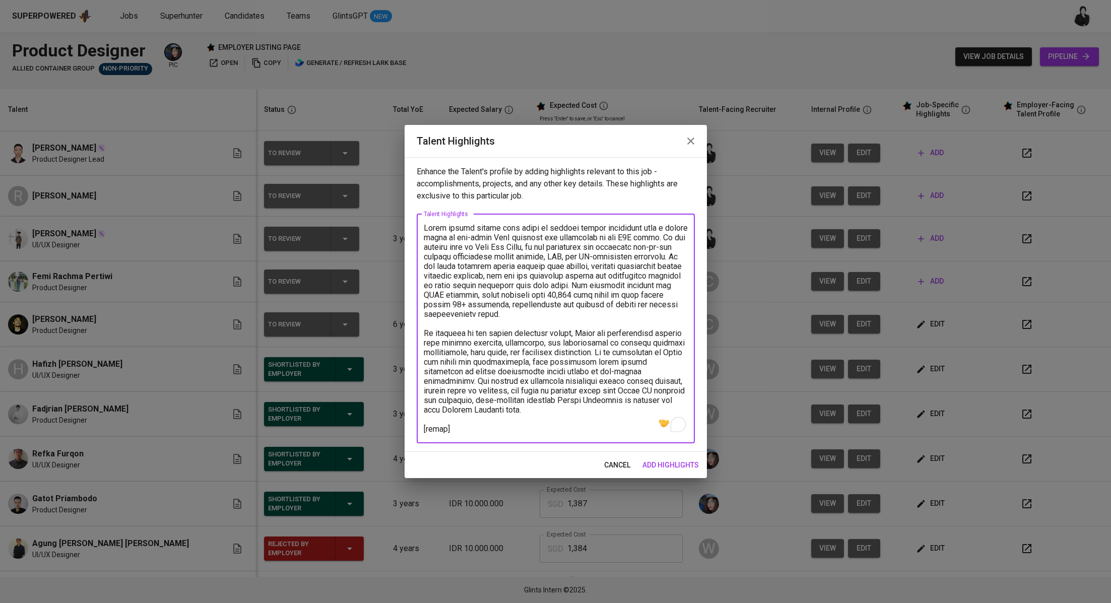
click at [521, 425] on textarea "To enrich screen reader interactions, please activate Accessibility in Grammarl…" at bounding box center [556, 328] width 264 height 211
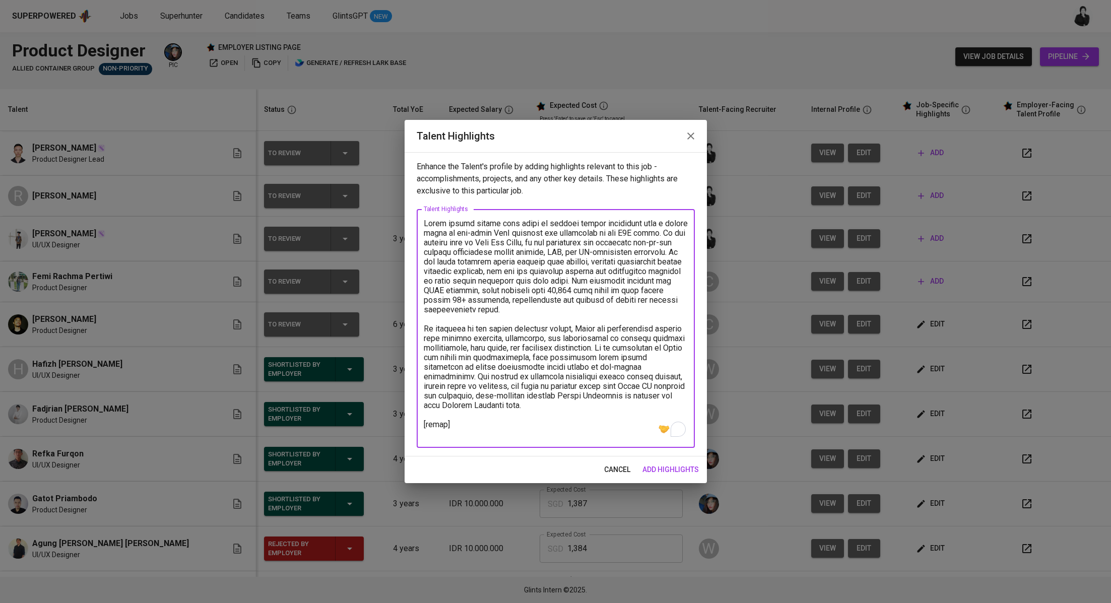
drag, startPoint x: 424, startPoint y: 424, endPoint x: 436, endPoint y: 418, distance: 13.5
click at [424, 424] on textarea "To enrich screen reader interactions, please activate Accessibility in Grammarl…" at bounding box center [556, 329] width 264 height 220
click at [517, 435] on textarea "To enrich screen reader interactions, please activate Accessibility in Grammarl…" at bounding box center [556, 329] width 264 height 220
paste textarea "https://glints.sg.larksuite.com/file/NXXjbCaAGoWnalxL328ltUBUgce?from=from_copy…"
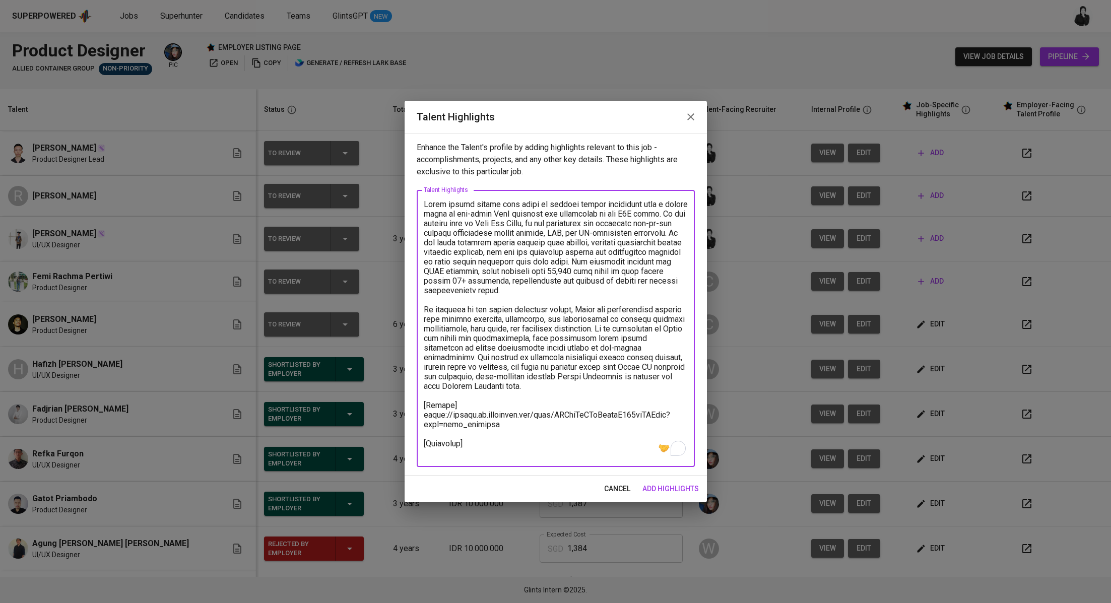
paste textarea "https://www.figma.com/deck/dKVqVQgHDA5Hdw7xCt6RG5/Portfolio"
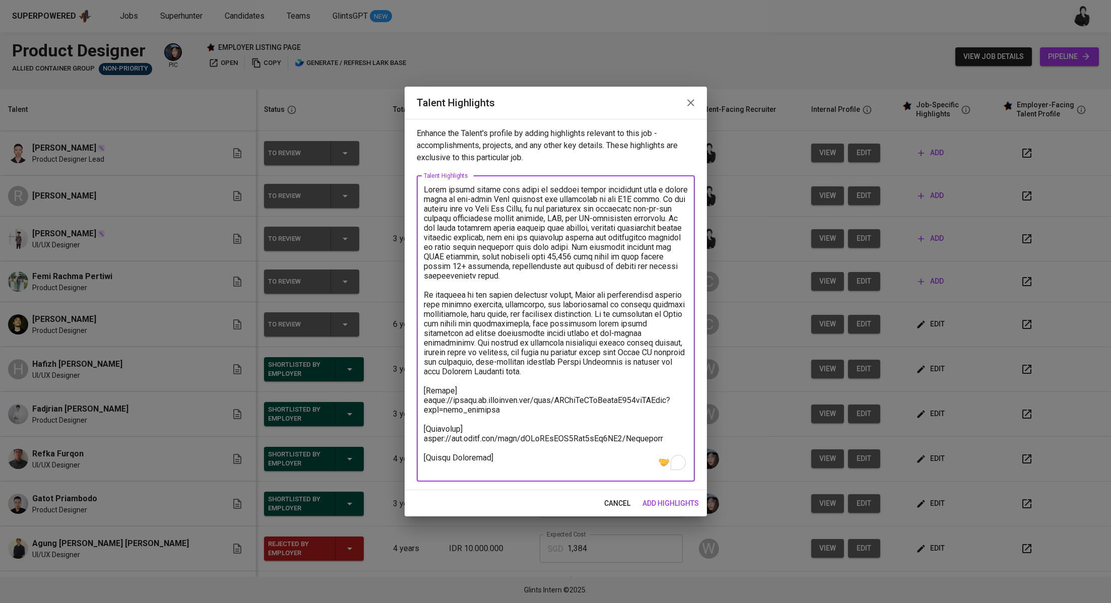
paste textarea "Basic Salary 904,87 BPJS Health 5% 50,26 BPJS Manpower 6.24% 56,04 Religious Fe…"
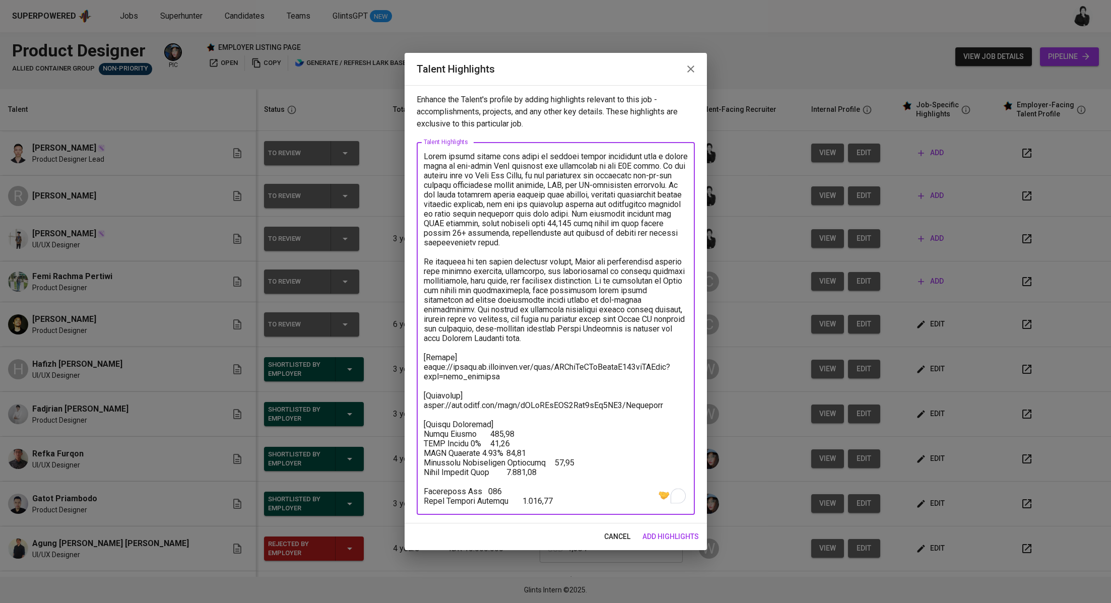
drag, startPoint x: 545, startPoint y: 499, endPoint x: 419, endPoint y: 436, distance: 140.8
click at [419, 436] on div "x Talent Highlights" at bounding box center [556, 328] width 278 height 373
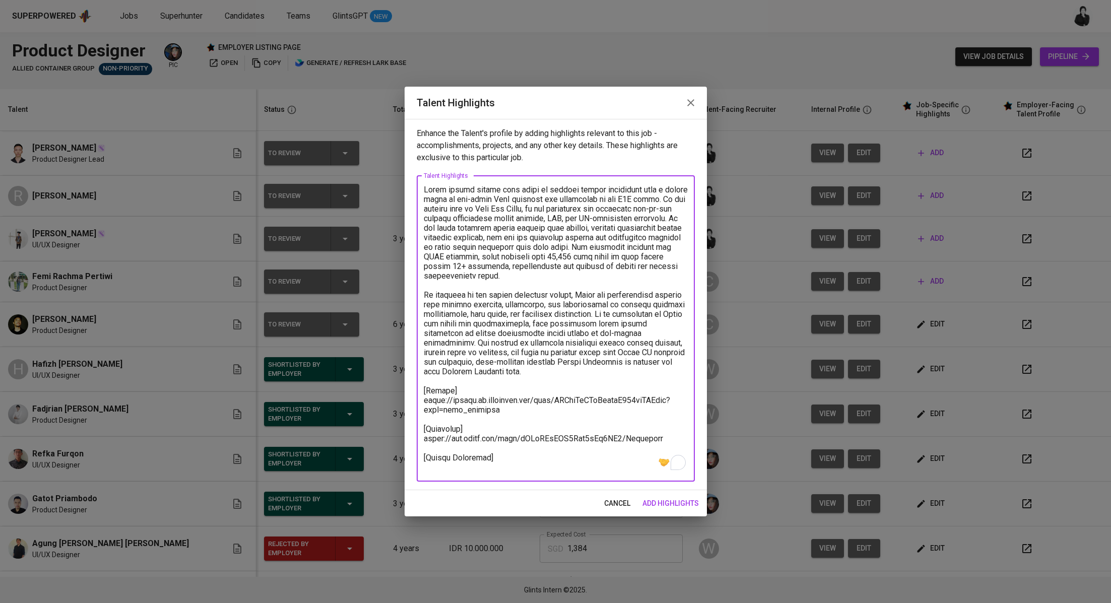
paste textarea "Total Pricing Monthly 1.386,58 SGD Basic Salary 904,87 SGD BPJS Health 50,26 SG…"
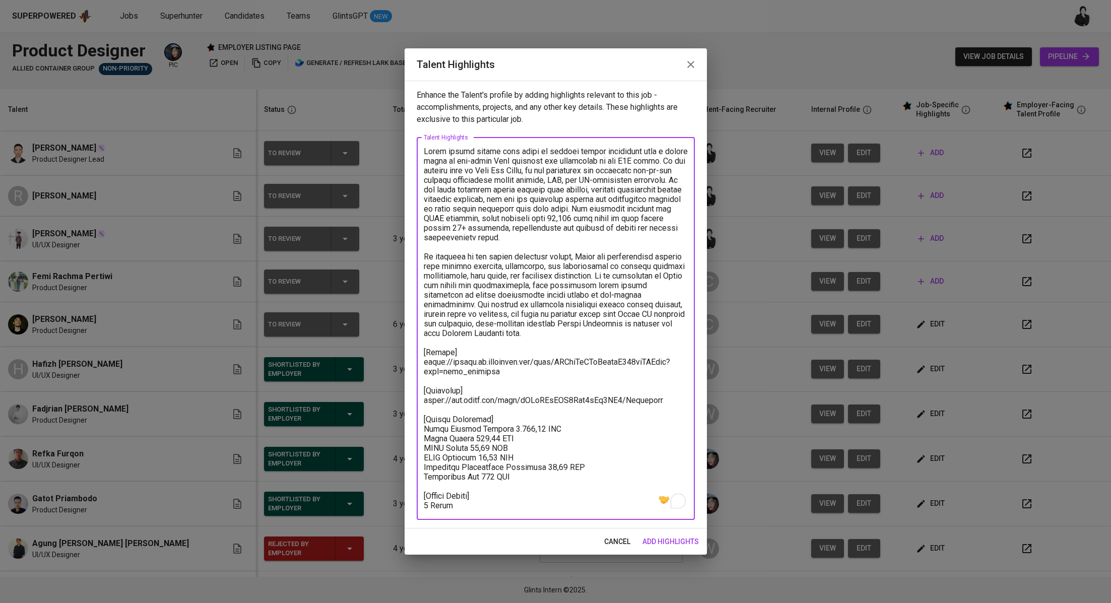
type textarea "Bryan brings nearly four years of product design experience with a strong focus…"
click at [680, 540] on span "add highlights" at bounding box center [670, 542] width 56 height 13
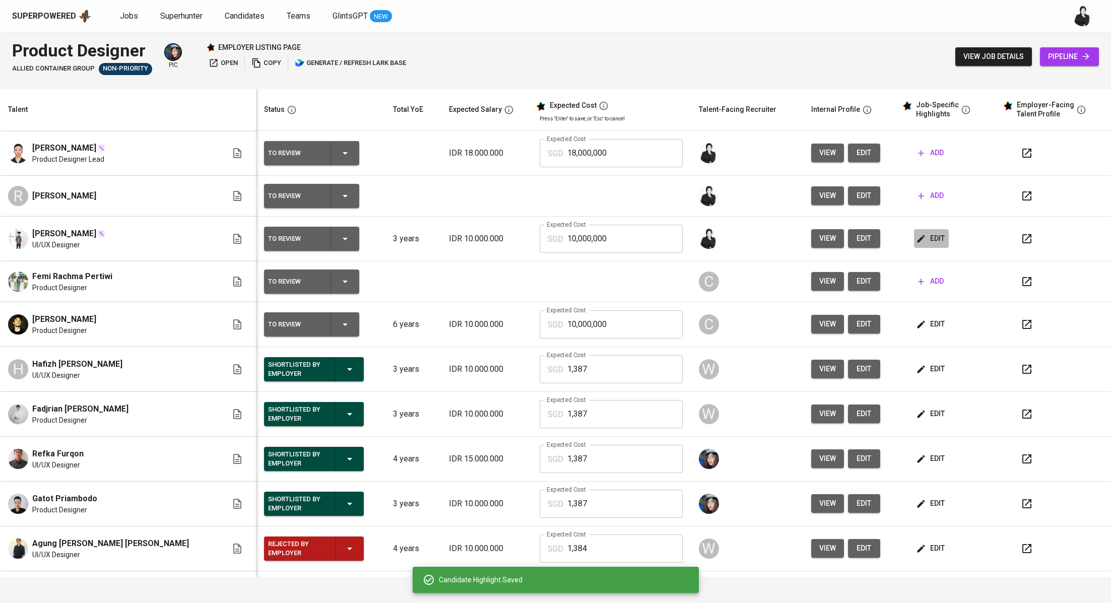
click at [918, 240] on span "edit" at bounding box center [931, 238] width 27 height 13
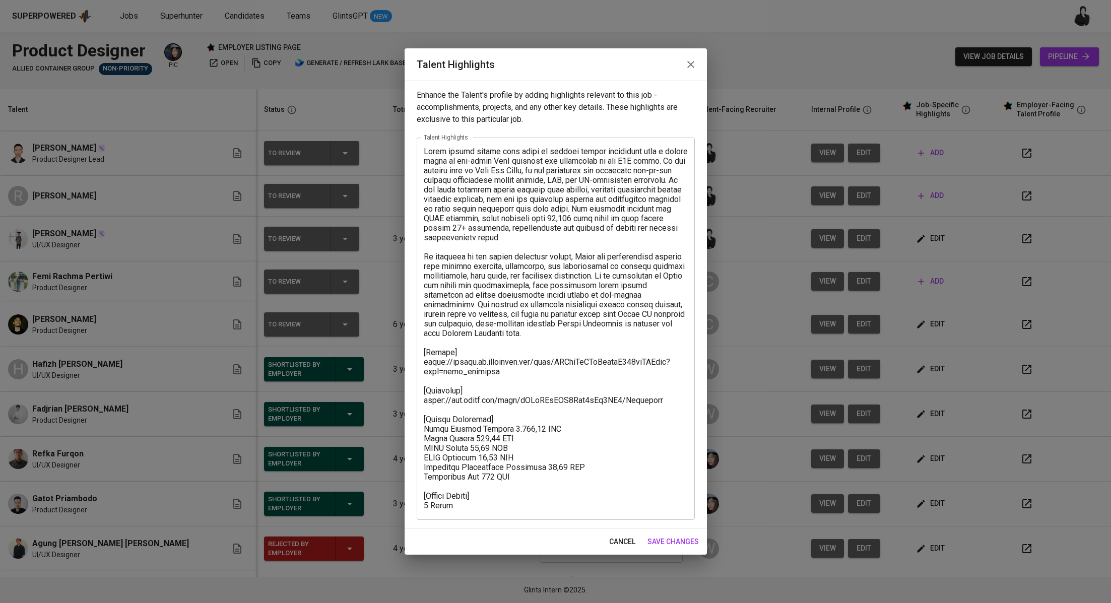
click at [697, 64] on button "button" at bounding box center [691, 64] width 24 height 24
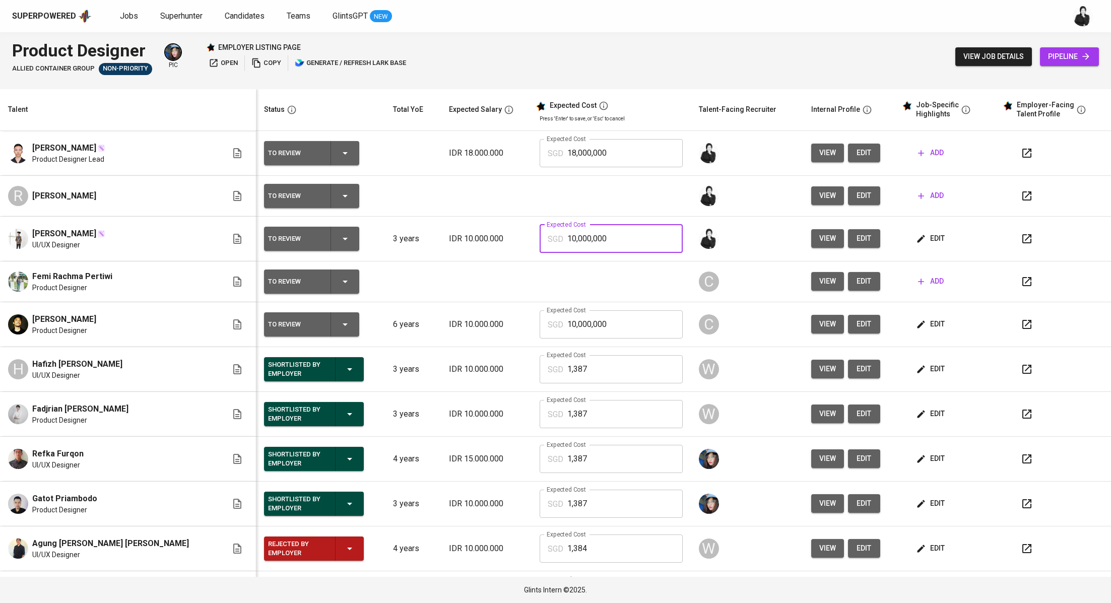
drag, startPoint x: 567, startPoint y: 240, endPoint x: 499, endPoint y: 239, distance: 68.0
click at [540, 239] on div "SGD 10,000,000 Expected Cost" at bounding box center [611, 239] width 143 height 28
type input "1,387"
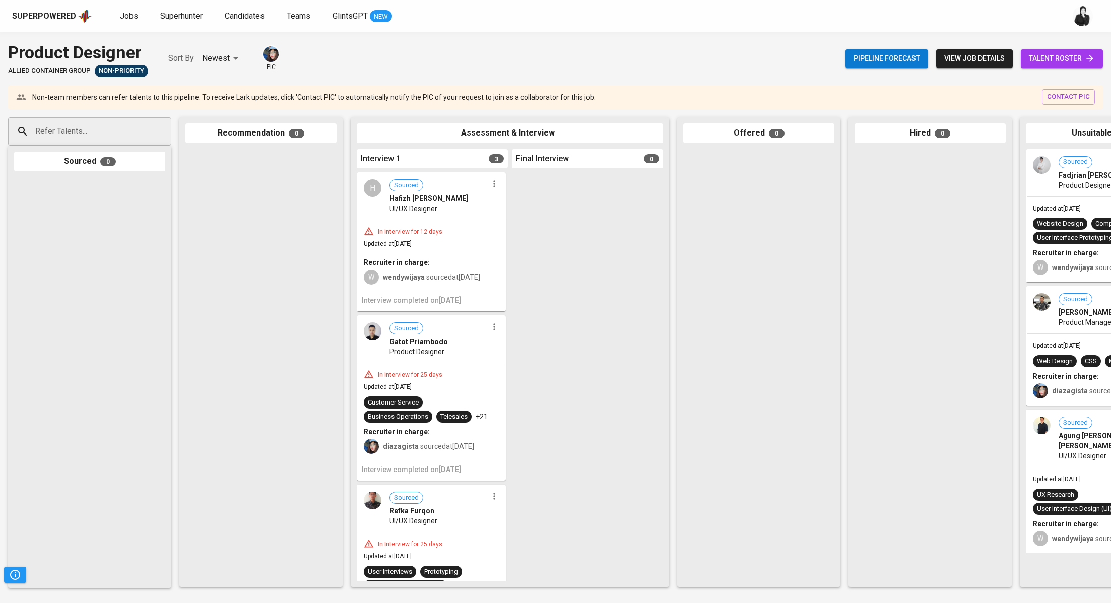
click at [1059, 55] on span "talent roster" at bounding box center [1062, 58] width 66 height 13
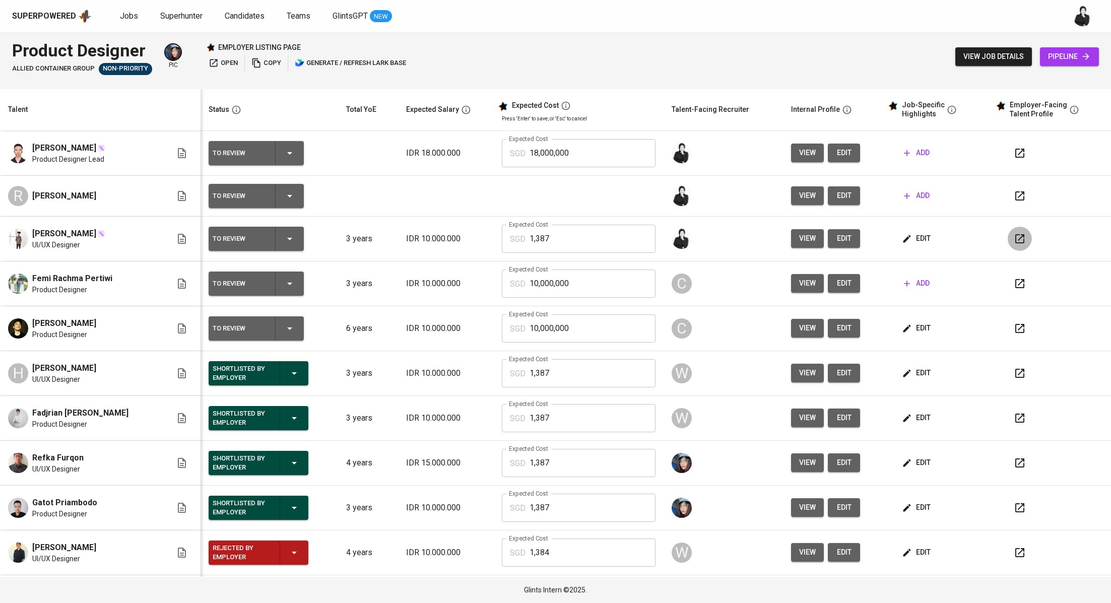
click at [1014, 244] on icon "button" at bounding box center [1020, 239] width 12 height 12
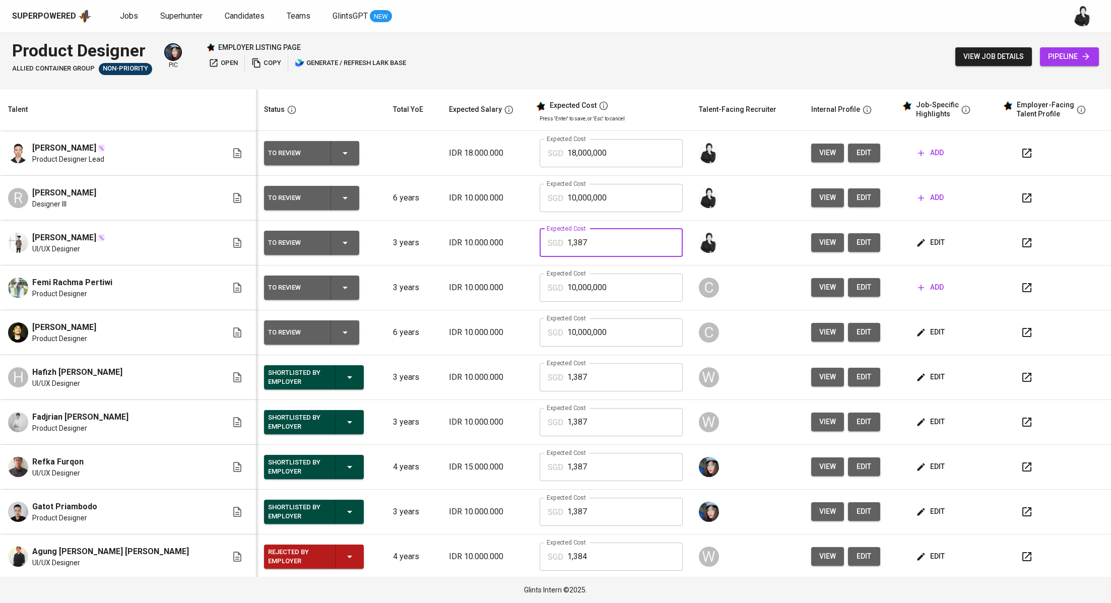
drag, startPoint x: 569, startPoint y: 243, endPoint x: 500, endPoint y: 242, distance: 69.5
click at [540, 242] on div "SGD 1,387 Expected Cost" at bounding box center [611, 243] width 143 height 28
drag, startPoint x: 595, startPoint y: 201, endPoint x: 478, endPoint y: 201, distance: 116.9
click at [478, 201] on tr "R Rizqy [PERSON_NAME] Designer III To Review 6 years IDR 10.000.000 Expected Co…" at bounding box center [555, 198] width 1111 height 45
paste input ",387"
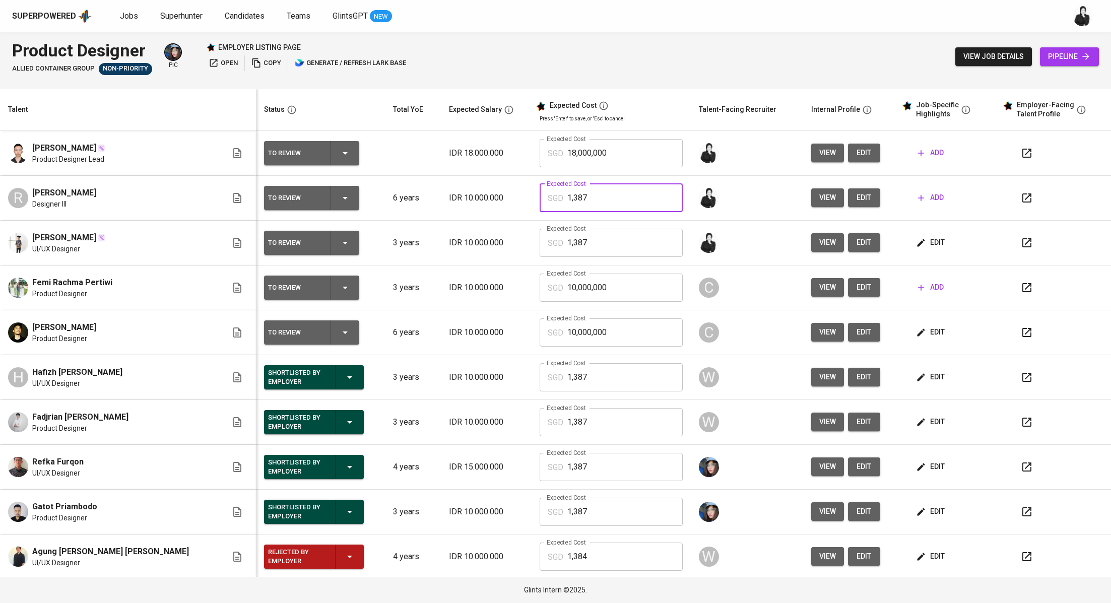
type input "1,387"
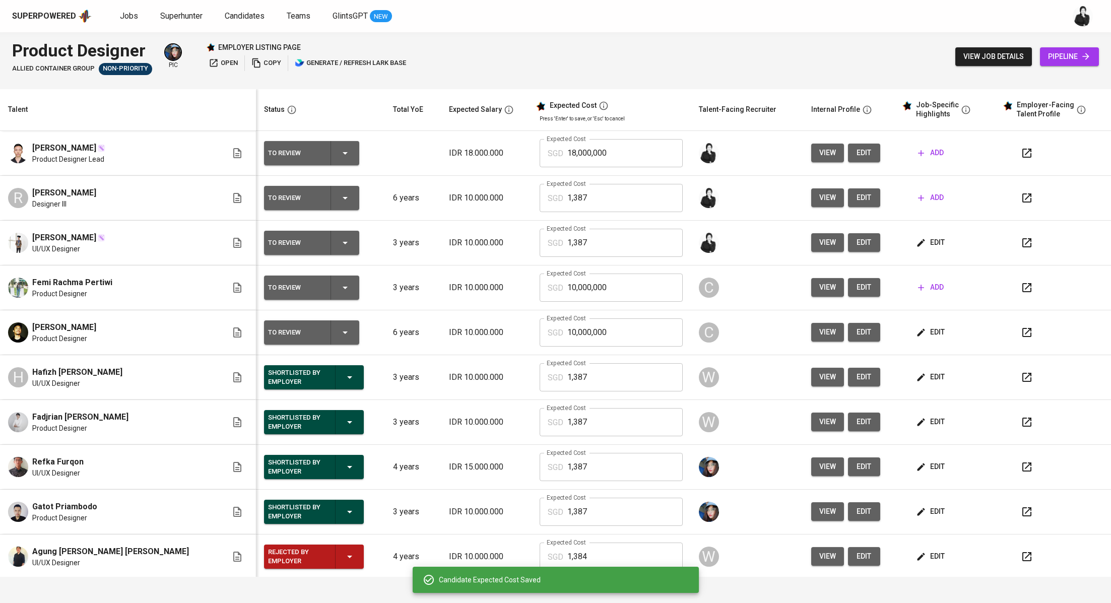
click at [1022, 202] on icon "button" at bounding box center [1026, 197] width 9 height 9
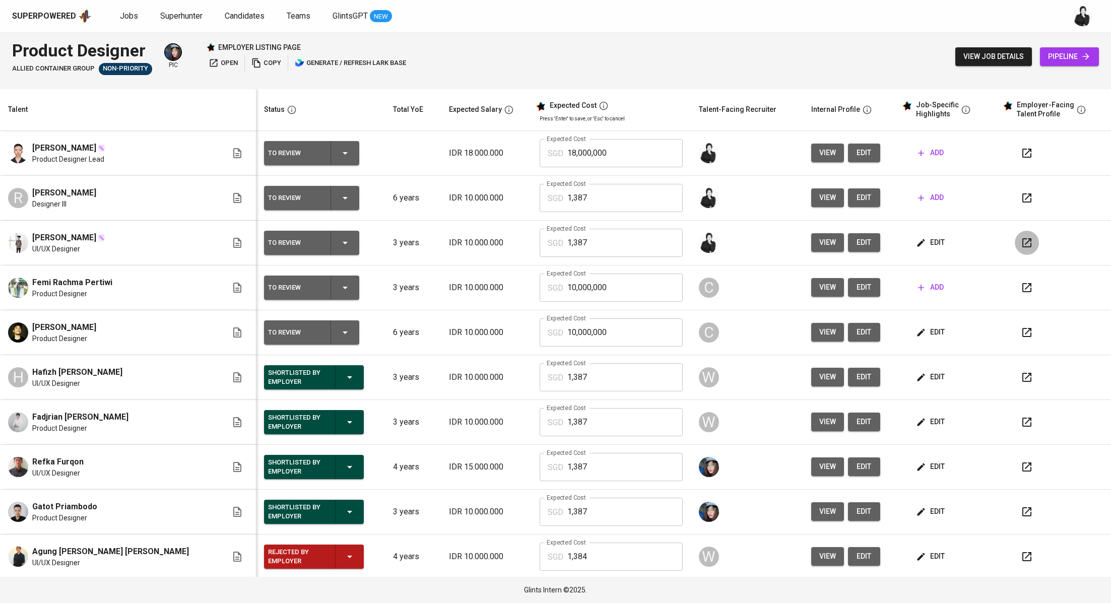
click at [1021, 247] on icon "button" at bounding box center [1027, 243] width 12 height 12
click at [916, 240] on icon "button" at bounding box center [921, 243] width 10 height 10
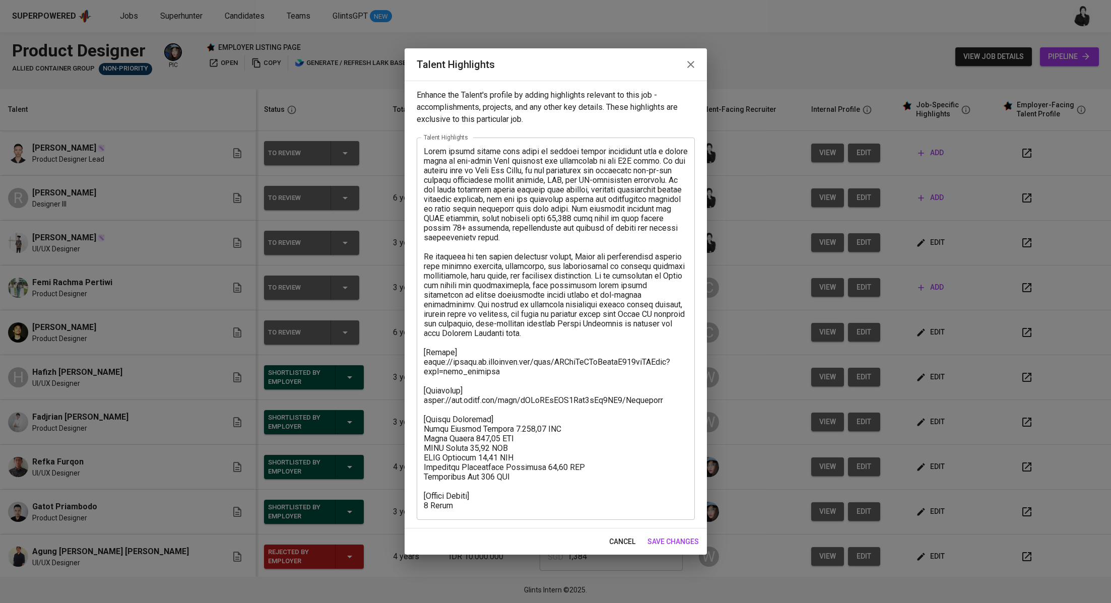
click at [689, 70] on icon "button" at bounding box center [691, 64] width 12 height 12
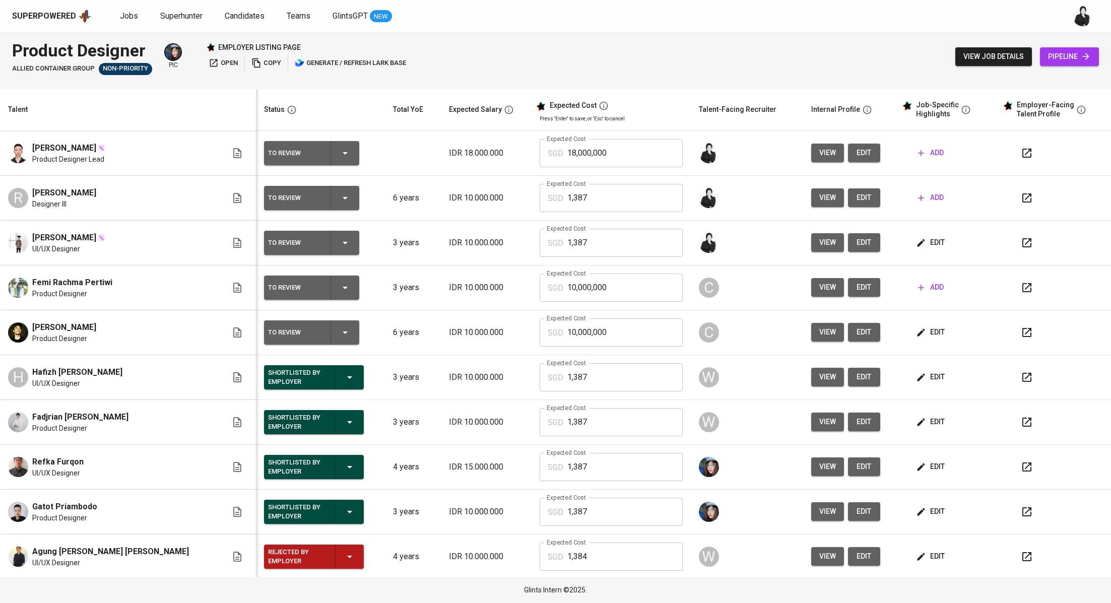
click at [848, 243] on button "edit" at bounding box center [864, 242] width 32 height 19
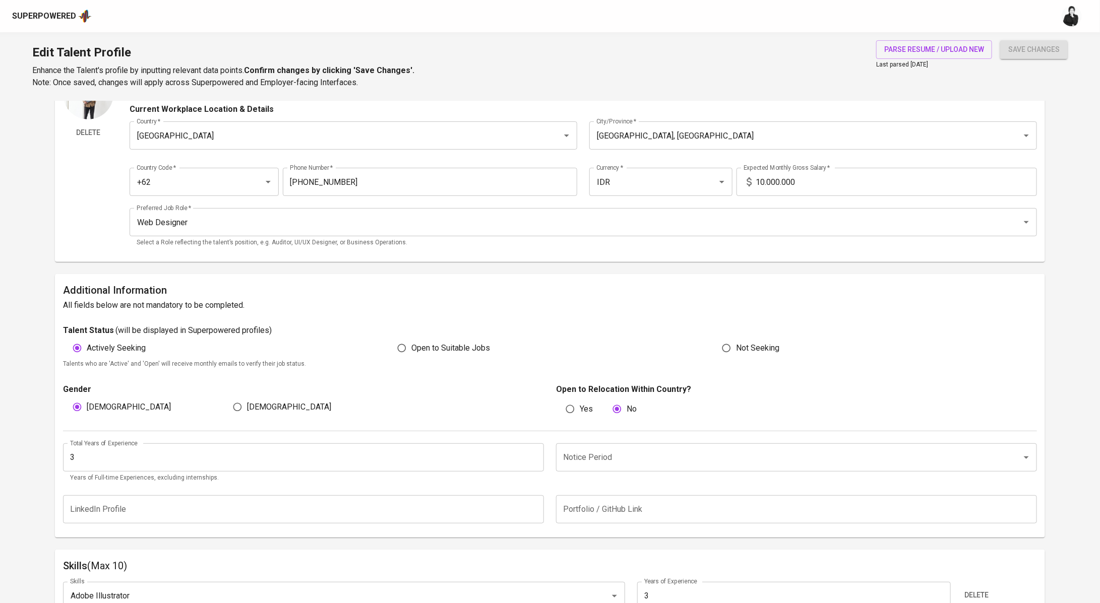
scroll to position [87, 0]
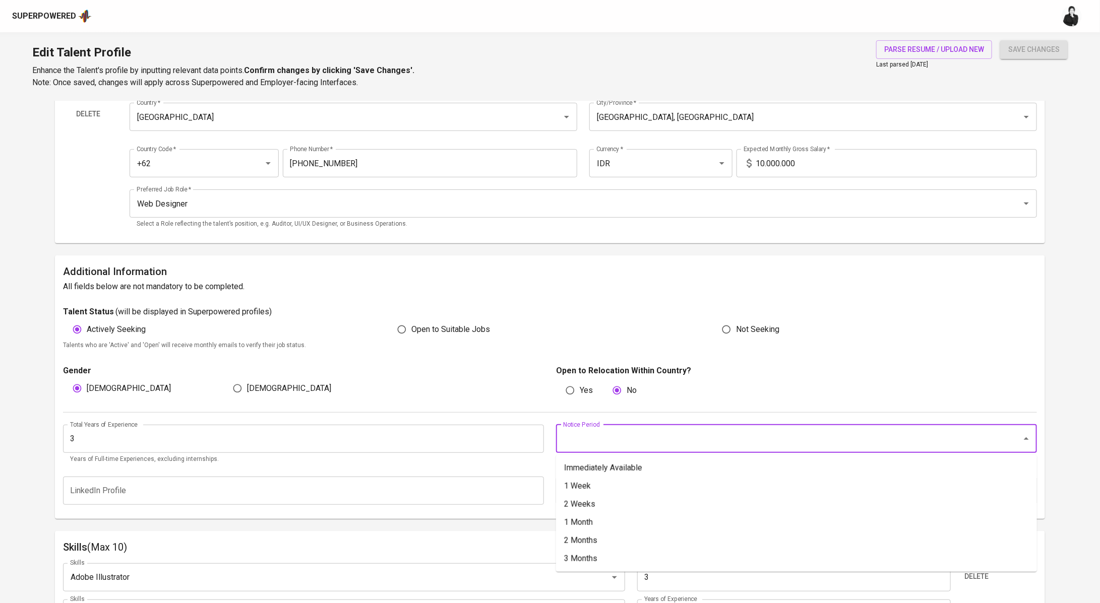
click at [639, 447] on input "Notice Period" at bounding box center [781, 438] width 443 height 19
click at [669, 504] on li "2 Weeks" at bounding box center [796, 504] width 481 height 18
type input "2 Weeks"
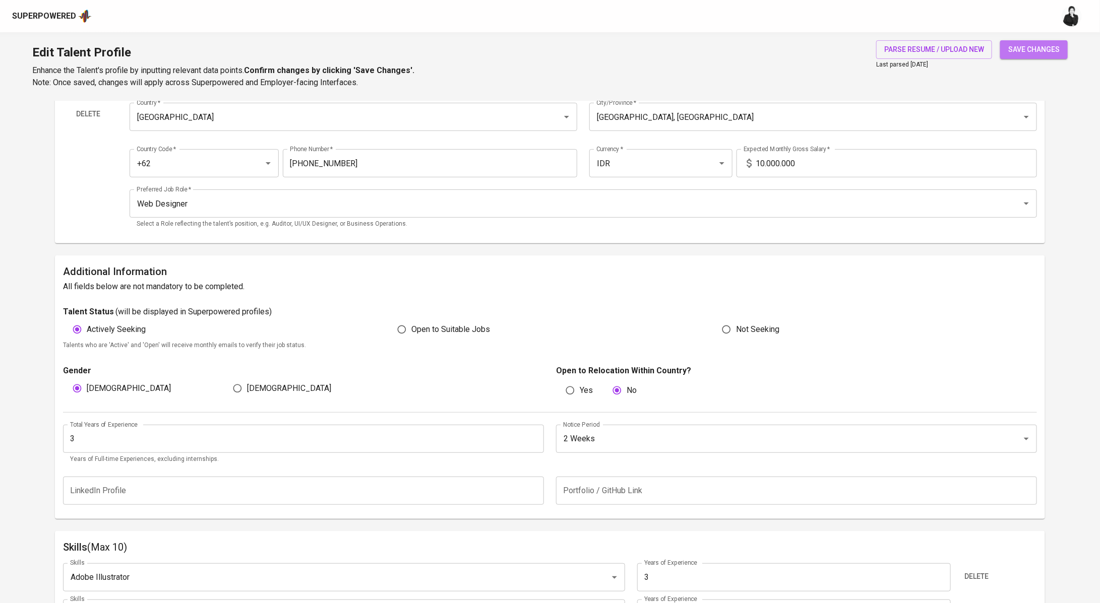
click at [1055, 49] on span "save changes" at bounding box center [1033, 49] width 51 height 13
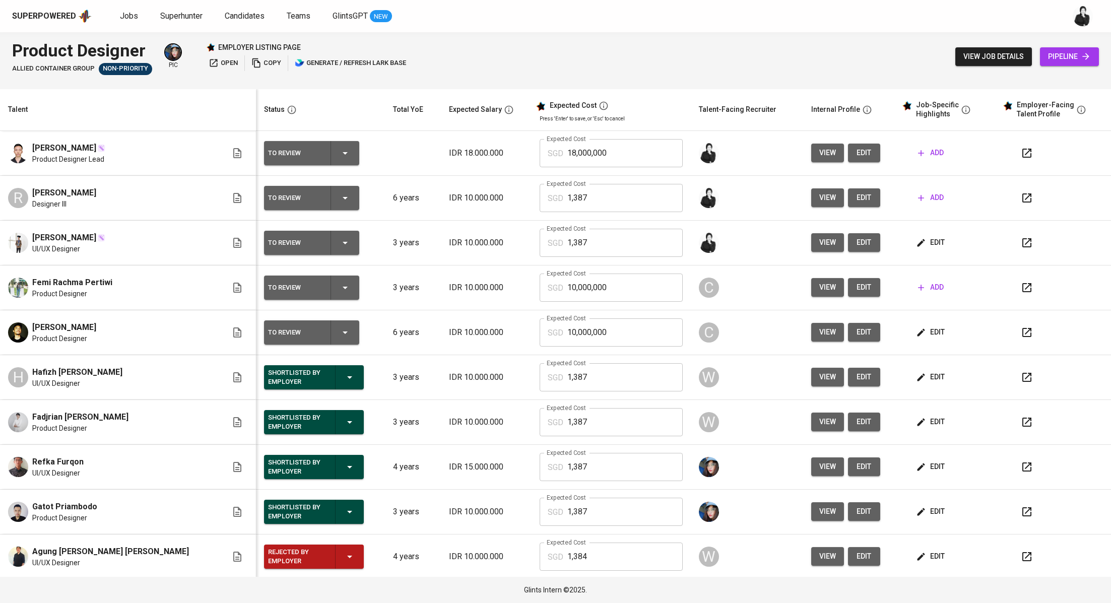
click at [1021, 247] on icon "button" at bounding box center [1027, 243] width 12 height 12
click at [918, 241] on span "edit" at bounding box center [931, 242] width 27 height 13
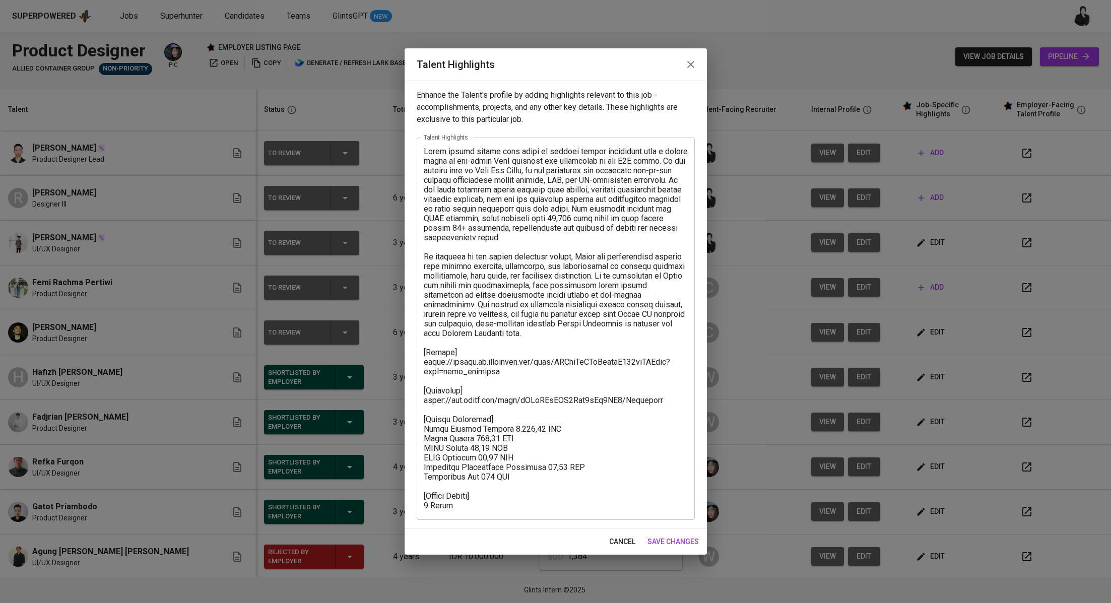
drag, startPoint x: 490, startPoint y: 515, endPoint x: 514, endPoint y: 206, distance: 310.3
click at [480, 201] on div "x Talent Highlights" at bounding box center [556, 329] width 278 height 382
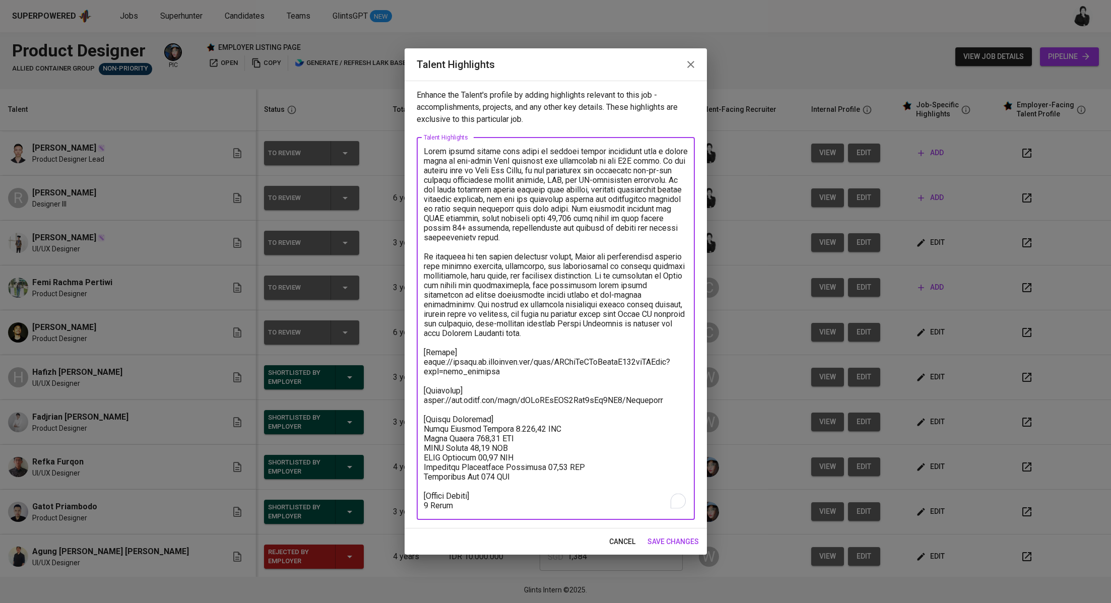
drag, startPoint x: 429, startPoint y: 468, endPoint x: 382, endPoint y: 95, distance: 375.9
click at [382, 95] on div "Talent Highlights Enhance the Talent's profile by adding highlights relevant to…" at bounding box center [555, 301] width 1111 height 603
drag, startPoint x: 632, startPoint y: 540, endPoint x: 644, endPoint y: 528, distance: 17.1
click at [632, 540] on span "cancel" at bounding box center [622, 542] width 26 height 13
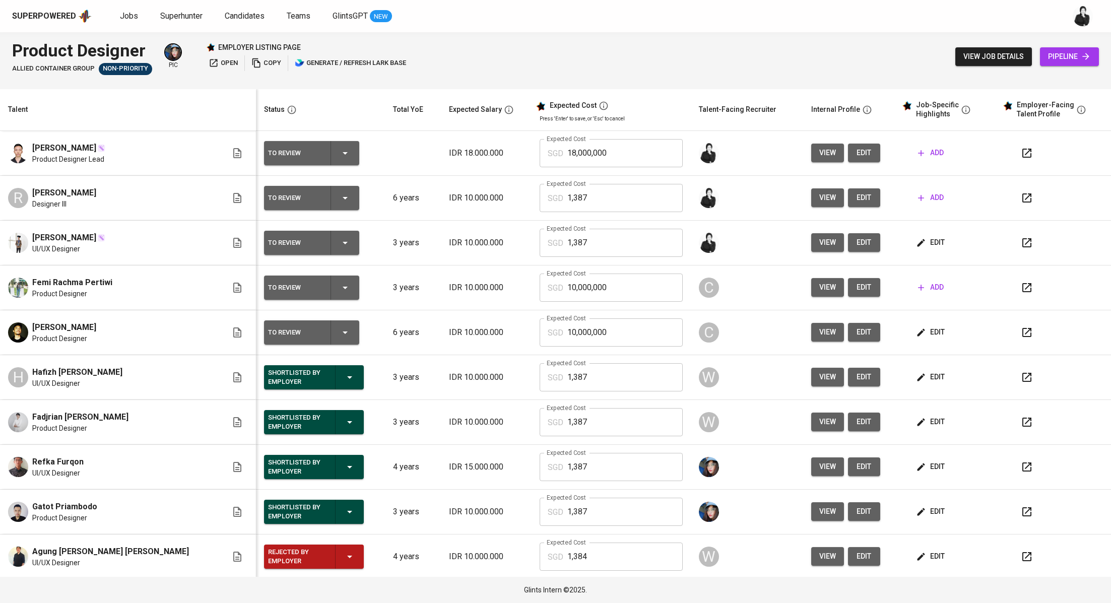
click at [918, 198] on span "add" at bounding box center [931, 197] width 26 height 13
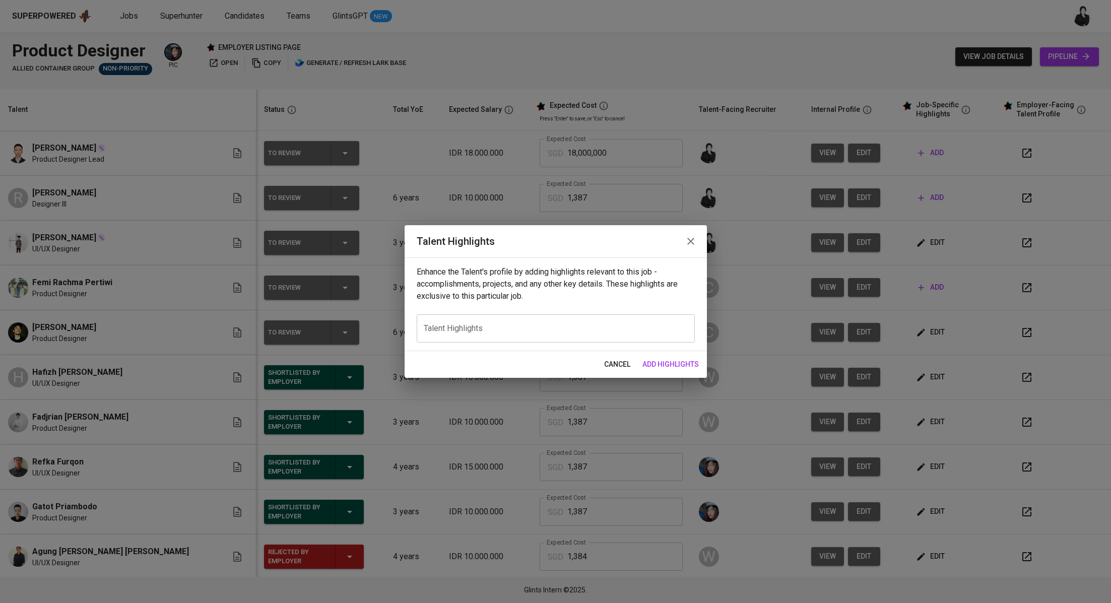
click at [540, 331] on textarea at bounding box center [556, 329] width 264 height 10
paste textarea "Bryan brings nearly four years of product design experience with a strong focus…"
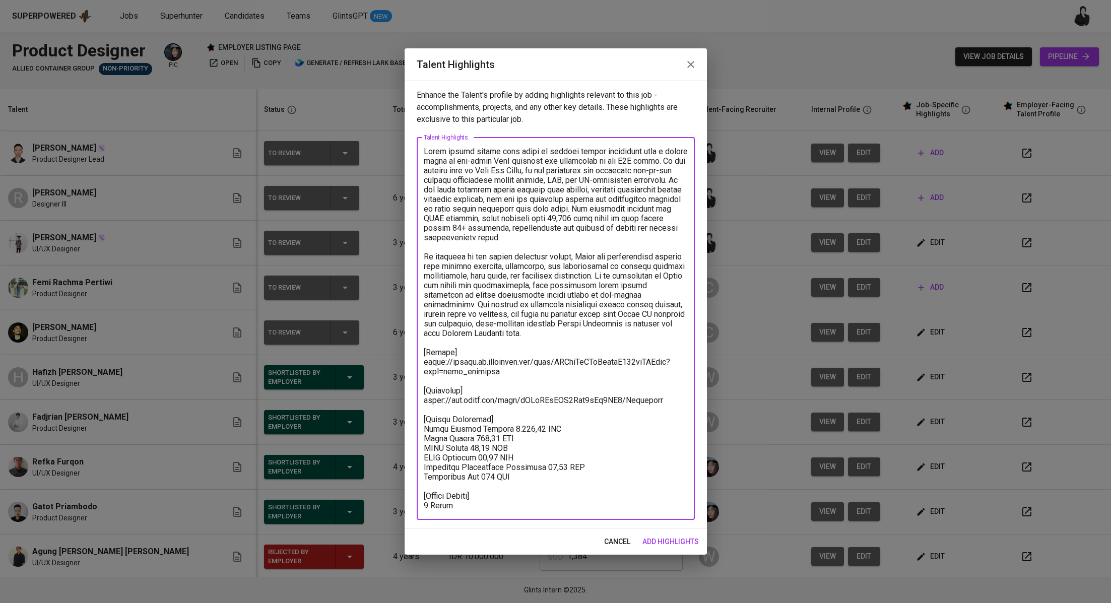
drag, startPoint x: 531, startPoint y: 331, endPoint x: 424, endPoint y: 156, distance: 205.3
click at [424, 156] on textarea at bounding box center [556, 329] width 264 height 364
paste textarea "Rizqy brings over five years of product design experience with a strong track r…"
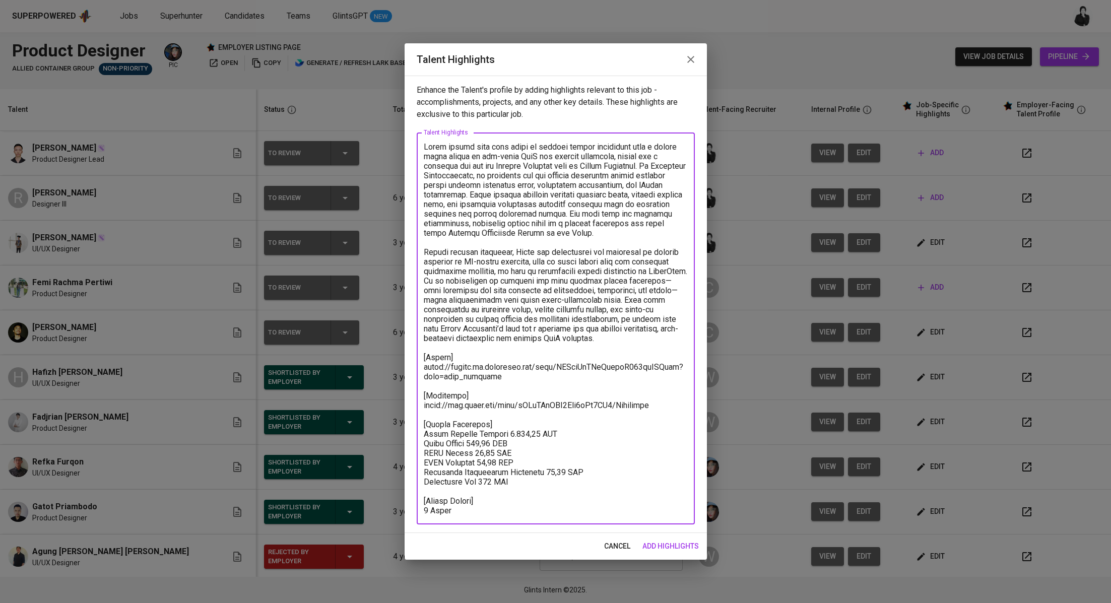
drag, startPoint x: 568, startPoint y: 312, endPoint x: 423, endPoint y: 146, distance: 220.7
click at [423, 146] on div "x Talent Highlights" at bounding box center [556, 329] width 278 height 392
paste textarea "With over five years of experience, [PERSON_NAME] has built a career around imp…"
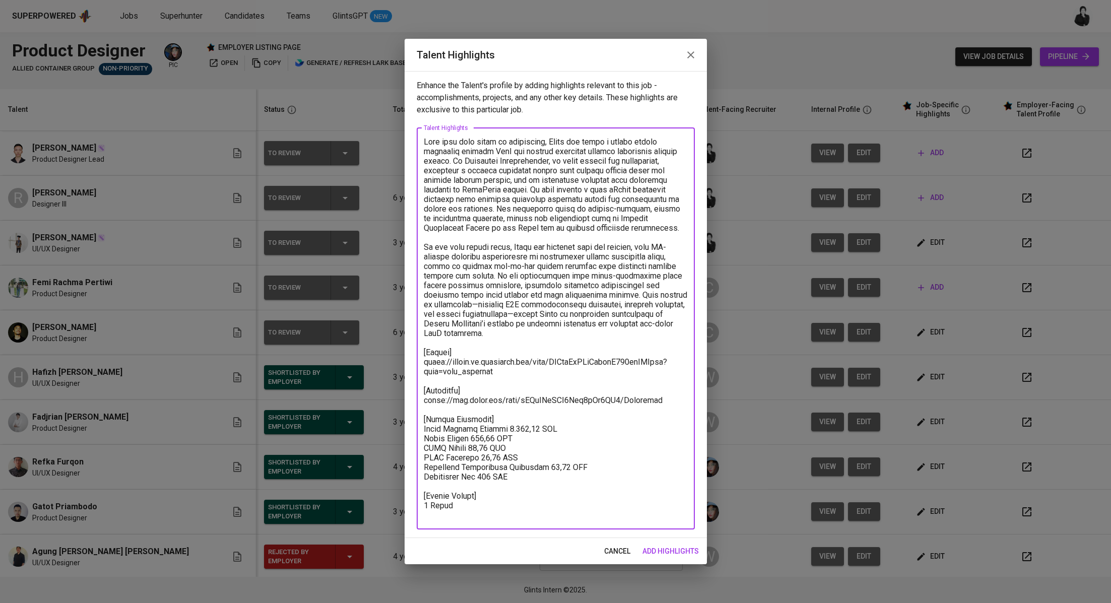
drag, startPoint x: 489, startPoint y: 381, endPoint x: 414, endPoint y: 373, distance: 75.0
click at [414, 373] on div "Enhance the Talent's profile by adding highlights relevant to this job - accomp…" at bounding box center [556, 304] width 302 height 467
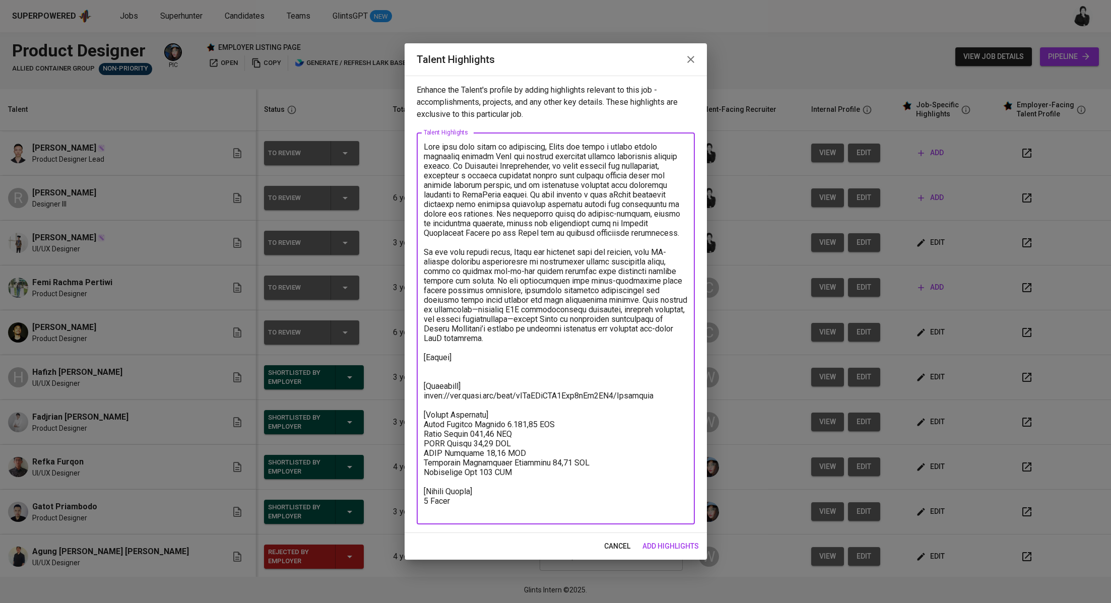
paste textarea "https://glints.sg.larksuite.com/file/H0cQbhN0LoNskgxHUUYlpYDdgHf?from=from_copy…"
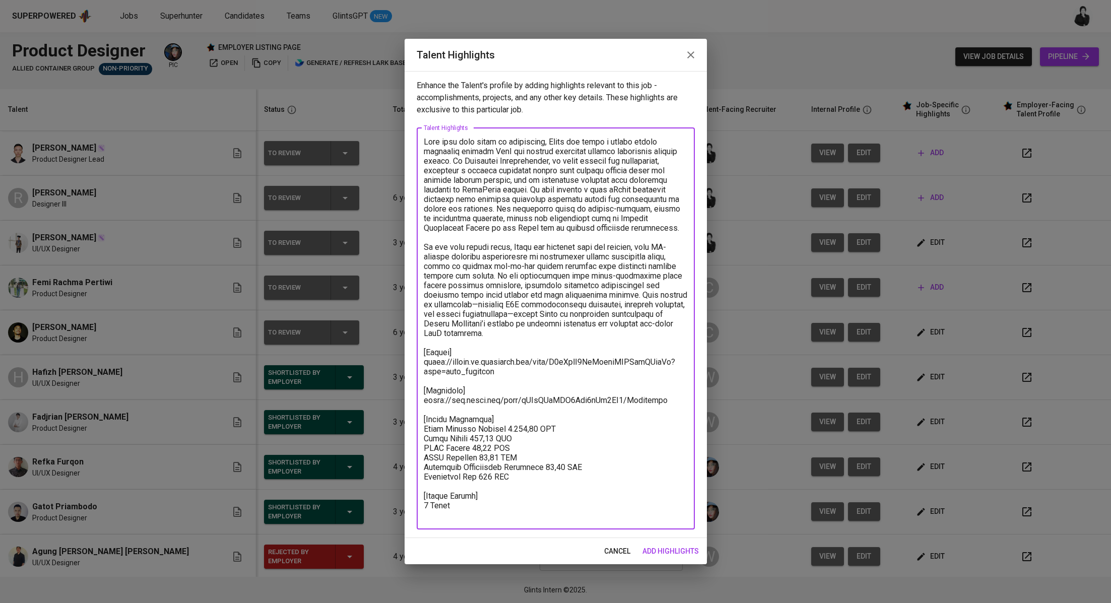
drag, startPoint x: 682, startPoint y: 409, endPoint x: 411, endPoint y: 408, distance: 270.6
click at [411, 408] on div "Enhance the Talent's profile by adding highlights relevant to this job - accomp…" at bounding box center [556, 304] width 302 height 467
paste textarea "https://syaiffolio.webflow.io/"
type textarea "With over five years of experience, Rizqy has built a career around improving c…"
click at [676, 550] on span "add highlights" at bounding box center [670, 551] width 56 height 13
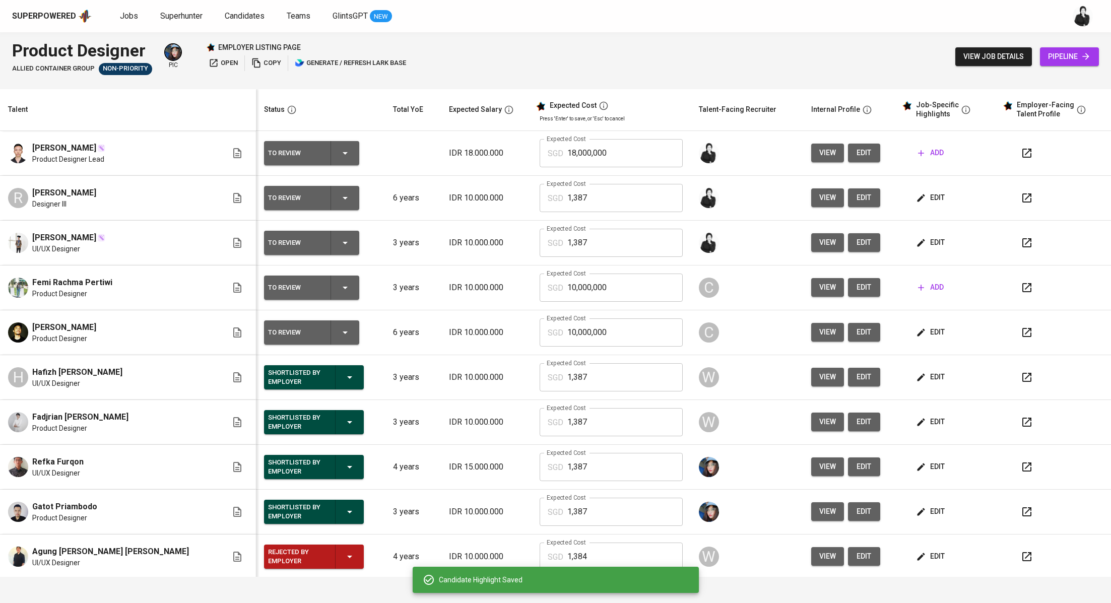
click at [1022, 200] on icon "button" at bounding box center [1026, 197] width 9 height 9
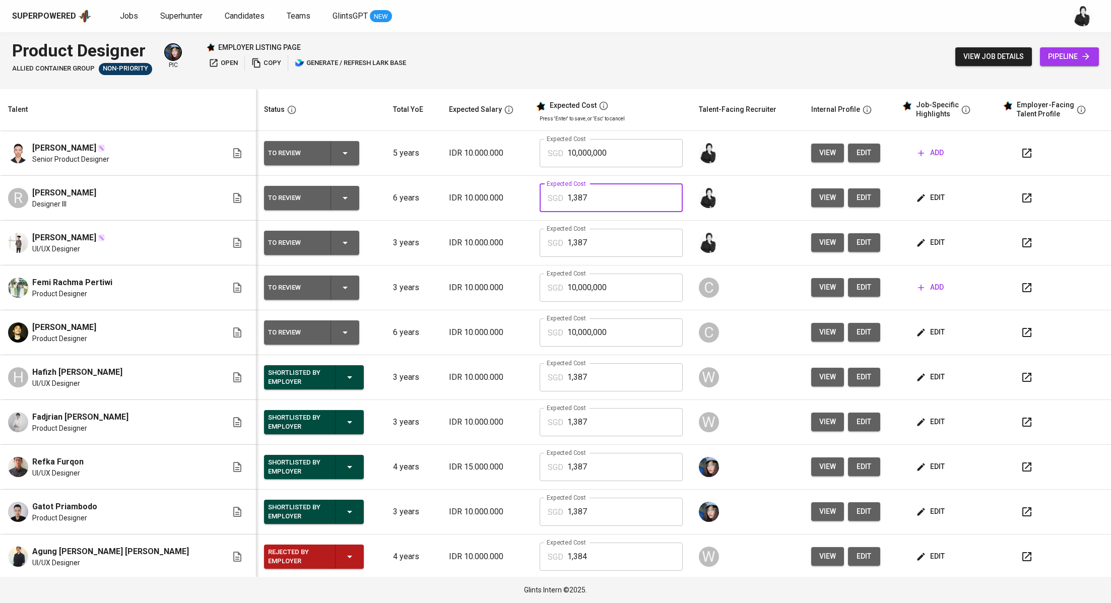
drag, startPoint x: 565, startPoint y: 198, endPoint x: 511, endPoint y: 196, distance: 54.0
click at [540, 196] on div "SGD 1,387 Expected Cost" at bounding box center [611, 198] width 143 height 28
drag, startPoint x: 585, startPoint y: 148, endPoint x: 508, endPoint y: 144, distance: 76.2
click at [540, 144] on div "SGD 10,000,000 Expected Cost" at bounding box center [611, 153] width 143 height 28
drag, startPoint x: 577, startPoint y: 154, endPoint x: 498, endPoint y: 152, distance: 79.6
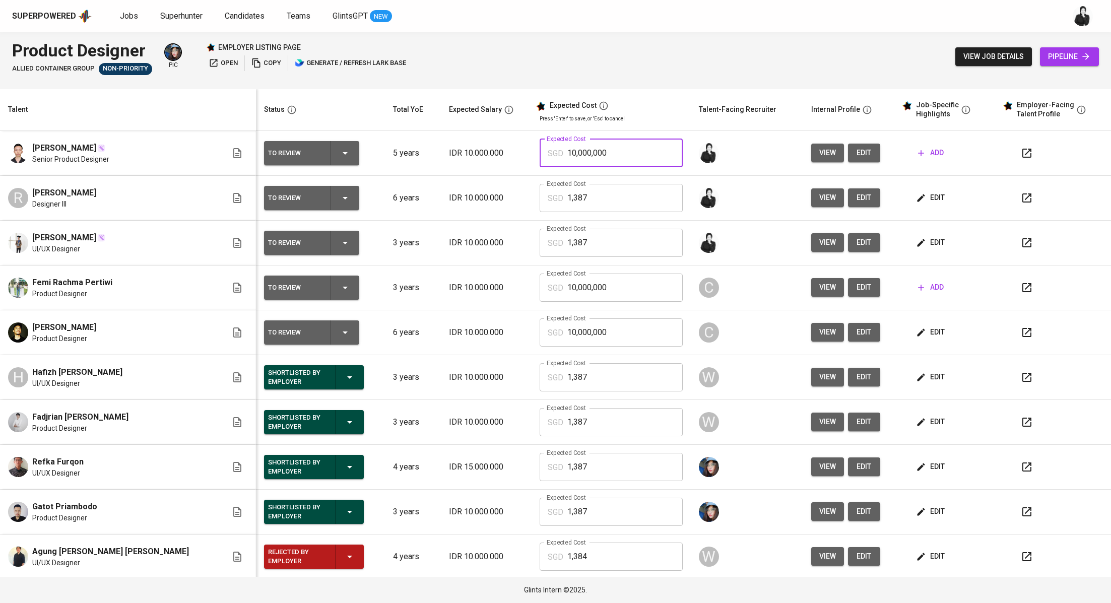
click at [540, 152] on div "SGD 10,000,000 Expected Cost" at bounding box center [611, 153] width 143 height 28
paste input ",387"
type input "1,387"
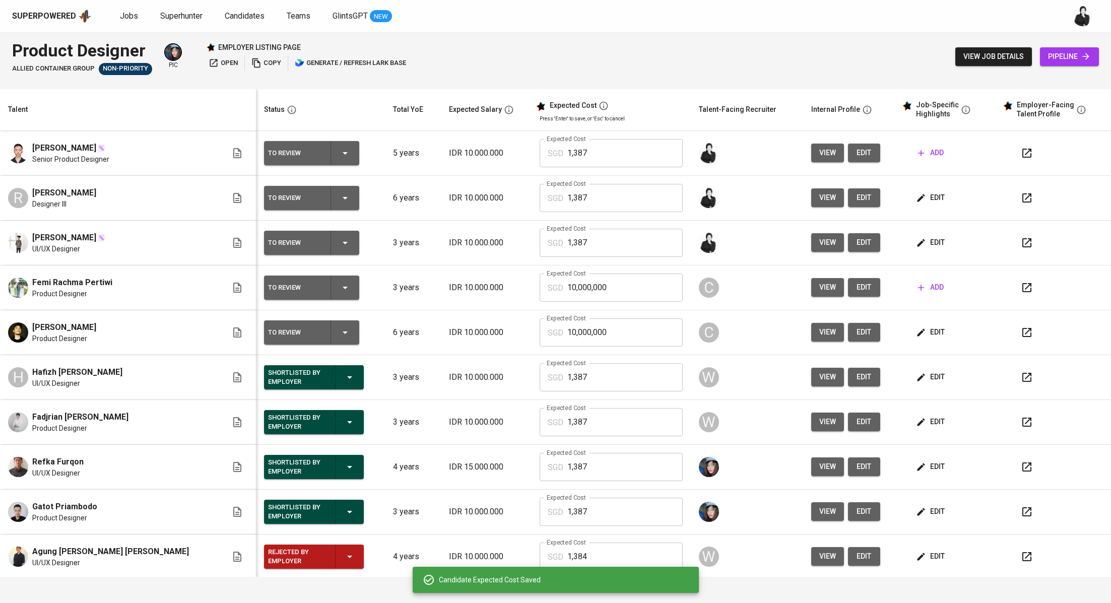
click at [1022, 157] on icon "button" at bounding box center [1026, 153] width 9 height 9
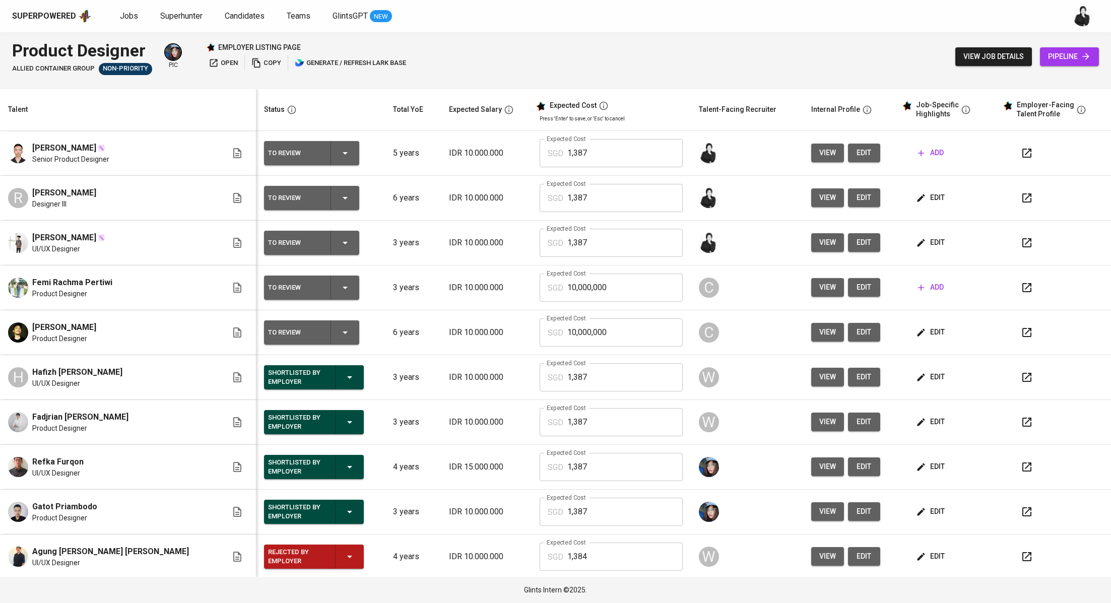
click at [918, 201] on span "edit" at bounding box center [931, 197] width 27 height 13
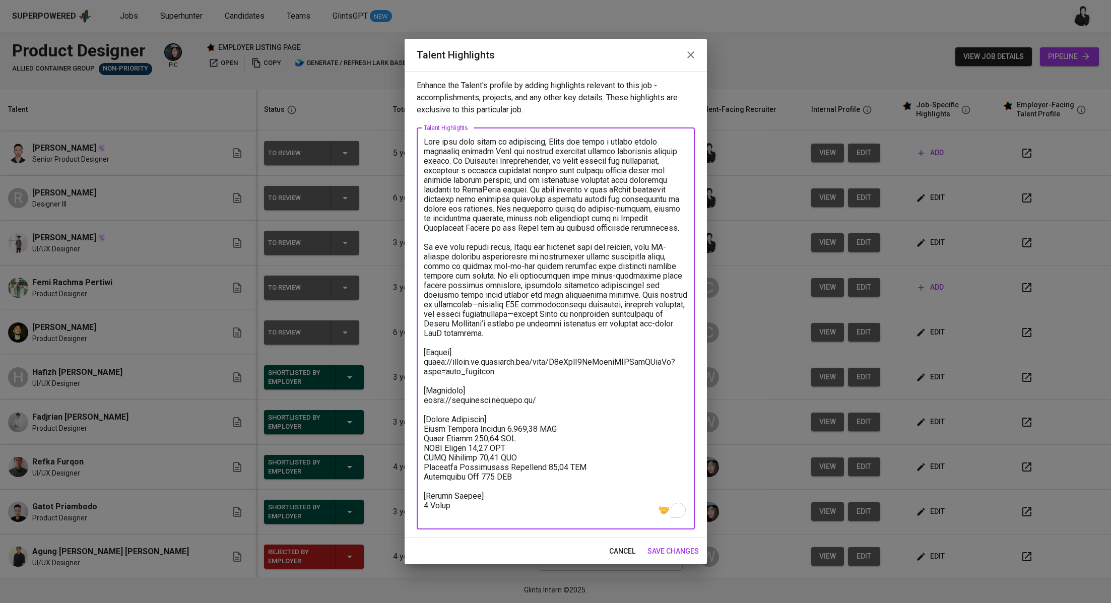
drag, startPoint x: 471, startPoint y: 519, endPoint x: 412, endPoint y: 140, distance: 383.4
click at [412, 140] on div "Enhance the Talent's profile by adding highlights relevant to this job - accomp…" at bounding box center [556, 304] width 302 height 467
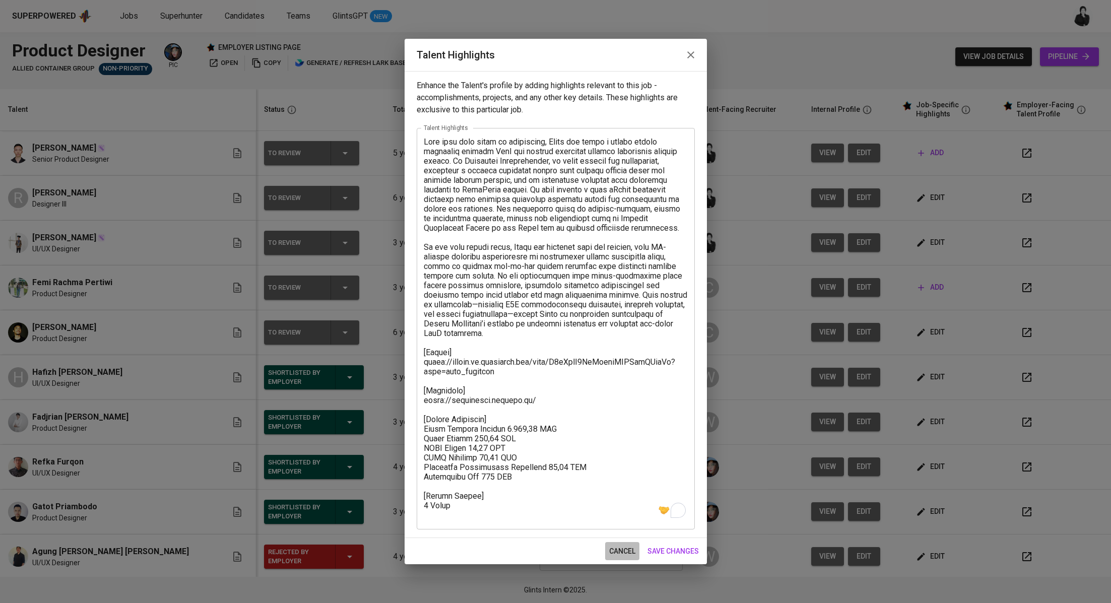
click at [630, 542] on button "cancel" at bounding box center [622, 551] width 34 height 19
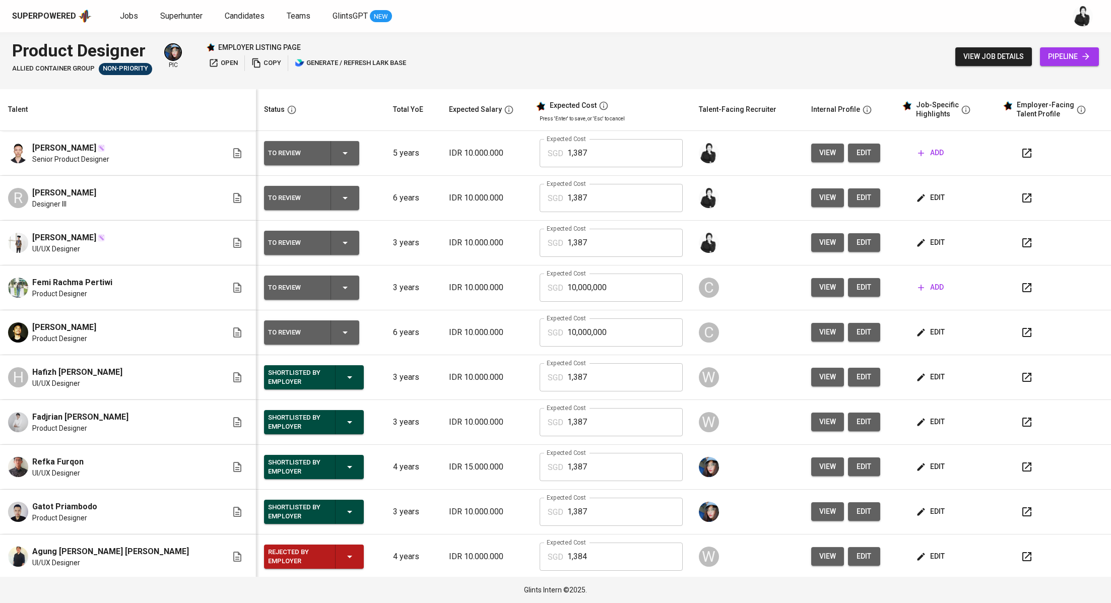
click at [918, 147] on span "add" at bounding box center [931, 153] width 26 height 13
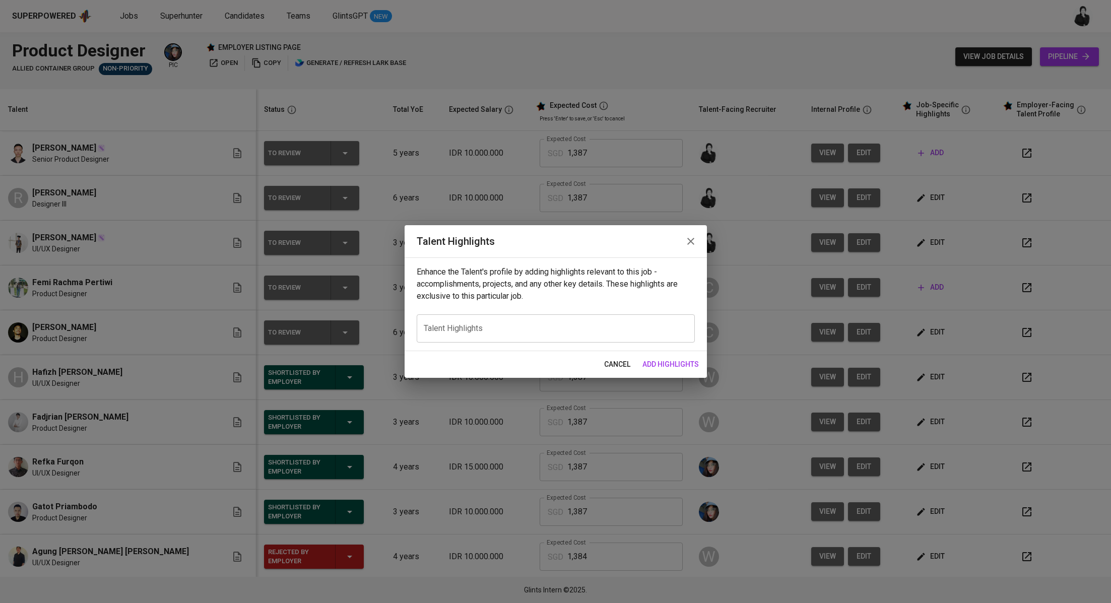
click at [488, 329] on textarea at bounding box center [556, 329] width 264 height 10
paste textarea "With over five years of experience, Rizqy has built a career around improving c…"
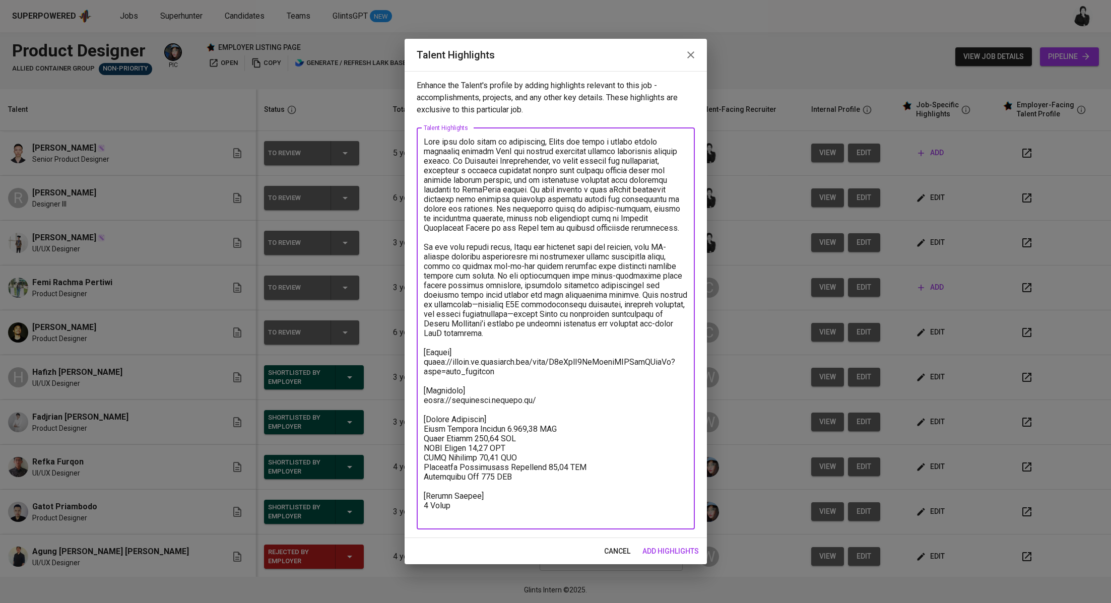
drag, startPoint x: 469, startPoint y: 340, endPoint x: 398, endPoint y: 141, distance: 211.3
click at [398, 141] on div "Talent Highlights Enhance the Talent's profile by adding highlights relevant to…" at bounding box center [555, 301] width 1111 height 603
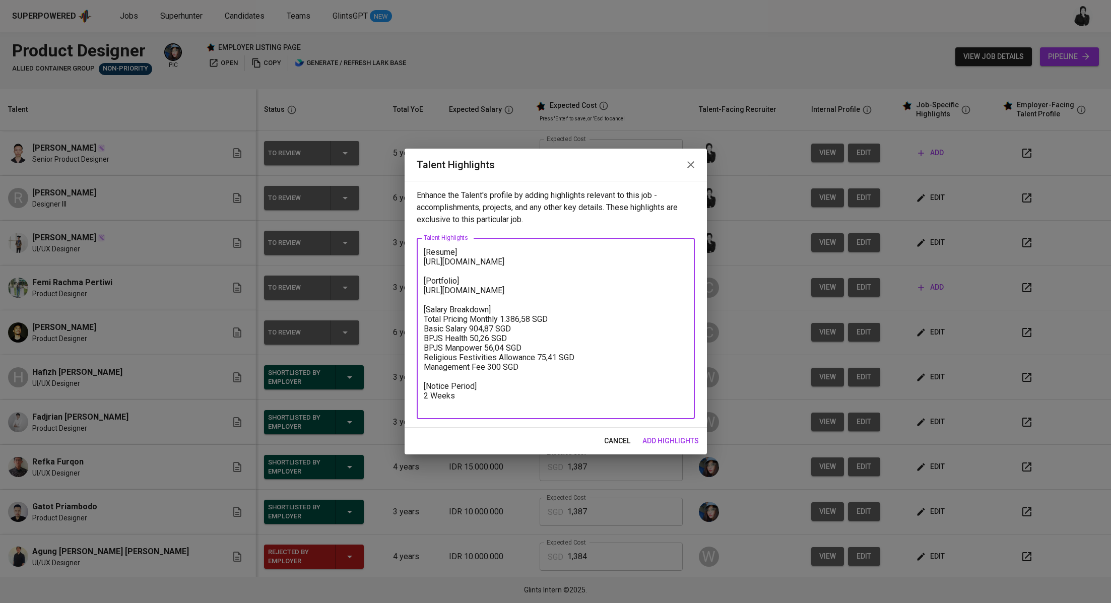
drag, startPoint x: 502, startPoint y: 273, endPoint x: 419, endPoint y: 265, distance: 83.5
click at [419, 265] on div "[Resume] https://glints.sg.larksuite.com/file/H0cQbhN0LoNskgxHUUYlpYDdgHf?from=…" at bounding box center [556, 328] width 278 height 181
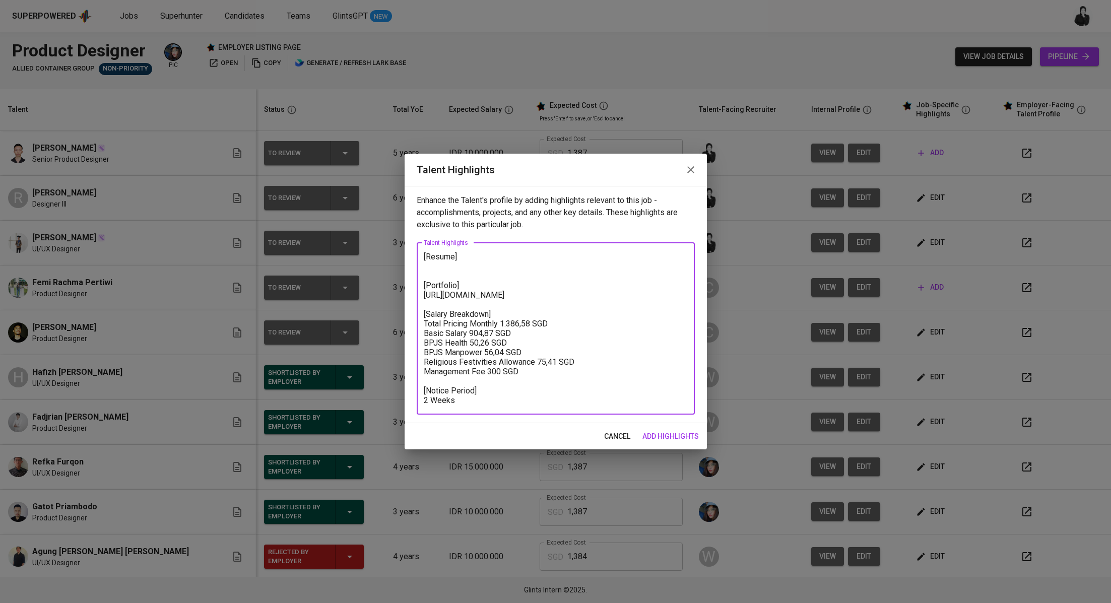
paste textarea "https://glints.sg.larksuite.com/file/OzfqbyD1yo252nxjLJul2uJJgIh?from=from_copy…"
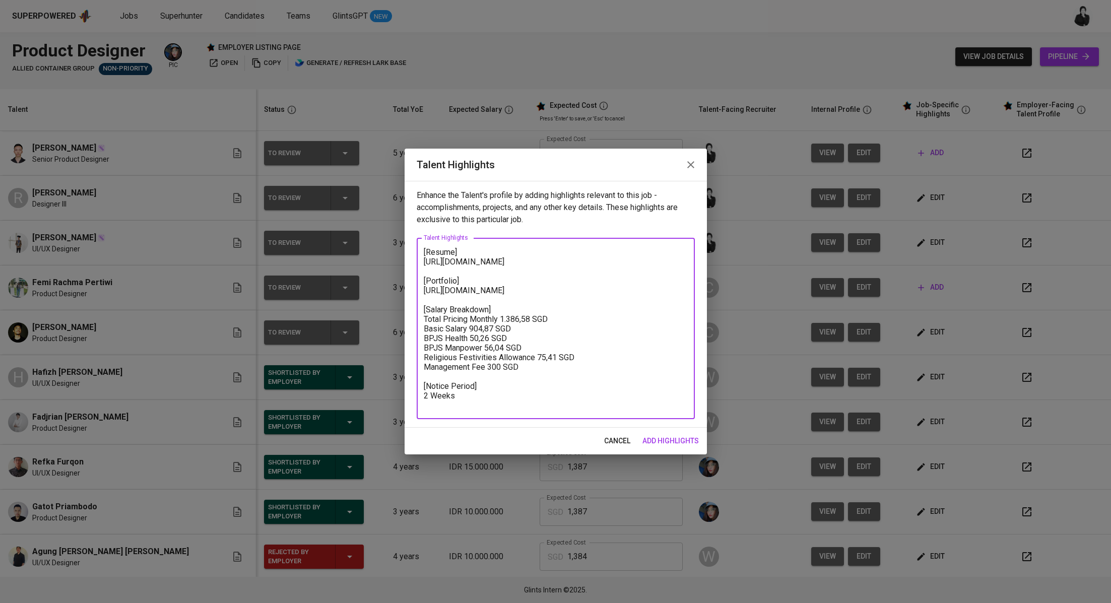
drag, startPoint x: 520, startPoint y: 302, endPoint x: 415, endPoint y: 302, distance: 105.3
click at [415, 302] on div "Enhance the Talent's profile by adding highlights relevant to this job - accomp…" at bounding box center [556, 304] width 302 height 247
paste textarea "https://brofarro.notion.site/It-s-Farro-Portfolio-225f7bffc6f54f9d936ae6a3c8129…"
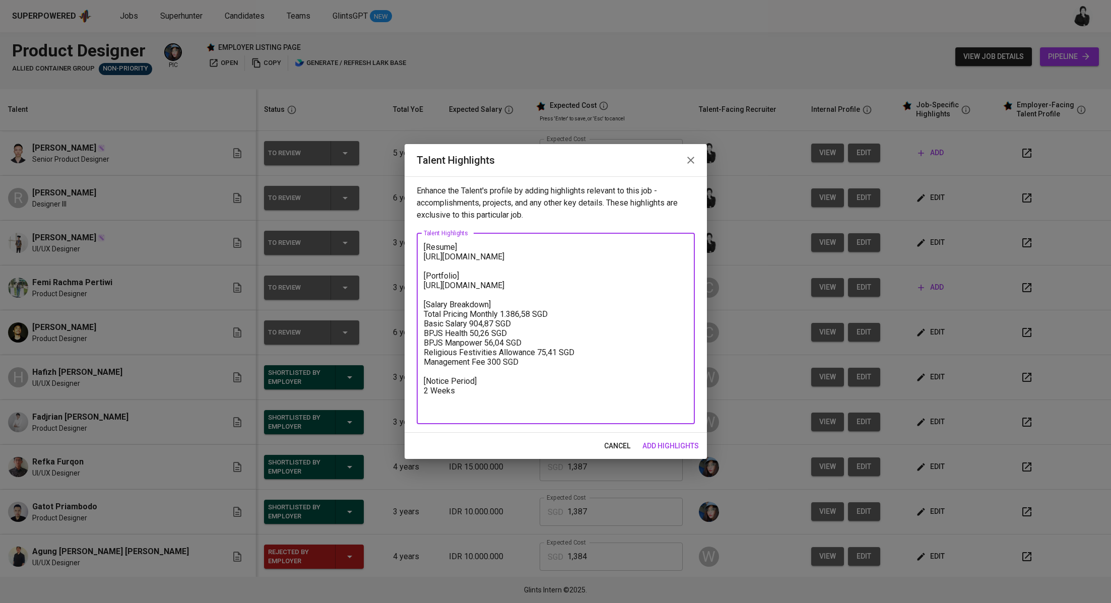
drag, startPoint x: 458, startPoint y: 409, endPoint x: 421, endPoint y: 412, distance: 37.4
click at [421, 412] on div "[Resume] https://glints.sg.larksuite.com/file/OzfqbyD1yo252nxjLJul2uJJgIh?from=…" at bounding box center [556, 328] width 278 height 191
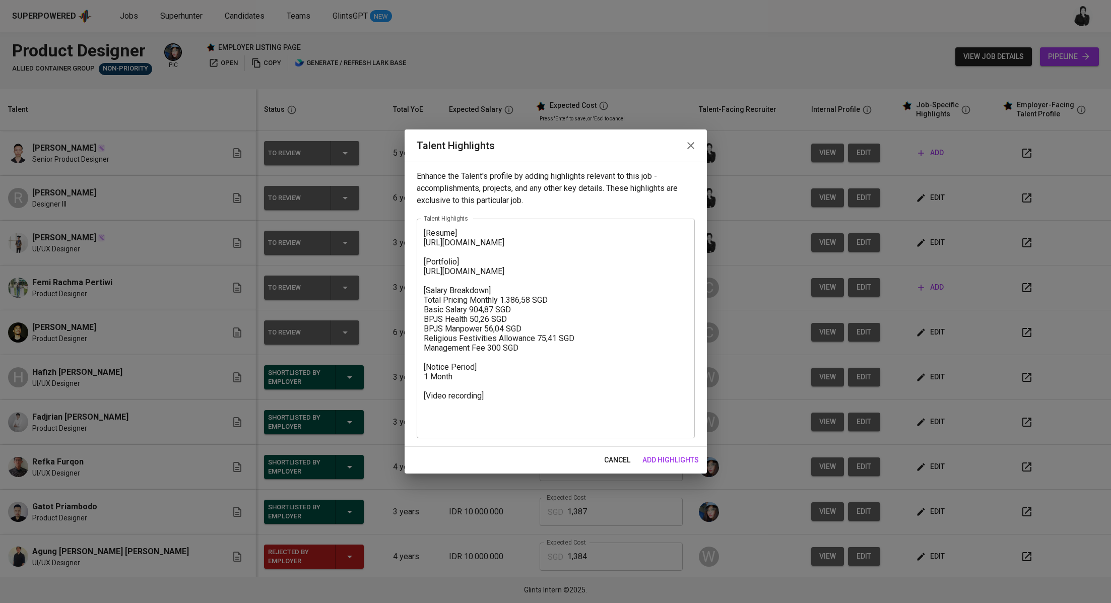
click at [491, 419] on textarea "[Resume] https://glints.sg.larksuite.com/file/OzfqbyD1yo252nxjLJul2uJJgIh?from=…" at bounding box center [556, 328] width 264 height 201
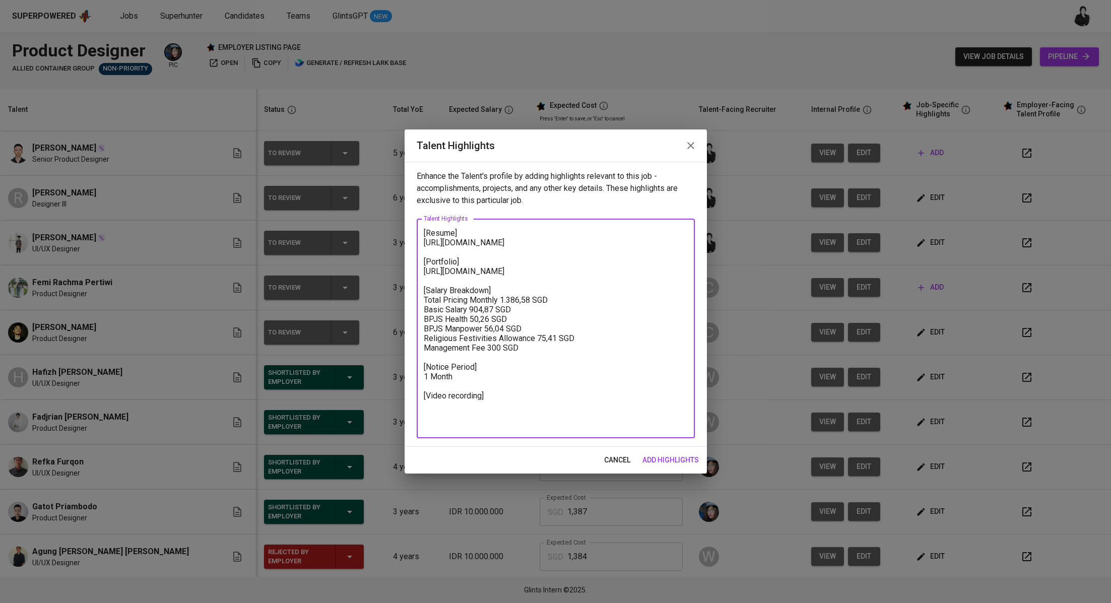
click at [489, 422] on textarea "[Resume] https://glints.sg.larksuite.com/file/OzfqbyD1yo252nxjLJul2uJJgIh?from=…" at bounding box center [556, 328] width 264 height 201
paste textarea "https://glints.sg.larksuite.com/minutes/obsgmy269e9x9l7f46g1kt96?from=from_copy…"
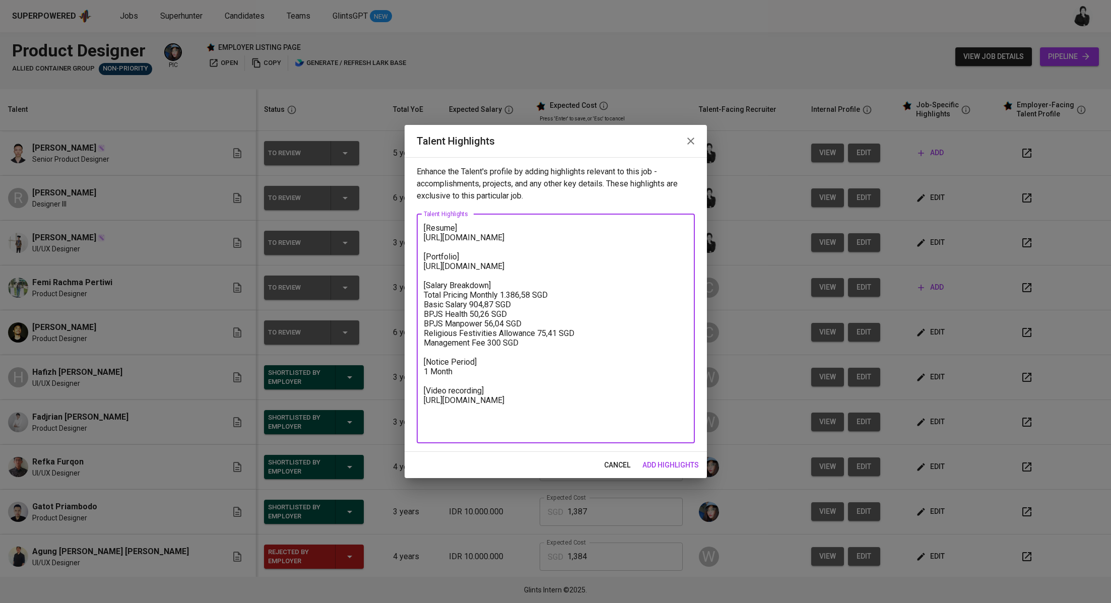
click at [425, 224] on textarea "[Resume] https://glints.sg.larksuite.com/file/OzfqbyD1yo252nxjLJul2uJJgIh?from=…" at bounding box center [556, 328] width 264 height 211
click at [423, 230] on div "[Resume] https://glints.sg.larksuite.com/file/OzfqbyD1yo252nxjLJul2uJJgIh?from=…" at bounding box center [556, 328] width 278 height 229
click at [425, 229] on textarea "[Resume] https://glints.sg.larksuite.com/file/OzfqbyD1yo252nxjLJul2uJJgIh?from=…" at bounding box center [556, 328] width 264 height 211
paste textarea "Faro has over five years of experience designing SaaS platforms, AI-powered pro…"
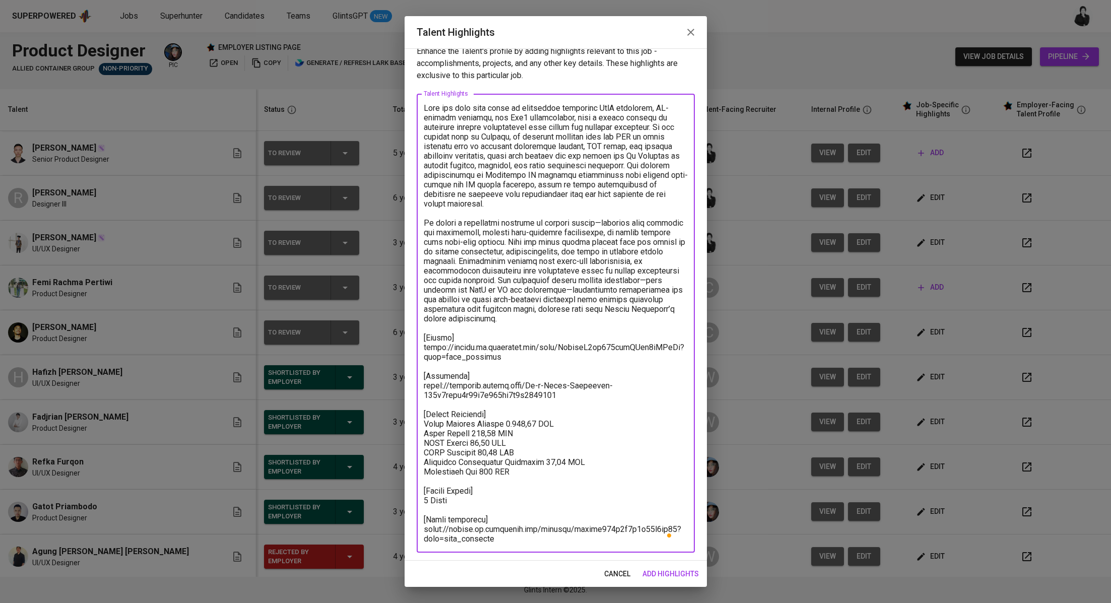
scroll to position [12, 0]
type textarea "Faro has over five years of experience designing SaaS platforms, AI-powered pro…"
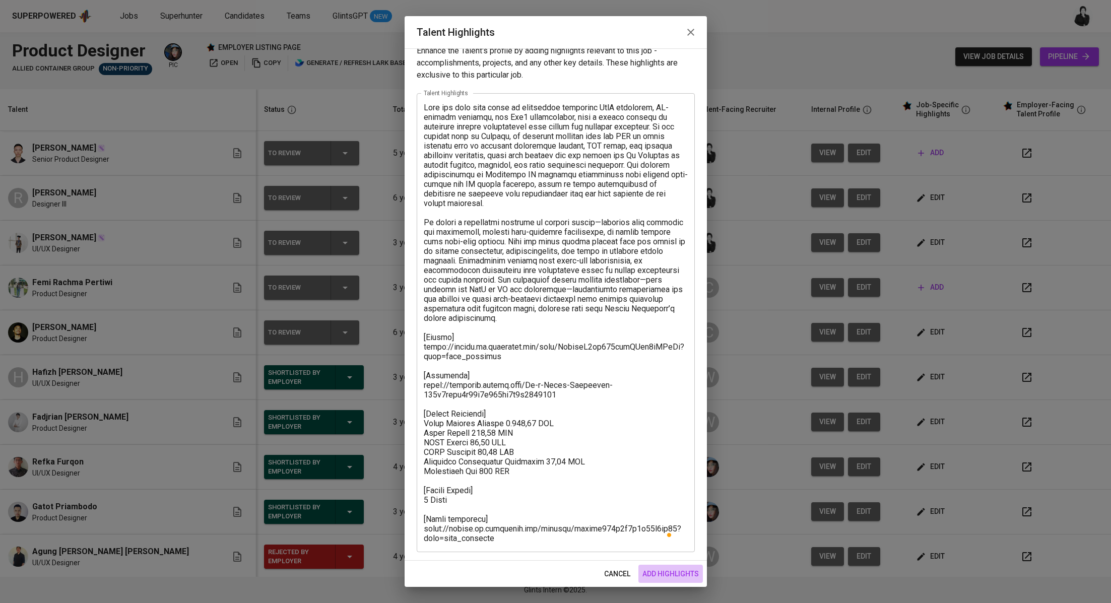
click at [679, 570] on span "add highlights" at bounding box center [670, 574] width 56 height 13
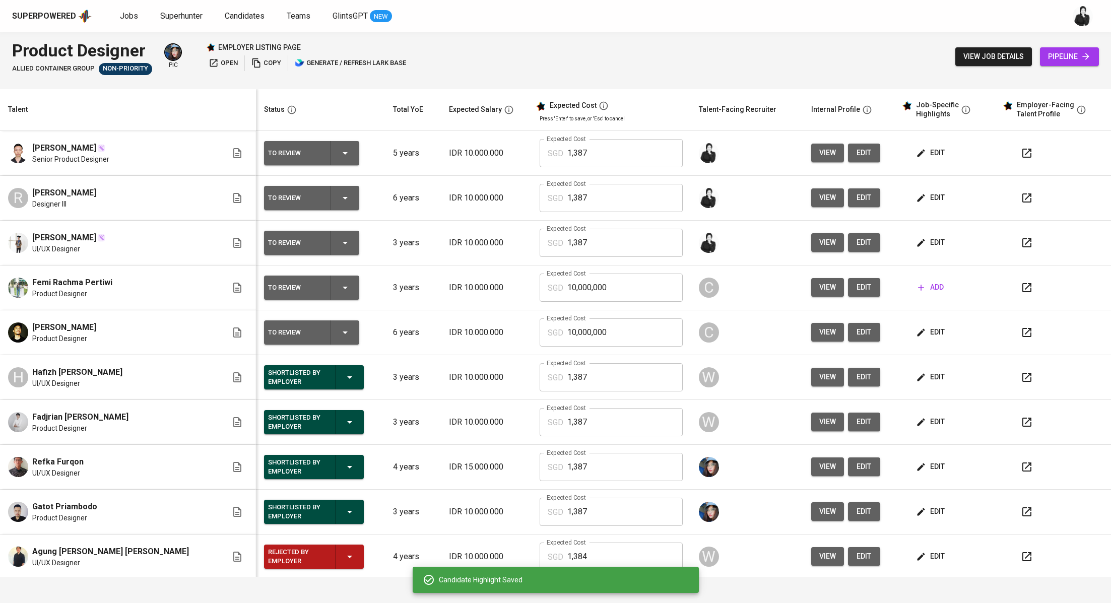
click at [1022, 150] on icon "button" at bounding box center [1026, 153] width 9 height 9
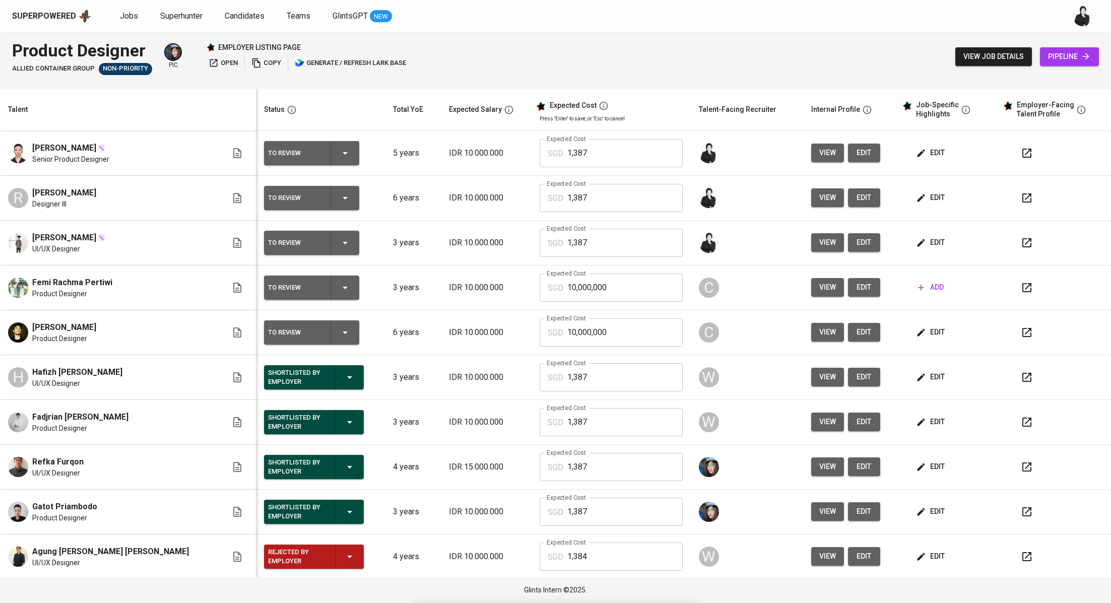
click at [916, 196] on icon "button" at bounding box center [921, 198] width 10 height 10
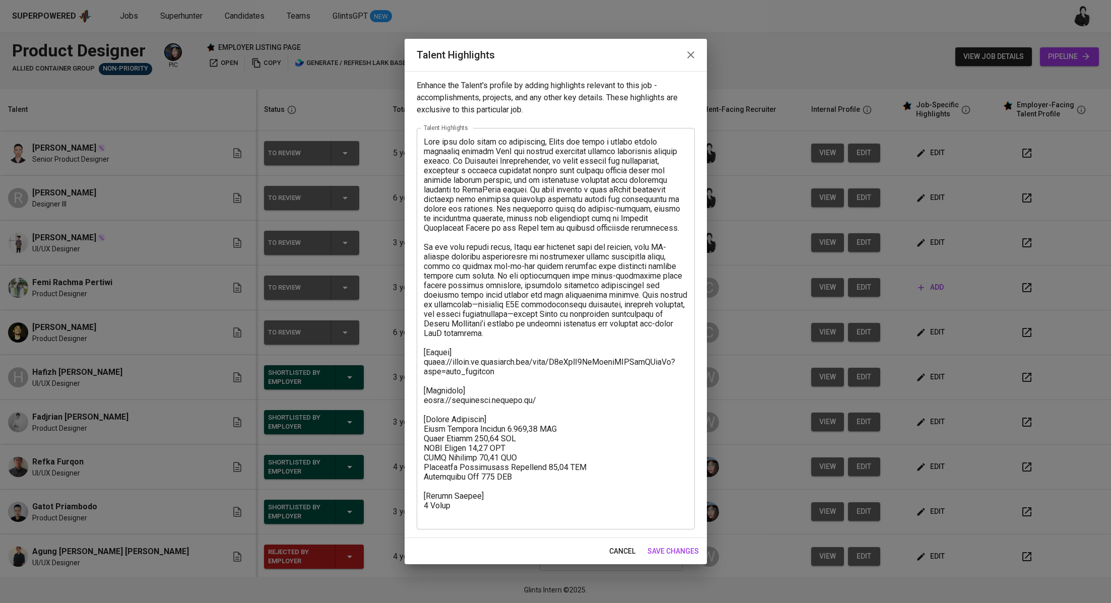
click at [487, 512] on textarea at bounding box center [556, 328] width 264 height 383
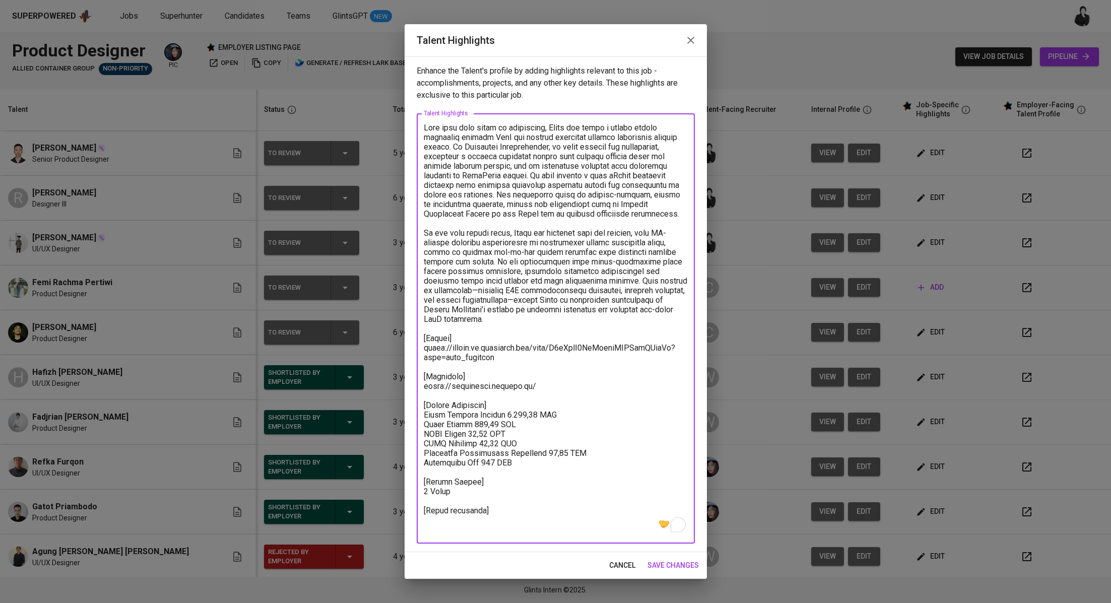
paste textarea "https://glints.sg.larksuite.com/minutes/obsgmx58d43lr8f997em9gx3?from=from_copy…"
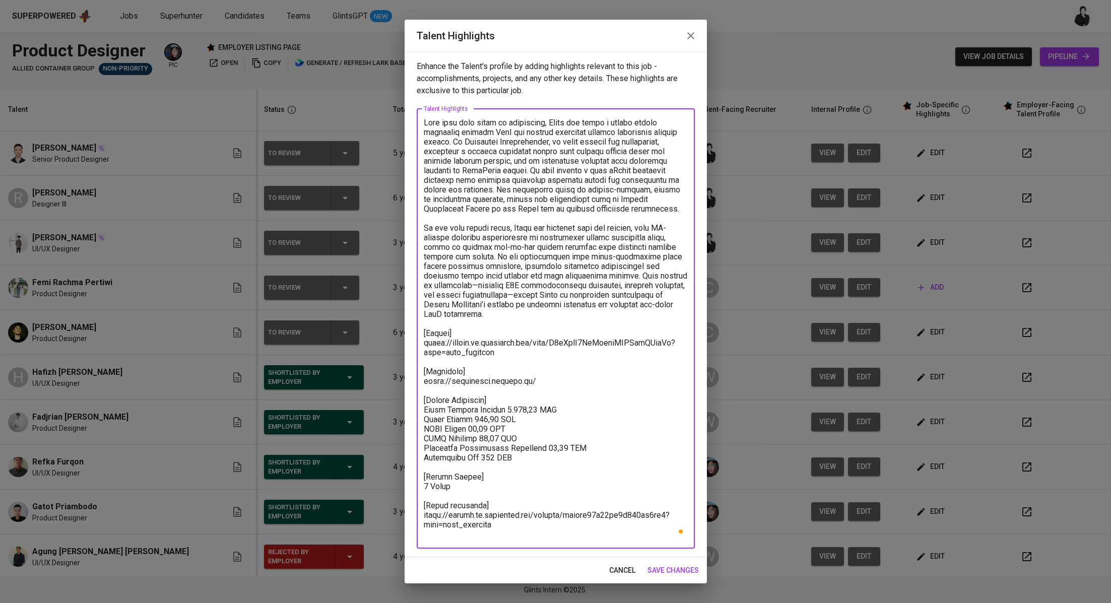
type textarea "With over five years of experience, Rizqy has built a career around improving c…"
click at [653, 568] on span "save changes" at bounding box center [673, 570] width 51 height 13
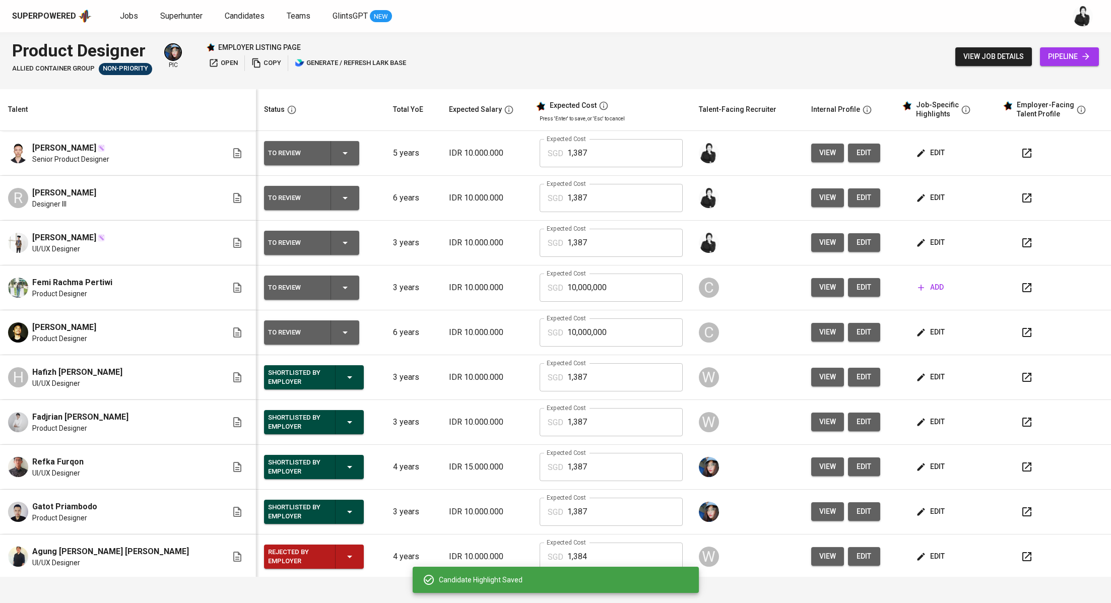
click at [918, 241] on span "edit" at bounding box center [931, 242] width 27 height 13
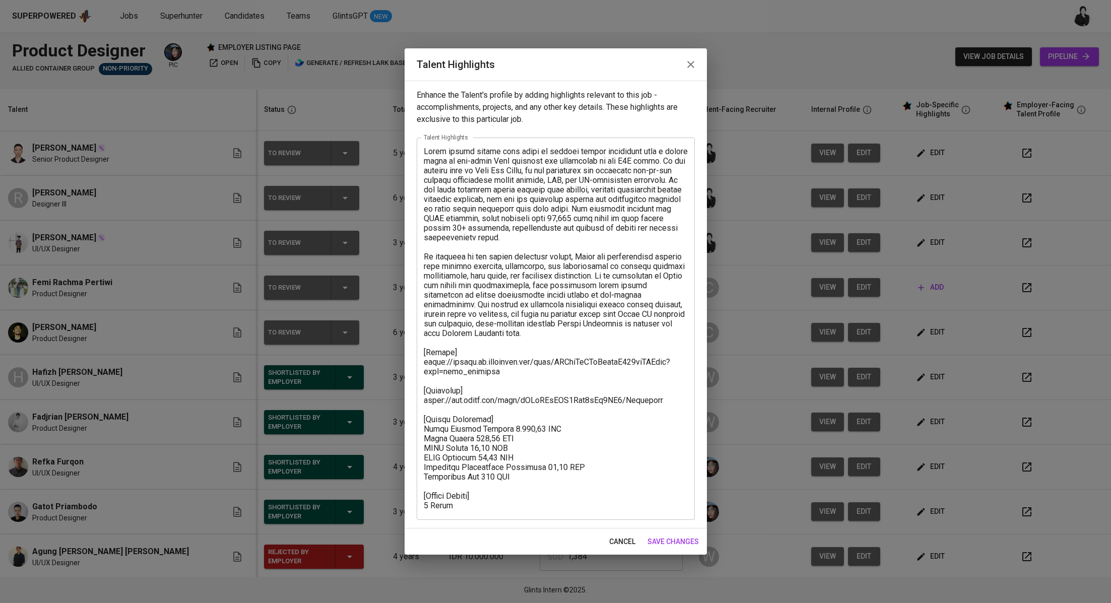
click at [485, 504] on textarea at bounding box center [556, 329] width 264 height 364
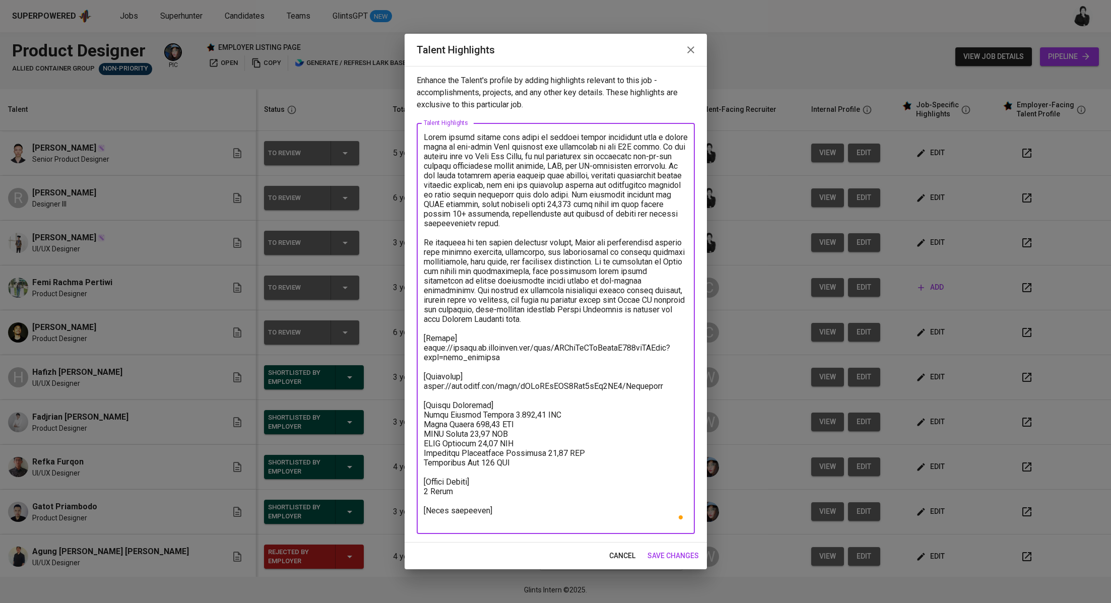
paste textarea "https://glints.sg.larksuite.com/minutes/obsgmg7cgq494i826d7vt848?from=from_copy…"
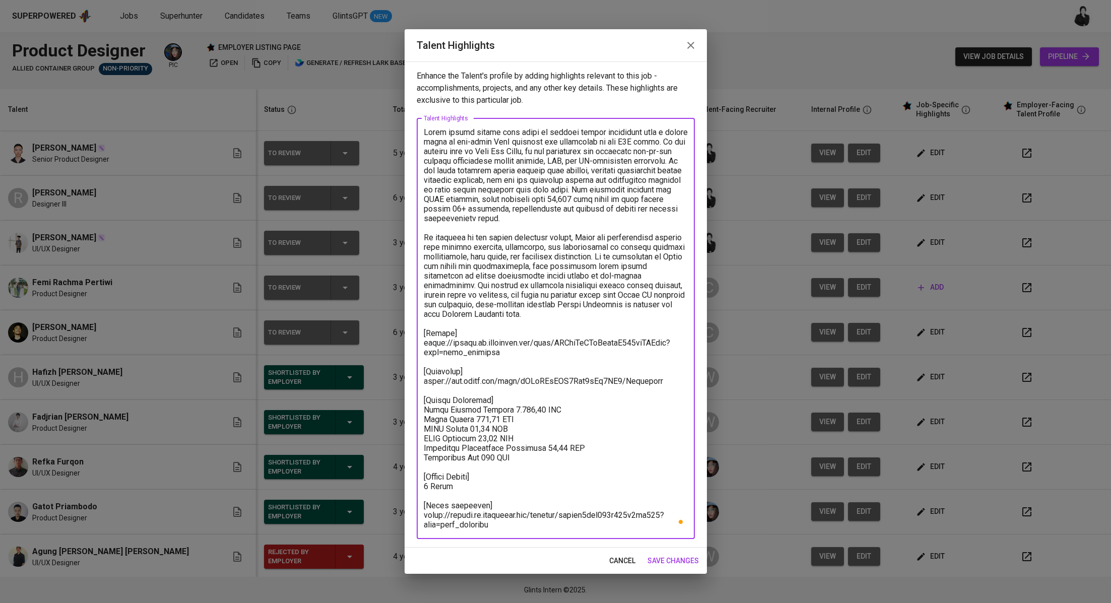
type textarea "Bryan brings nearly four years of product design experience with a strong focus…"
click at [684, 560] on span "save changes" at bounding box center [673, 561] width 51 height 13
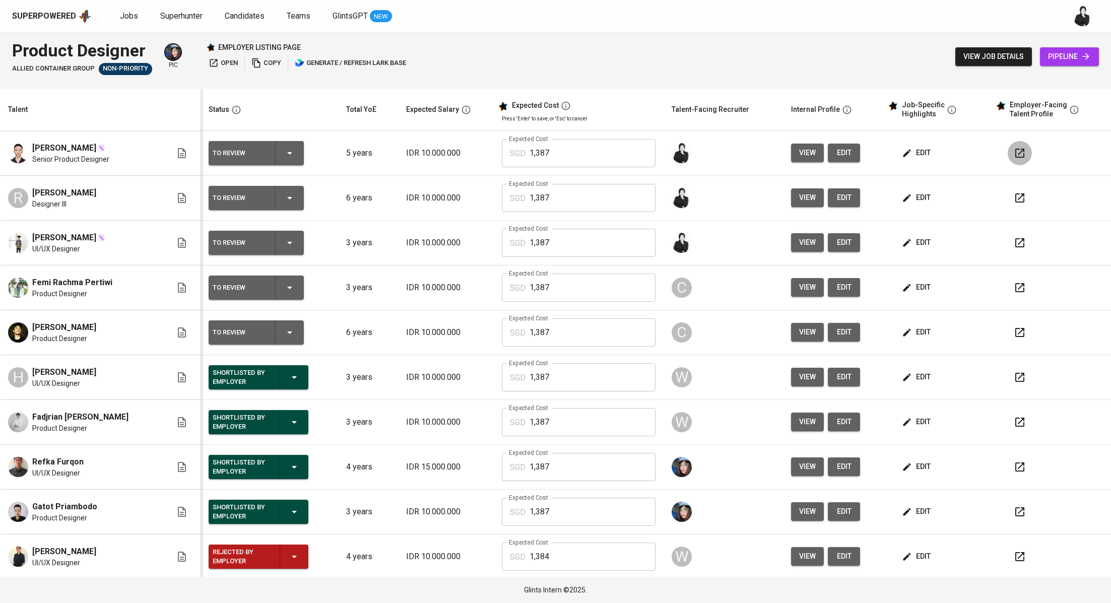
click at [1014, 155] on icon "button" at bounding box center [1020, 153] width 12 height 12
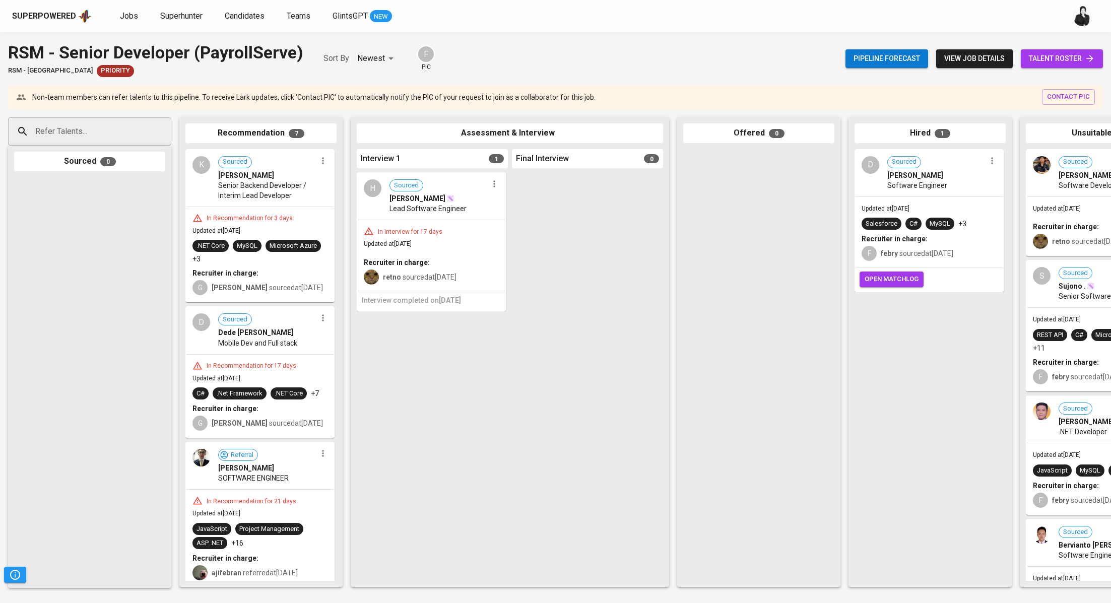
click at [1055, 59] on span "talent roster" at bounding box center [1062, 58] width 66 height 13
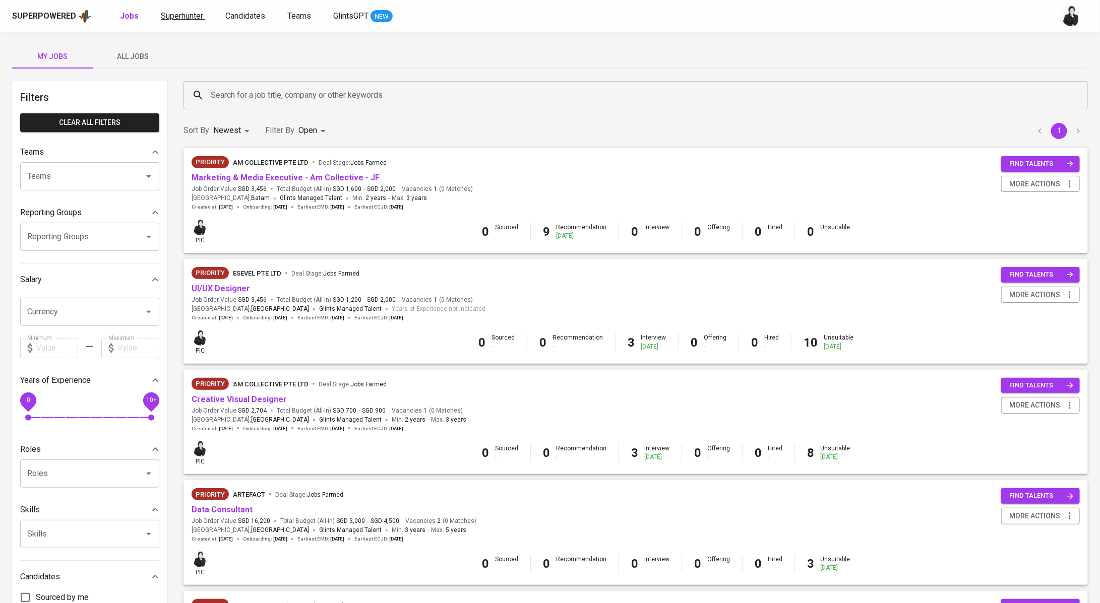
click at [194, 19] on span "Superhunter" at bounding box center [182, 16] width 42 height 10
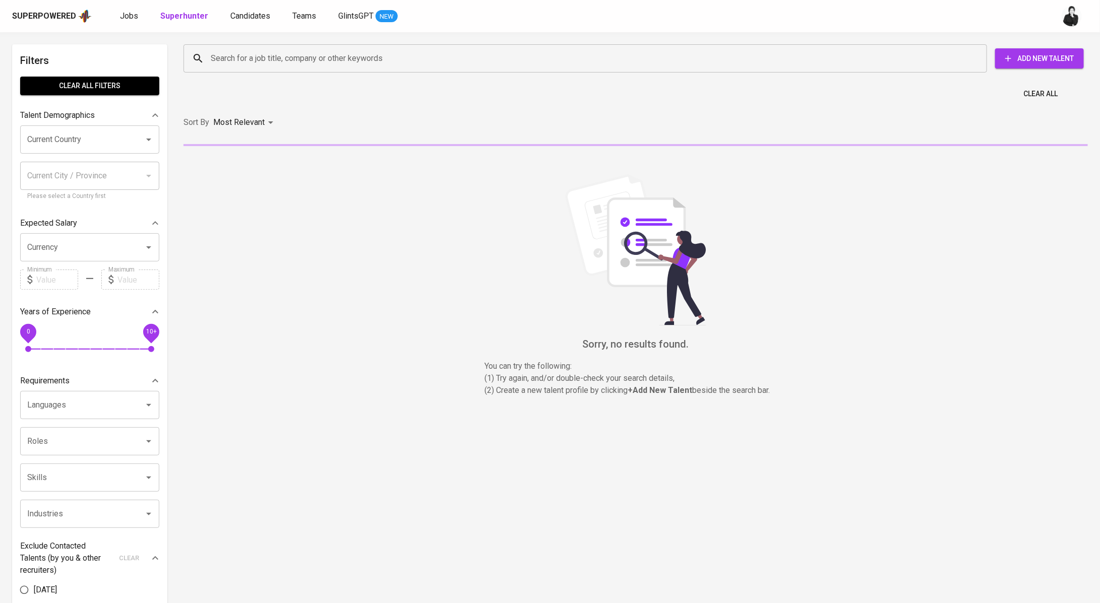
click at [297, 61] on input "Search for a job title, company or other keywords" at bounding box center [587, 58] width 759 height 19
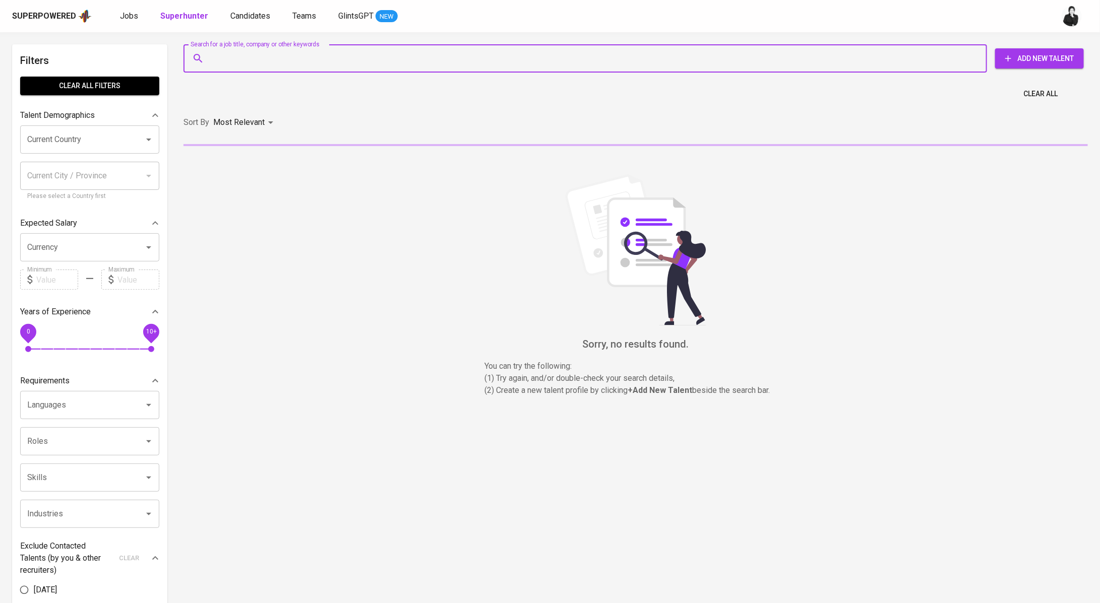
paste input "shawny.yuristian@gmail.com"
type input "shawny.yuristian@gmail.com"
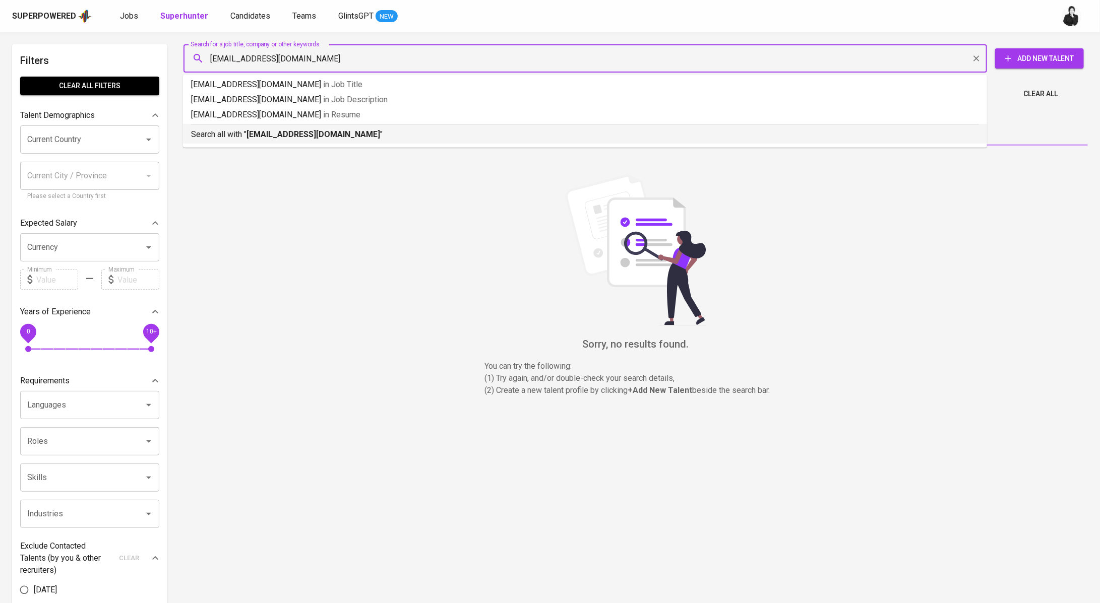
click at [287, 137] on b "shawny.yuristian@gmail.com" at bounding box center [313, 135] width 134 height 10
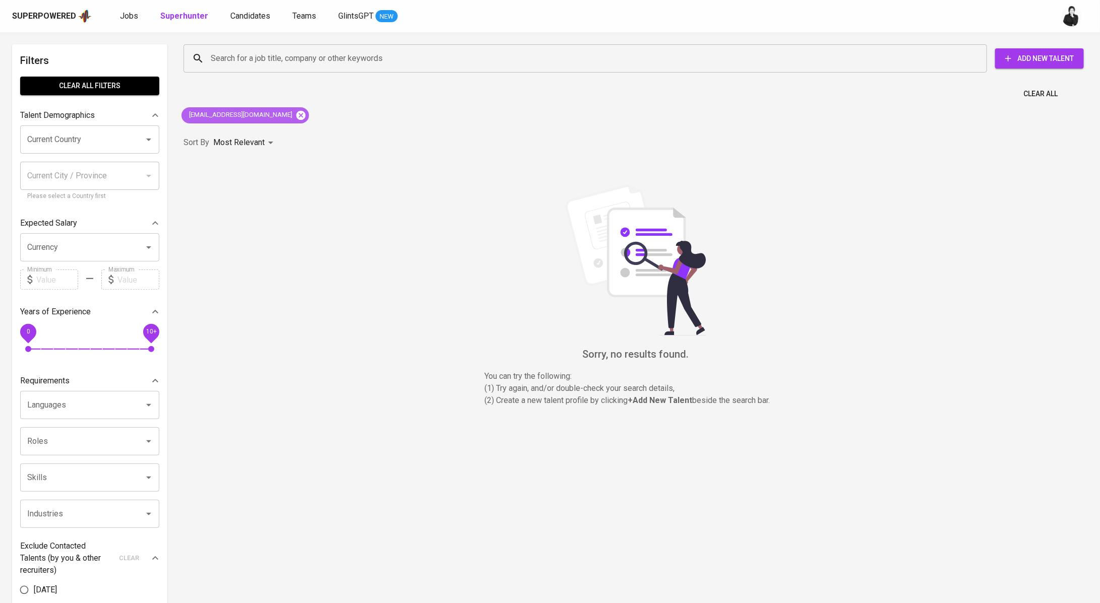
click at [295, 114] on icon at bounding box center [300, 115] width 11 height 11
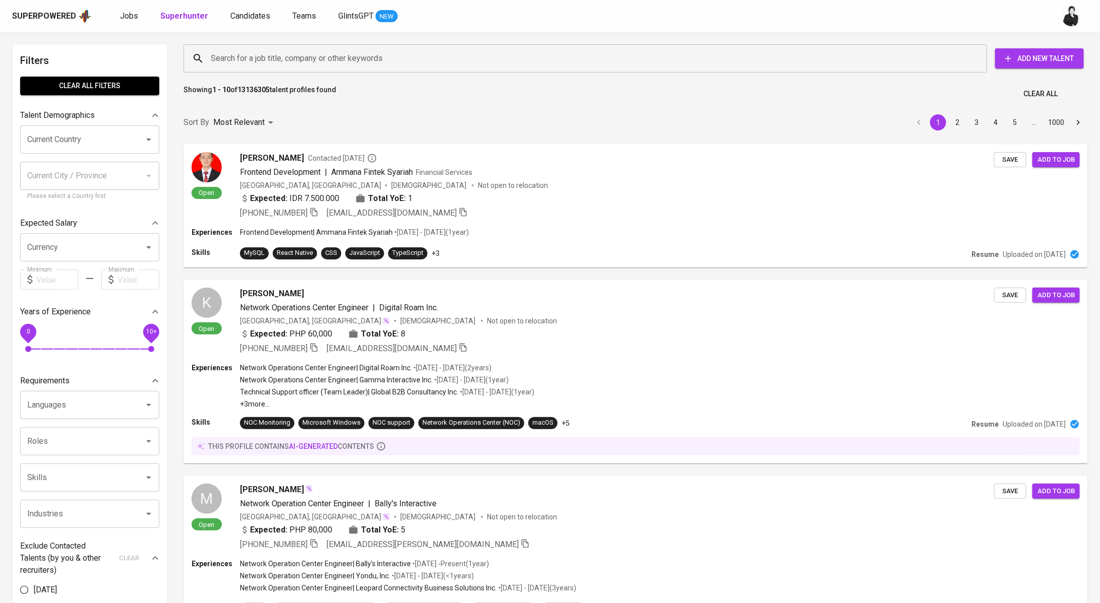
click at [347, 59] on input "Search for a job title, company or other keywords" at bounding box center [587, 58] width 759 height 19
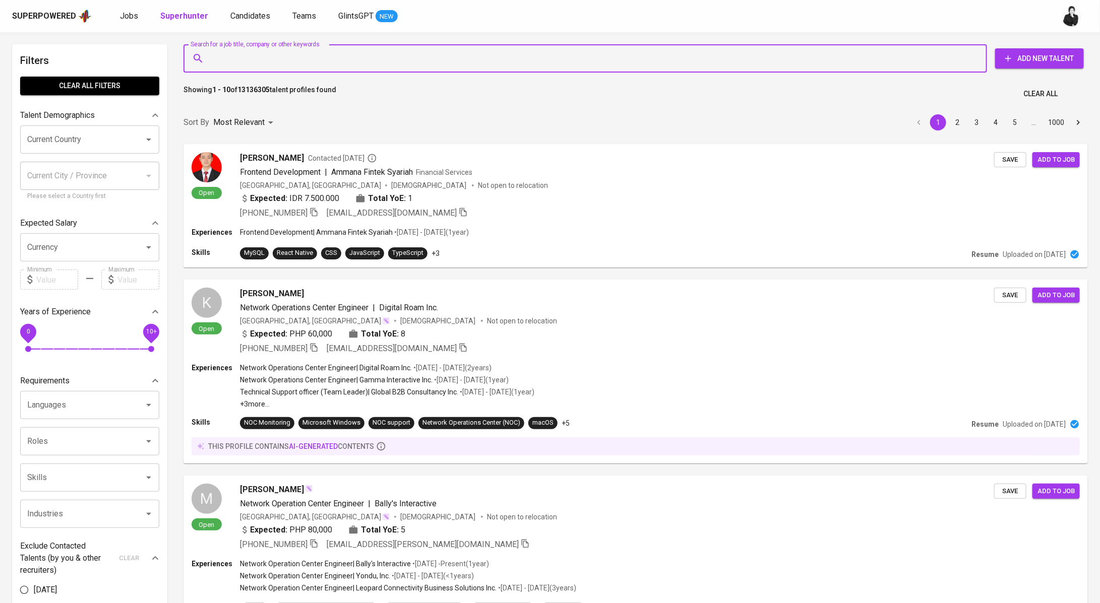
paste input "ramadhan.farisaulia@gmail.com"
type input "ramadhan.farisaulia@gmail.com"
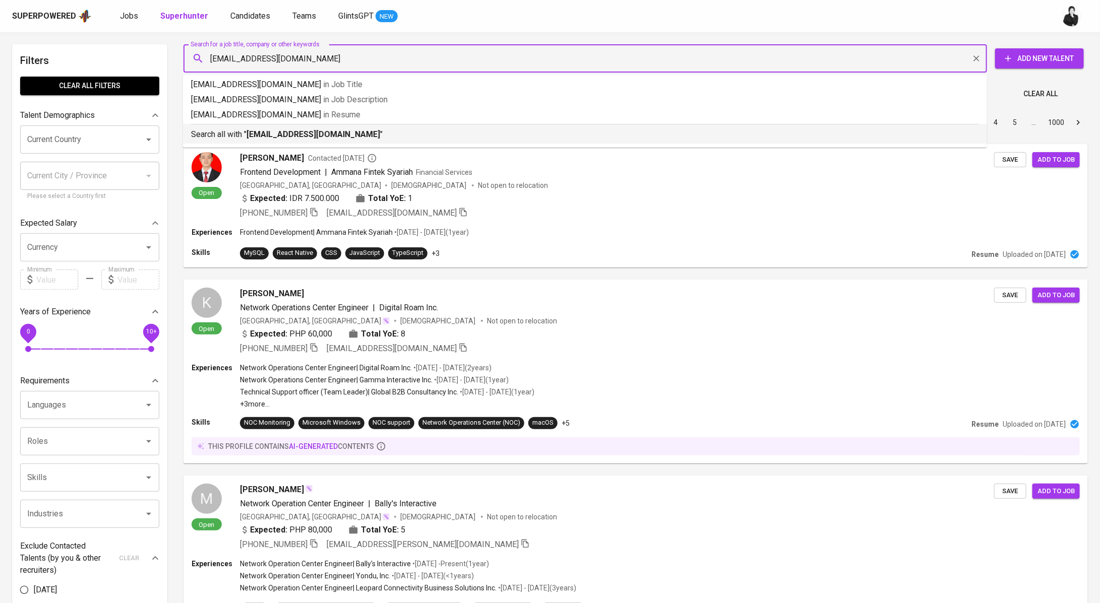
click at [302, 139] on p "Search all with " ramadhan.farisaulia@gmail.com "" at bounding box center [585, 134] width 788 height 12
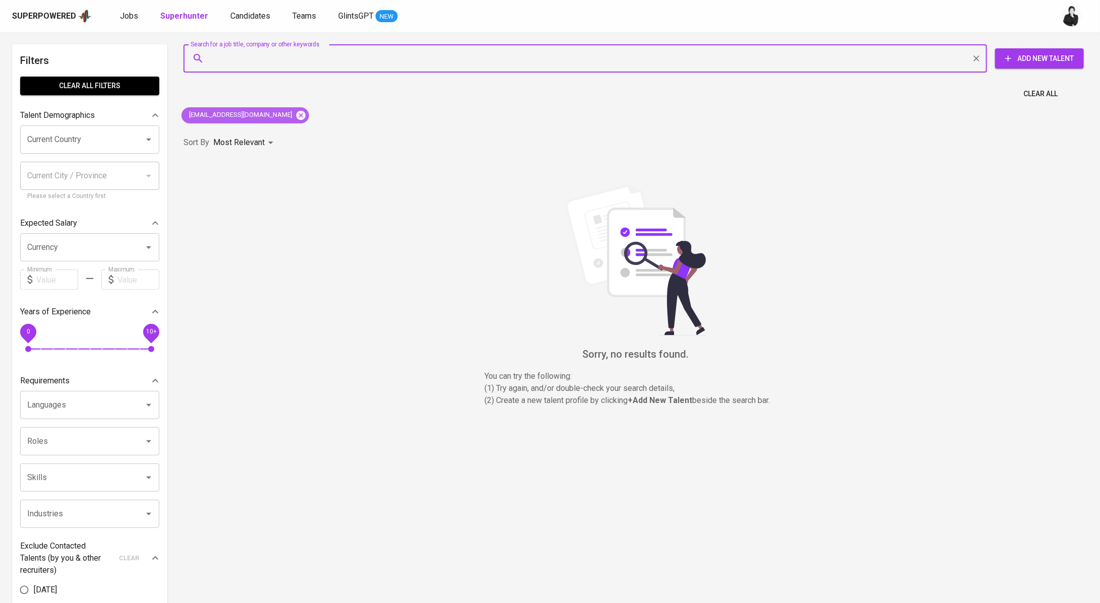
click at [295, 113] on icon at bounding box center [300, 115] width 11 height 11
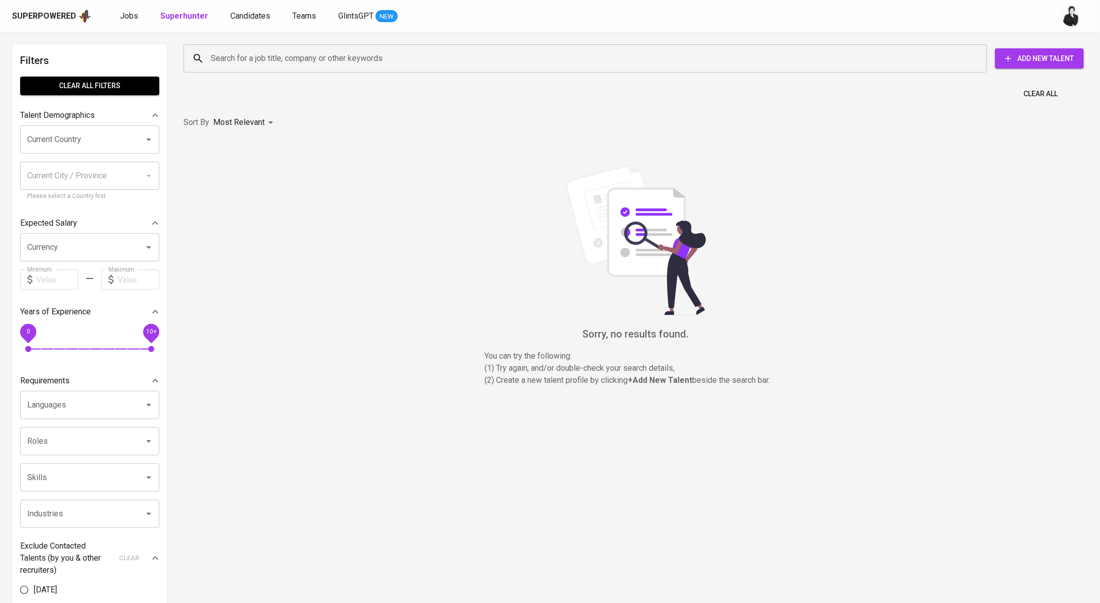
click at [311, 62] on input "Search for a job title, company or other keywords" at bounding box center [587, 58] width 759 height 19
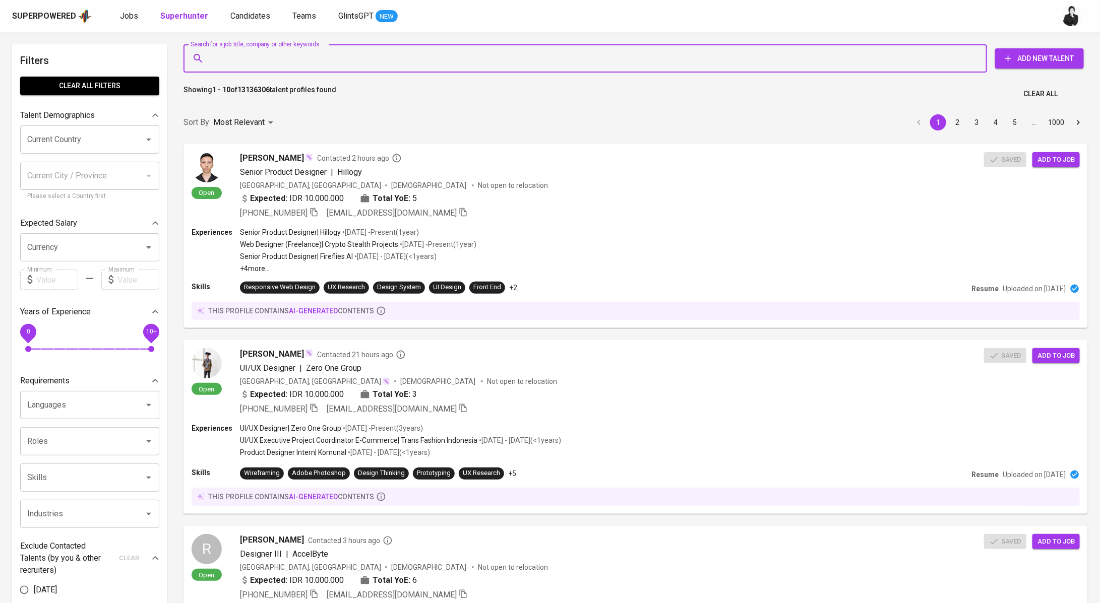
paste input "Julpan julpan.id@gmail.com"
type input "Julpan julpan.id@gmail.com"
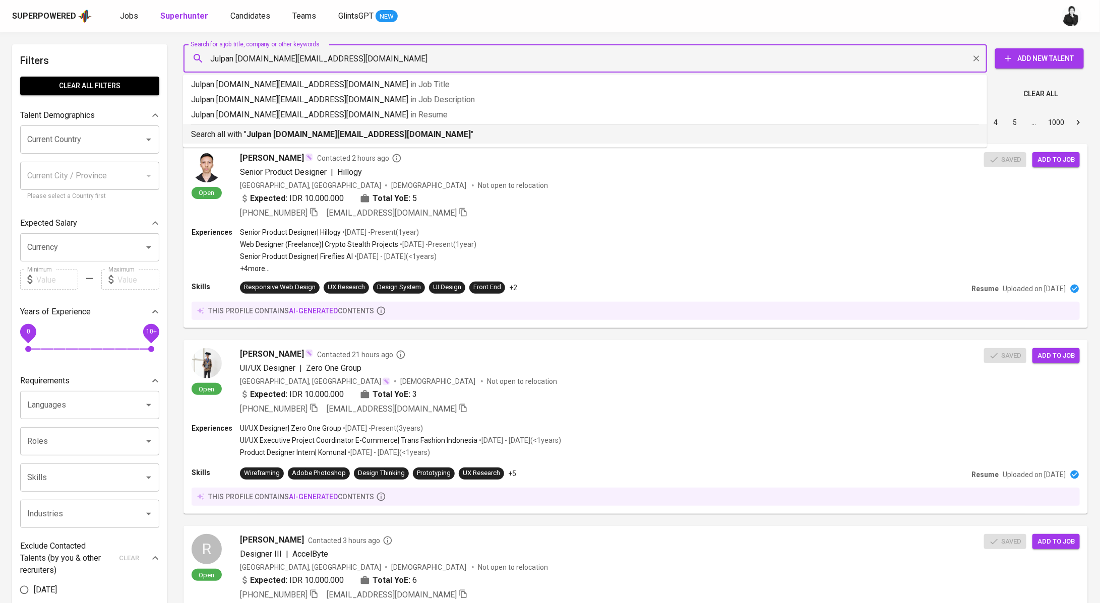
click at [290, 136] on b "Julpan julpan.id@gmail.com" at bounding box center [358, 135] width 224 height 10
click at [290, 136] on div "Sort By Most Relevant MOST_RELEVANT 1 2 3 4 5 … 1000" at bounding box center [635, 122] width 916 height 31
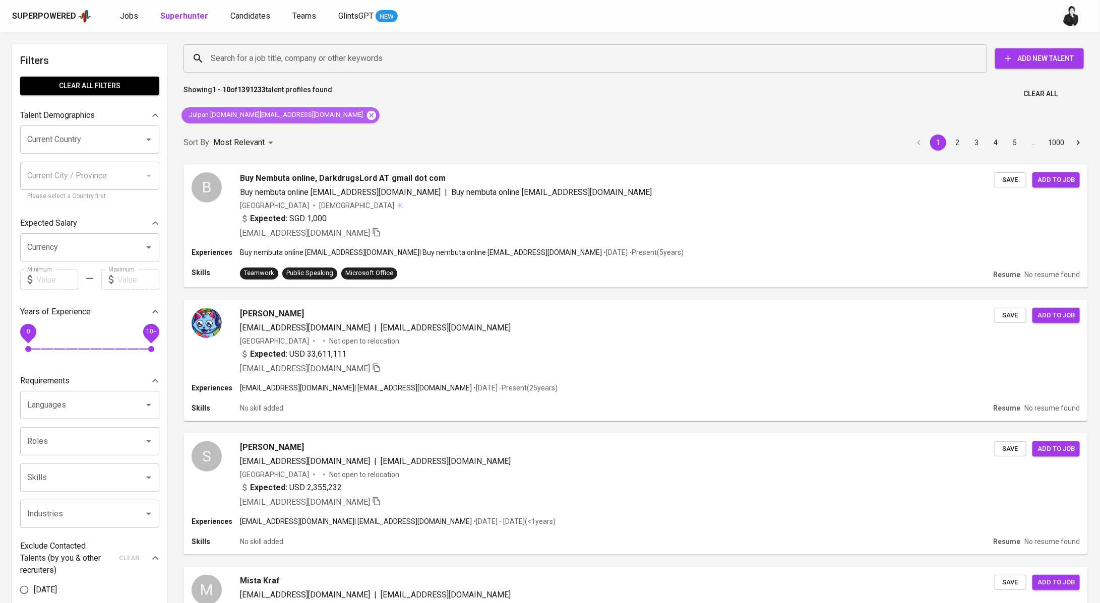
click at [366, 115] on icon at bounding box center [371, 115] width 11 height 11
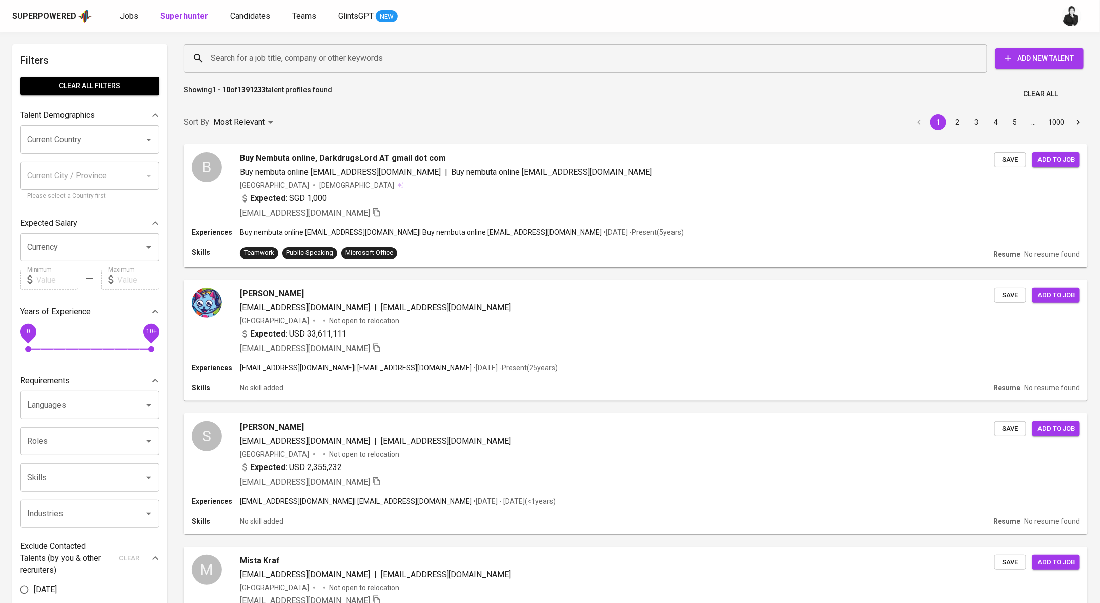
click at [260, 58] on input "Search for a job title, company or other keywords" at bounding box center [587, 58] width 759 height 19
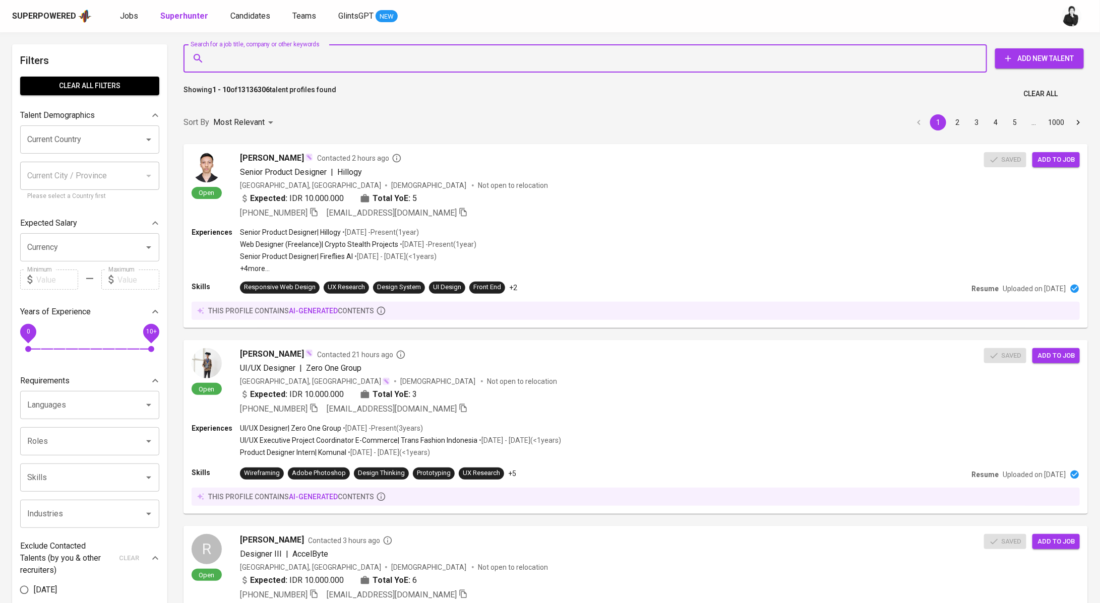
paste input "Julpan julpan.id@gmail.com"
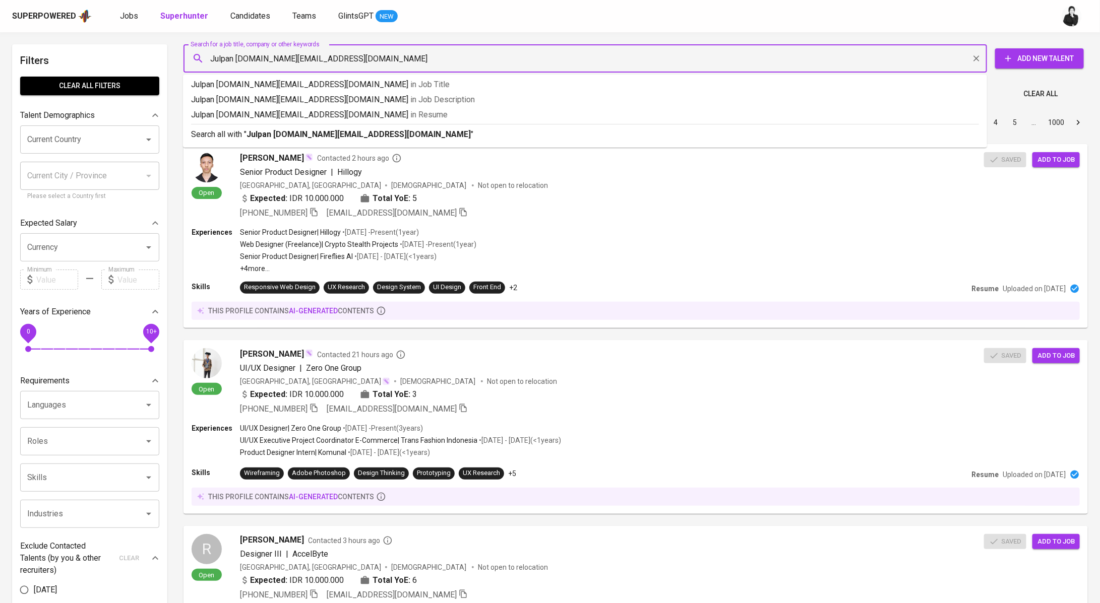
drag, startPoint x: 239, startPoint y: 60, endPoint x: 198, endPoint y: 62, distance: 40.9
click at [198, 62] on div "Julpan julpan.id@gmail.com Search for a job title, company or other keywords" at bounding box center [584, 58] width 803 height 28
type input "julpan.id@gmail.com"
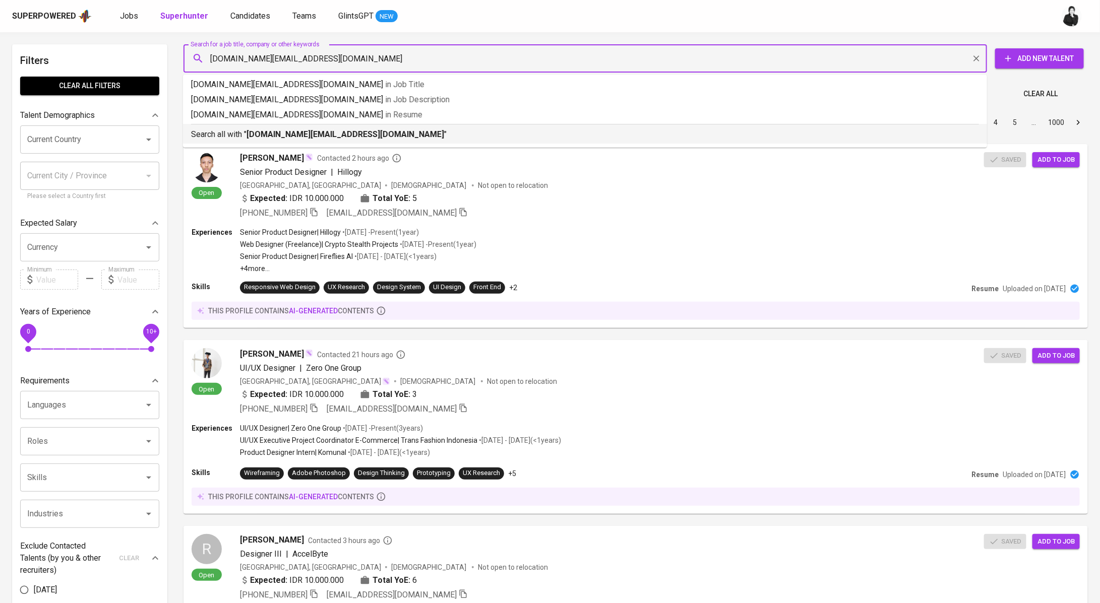
click at [314, 130] on b "julpan.id@gmail.com" at bounding box center [345, 135] width 198 height 10
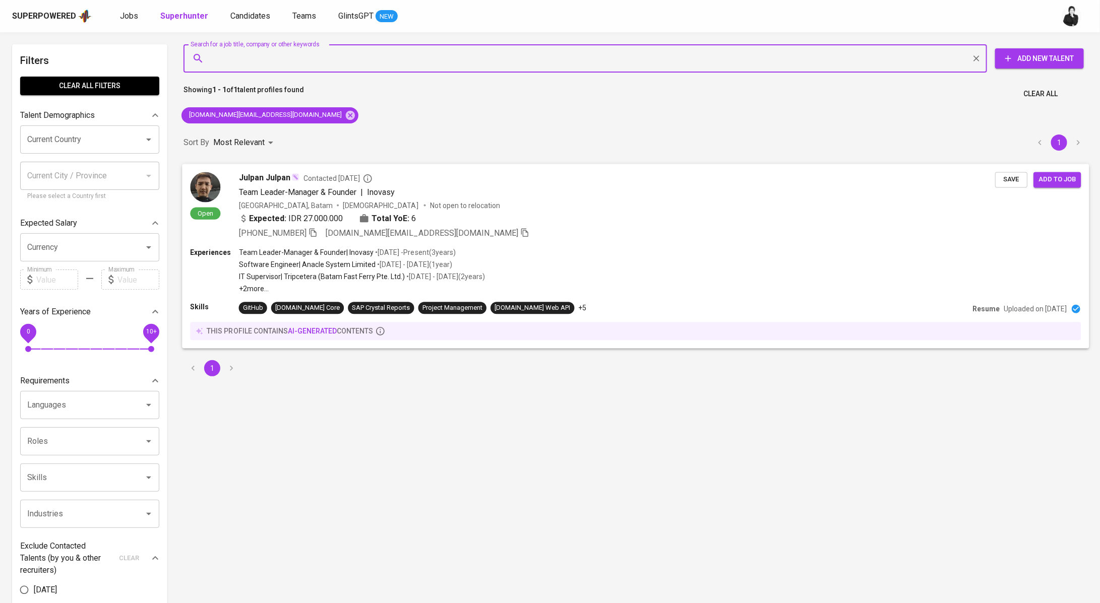
click at [335, 169] on div "Open Julpan Julpan Contacted 4 days ago Team Leader-Manager & Founder | Inovasy…" at bounding box center [635, 206] width 907 height 84
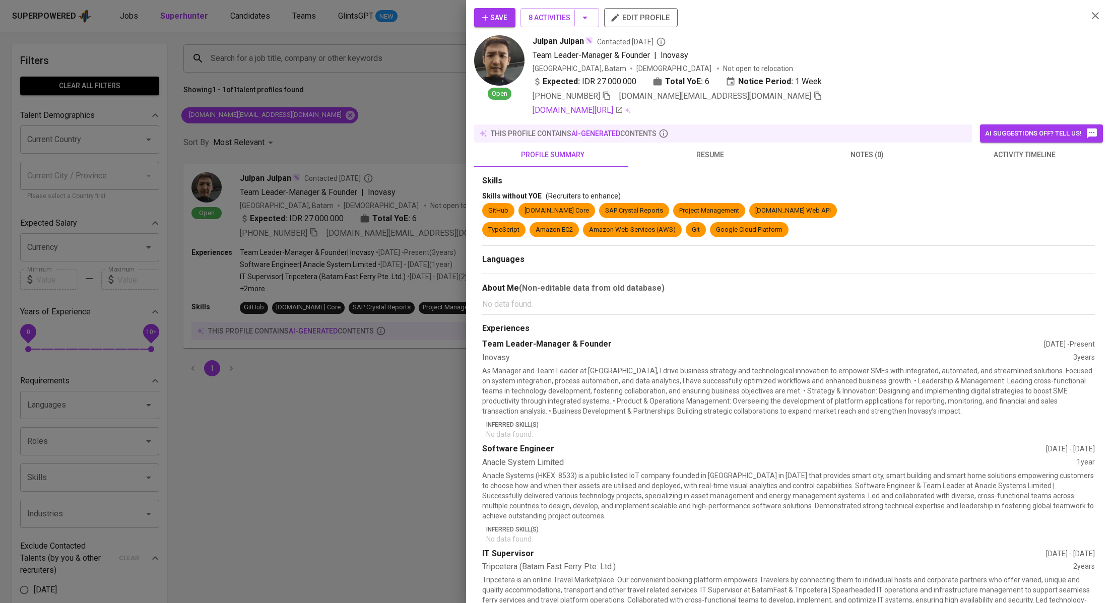
click at [1029, 156] on span "activity timeline" at bounding box center [1024, 155] width 145 height 13
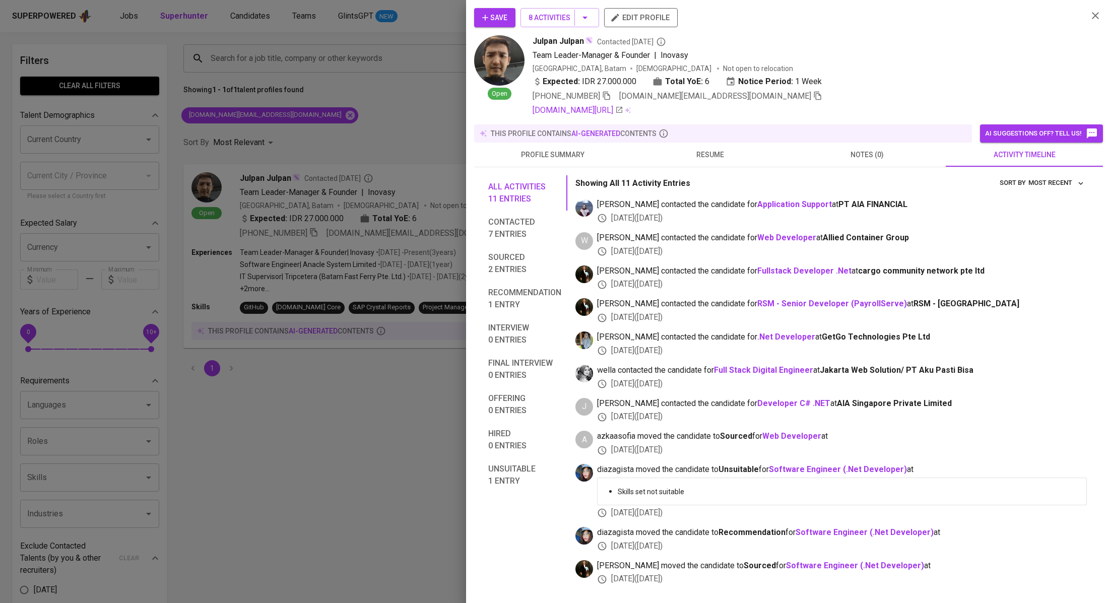
click at [410, 95] on div at bounding box center [555, 301] width 1111 height 603
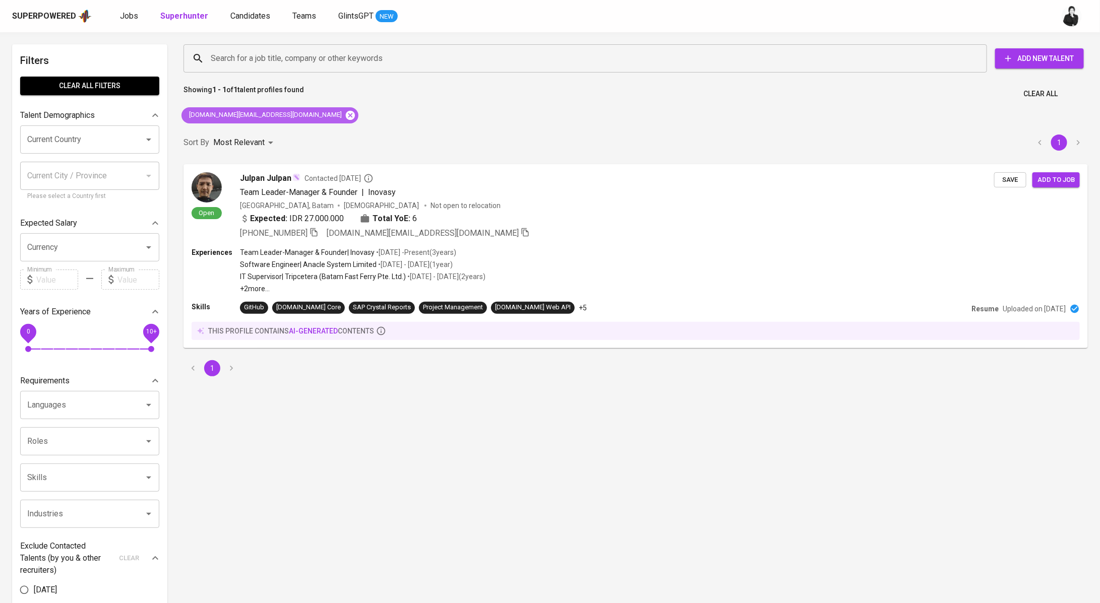
click at [346, 117] on icon at bounding box center [350, 114] width 9 height 9
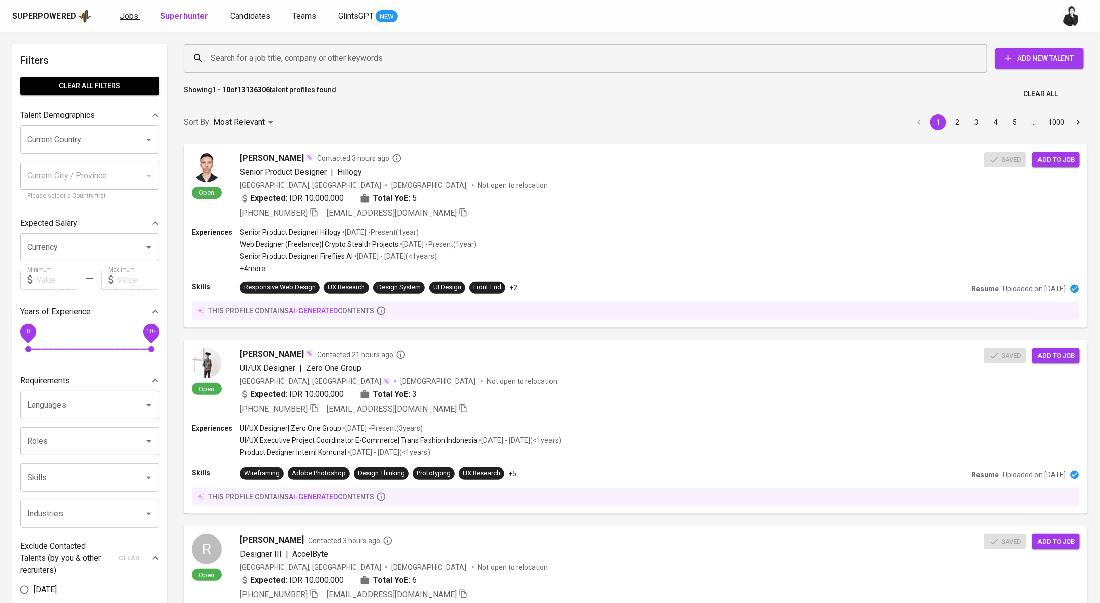
click at [131, 15] on span "Jobs" at bounding box center [129, 16] width 18 height 10
